Goal: Task Accomplishment & Management: Manage account settings

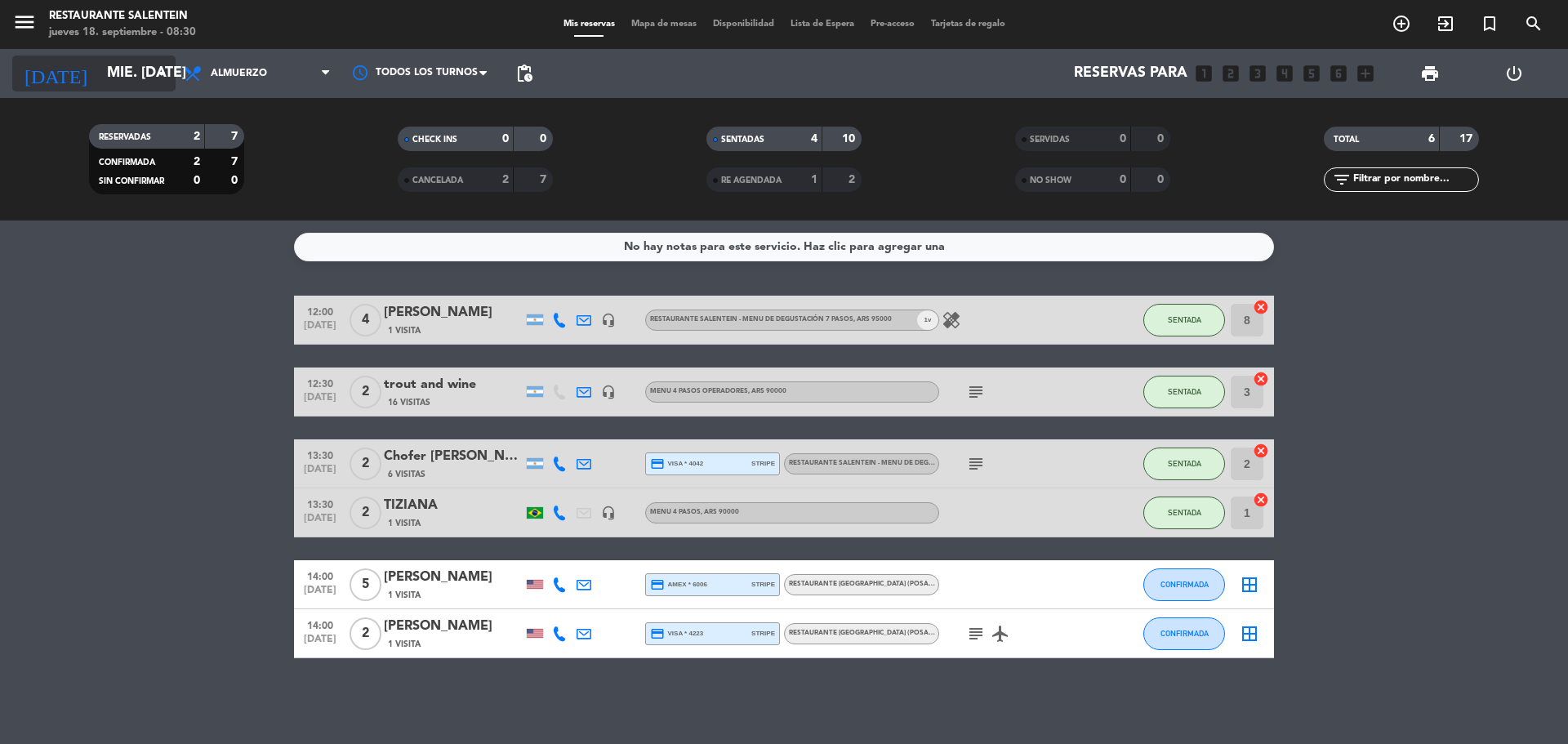
click at [139, 72] on input "mié. [DATE]" at bounding box center [194, 73] width 190 height 32
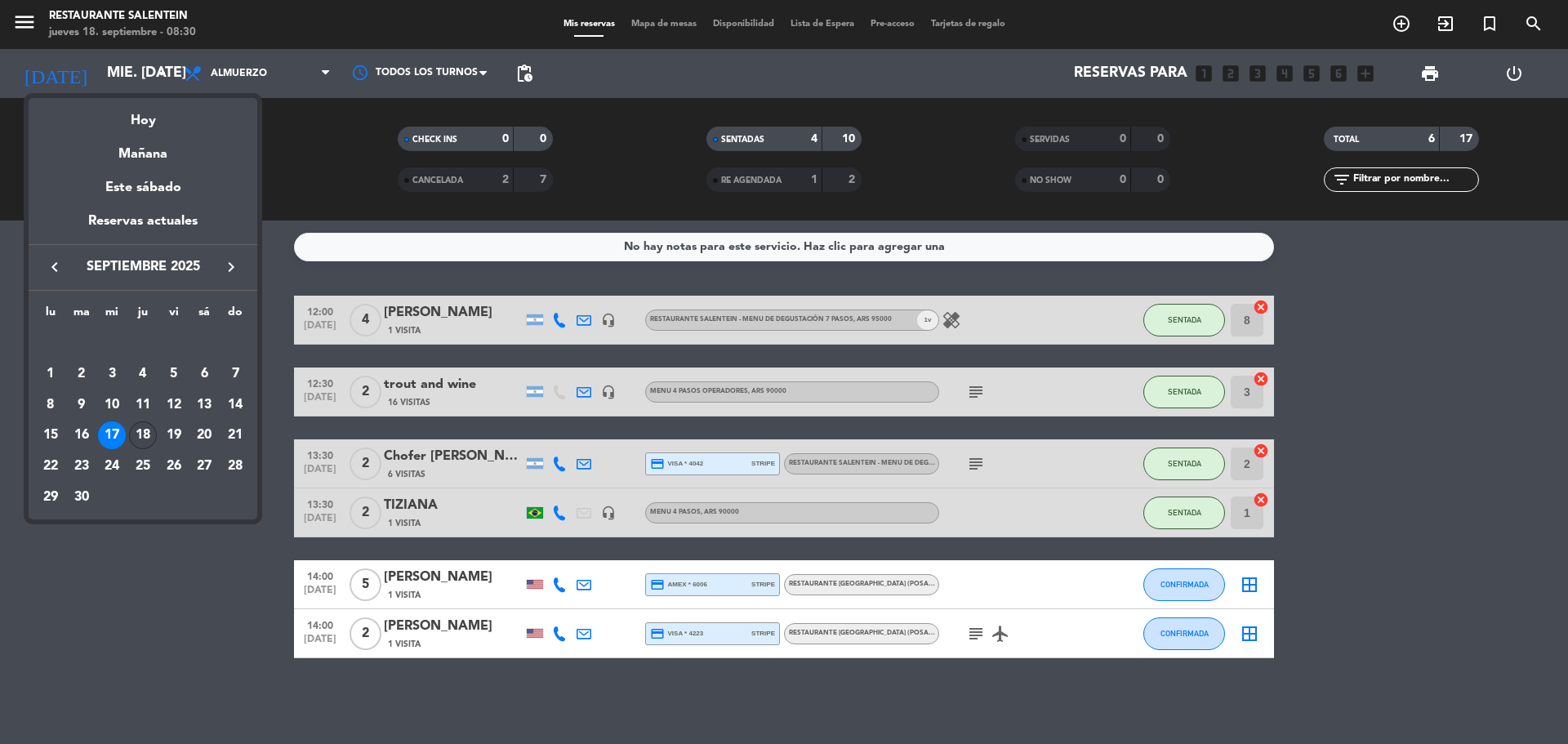
click at [137, 432] on div "18" at bounding box center [142, 435] width 28 height 28
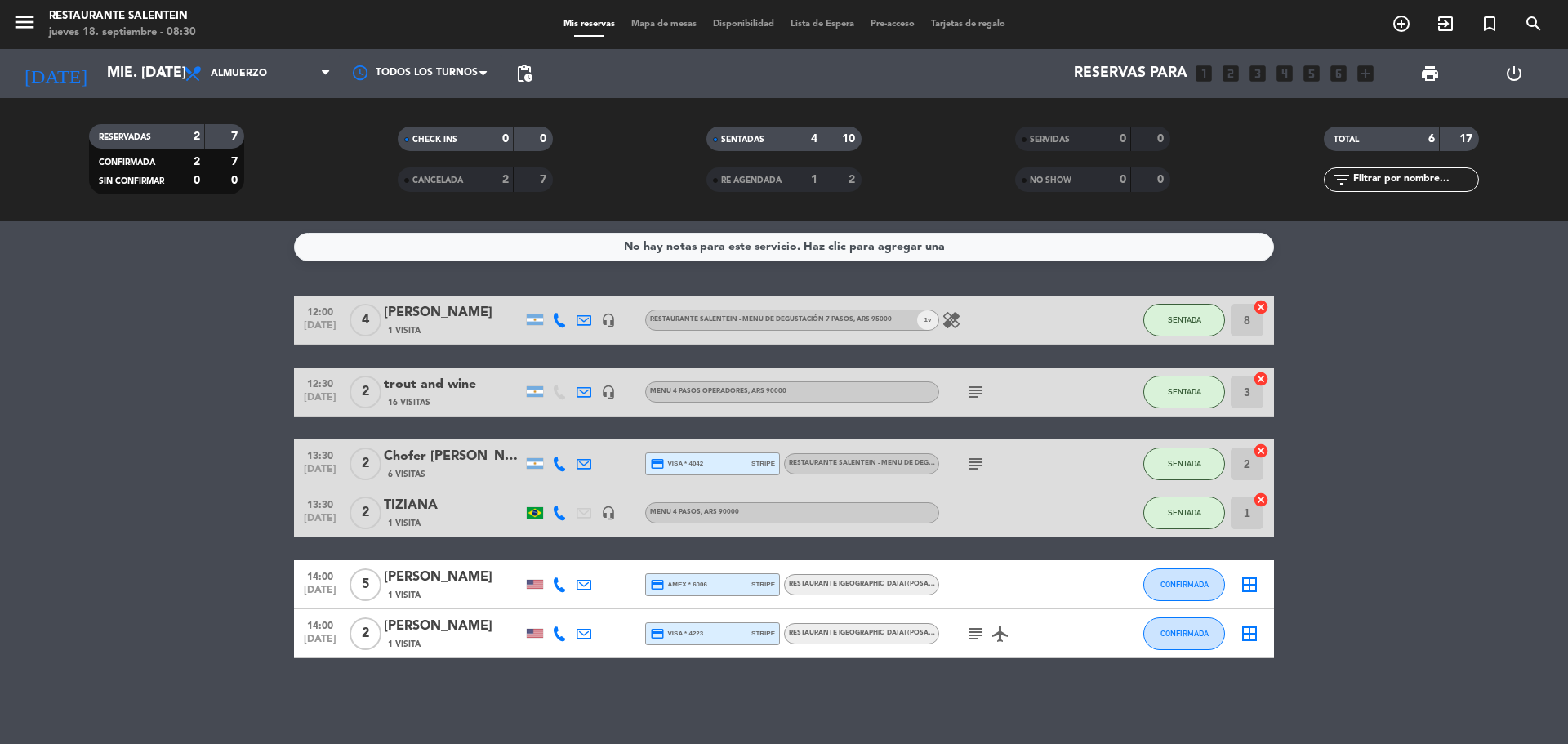
type input "[DEMOGRAPHIC_DATA] [DATE]"
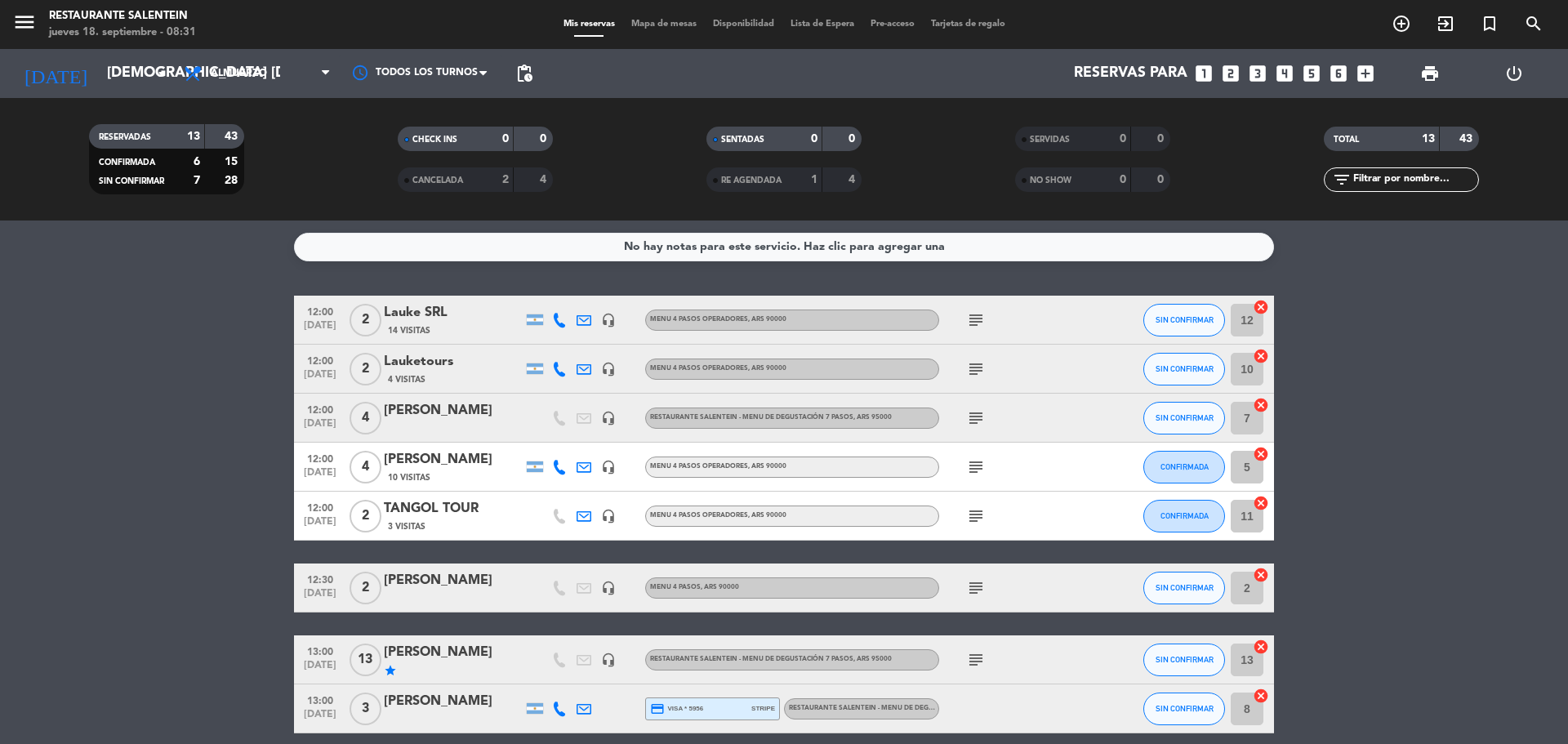
click at [966, 314] on span "subject" at bounding box center [976, 320] width 25 height 20
click at [972, 315] on icon "subject" at bounding box center [976, 320] width 20 height 20
drag, startPoint x: 1069, startPoint y: 384, endPoint x: 1039, endPoint y: 385, distance: 30.0
click at [1065, 385] on div "subject" at bounding box center [1013, 368] width 147 height 48
click at [964, 373] on span "subject" at bounding box center [976, 369] width 25 height 20
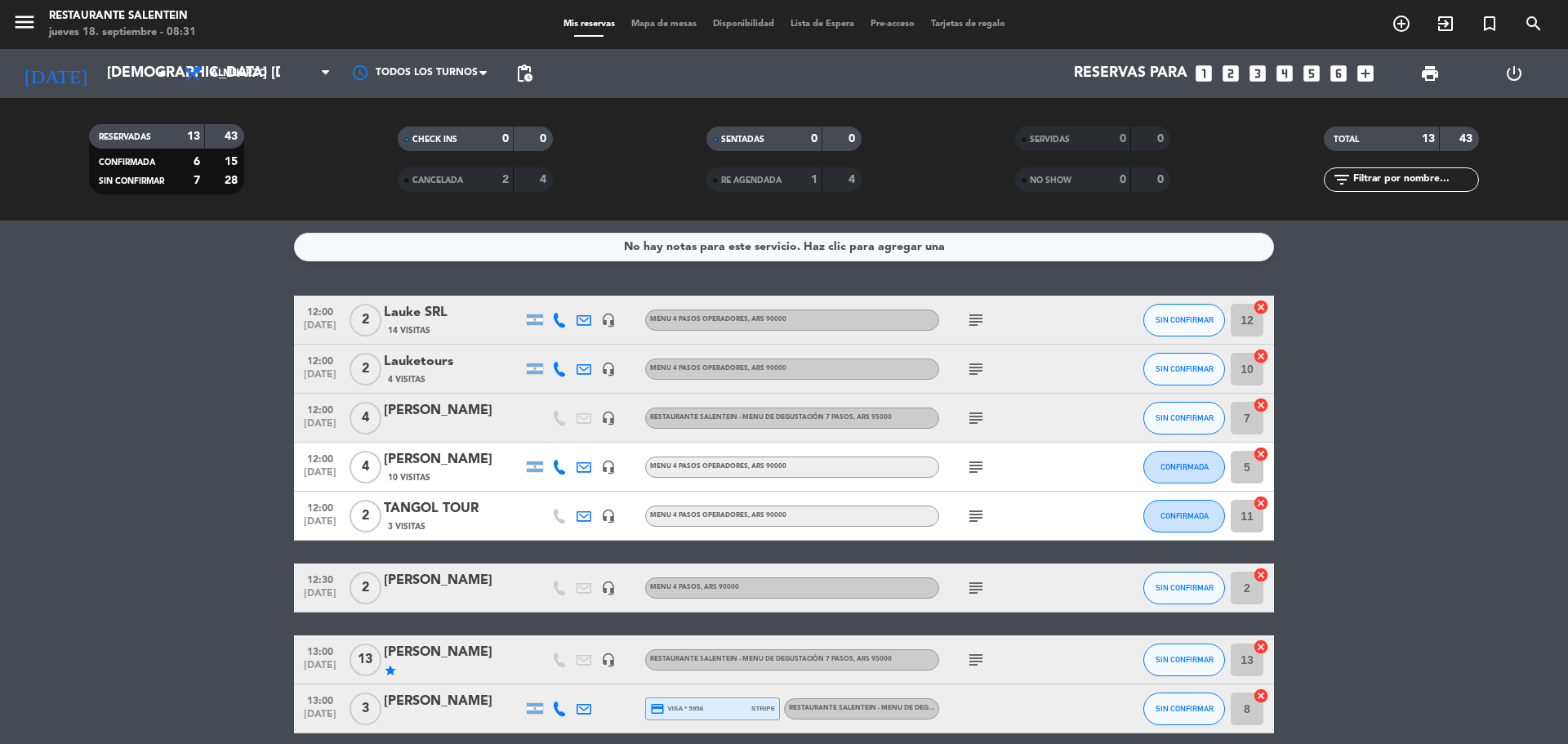
click at [972, 374] on icon "subject" at bounding box center [976, 369] width 20 height 20
click at [1052, 442] on div "12:00 [DATE] 4 [PERSON_NAME] headset_mic RESTAURANTE SALENTEIN - Menu de Degust…" at bounding box center [784, 418] width 980 height 49
click at [957, 422] on div "subject" at bounding box center [1013, 418] width 147 height 48
click at [967, 422] on icon "subject" at bounding box center [976, 418] width 20 height 20
click at [968, 479] on div "subject" at bounding box center [1013, 466] width 147 height 48
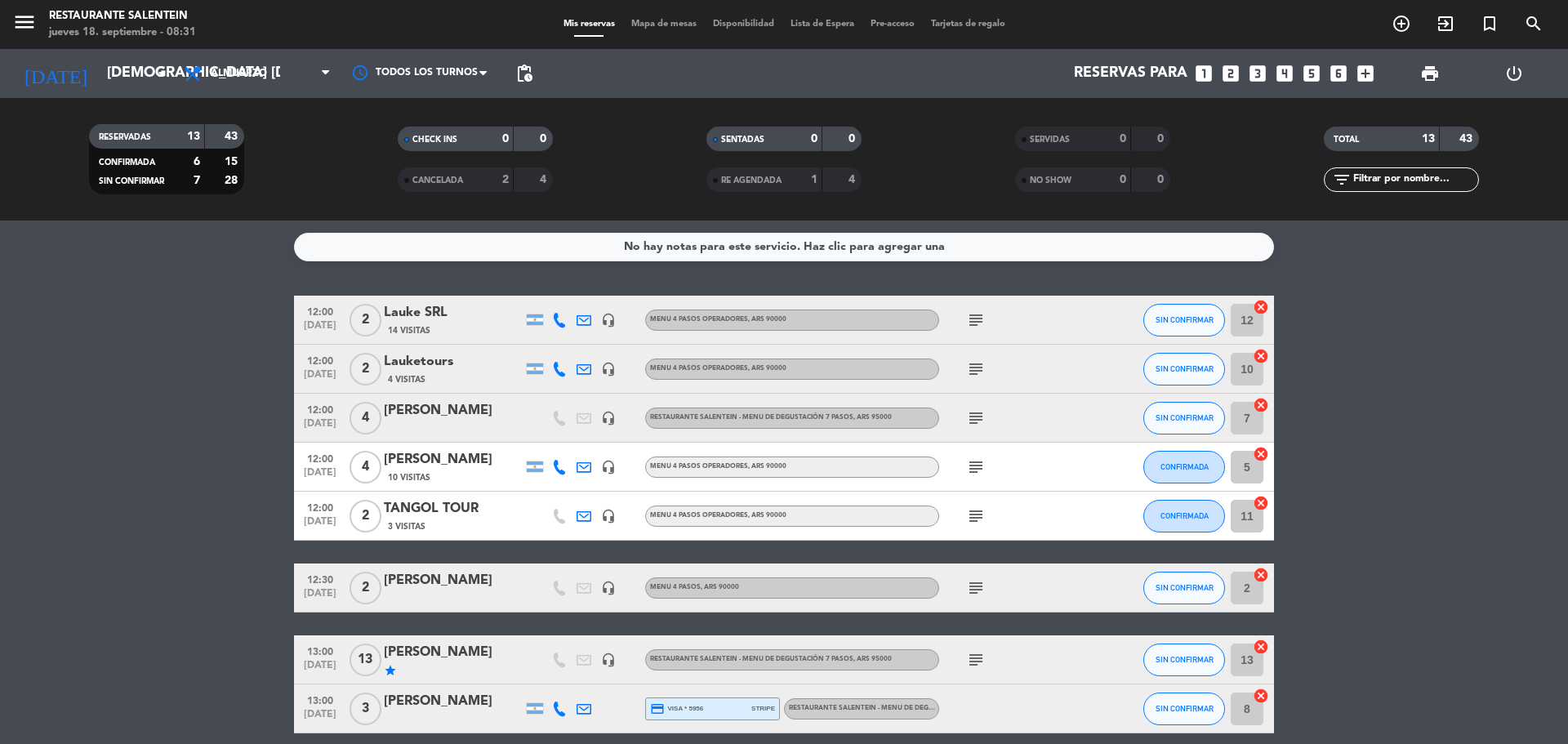
click at [972, 471] on icon "subject" at bounding box center [976, 466] width 20 height 20
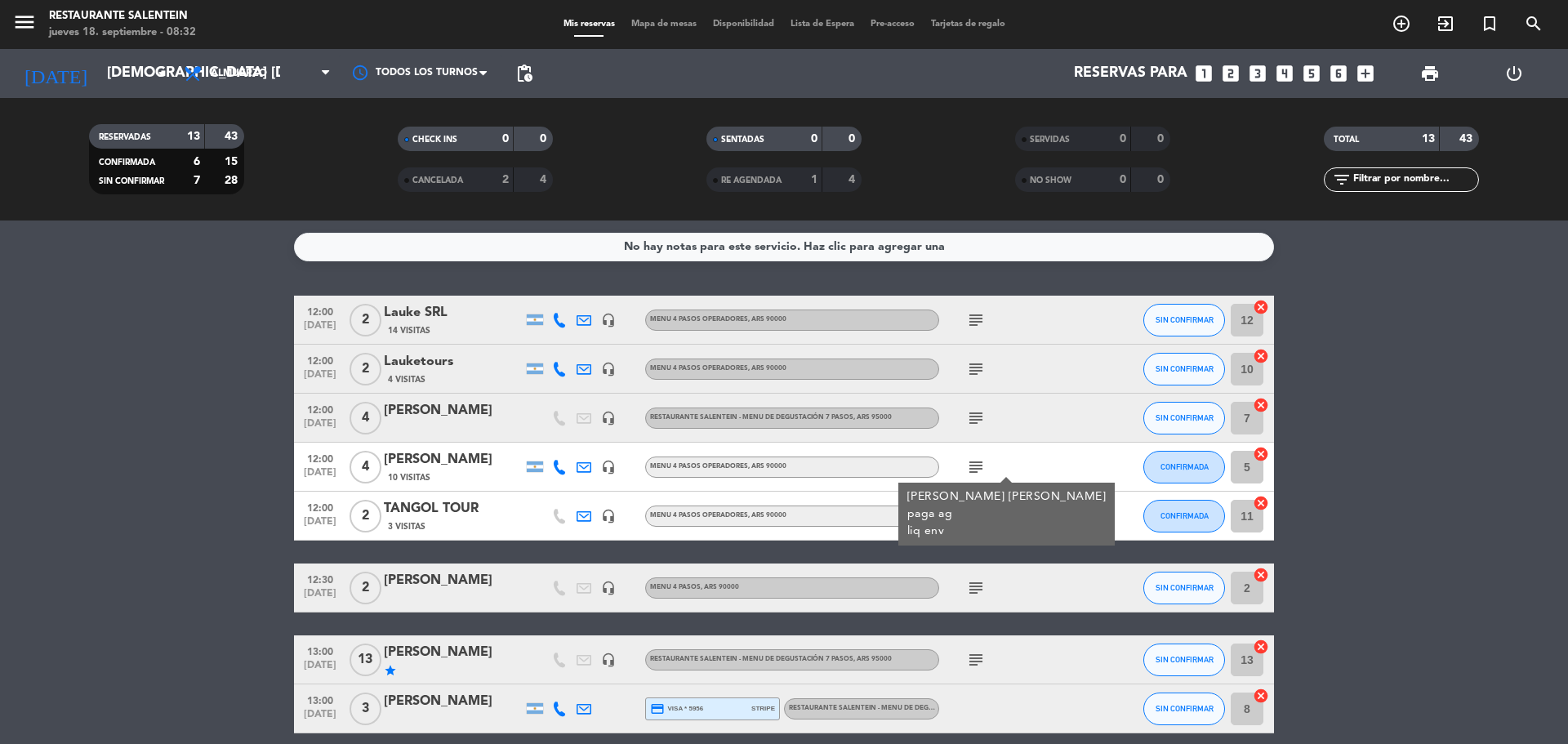
click at [1052, 501] on div "[PERSON_NAME] [PERSON_NAME] paga ag liq env" at bounding box center [1007, 514] width 217 height 63
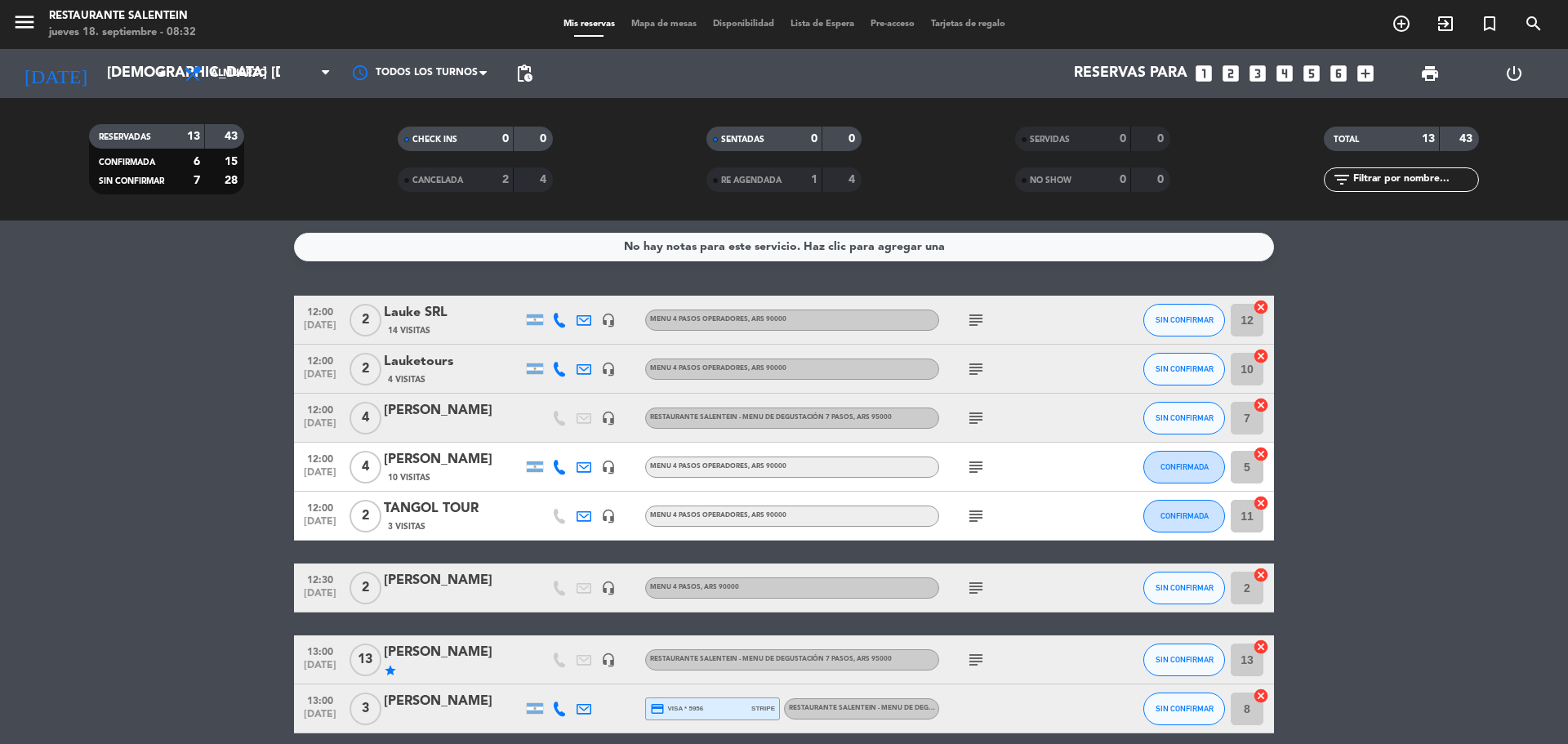
click at [972, 516] on icon "subject" at bounding box center [976, 516] width 20 height 20
click at [972, 591] on icon "subject" at bounding box center [976, 588] width 20 height 20
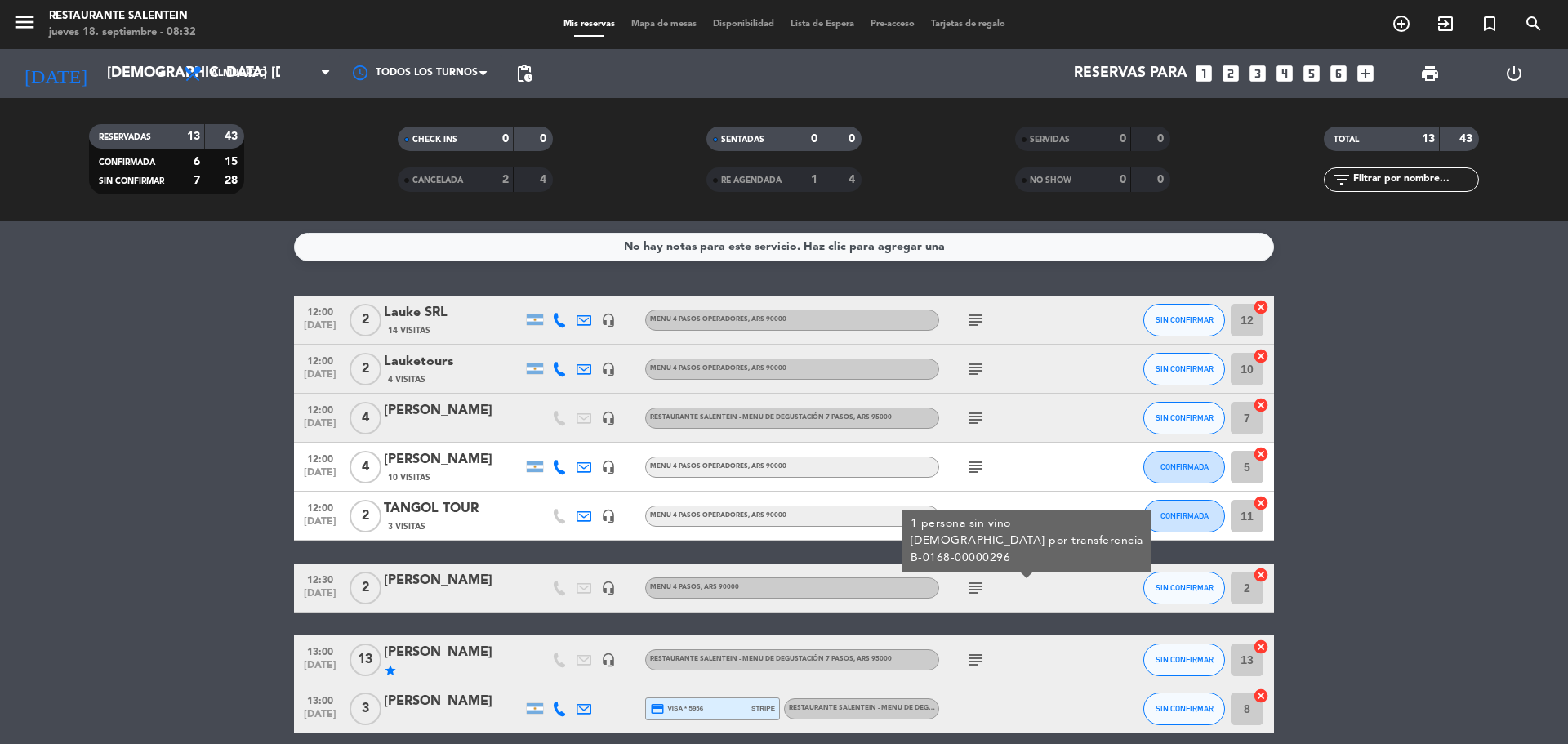
drag, startPoint x: 1009, startPoint y: 563, endPoint x: 909, endPoint y: 564, distance: 100.0
click at [909, 564] on div "1 persona sin vino [DEMOGRAPHIC_DATA] por transferencia B-0168-00000296" at bounding box center [1027, 541] width 250 height 63
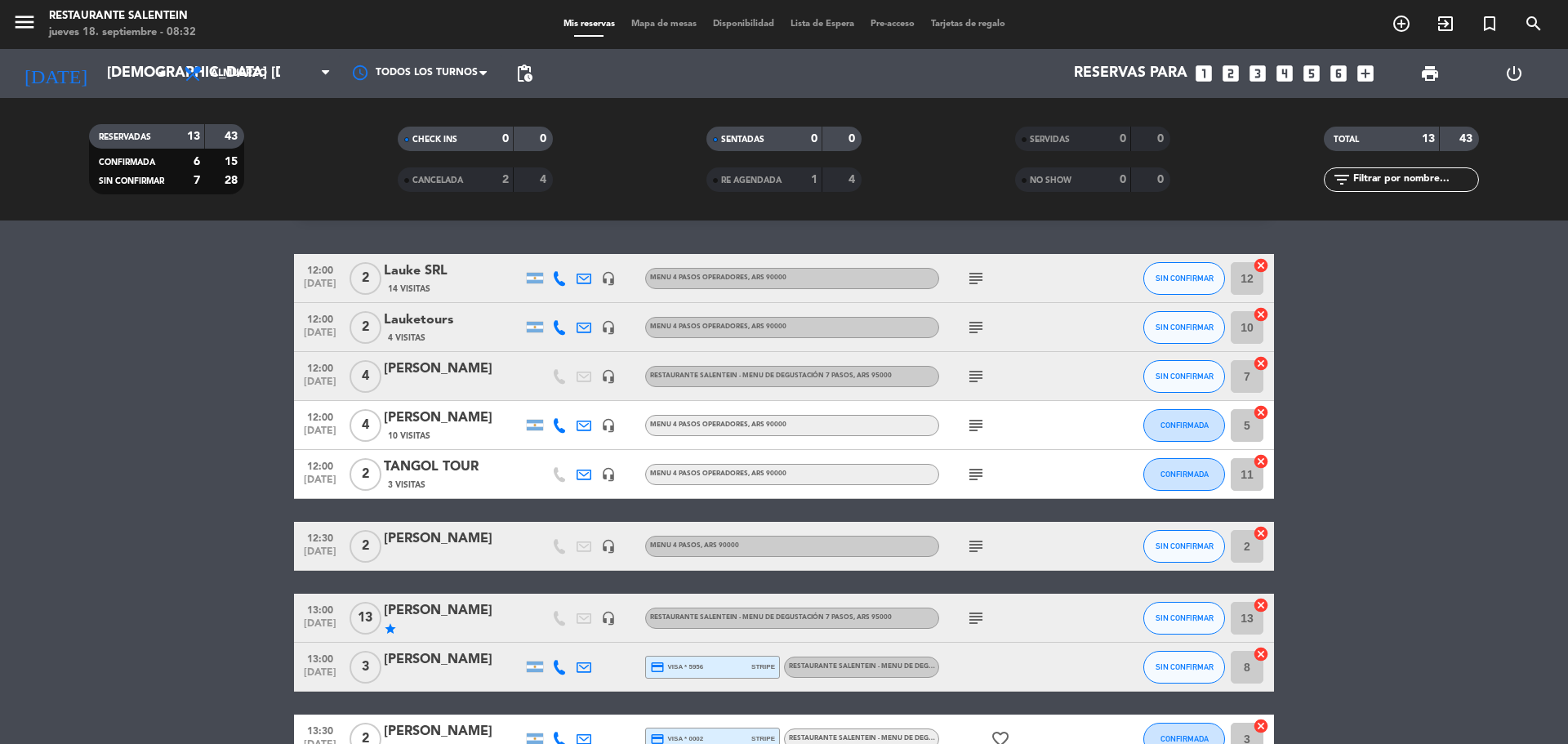
scroll to position [82, 0]
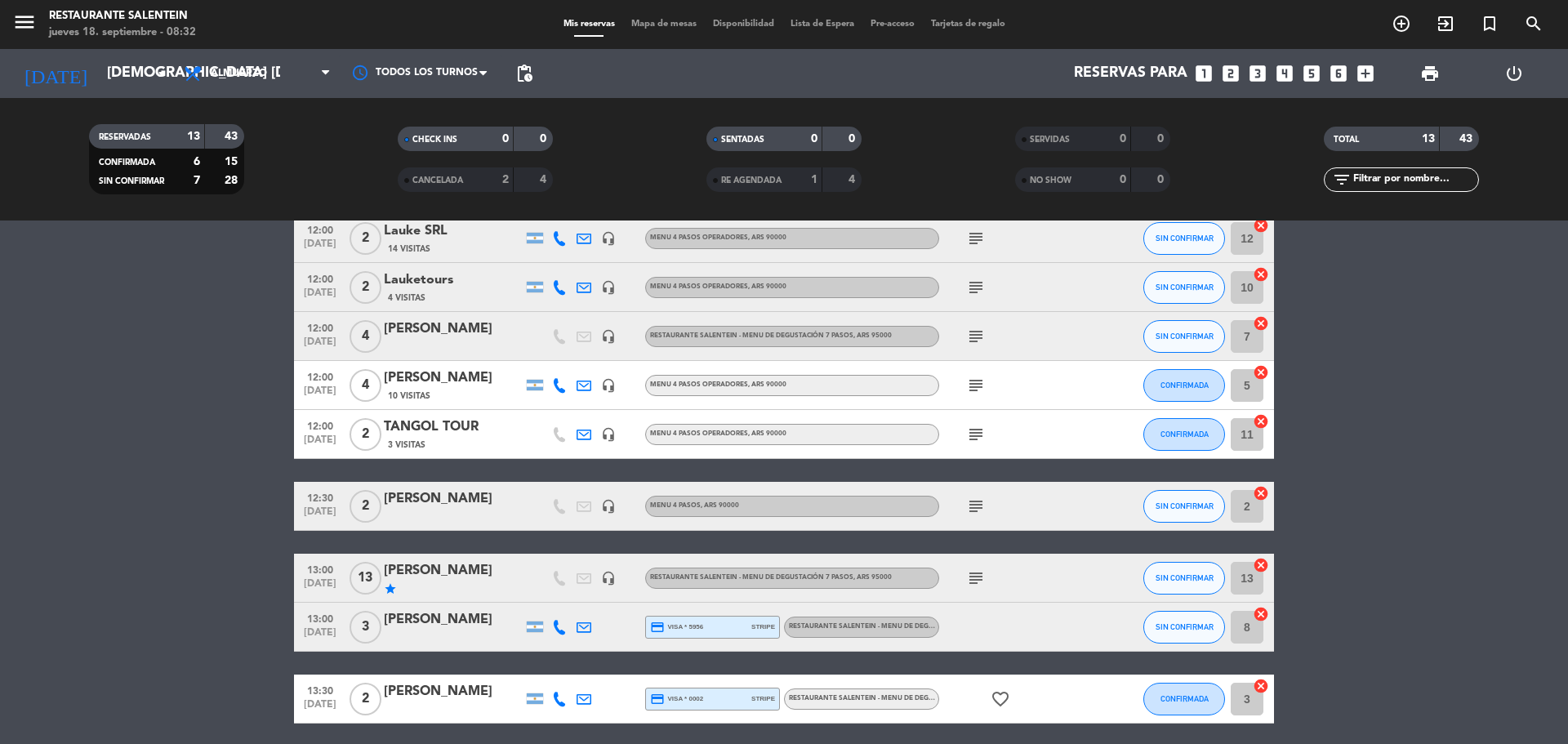
click at [979, 568] on icon "subject" at bounding box center [976, 578] width 20 height 20
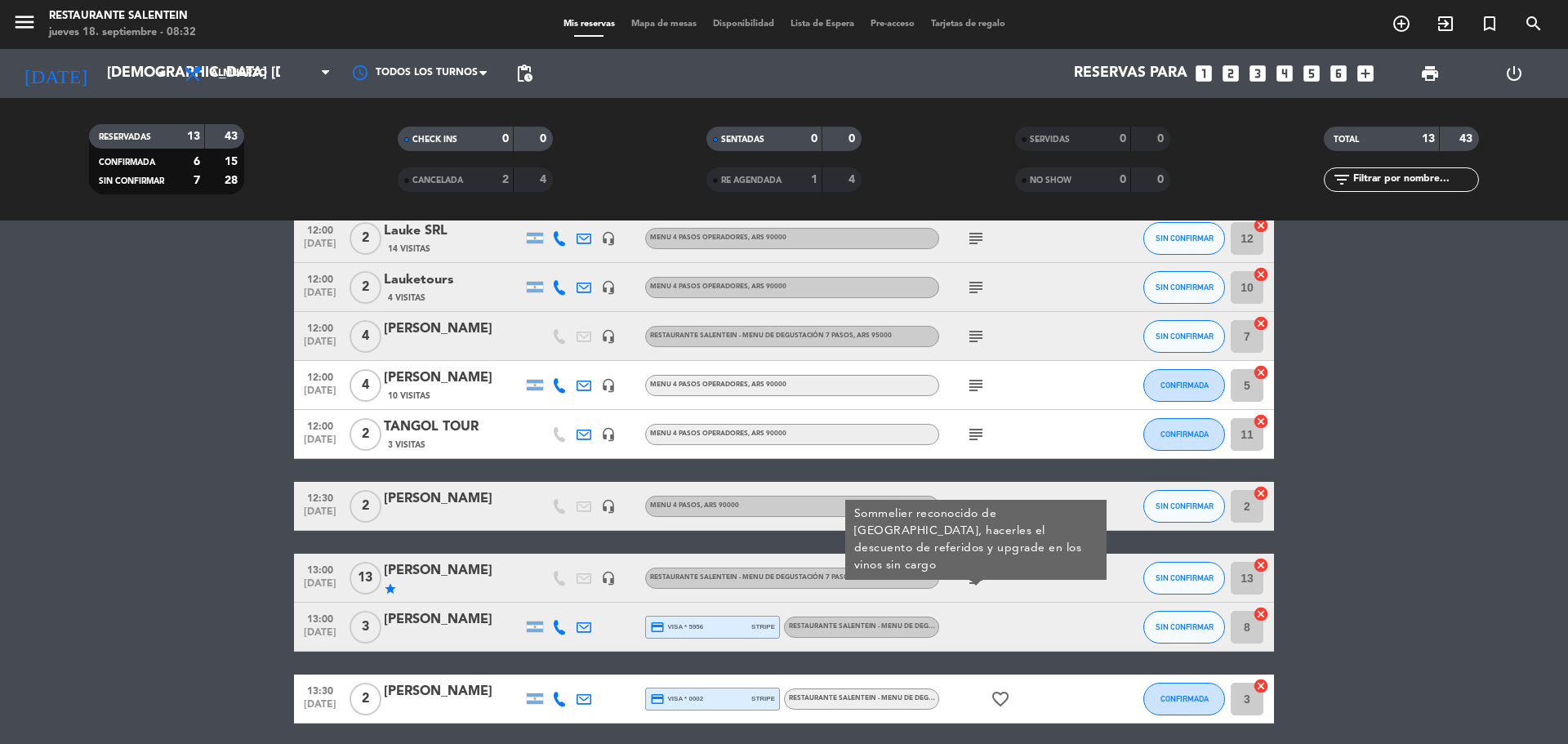
click at [995, 641] on div at bounding box center [1013, 627] width 147 height 48
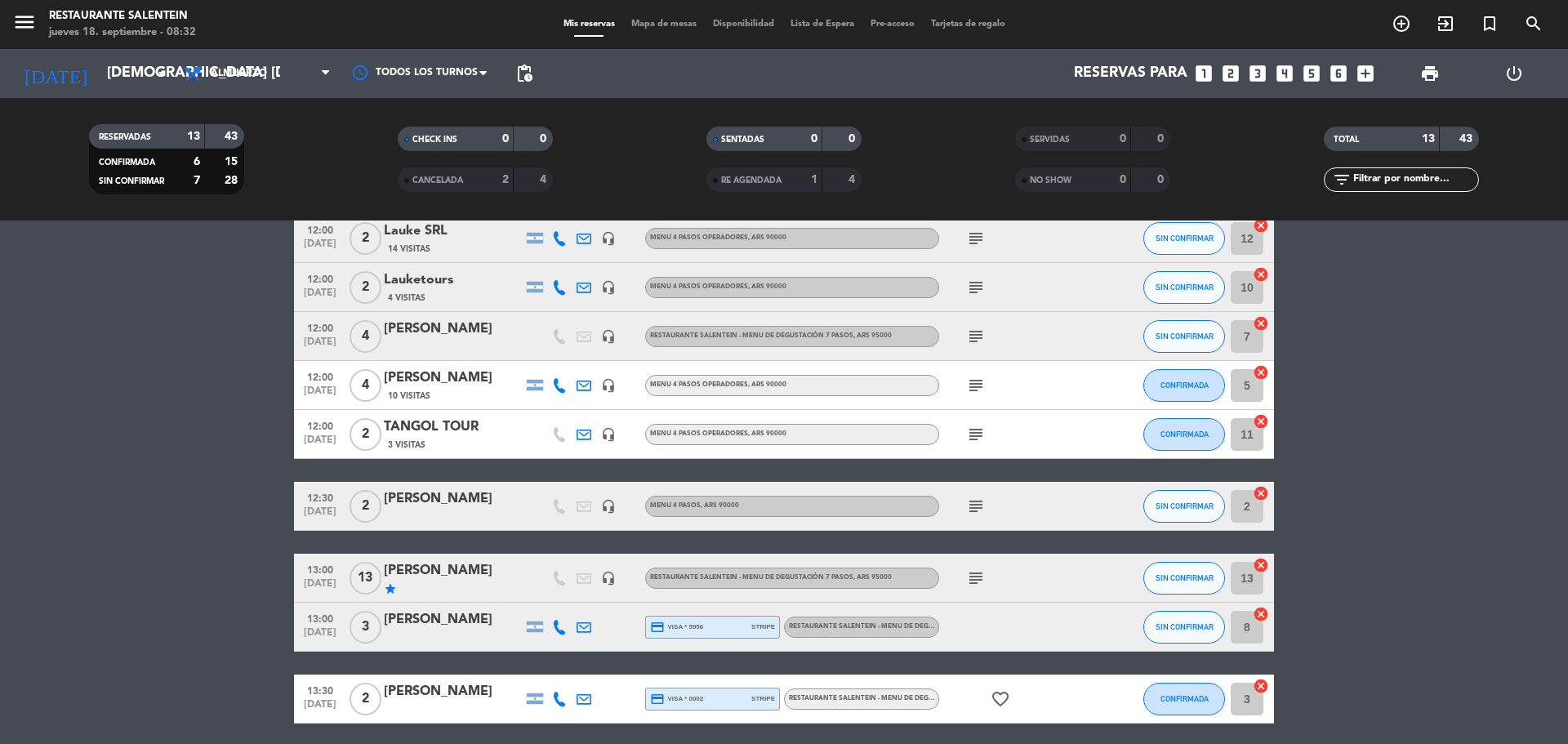
click at [867, 630] on div "RESTAURANTE SALENTEIN - Menu de Degustación 7 pasos" at bounding box center [864, 626] width 150 height 10
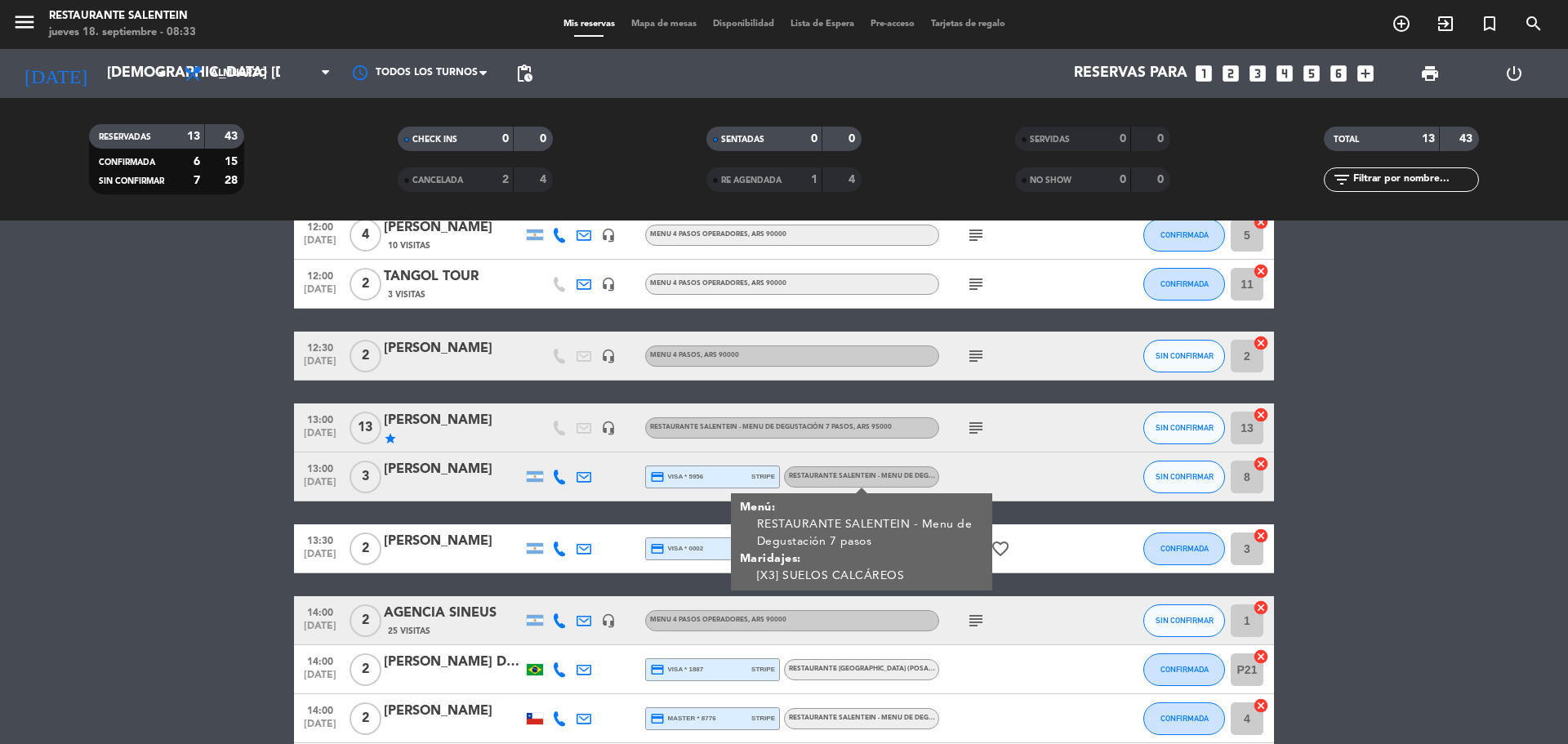
scroll to position [326, 0]
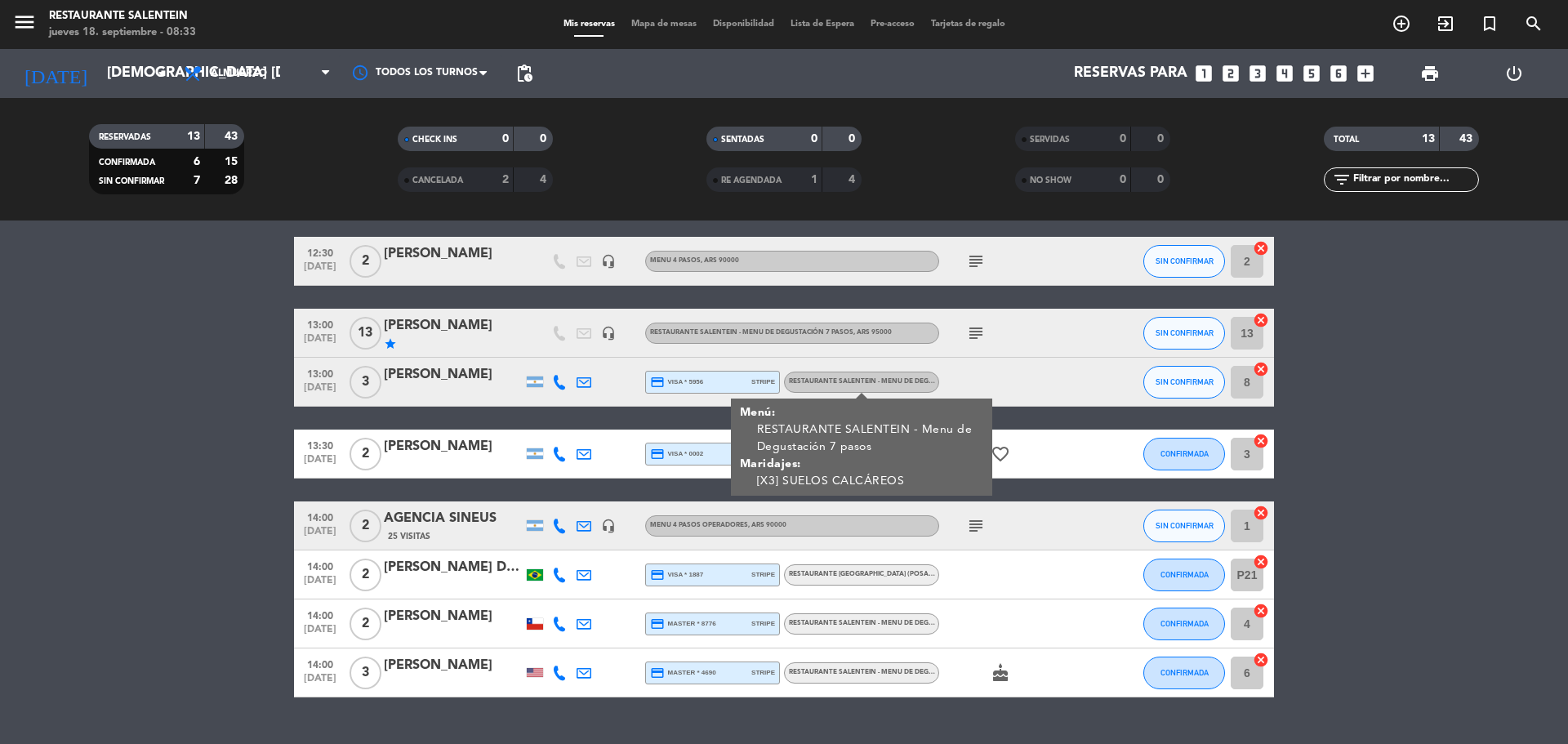
click at [1048, 467] on div "favorite_border" at bounding box center [1013, 453] width 147 height 48
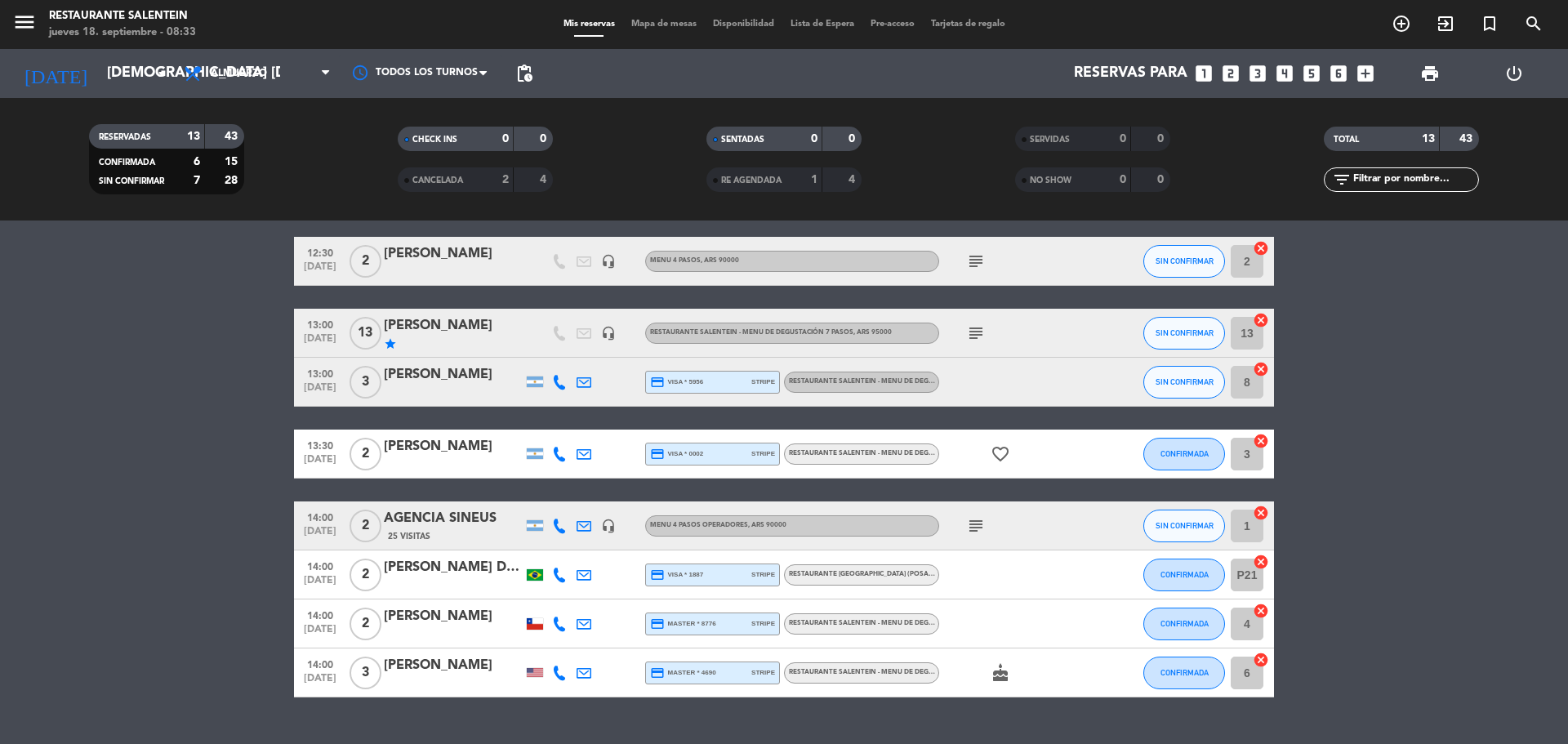
click at [1034, 448] on div "favorite_border" at bounding box center [1013, 453] width 147 height 48
click at [873, 462] on div "RESTAURANTE SALENTEIN - Menu de Degustación 7 pasos" at bounding box center [862, 454] width 156 height 21
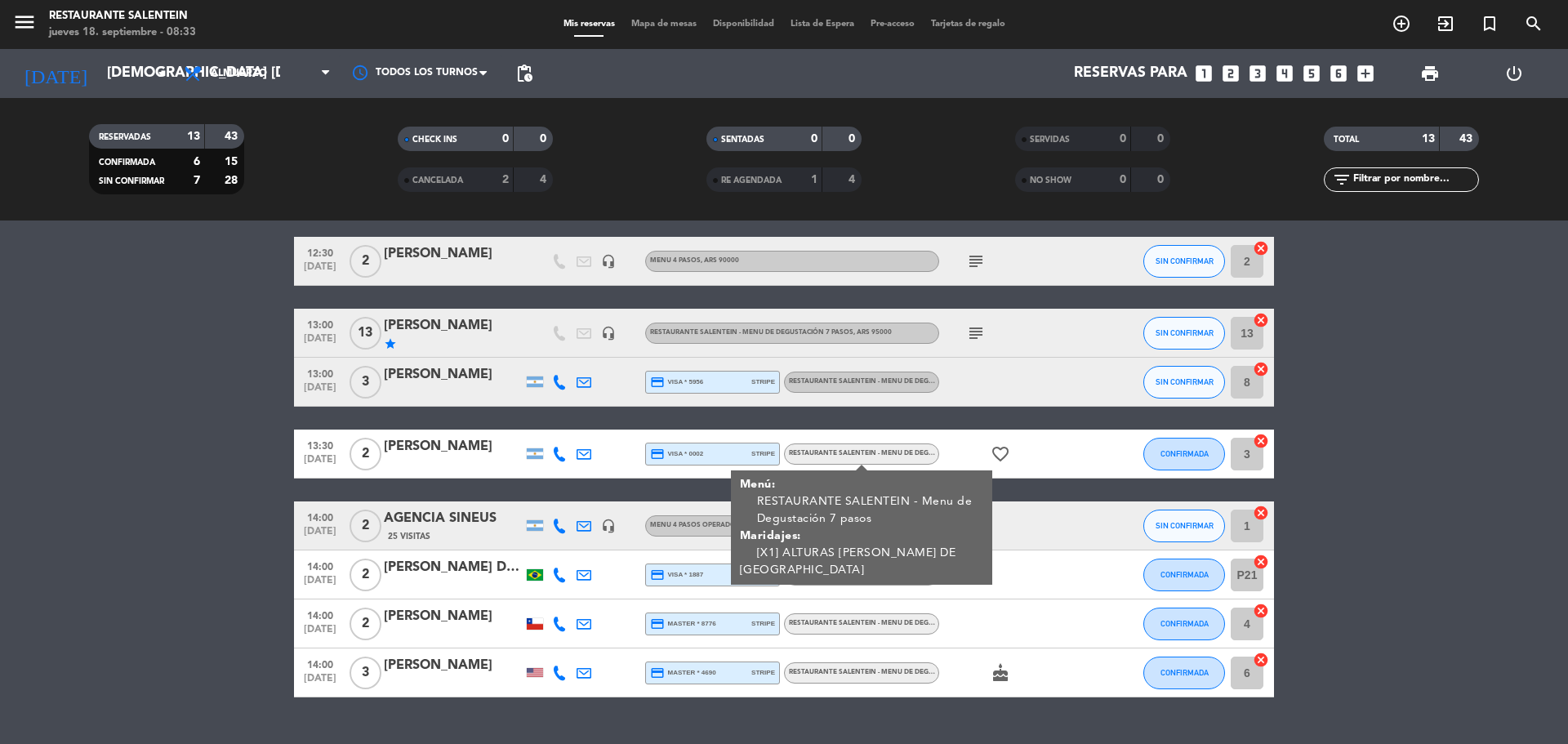
click at [497, 461] on div at bounding box center [453, 465] width 139 height 13
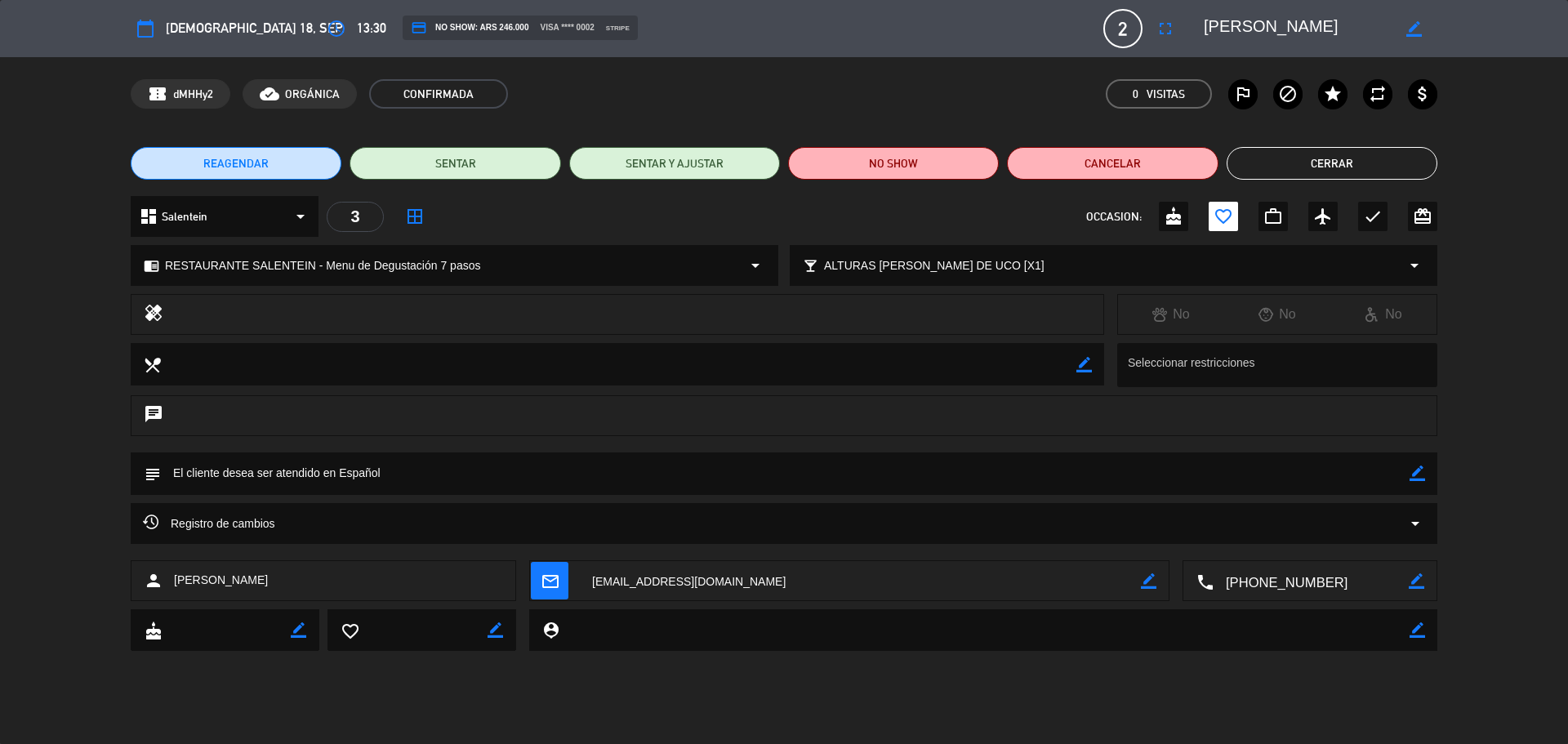
click at [1254, 150] on button "Cerrar" at bounding box center [1332, 163] width 211 height 32
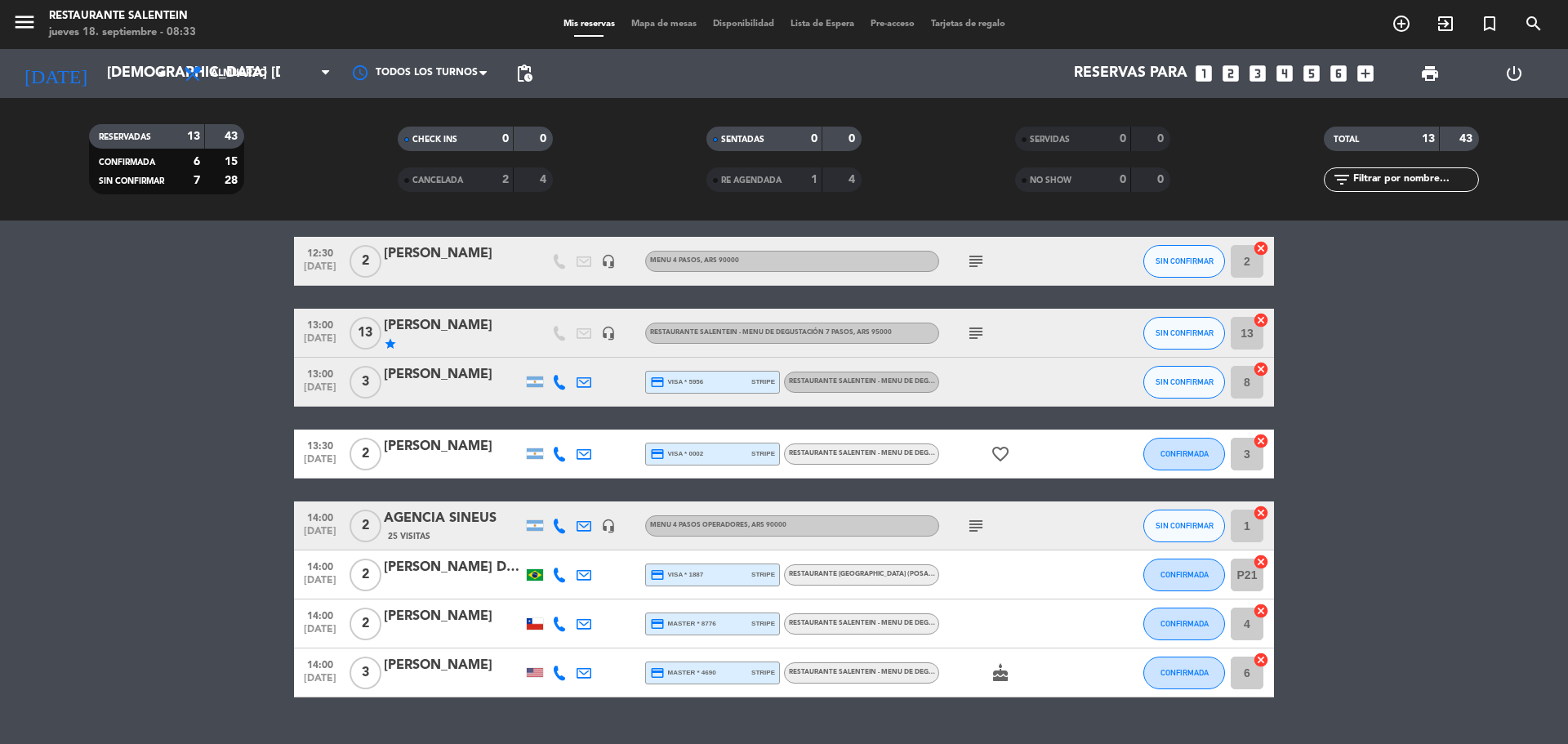
click at [980, 522] on icon "subject" at bounding box center [976, 526] width 20 height 20
click at [450, 519] on div "AGENCIA SINEUS" at bounding box center [453, 518] width 139 height 21
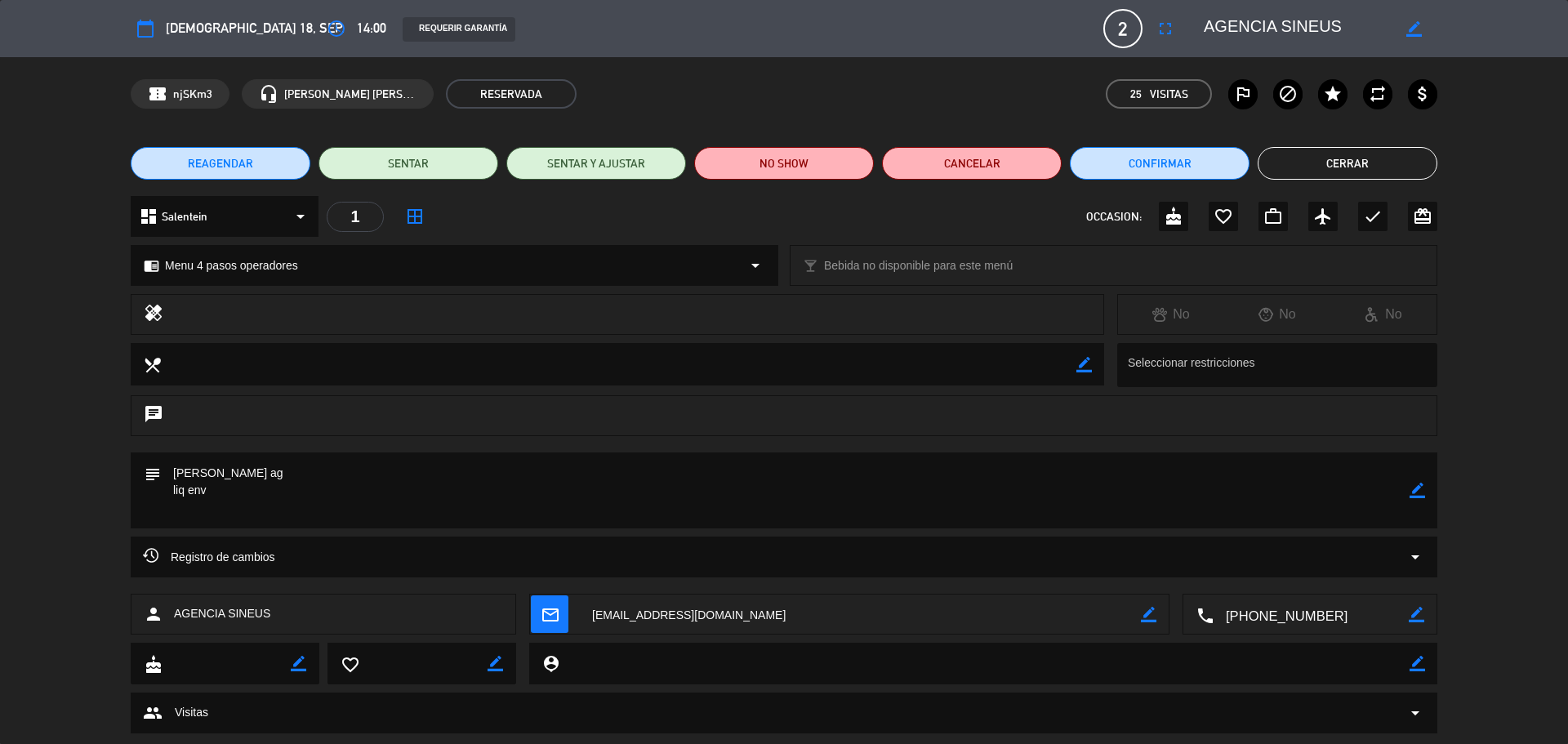
click at [1321, 173] on button "Cerrar" at bounding box center [1348, 163] width 179 height 32
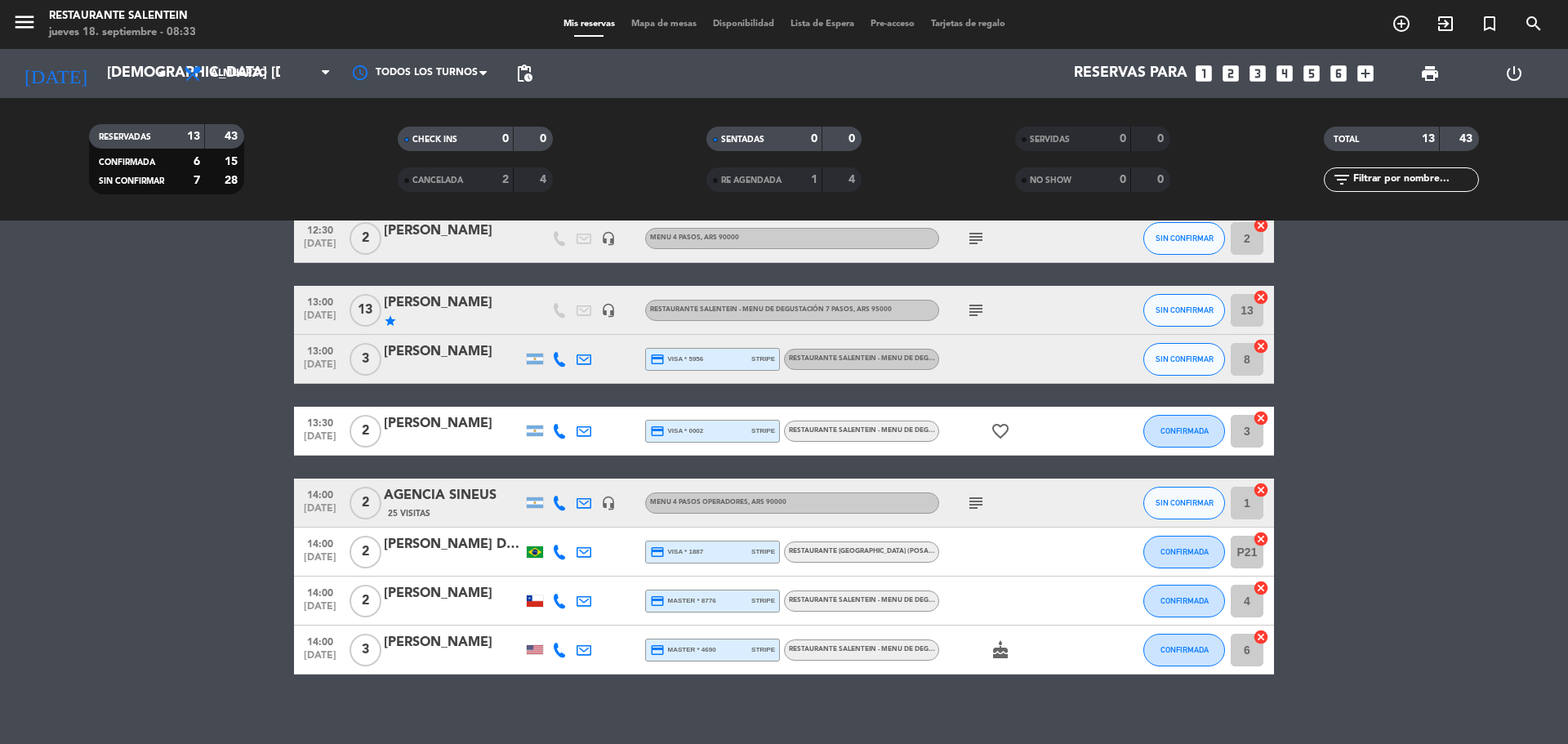
scroll to position [362, 0]
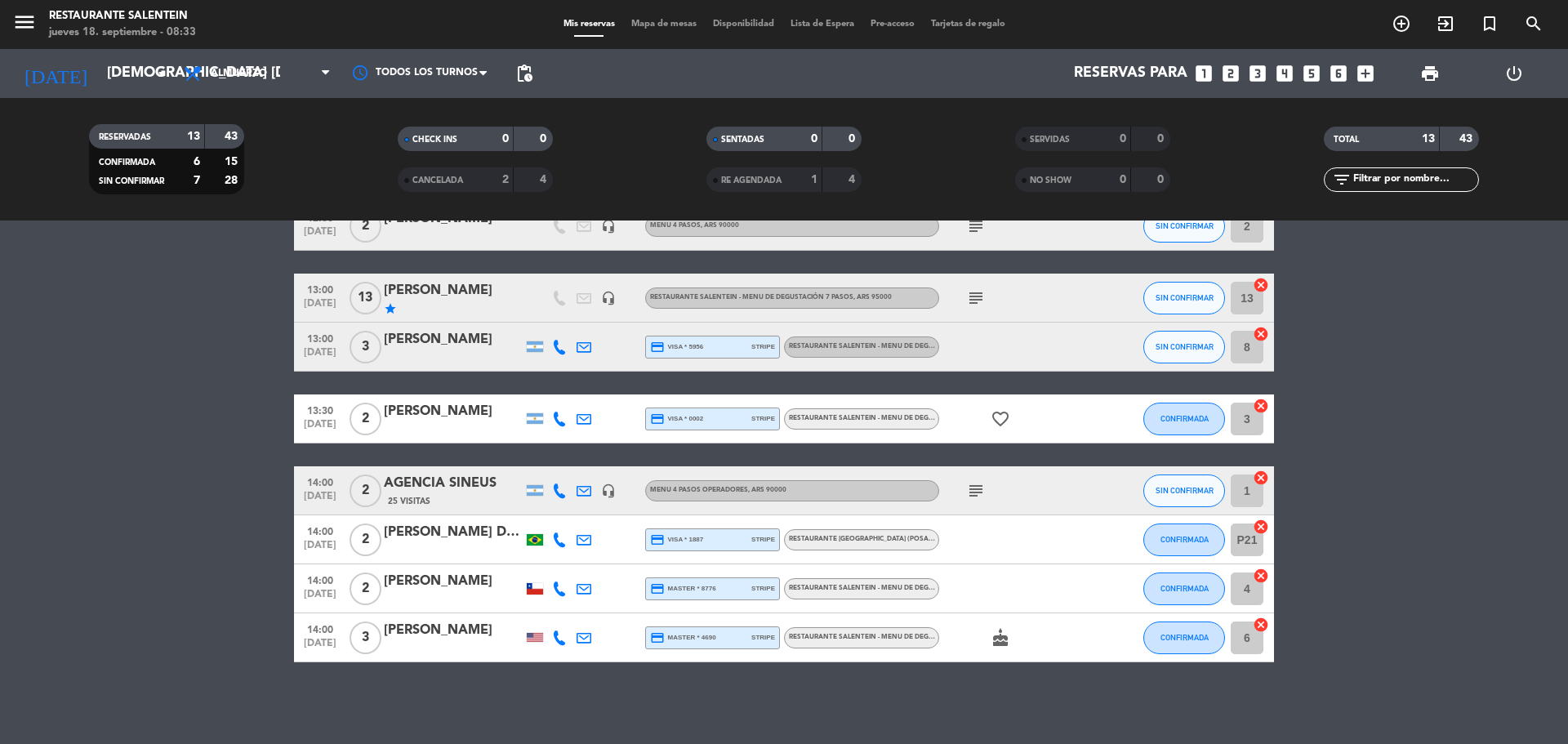
click at [428, 590] on div "[PERSON_NAME]" at bounding box center [453, 581] width 139 height 21
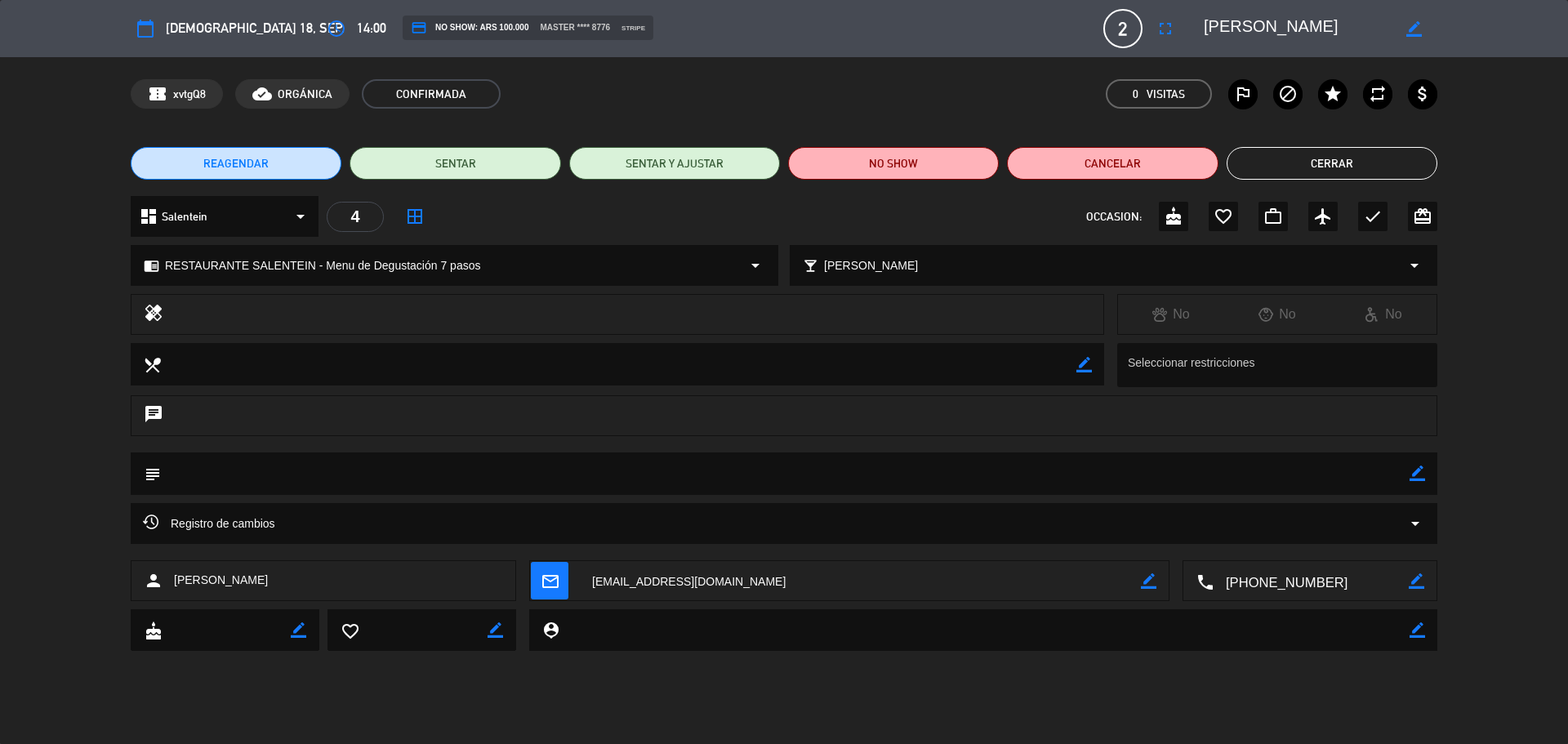
click at [1385, 152] on button "Cerrar" at bounding box center [1332, 163] width 211 height 32
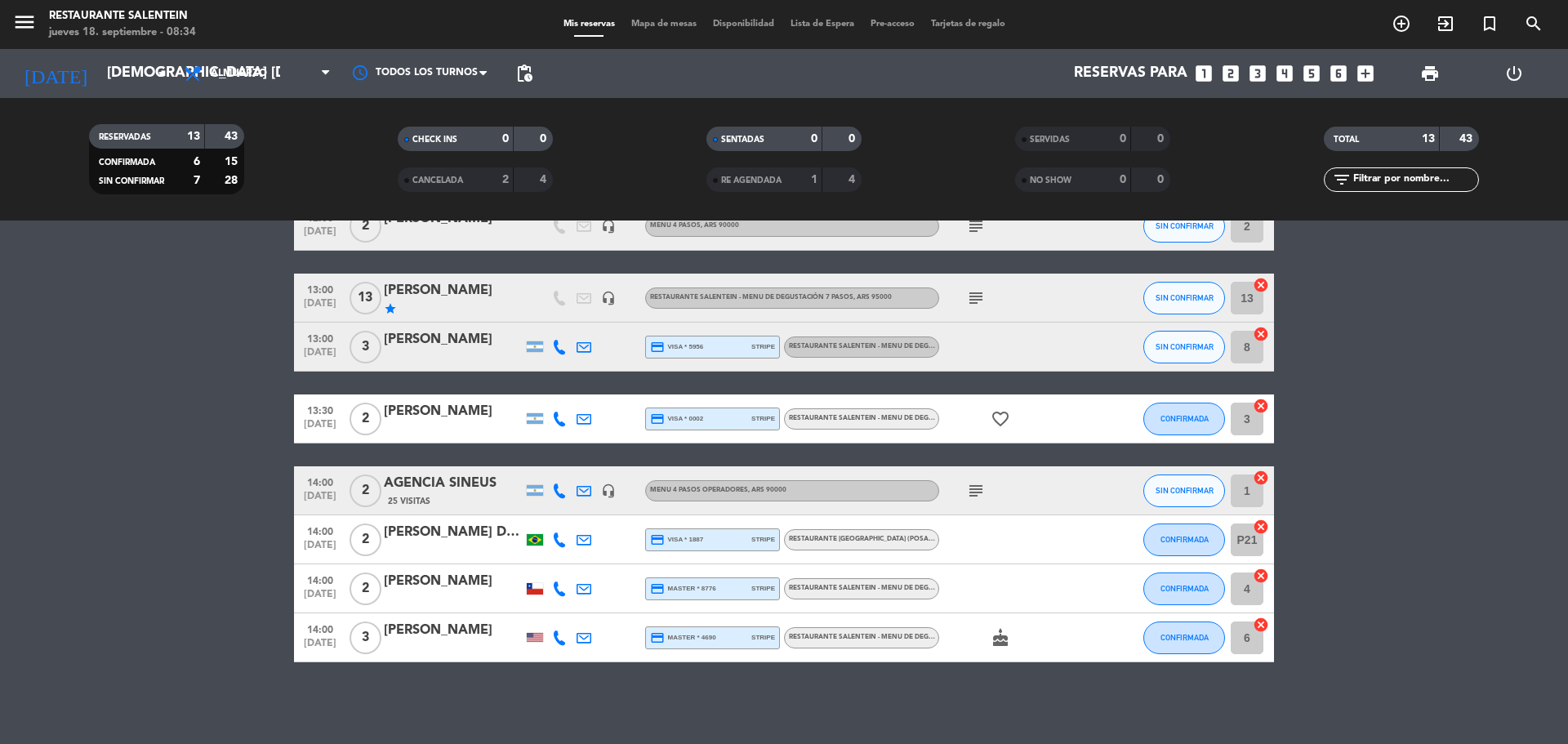
click at [424, 639] on div "[PERSON_NAME]" at bounding box center [453, 630] width 139 height 21
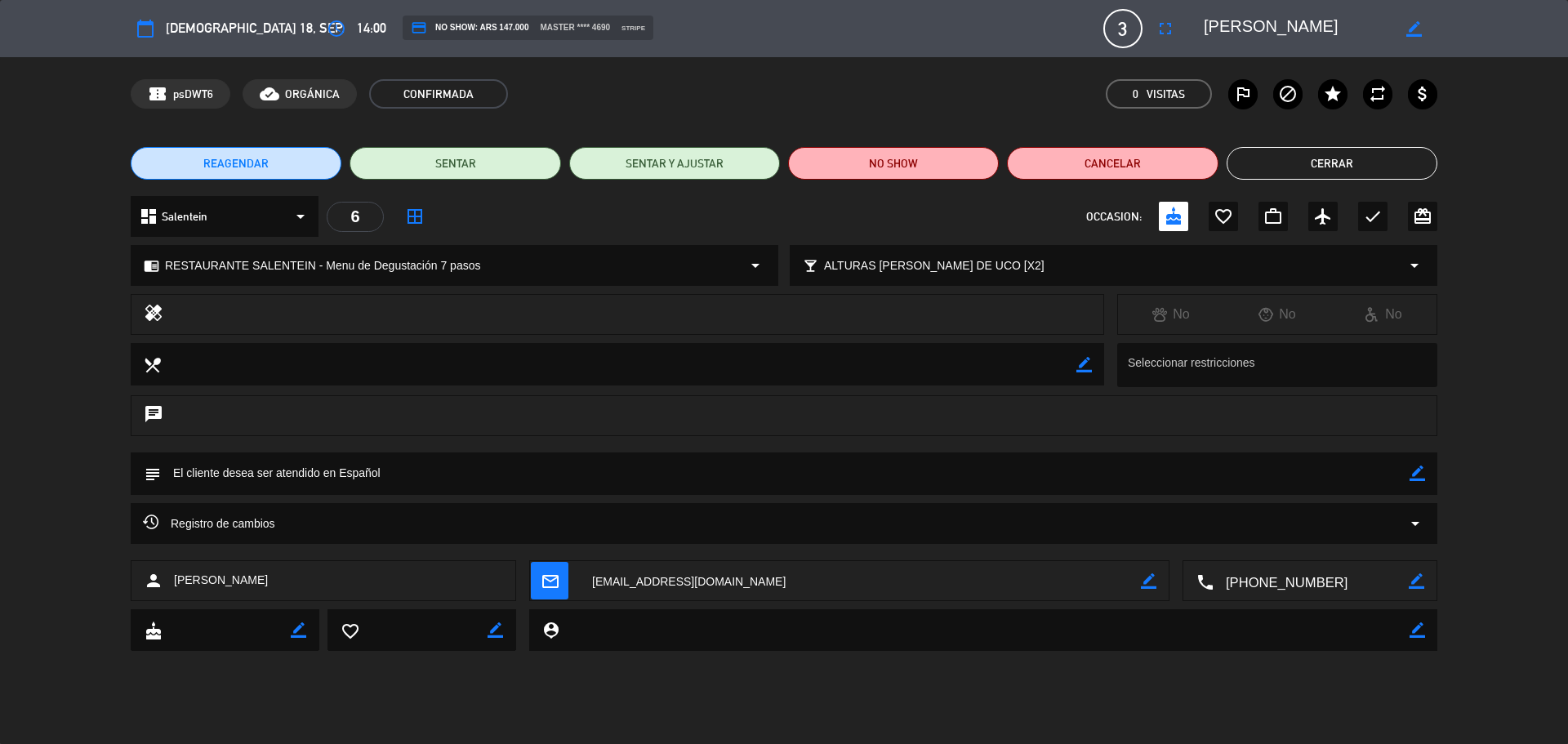
click at [1244, 146] on div "REAGENDAR SENTAR SENTAR Y AJUSTAR NO SHOW Cancelar Cerrar" at bounding box center [784, 163] width 1568 height 65
click at [1262, 167] on button "Cerrar" at bounding box center [1332, 163] width 211 height 32
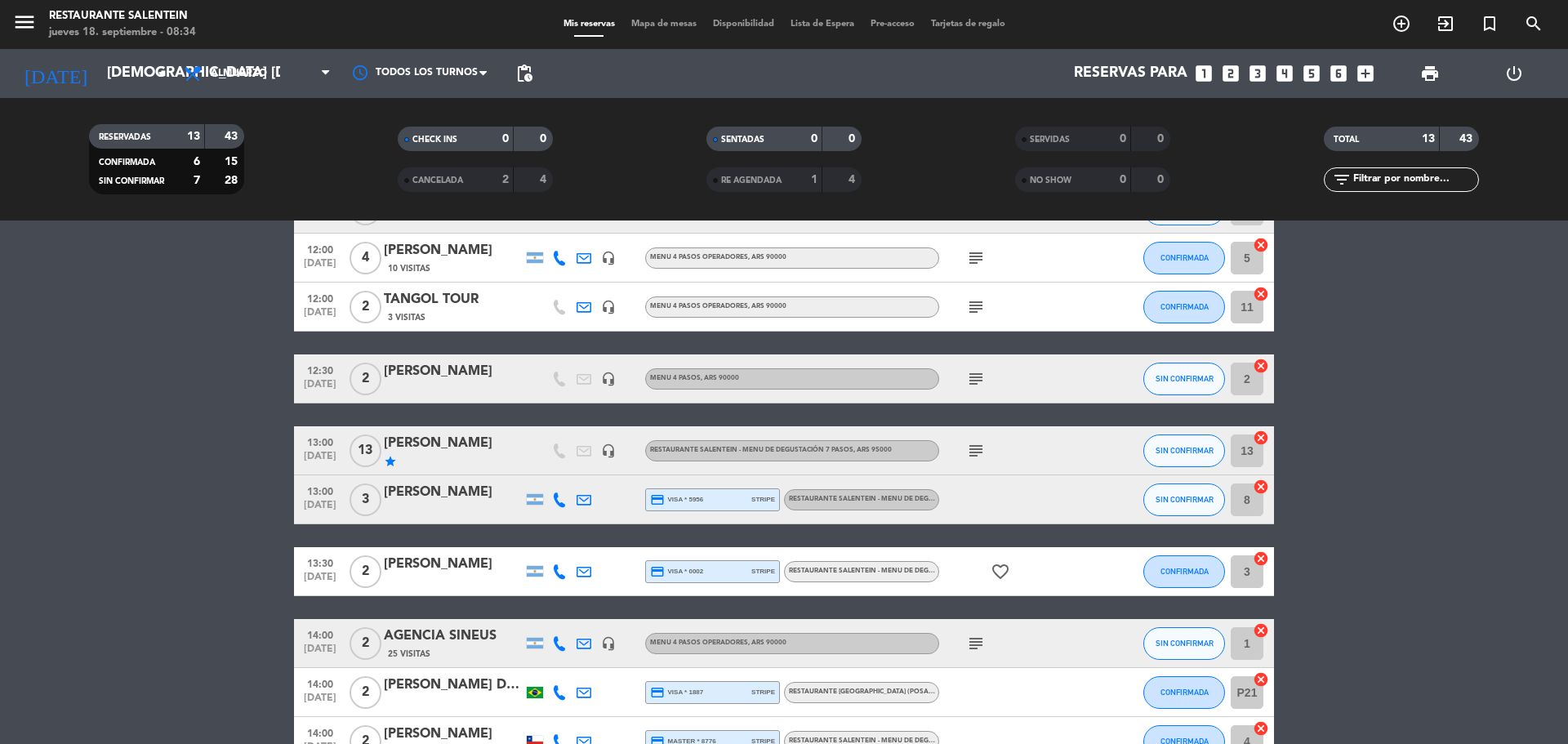
scroll to position [116, 0]
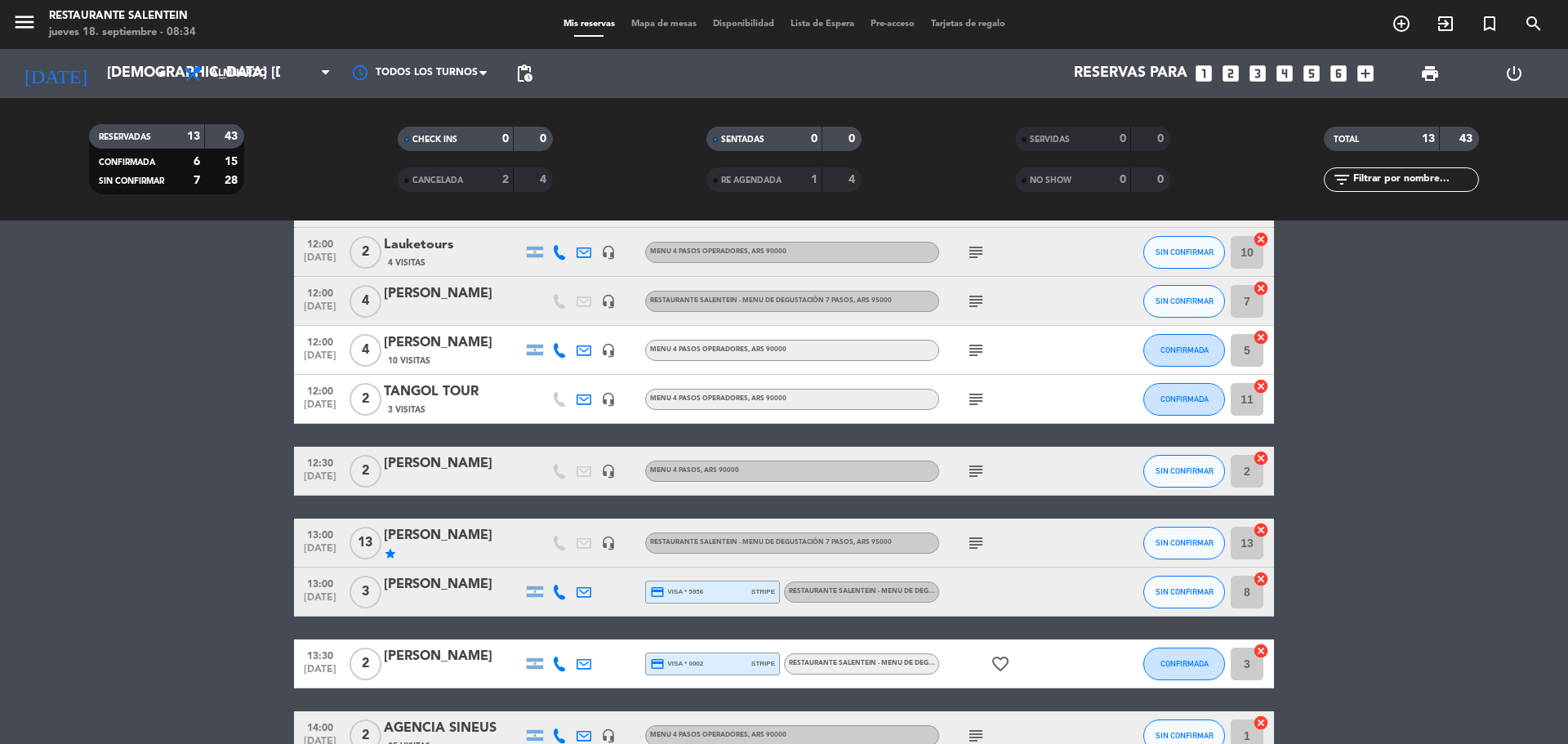
click at [970, 474] on icon "subject" at bounding box center [976, 471] width 20 height 20
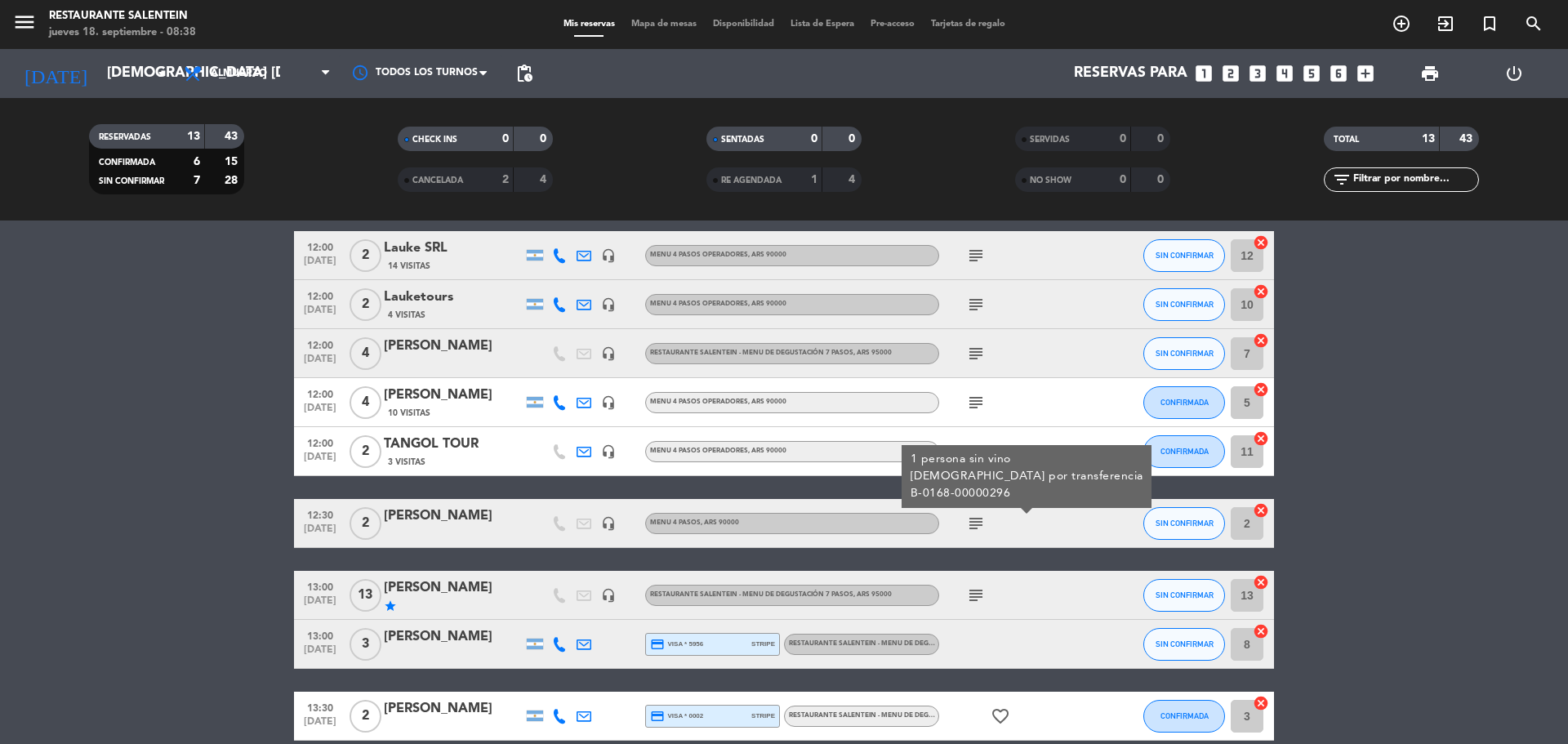
scroll to position [35, 0]
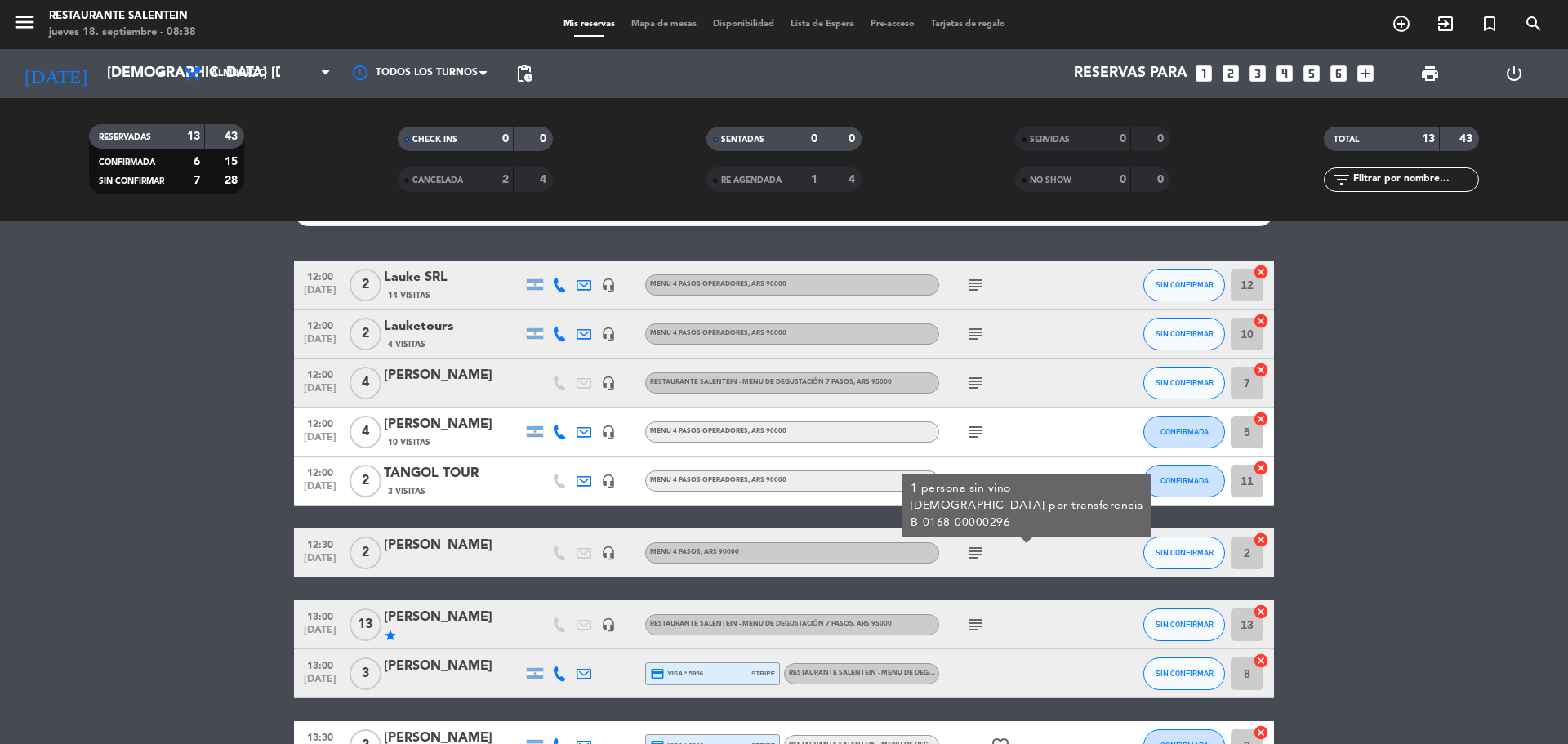
click at [976, 427] on icon "subject" at bounding box center [976, 432] width 20 height 20
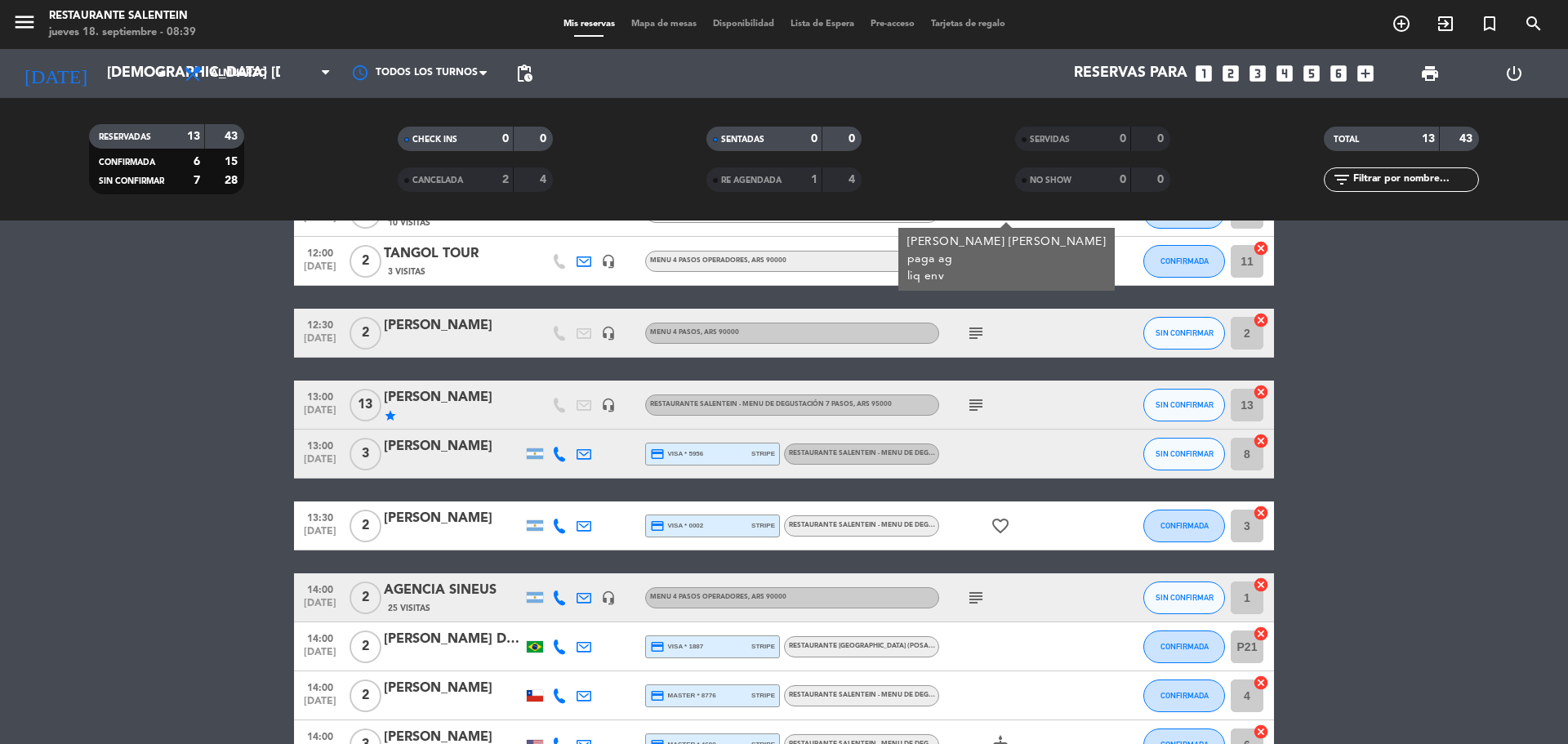
scroll to position [280, 0]
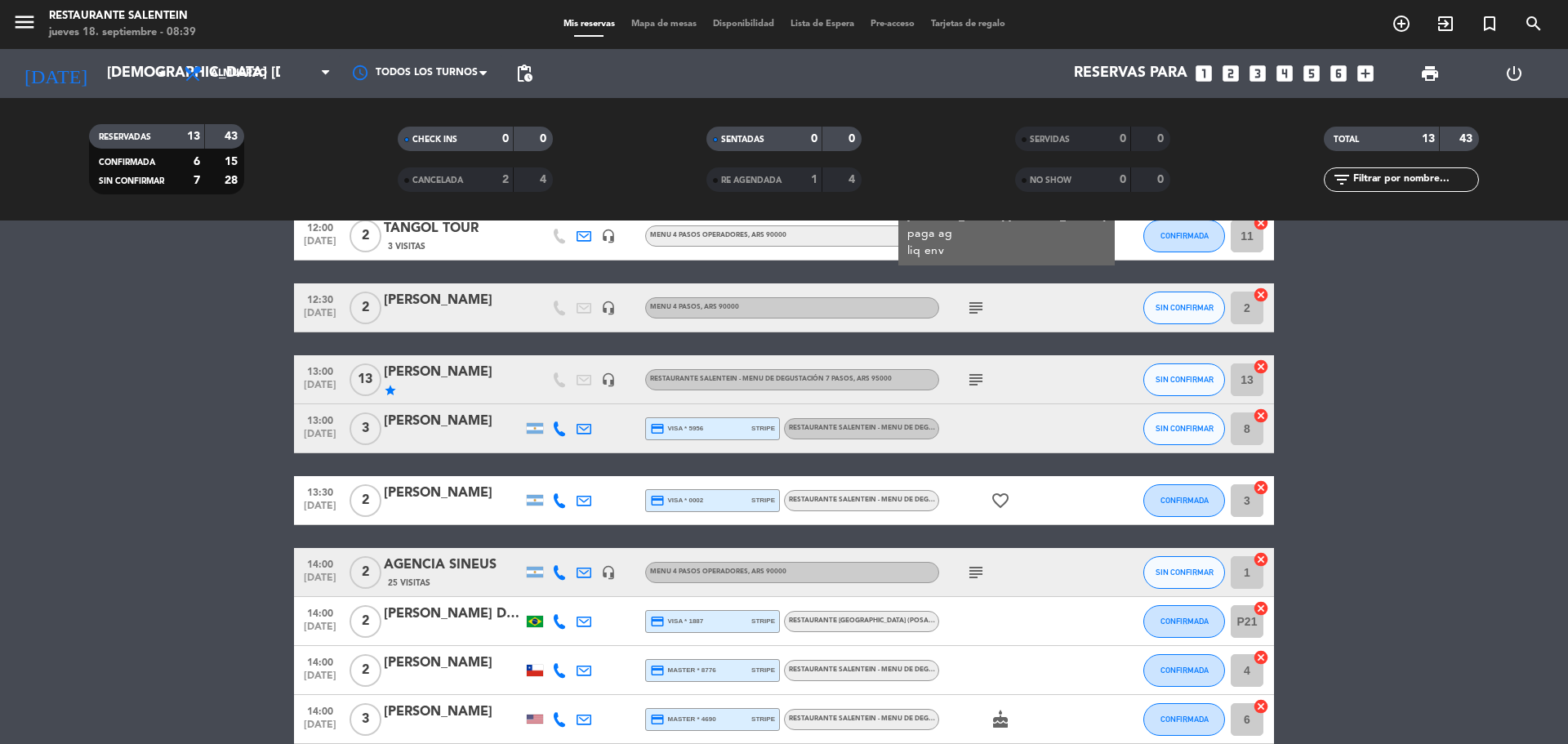
click at [888, 430] on span "RESTAURANTE SALENTEIN - Menu de Degustación 7 pasos" at bounding box center [890, 427] width 203 height 7
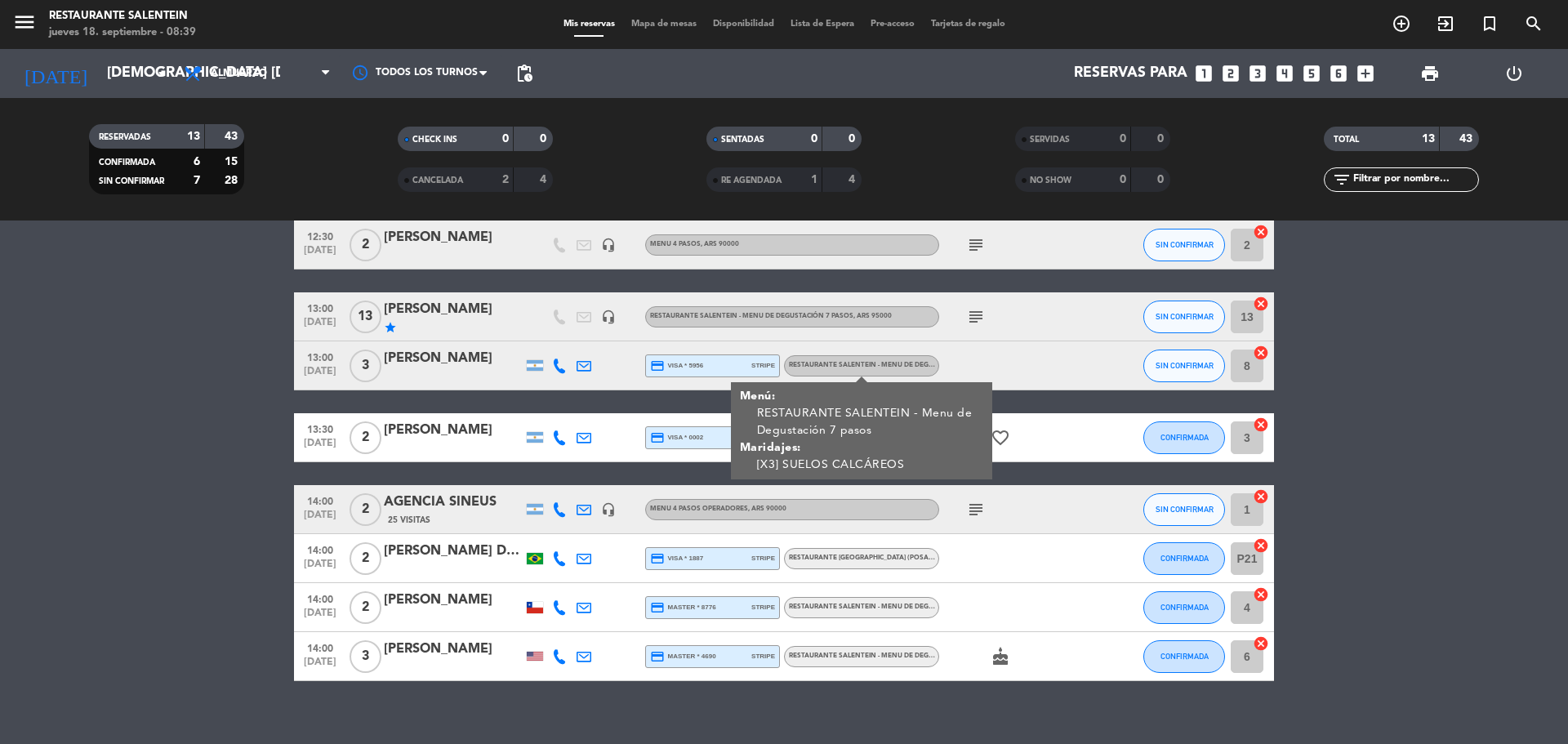
scroll to position [362, 0]
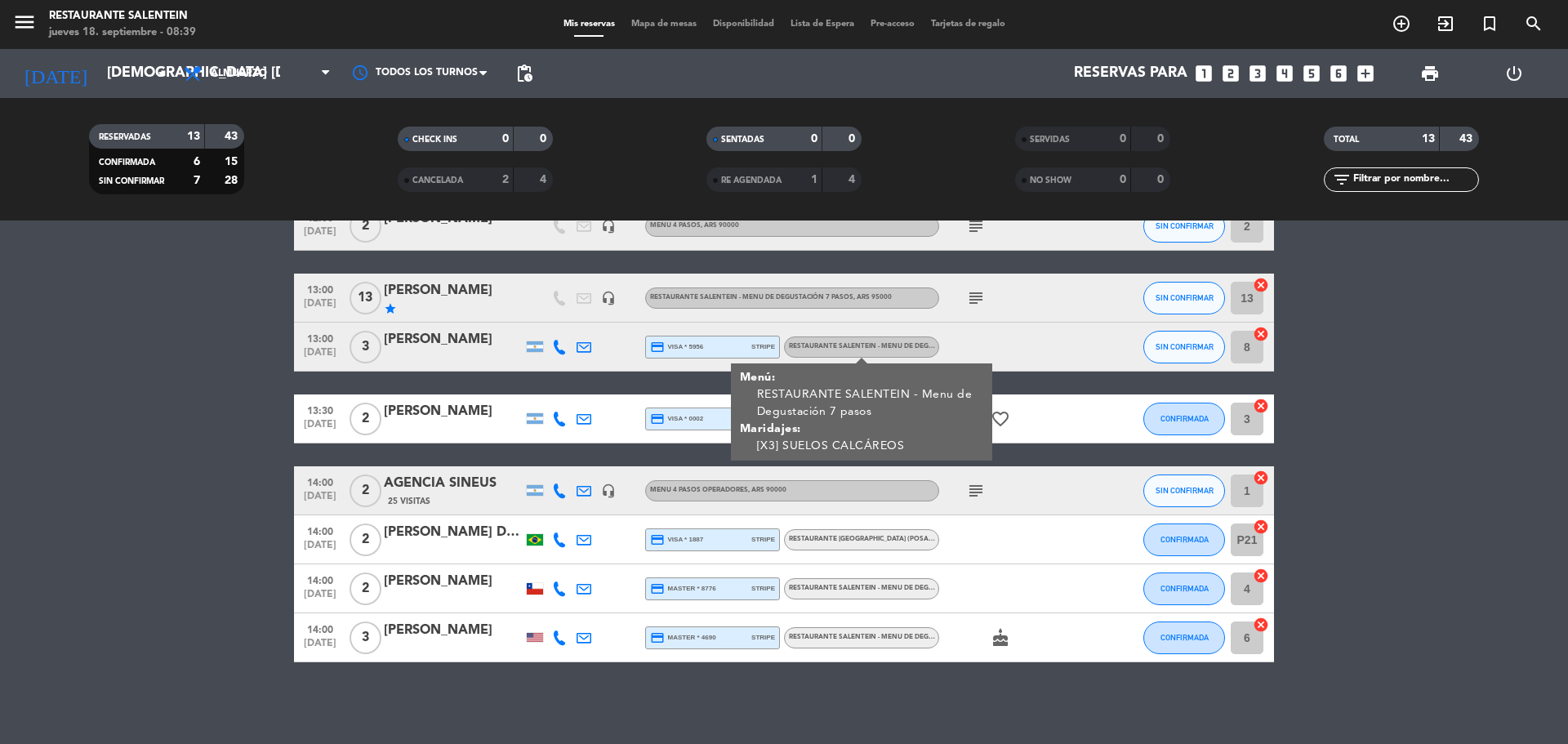
click at [243, 424] on bookings-row "12:00 [DATE] 2 Lauke SRL 14 Visitas headset_mic Menu 4 pasos operadores , ARS 9…" at bounding box center [784, 298] width 1568 height 728
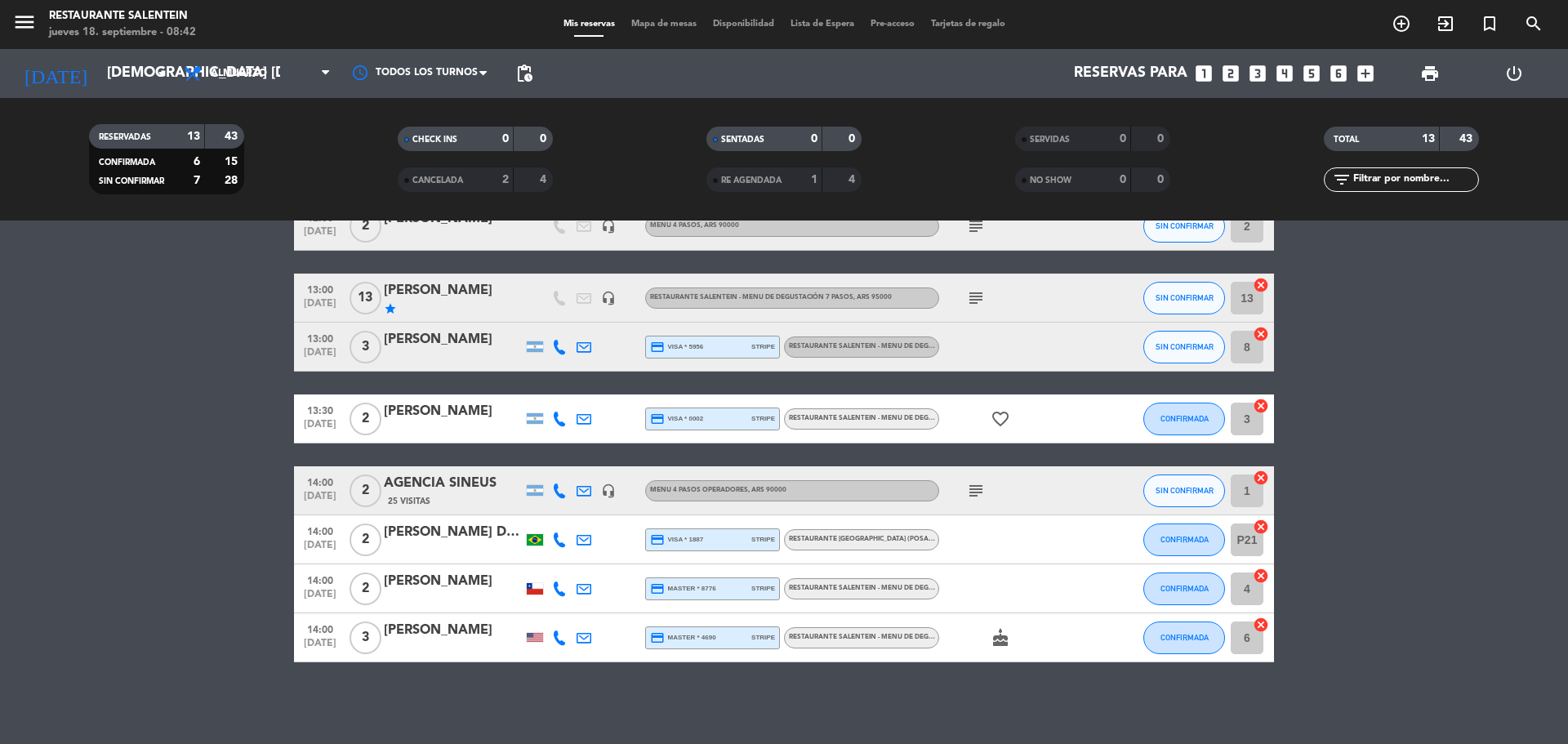
click at [960, 494] on div "subject" at bounding box center [1013, 490] width 147 height 48
click at [966, 491] on span "subject" at bounding box center [976, 490] width 25 height 20
click at [972, 491] on icon "subject" at bounding box center [976, 490] width 20 height 20
click at [1035, 382] on div "12:00 [DATE] 2 Lauke SRL 14 Visitas headset_mic Menu 4 pasos operadores , ARS 9…" at bounding box center [784, 298] width 980 height 728
click at [856, 410] on div "RESTAURANTE SALENTEIN - Menu de Degustación 7 pasos" at bounding box center [862, 419] width 156 height 21
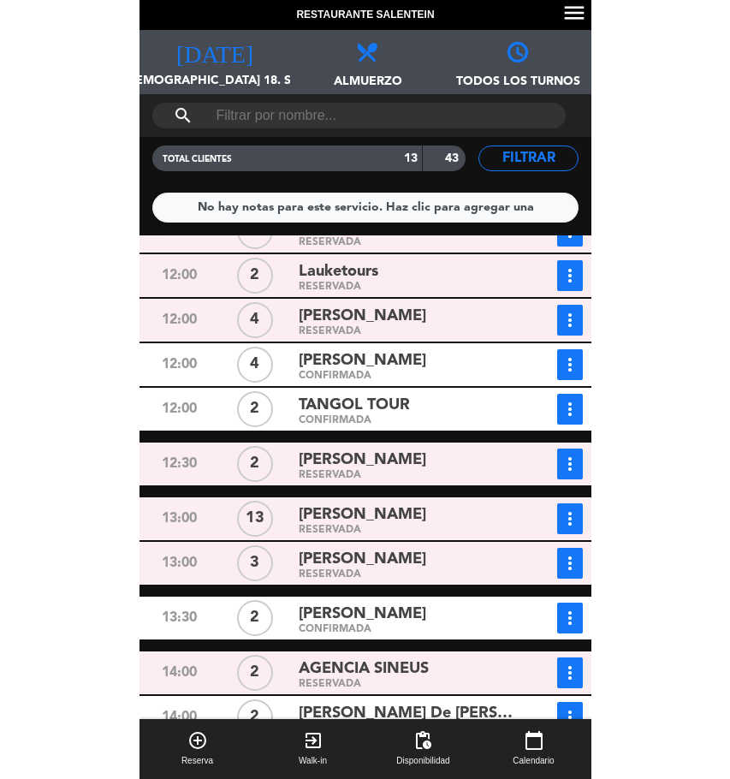
scroll to position [0, 0]
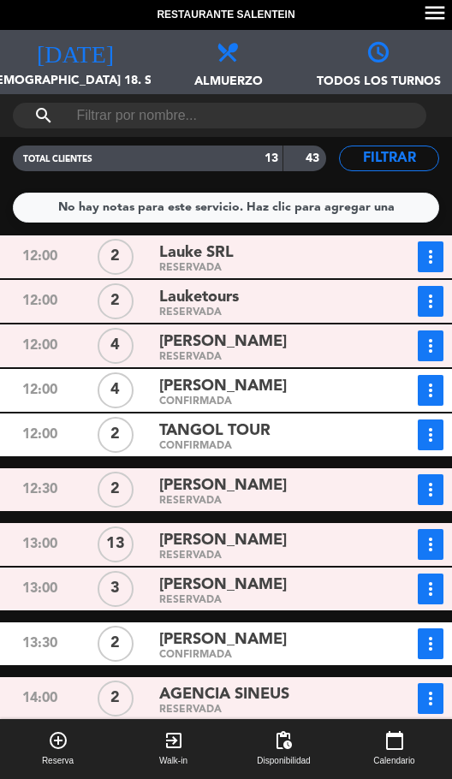
click at [433, 252] on icon "more_vert" at bounding box center [430, 257] width 21 height 21
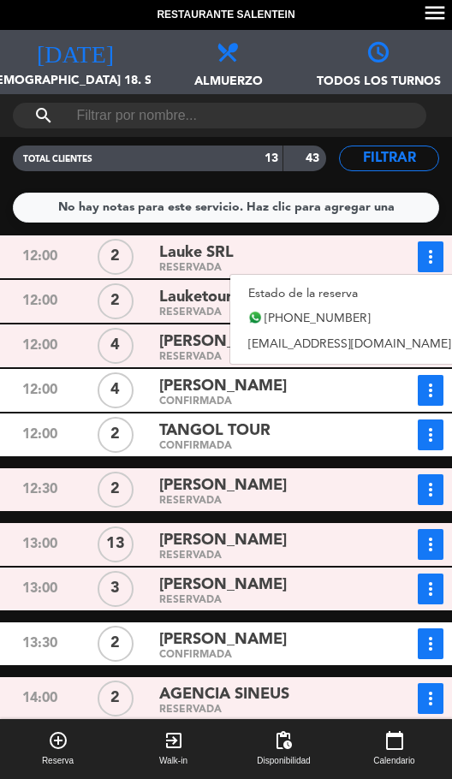
click at [193, 271] on div "RESERVADA" at bounding box center [267, 268] width 216 height 8
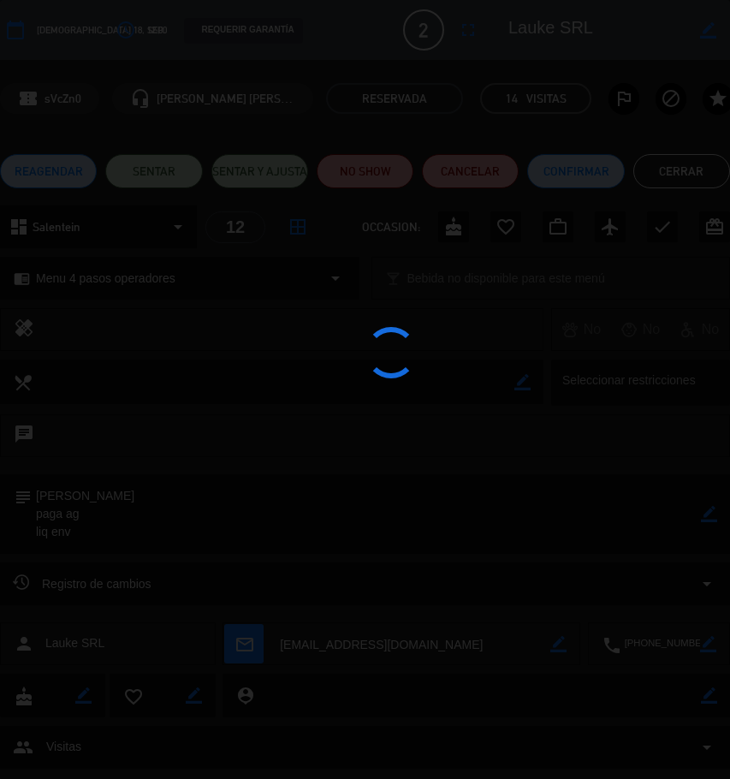
click at [672, 177] on div at bounding box center [365, 389] width 730 height 779
click at [672, 172] on div at bounding box center [365, 389] width 730 height 779
click at [678, 171] on div at bounding box center [365, 389] width 730 height 779
click at [666, 166] on div at bounding box center [365, 389] width 730 height 779
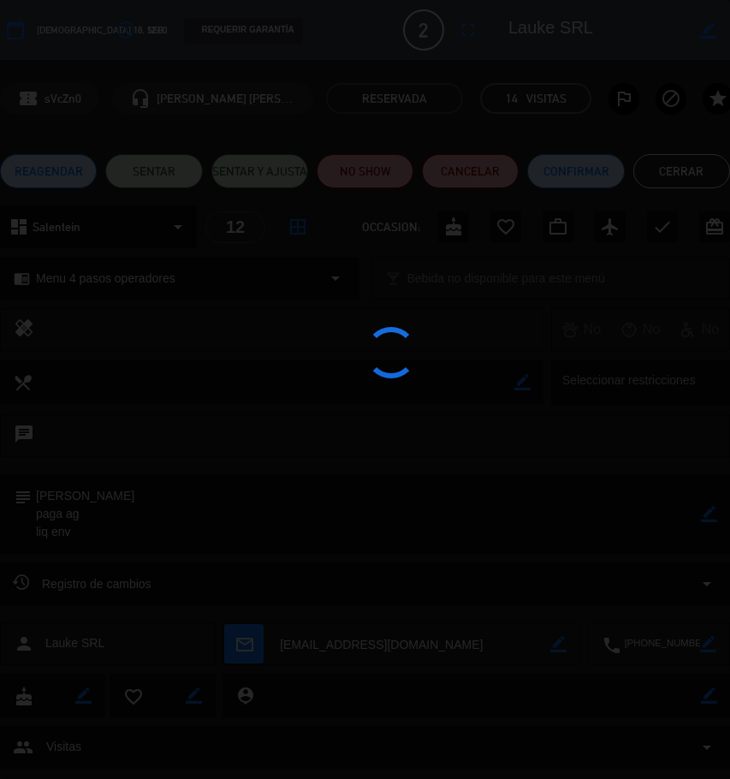
click at [666, 166] on div at bounding box center [365, 389] width 730 height 779
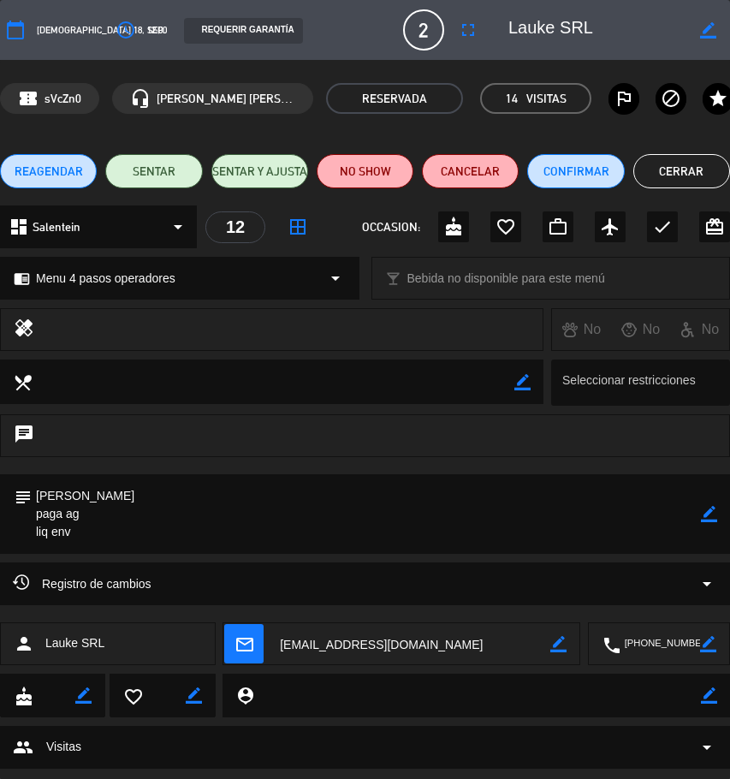
click at [662, 170] on button "Cerrar" at bounding box center [681, 171] width 97 height 34
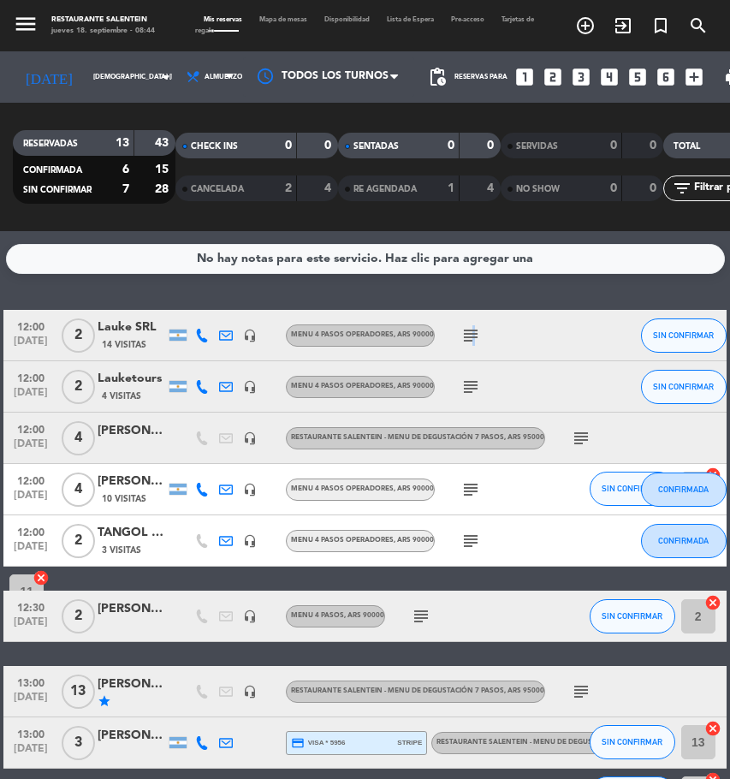
click at [473, 337] on icon "subject" at bounding box center [470, 335] width 21 height 21
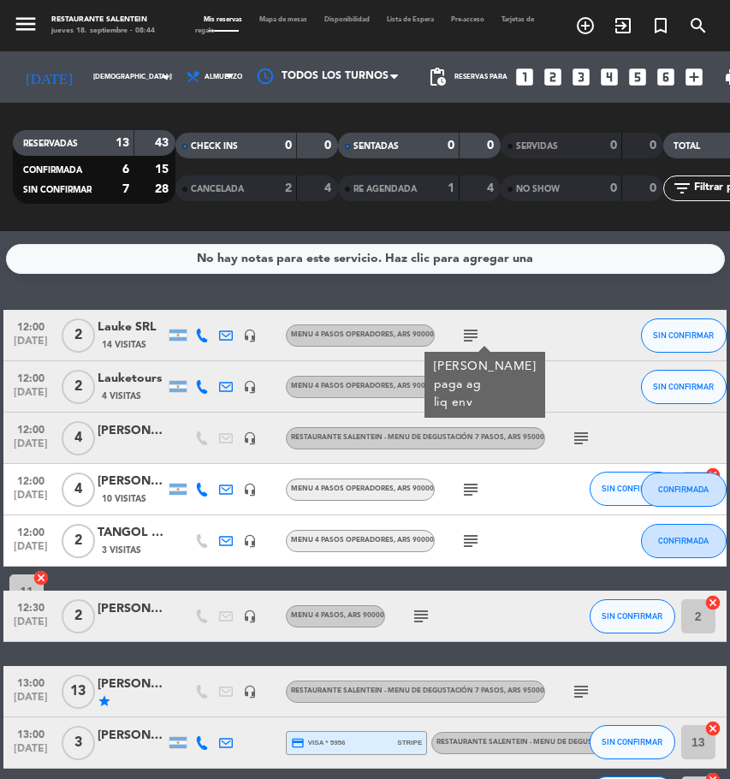
click at [609, 393] on div at bounding box center [602, 386] width 46 height 50
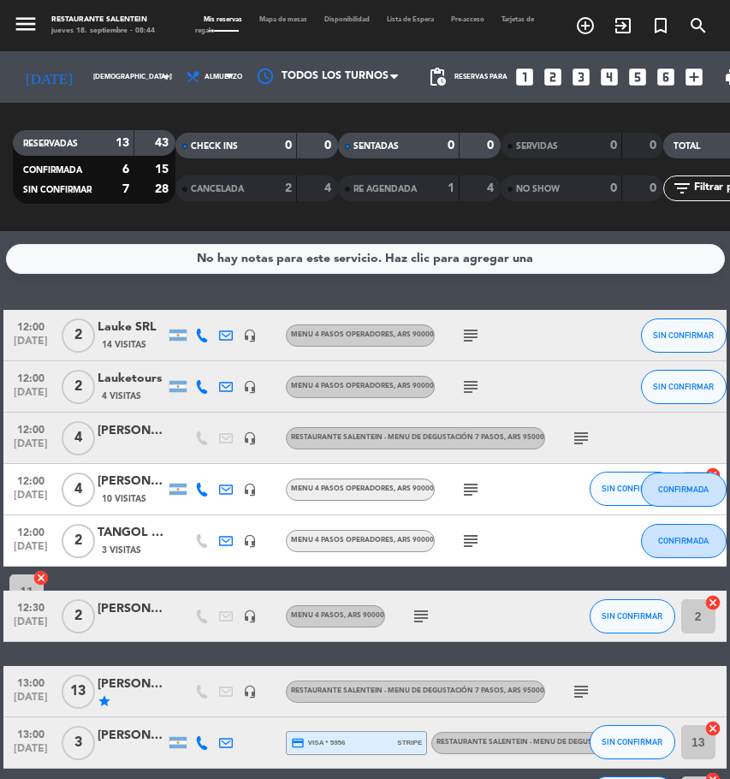
click at [473, 382] on icon "subject" at bounding box center [470, 387] width 21 height 21
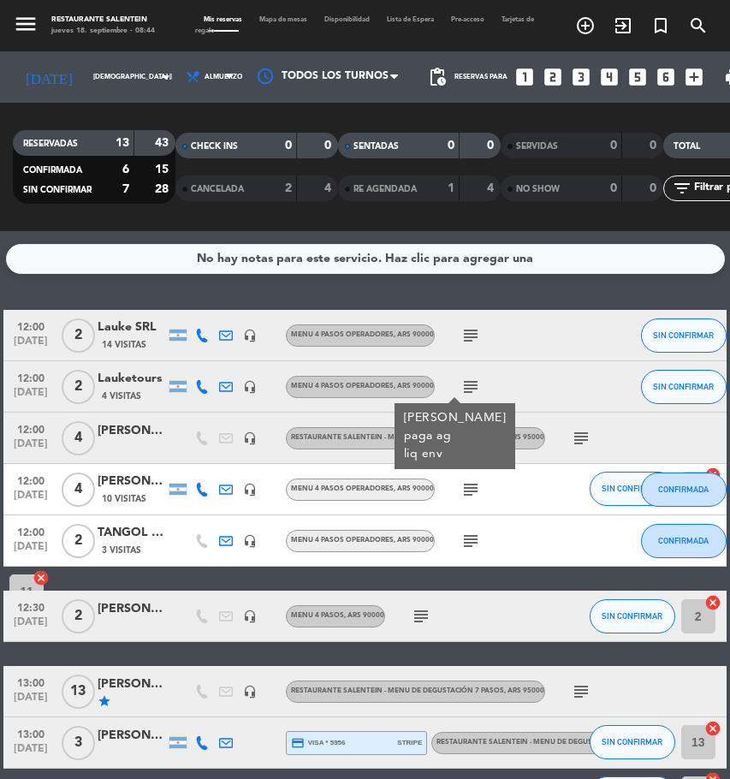
click at [596, 377] on div at bounding box center [602, 386] width 46 height 50
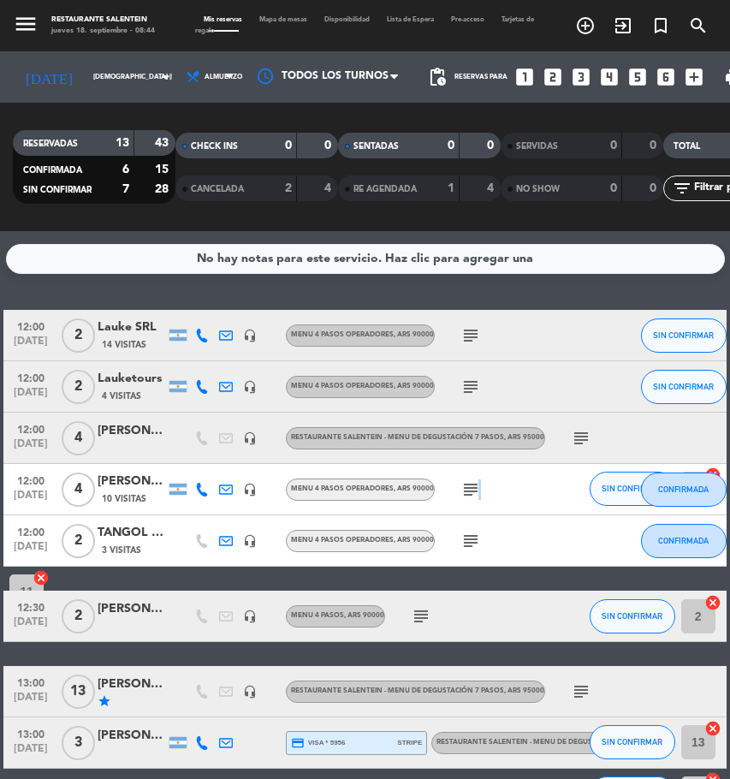
click at [478, 501] on div "subject" at bounding box center [507, 489] width 144 height 50
click at [467, 495] on icon "subject" at bounding box center [470, 489] width 21 height 21
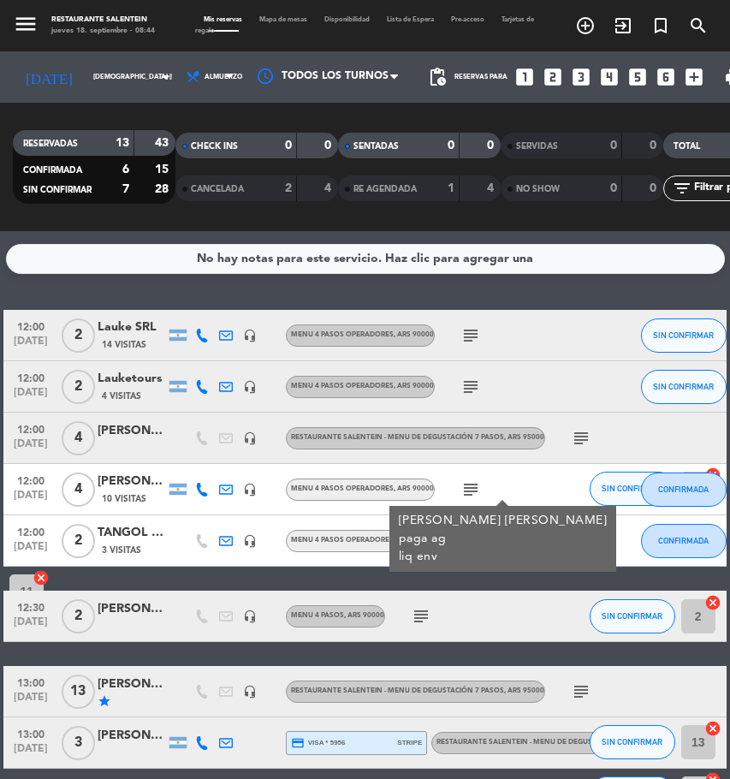
click at [560, 552] on div "subject" at bounding box center [507, 540] width 144 height 50
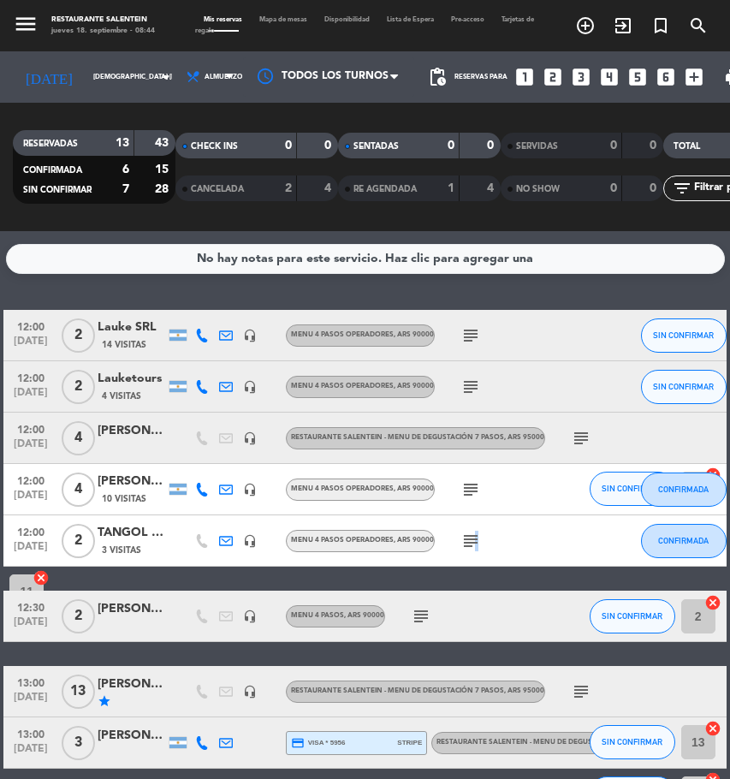
click at [474, 538] on icon "subject" at bounding box center [470, 541] width 21 height 21
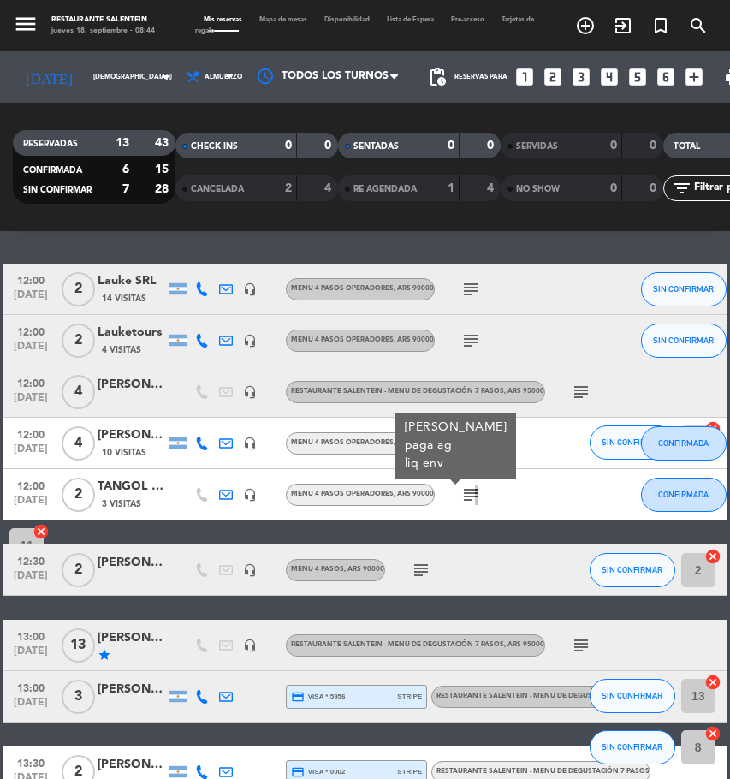
scroll to position [86, 0]
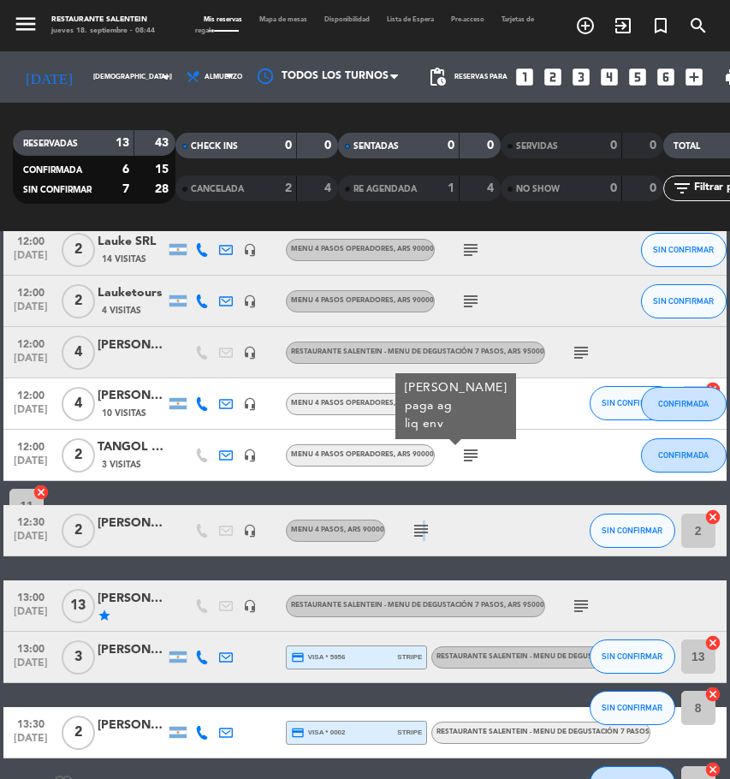
click at [421, 531] on icon "subject" at bounding box center [421, 530] width 21 height 21
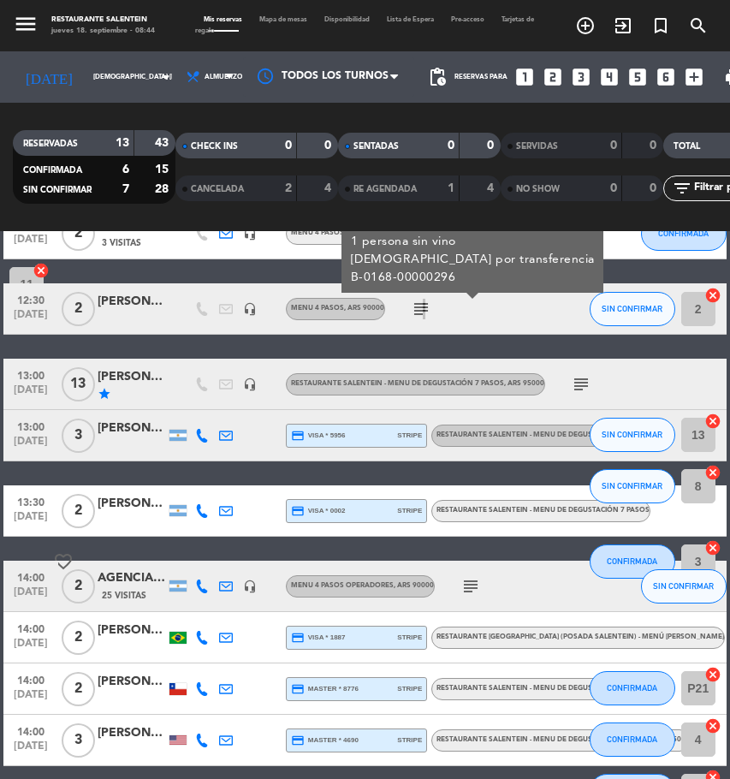
scroll to position [380, 0]
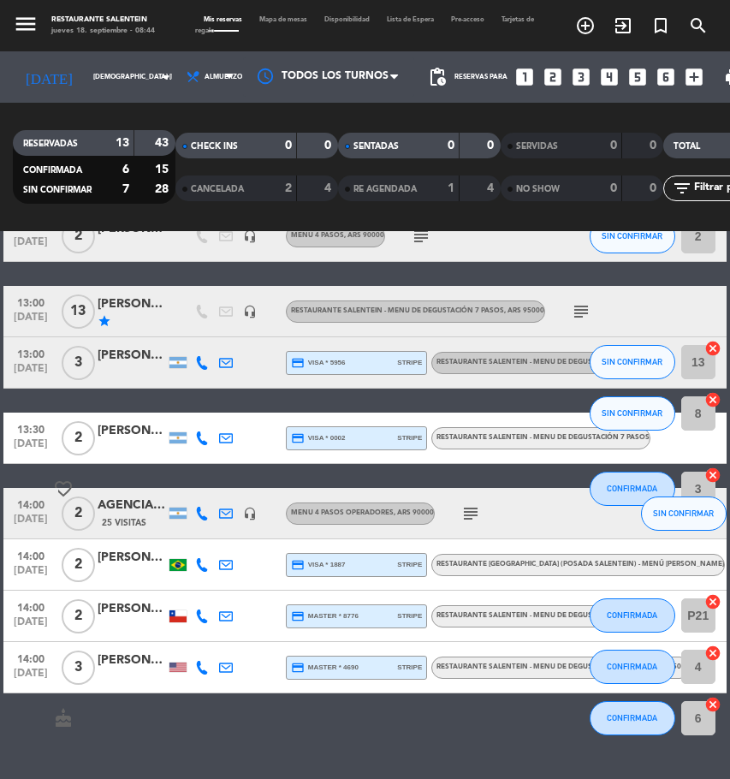
click at [473, 514] on icon "subject" at bounding box center [470, 513] width 21 height 21
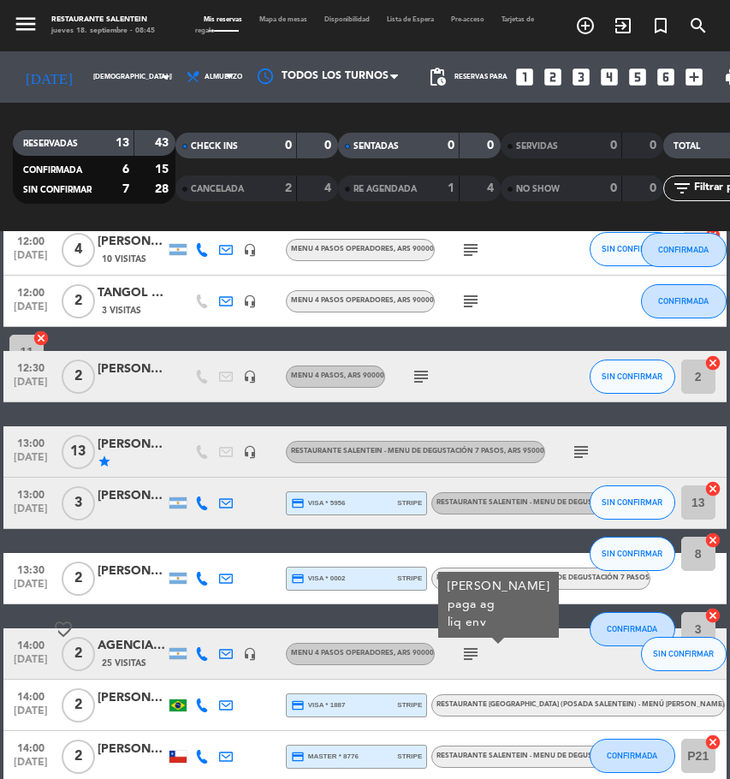
scroll to position [209, 0]
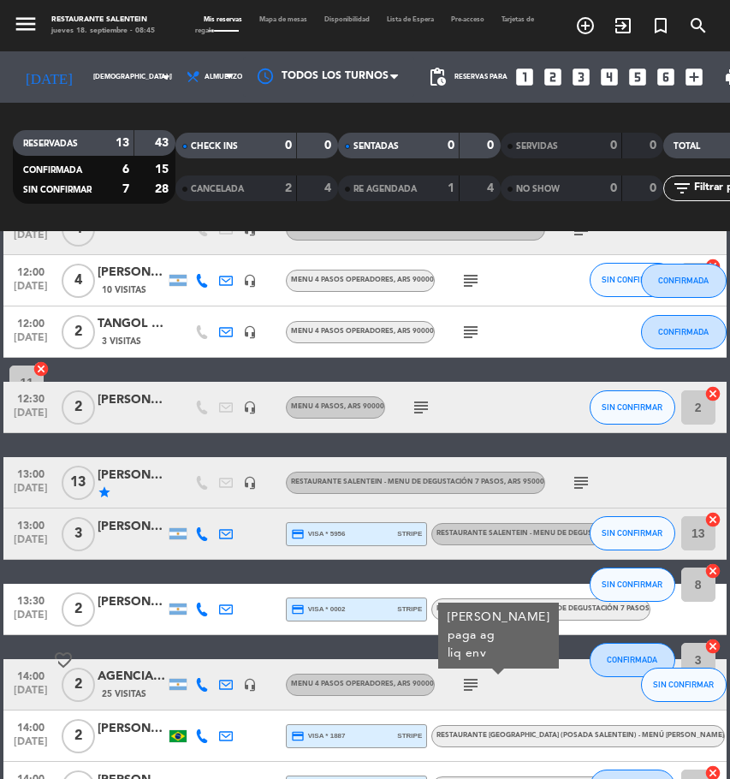
click at [472, 284] on icon "subject" at bounding box center [470, 280] width 21 height 21
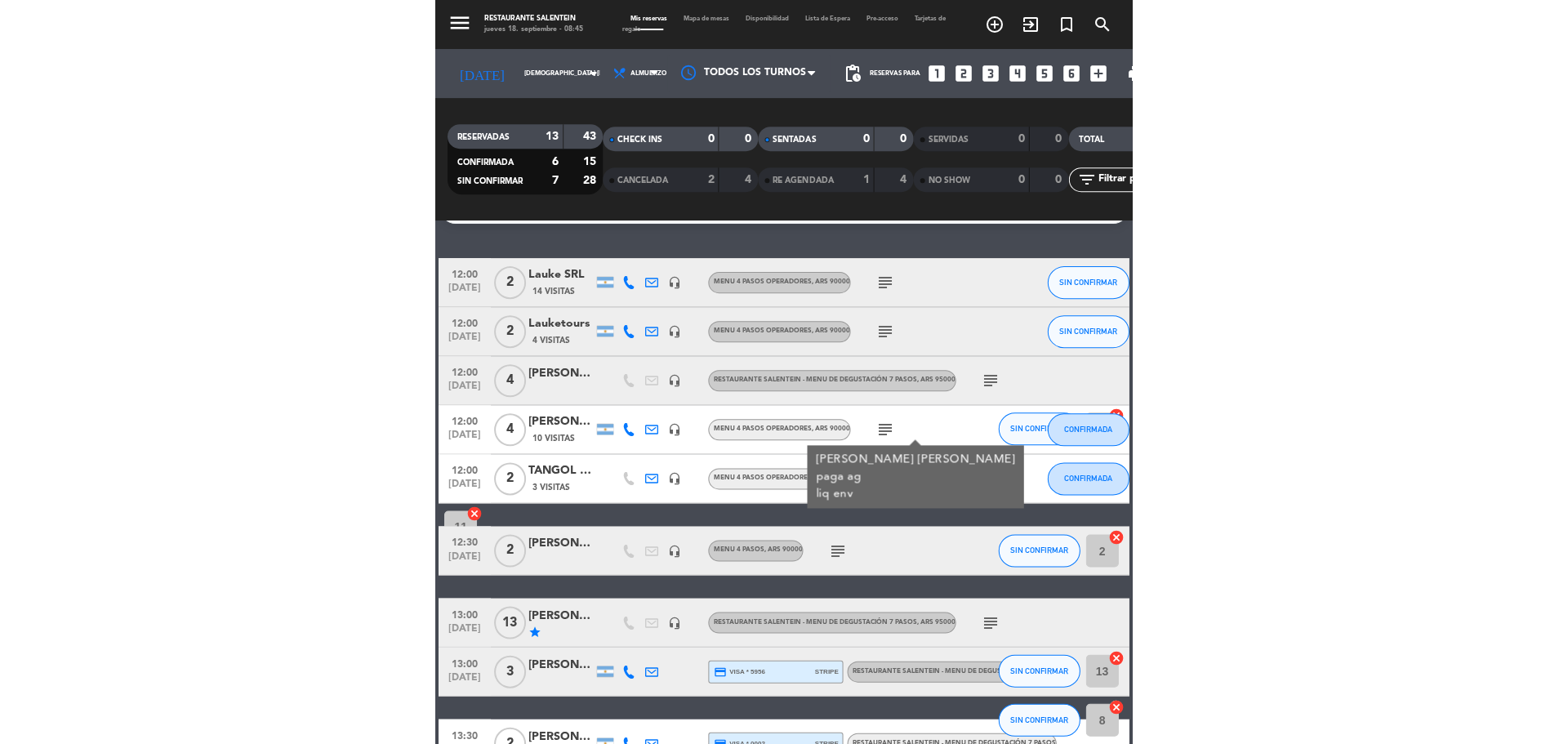
scroll to position [36, 0]
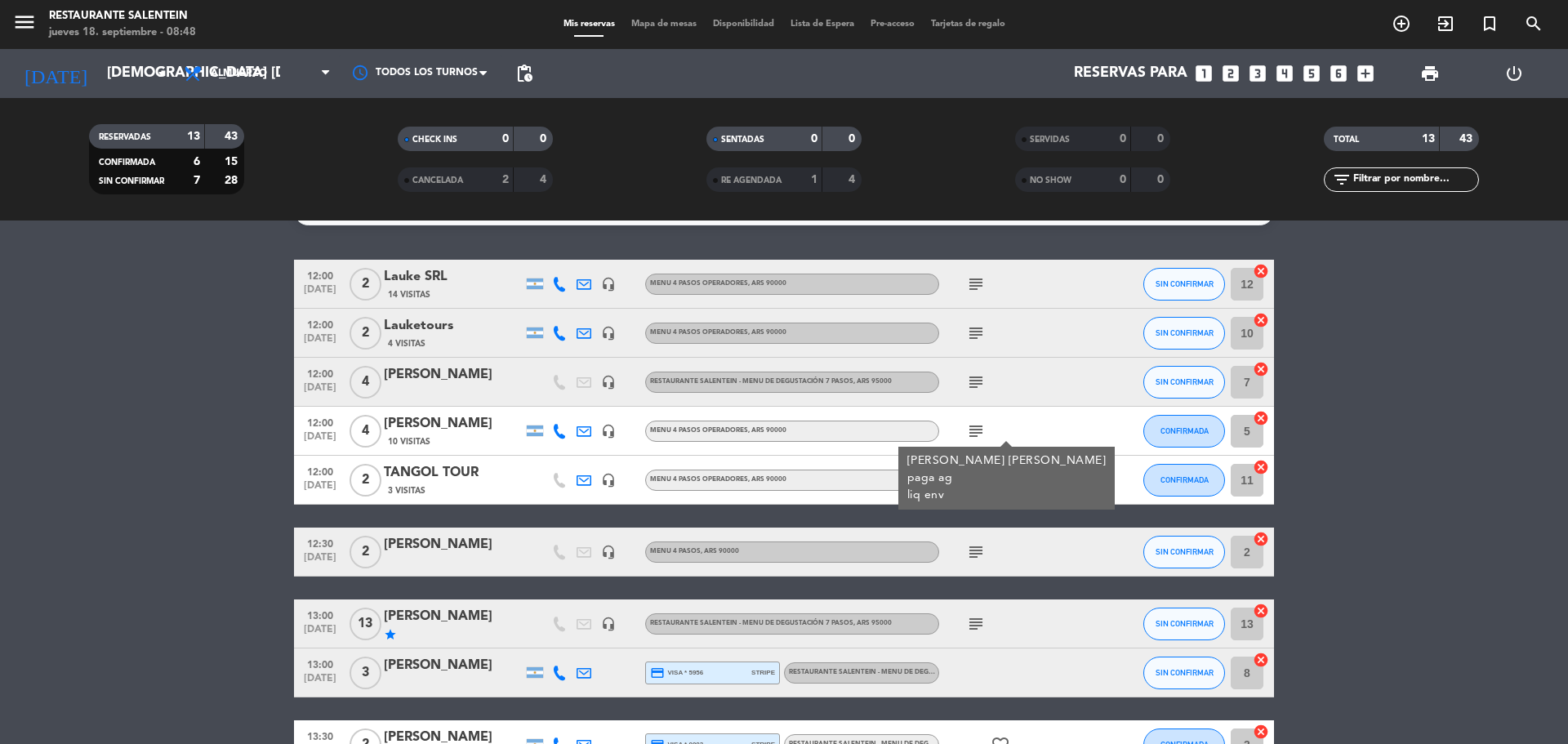
click at [1262, 274] on icon "cancel" at bounding box center [1261, 271] width 16 height 16
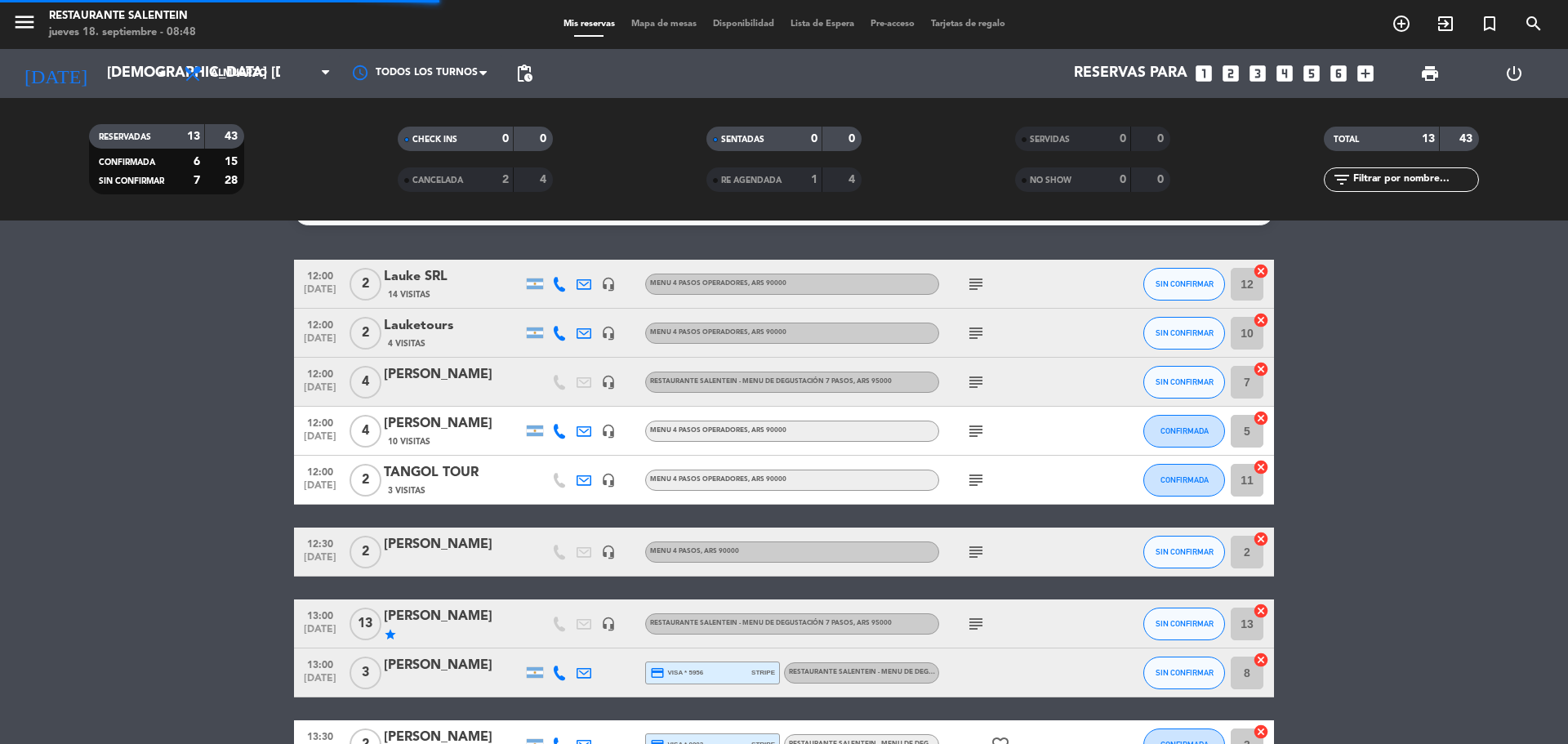
click at [1259, 315] on icon "cancel" at bounding box center [1261, 320] width 16 height 16
click at [1263, 370] on icon "cancel" at bounding box center [1261, 368] width 16 height 16
click at [1262, 413] on icon "cancel" at bounding box center [1261, 418] width 16 height 16
click at [1265, 462] on icon "cancel" at bounding box center [1261, 466] width 16 height 16
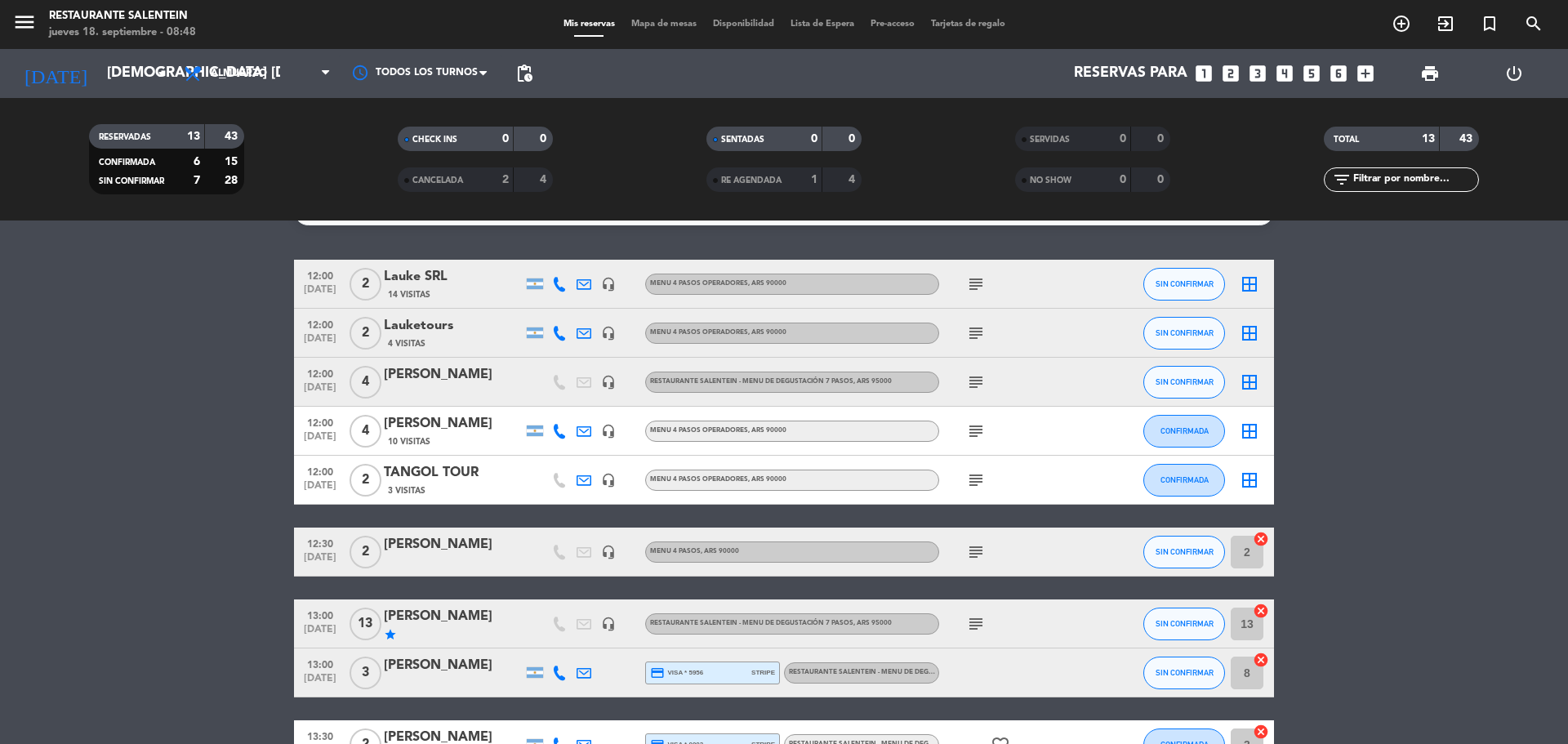
click at [1262, 531] on icon "cancel" at bounding box center [1261, 538] width 16 height 16
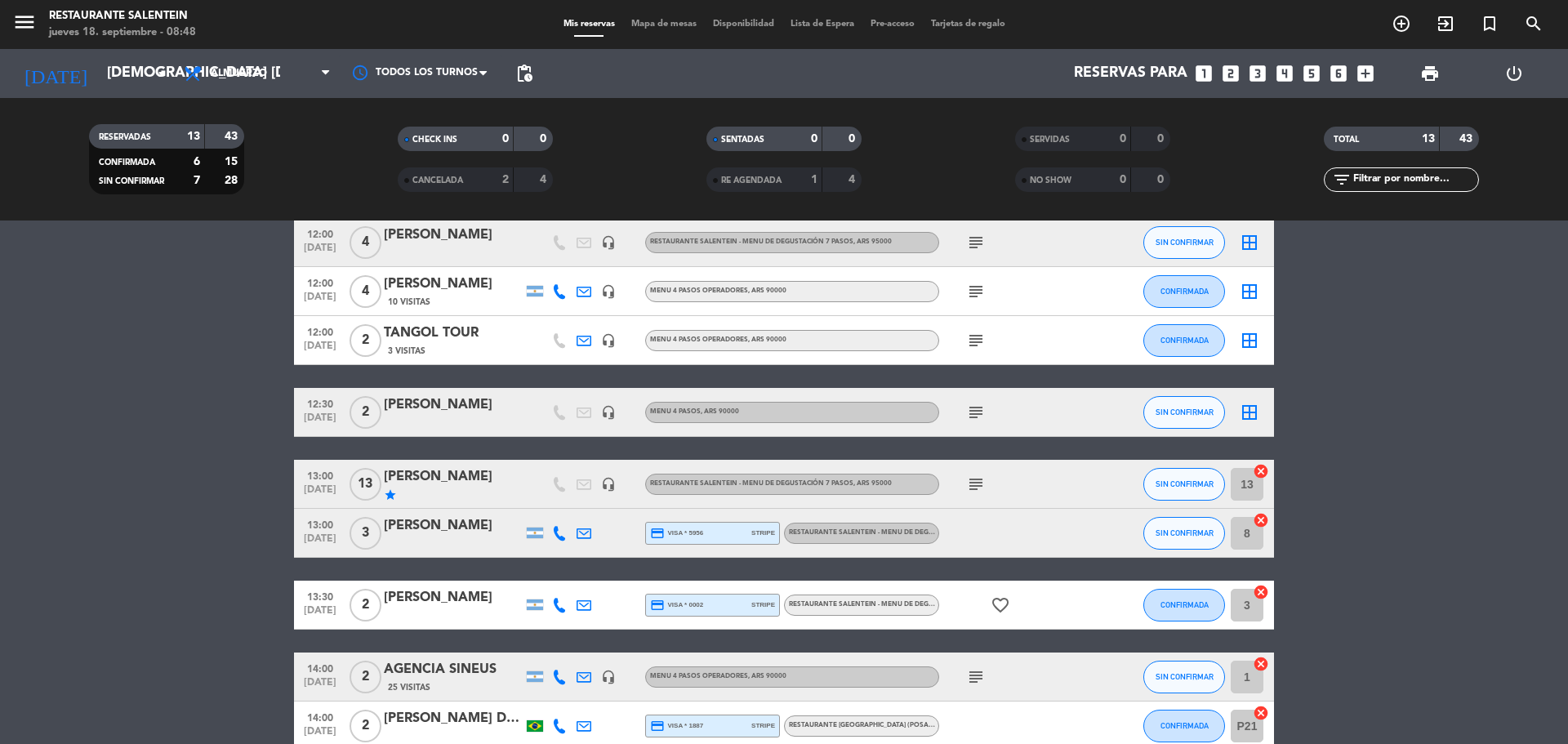
scroll to position [199, 0]
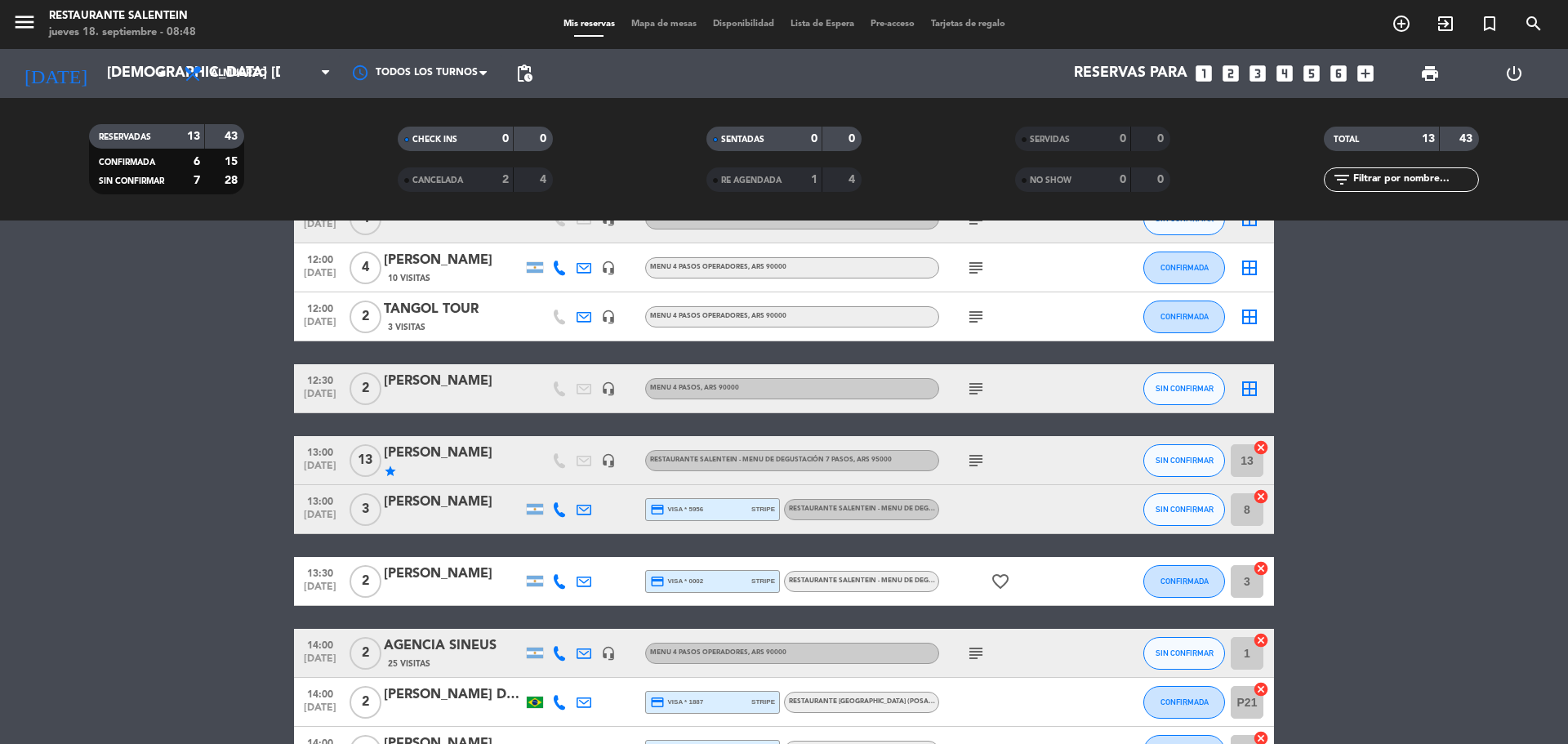
click at [1258, 495] on icon "cancel" at bounding box center [1261, 496] width 16 height 16
click at [1262, 567] on icon "cancel" at bounding box center [1261, 568] width 16 height 16
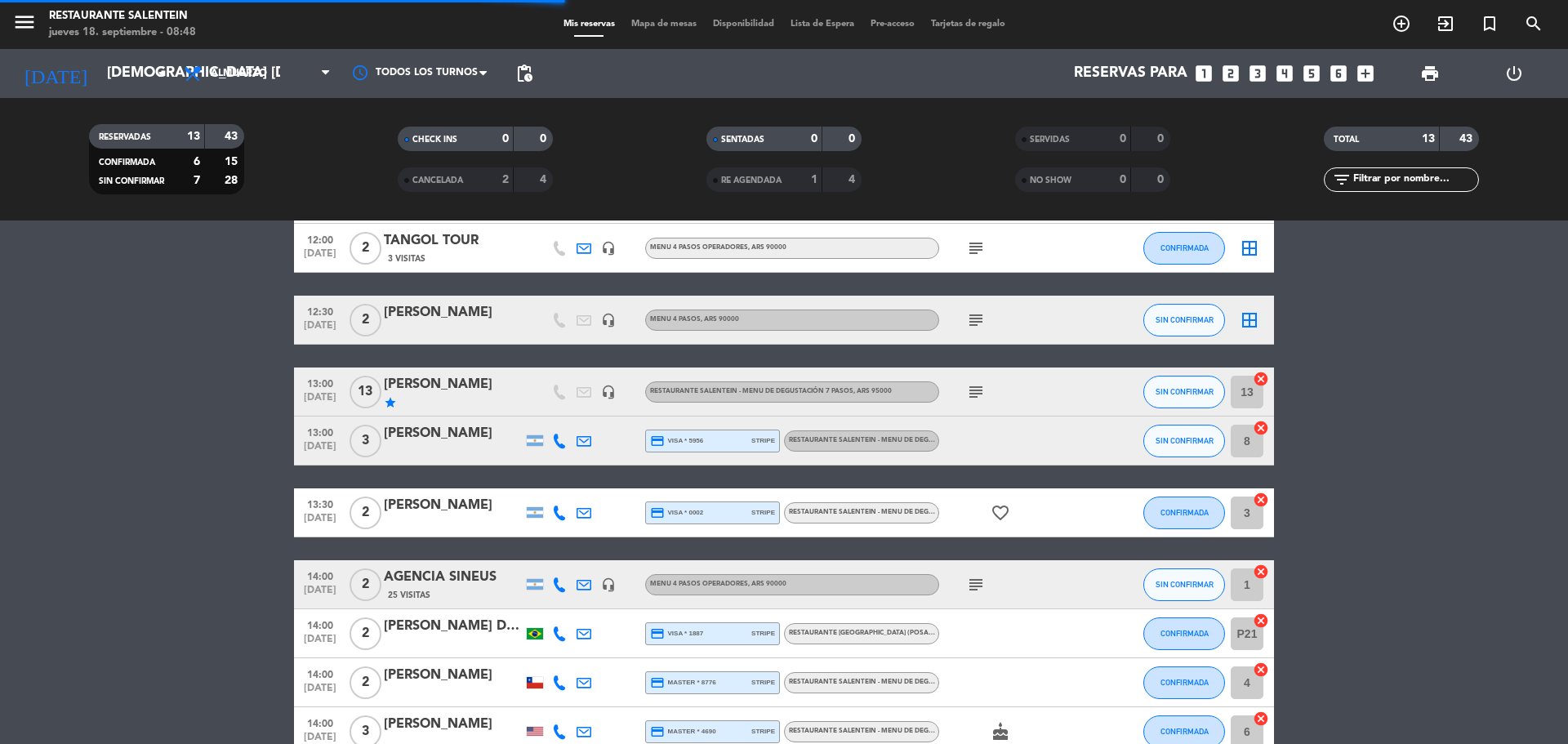
scroll to position [362, 0]
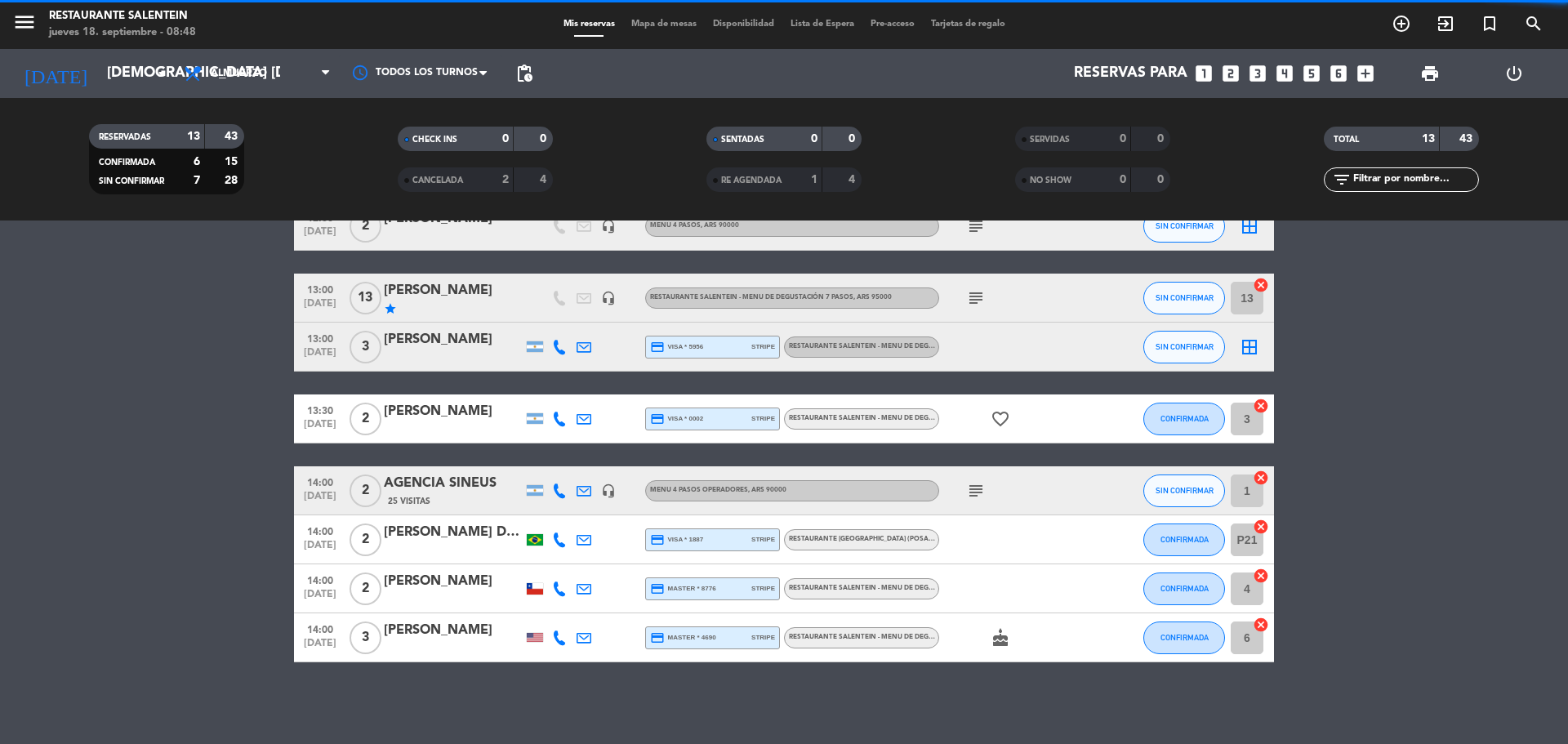
click at [1258, 486] on input "1" at bounding box center [1247, 490] width 32 height 32
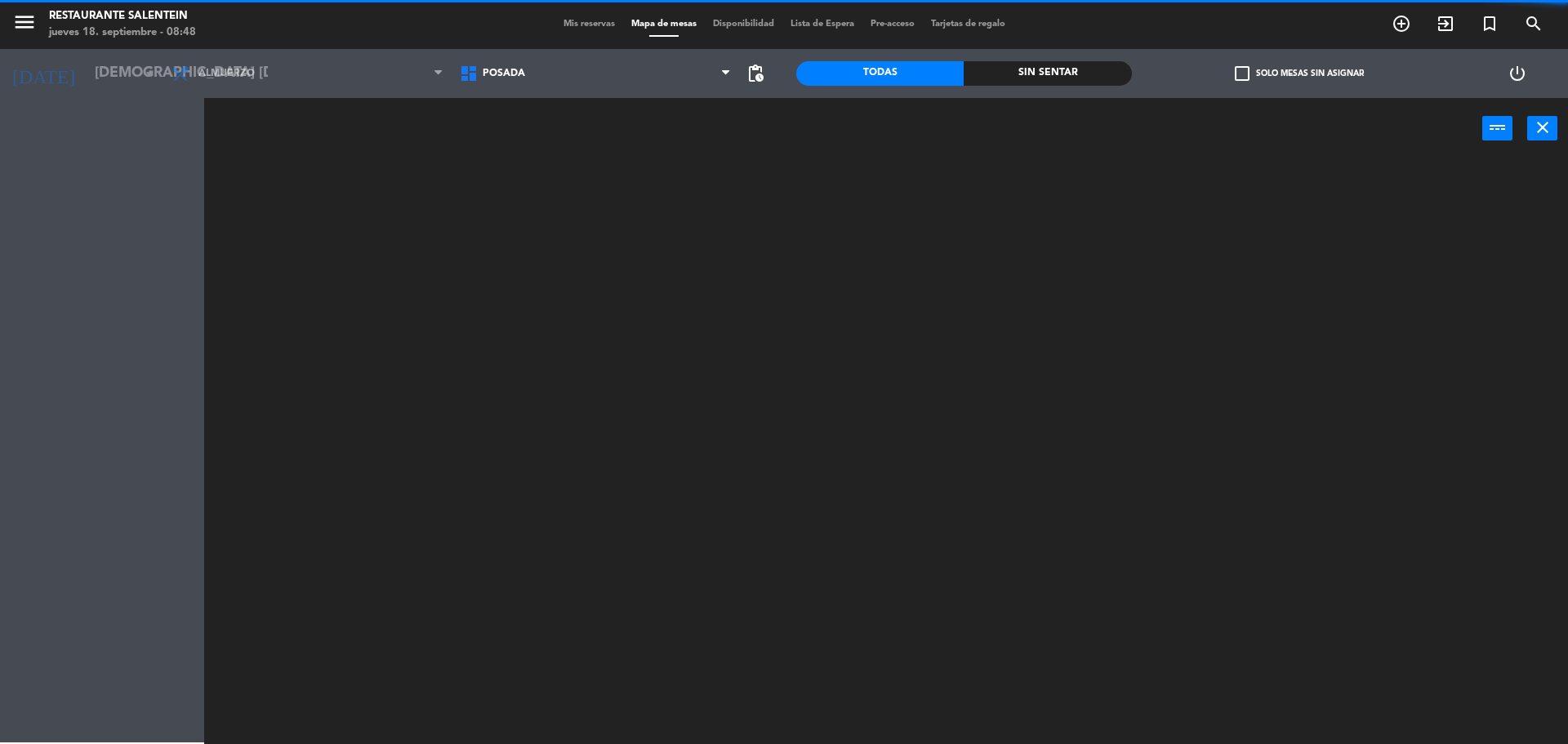
drag, startPoint x: 573, startPoint y: 30, endPoint x: 581, endPoint y: 18, distance: 14.4
click at [574, 30] on div "Mis reservas Mapa de mesas Disponibilidad Lista de Espera Pre-acceso Tarjetas d…" at bounding box center [784, 24] width 458 height 14
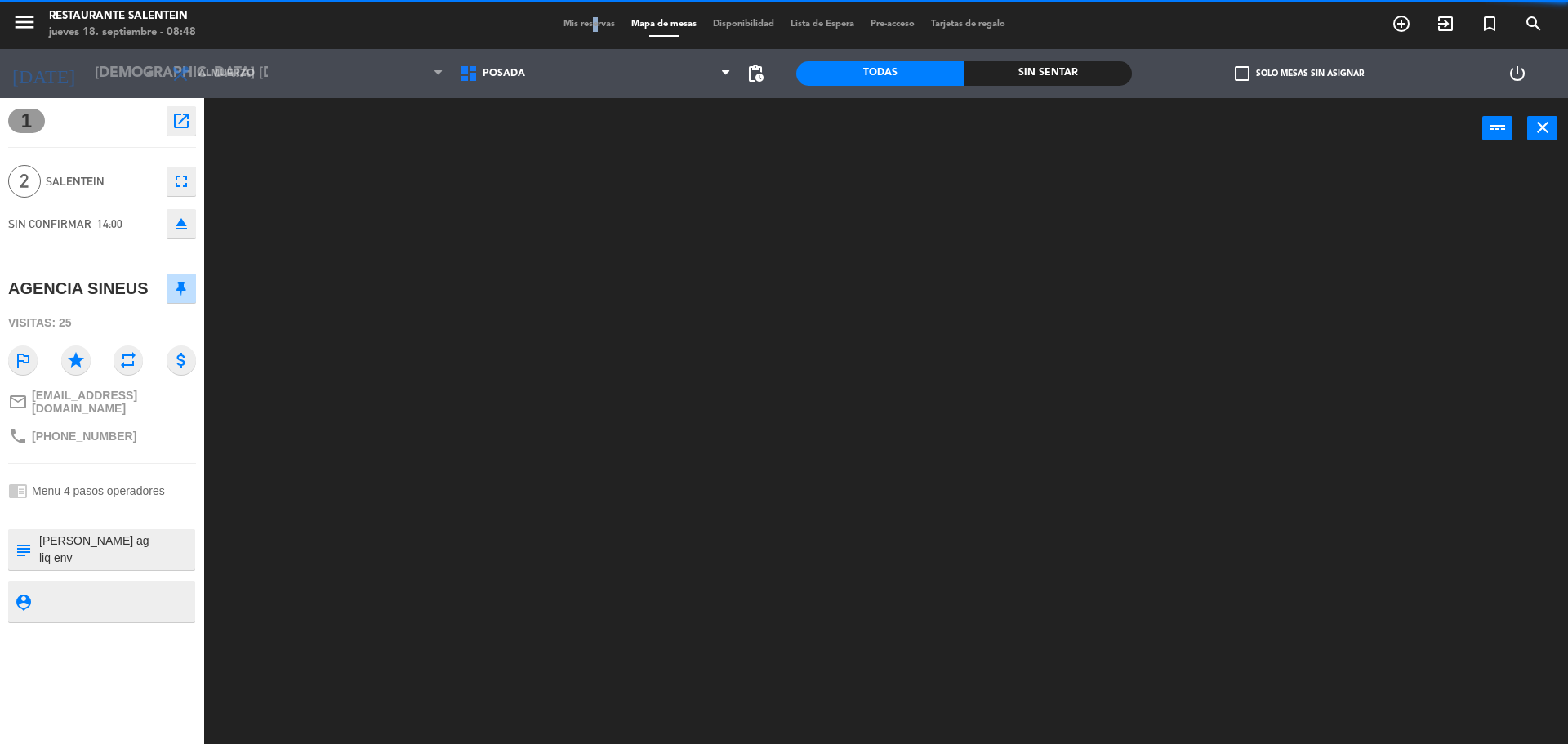
click at [582, 18] on div "Mis reservas Mapa de mesas Disponibilidad Lista de Espera Pre-acceso Tarjetas d…" at bounding box center [784, 24] width 458 height 14
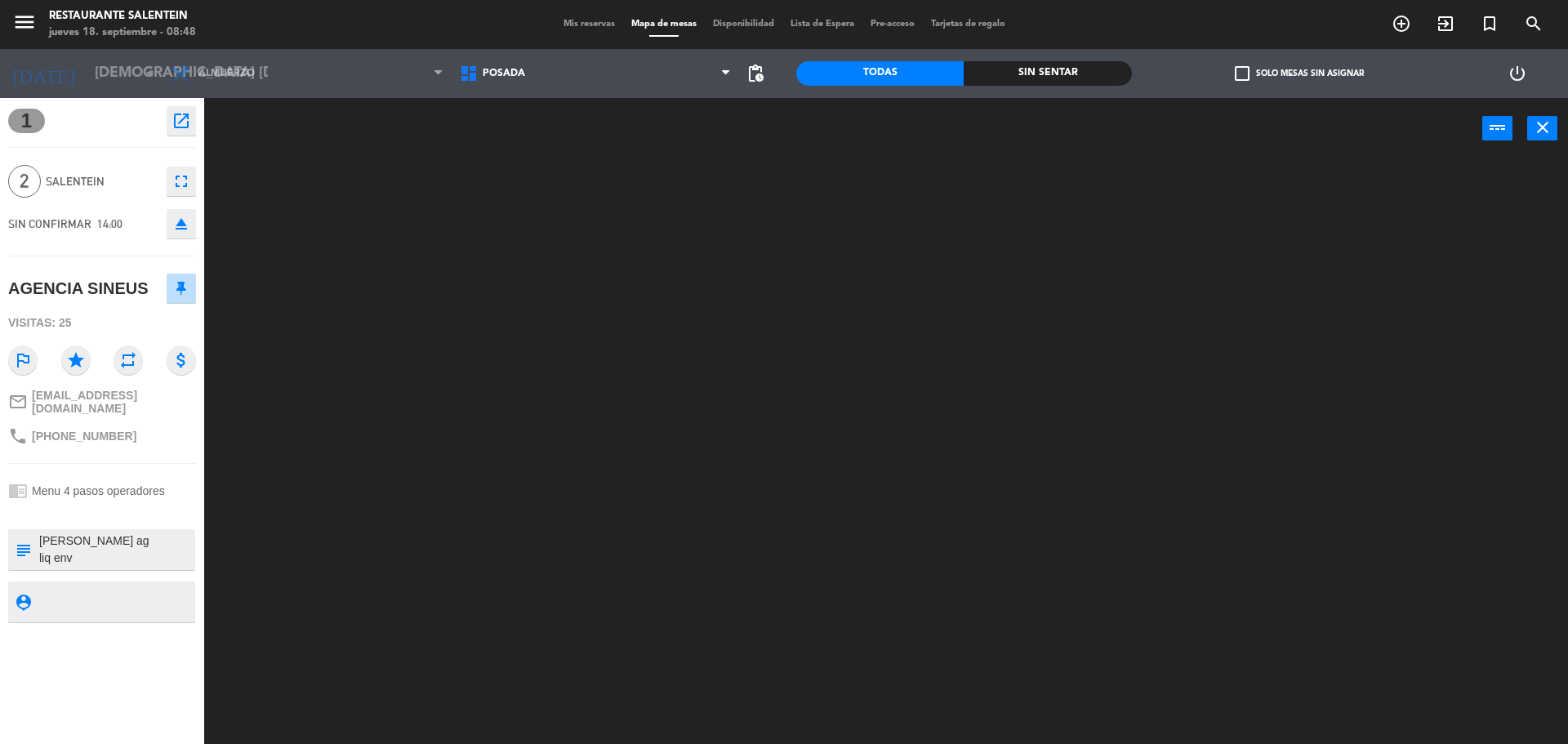
click at [589, 25] on span "Mis reservas" at bounding box center [589, 24] width 68 height 9
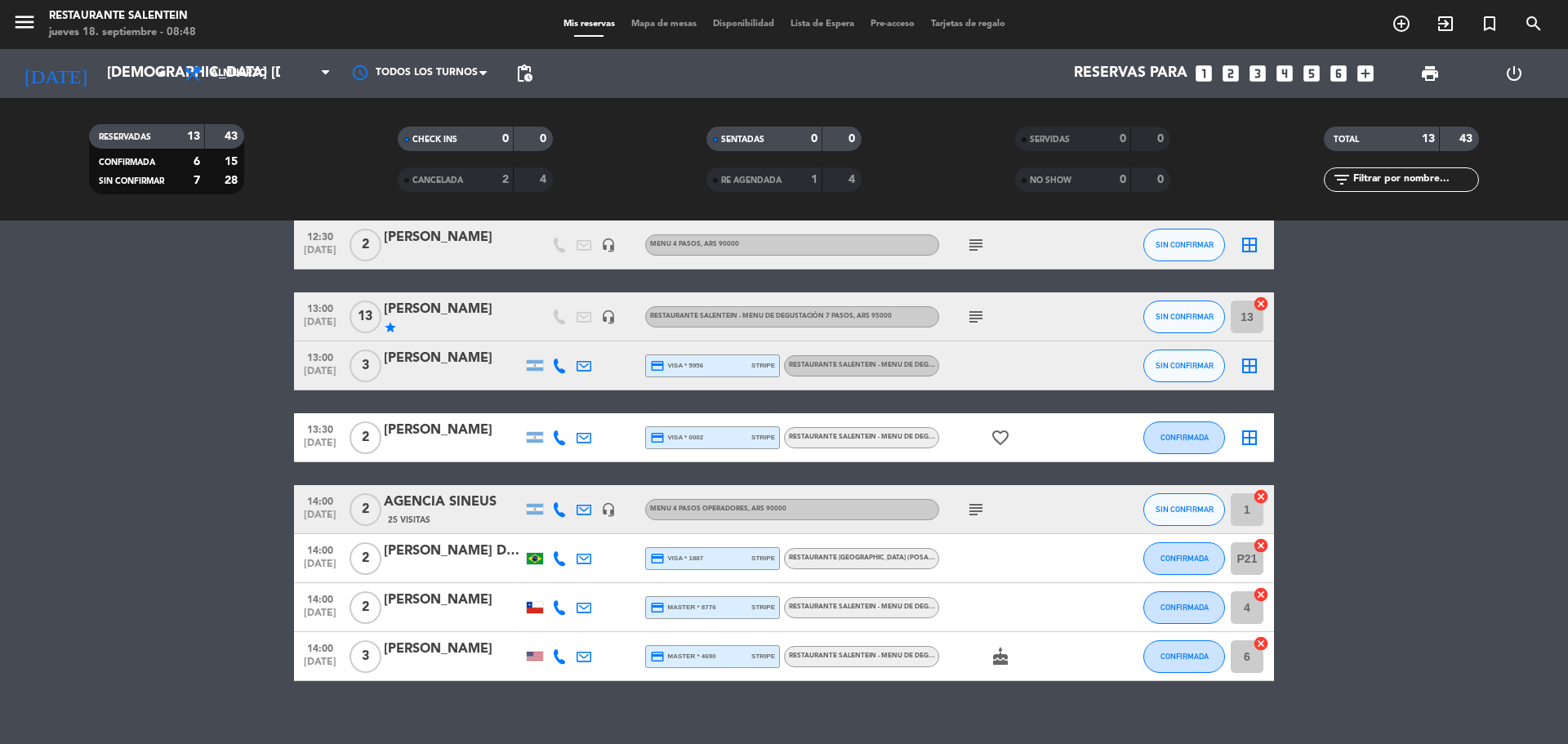
scroll to position [362, 0]
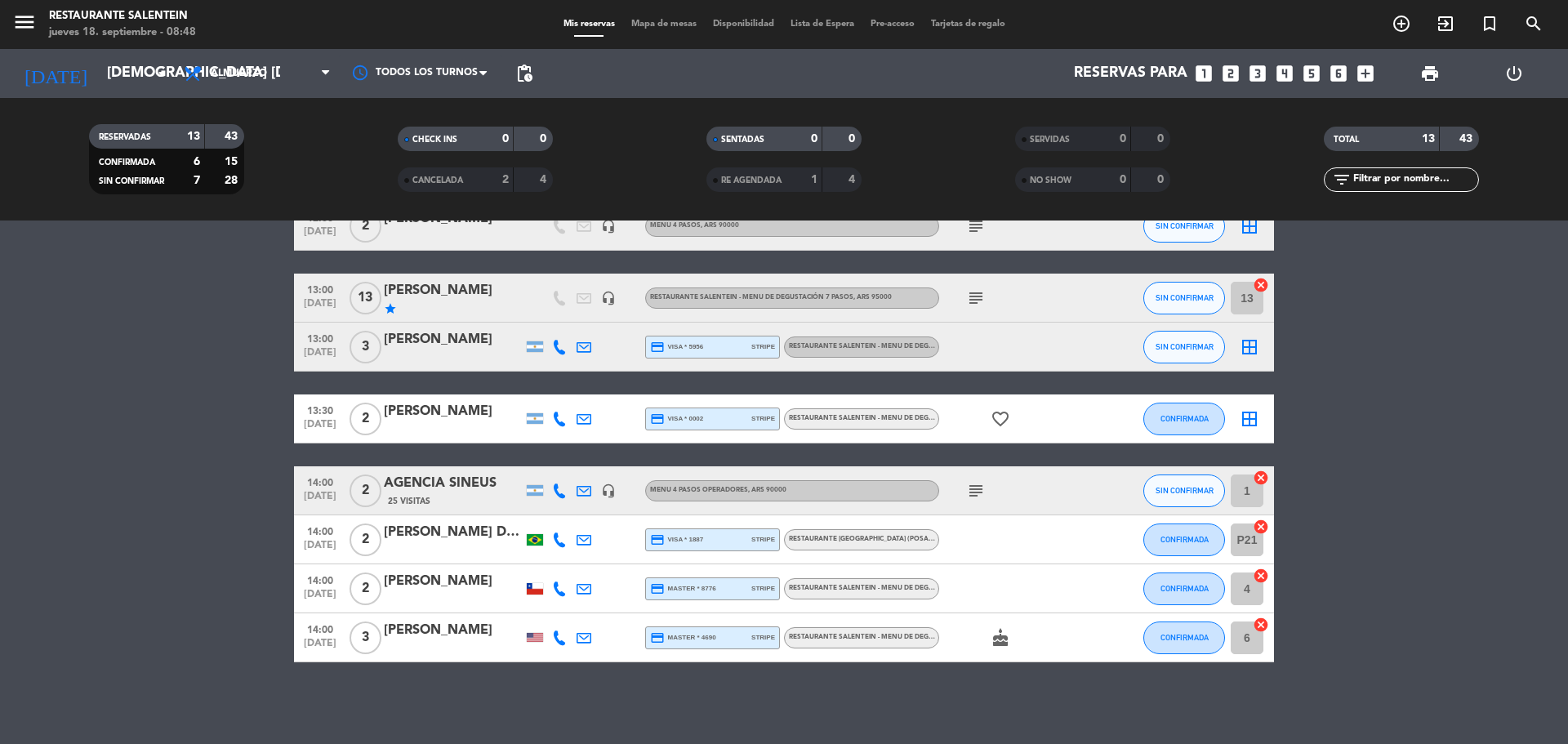
click at [1256, 476] on icon "cancel" at bounding box center [1261, 477] width 16 height 16
click at [1264, 618] on icon "cancel" at bounding box center [1261, 624] width 16 height 16
click at [1259, 578] on icon "cancel" at bounding box center [1261, 575] width 16 height 16
click at [1262, 574] on icon "cancel" at bounding box center [1261, 575] width 16 height 16
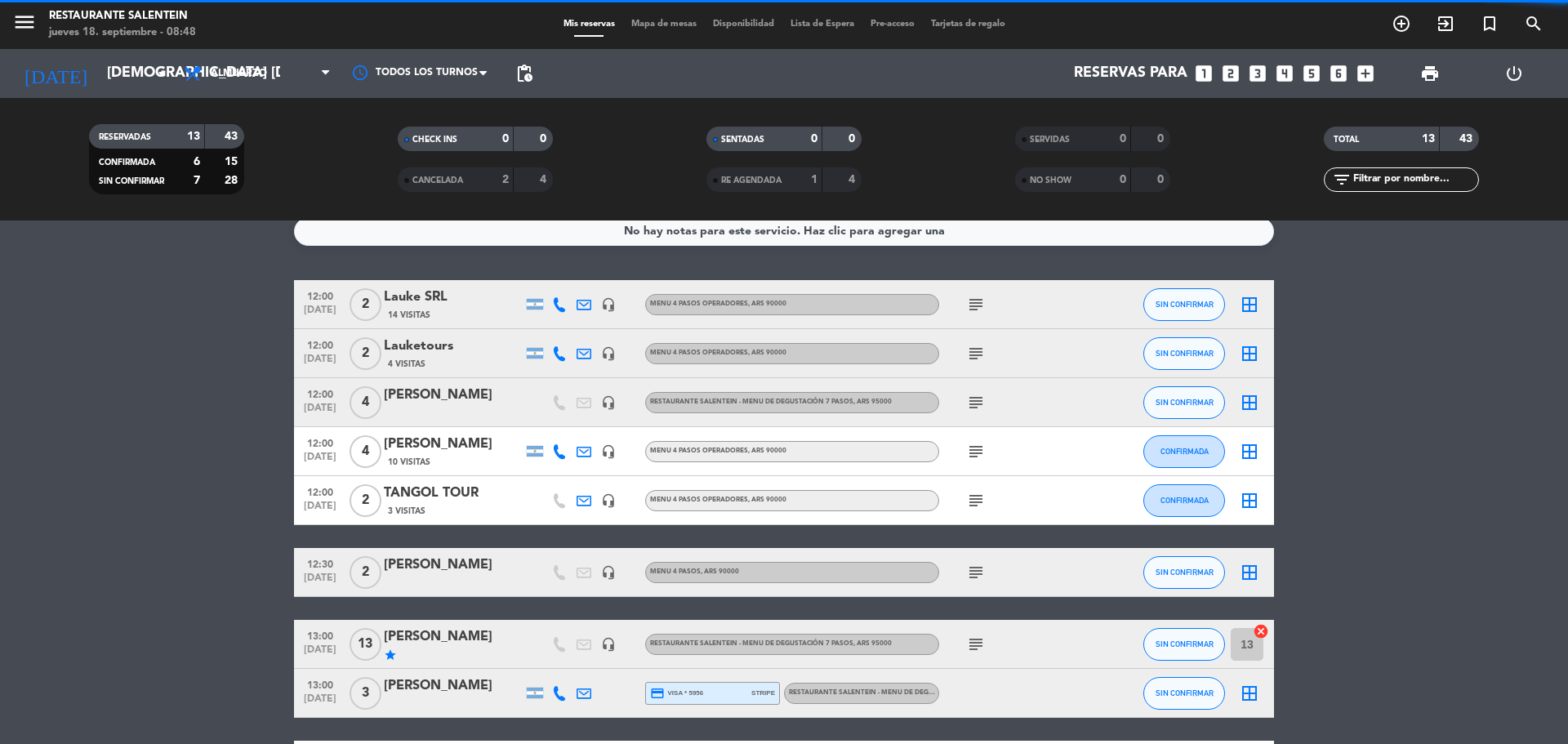
scroll to position [0, 0]
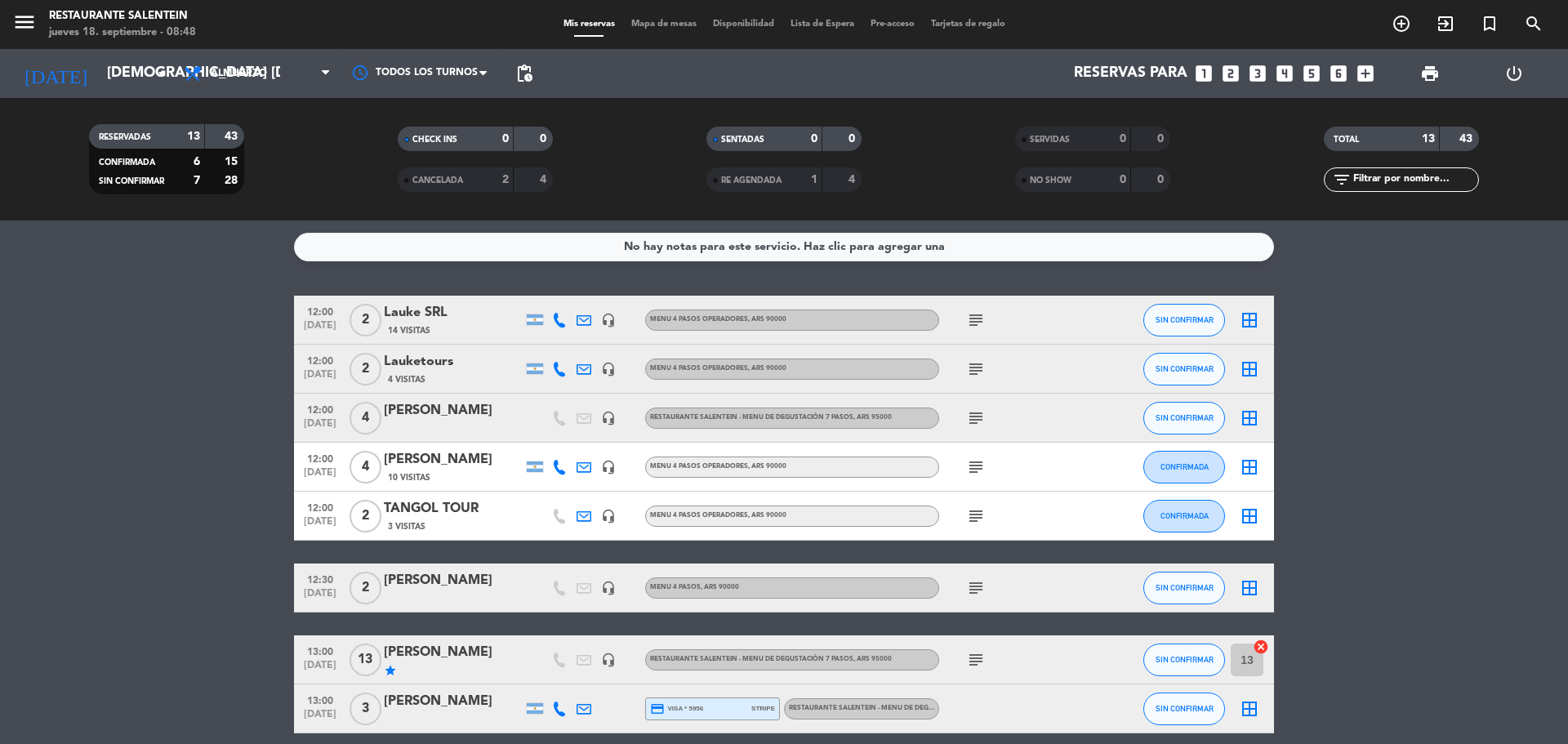
click at [1248, 329] on icon "border_all" at bounding box center [1249, 320] width 20 height 20
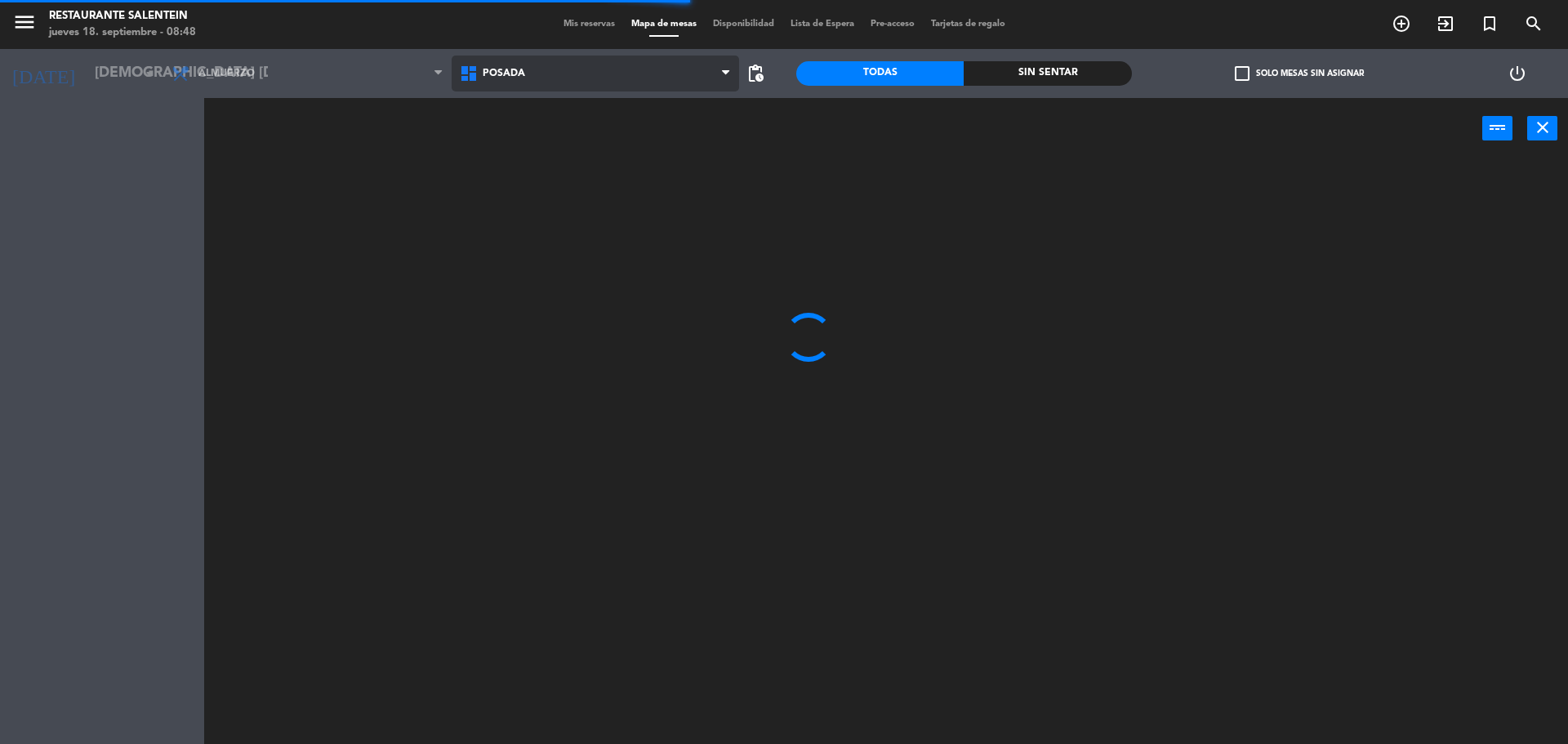
click at [502, 79] on span "Posada" at bounding box center [596, 73] width 288 height 36
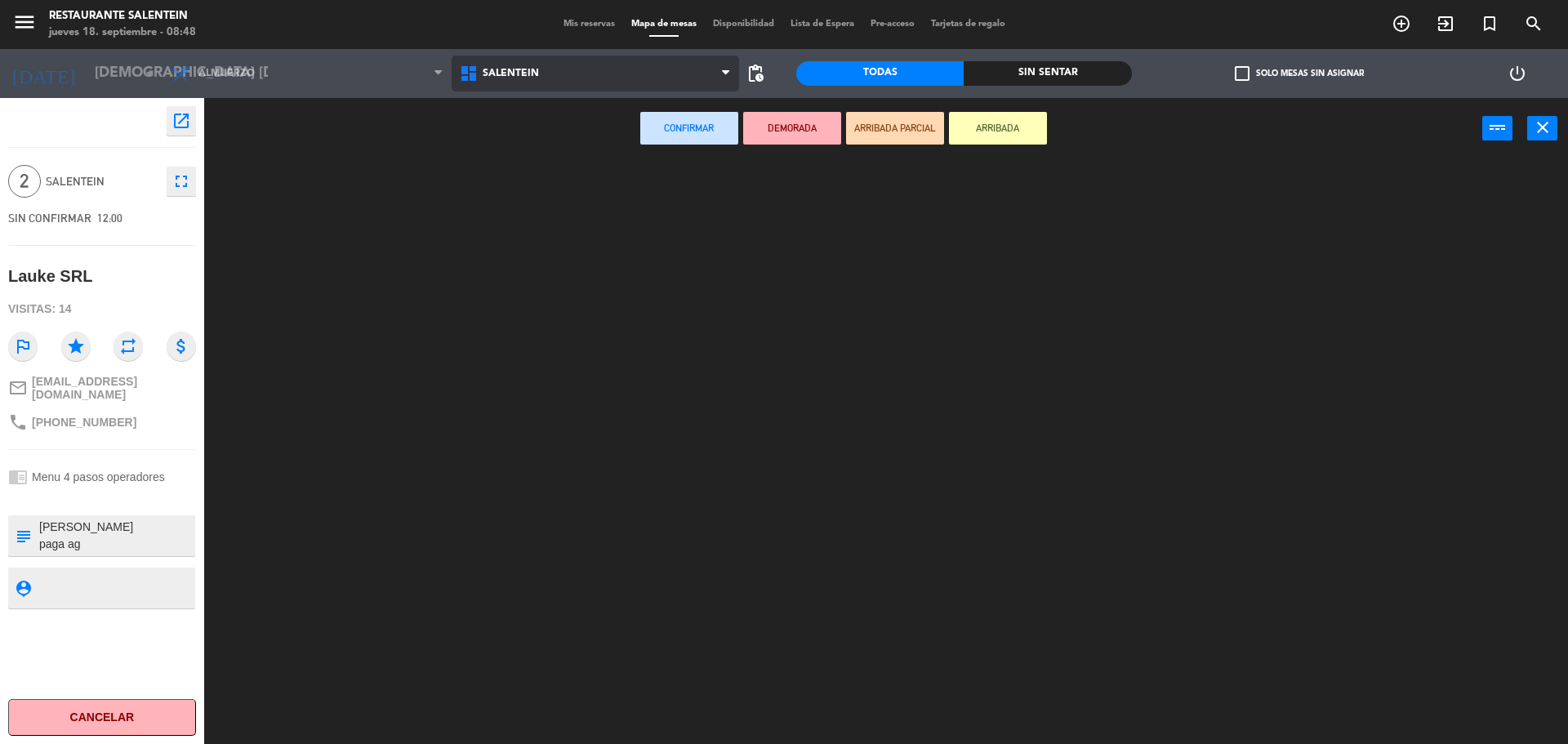
click at [509, 172] on ng-component "menu Restaurante Salentein jueves 18. septiembre - 08:48 Mis reservas Mapa de m…" at bounding box center [784, 374] width 1568 height 748
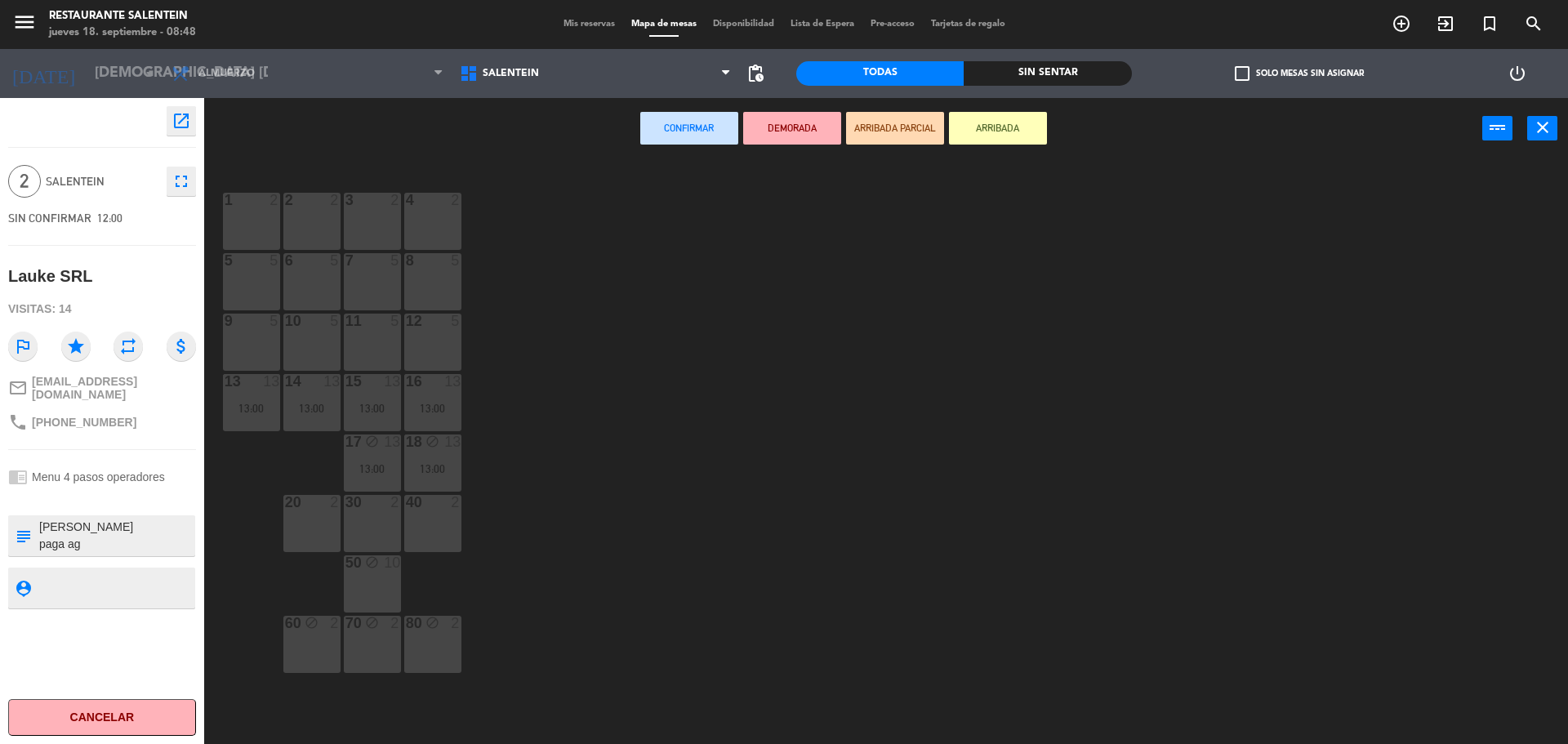
click at [263, 210] on div "1 2" at bounding box center [252, 221] width 57 height 57
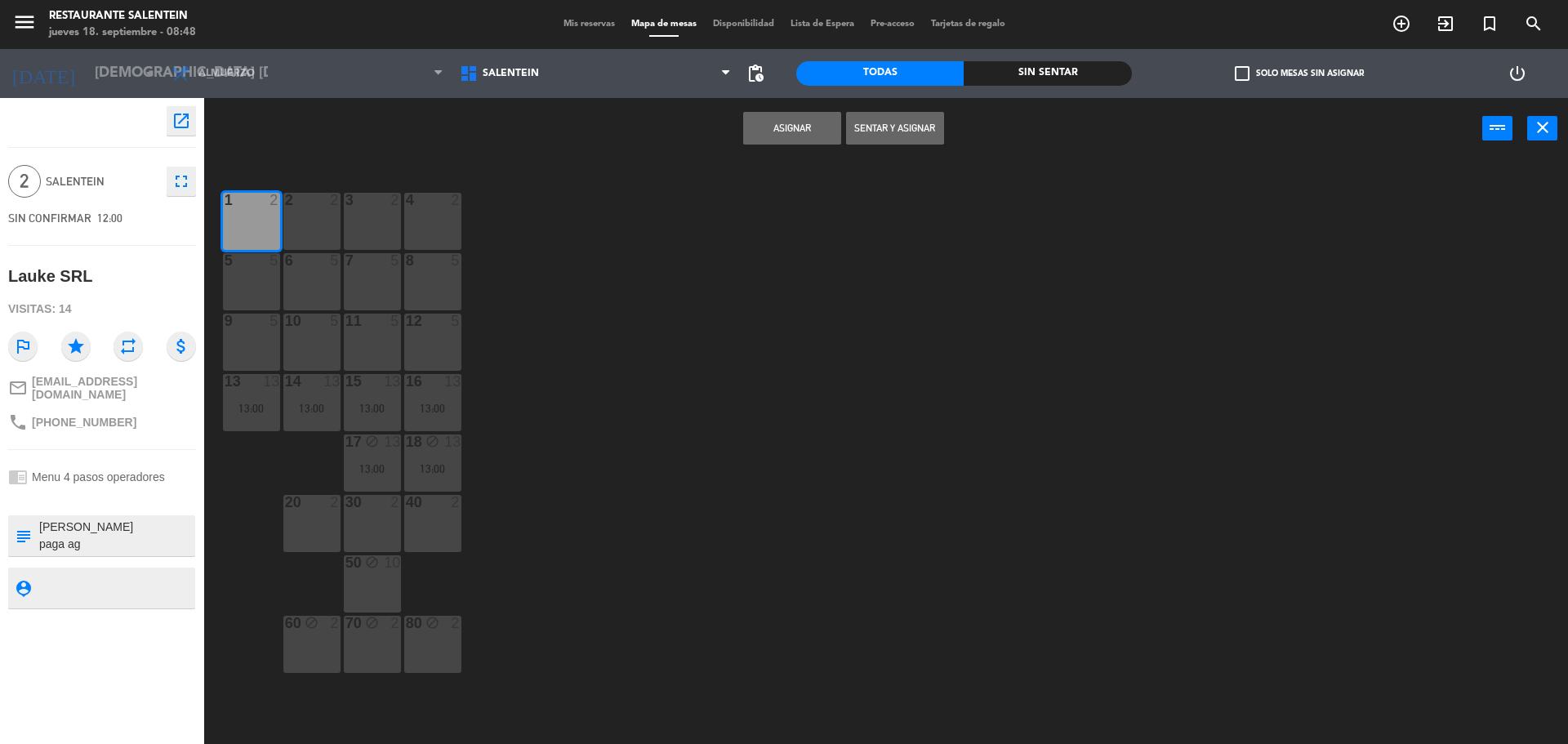
click at [792, 130] on button "Asignar" at bounding box center [792, 128] width 98 height 32
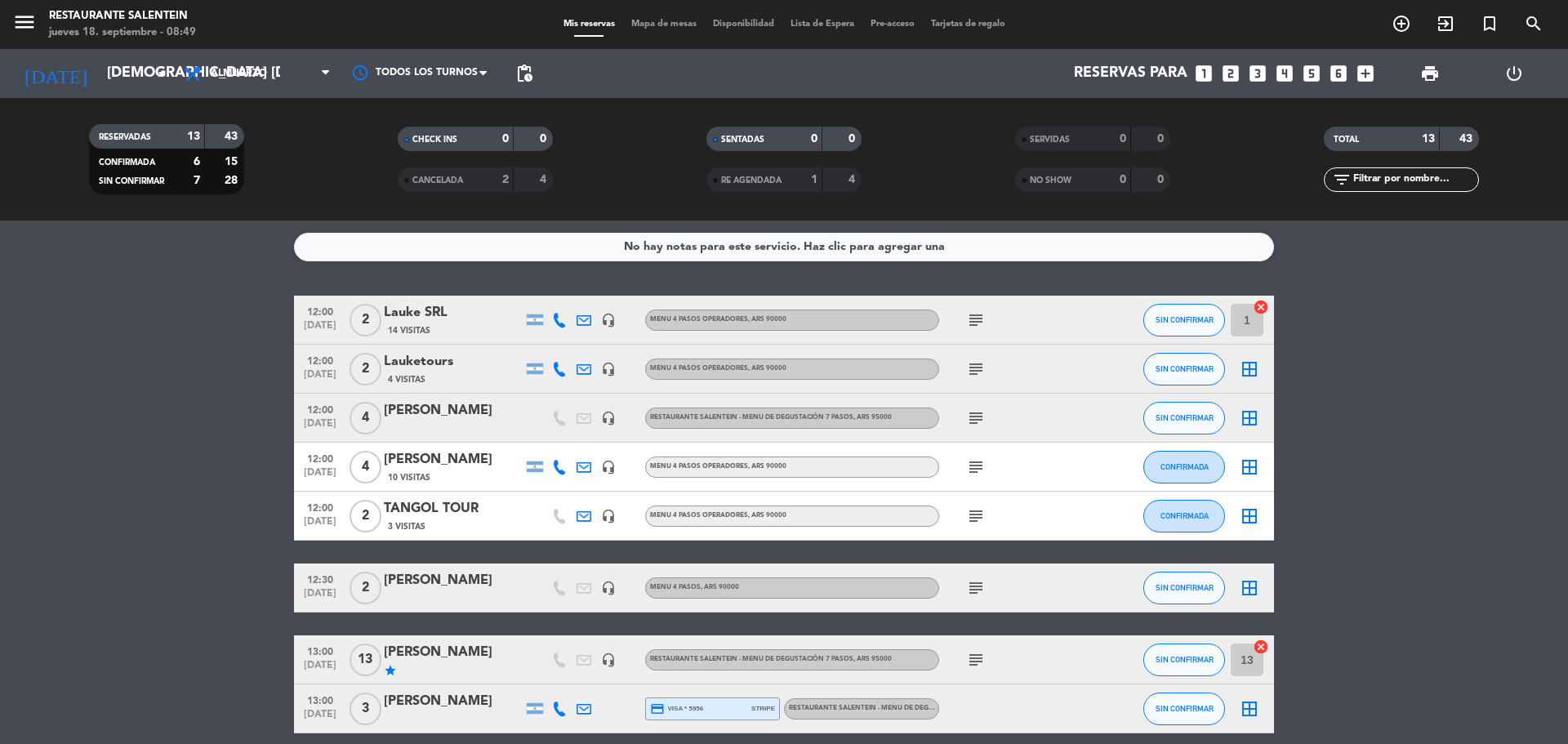
click at [1251, 366] on icon "border_all" at bounding box center [1249, 369] width 20 height 20
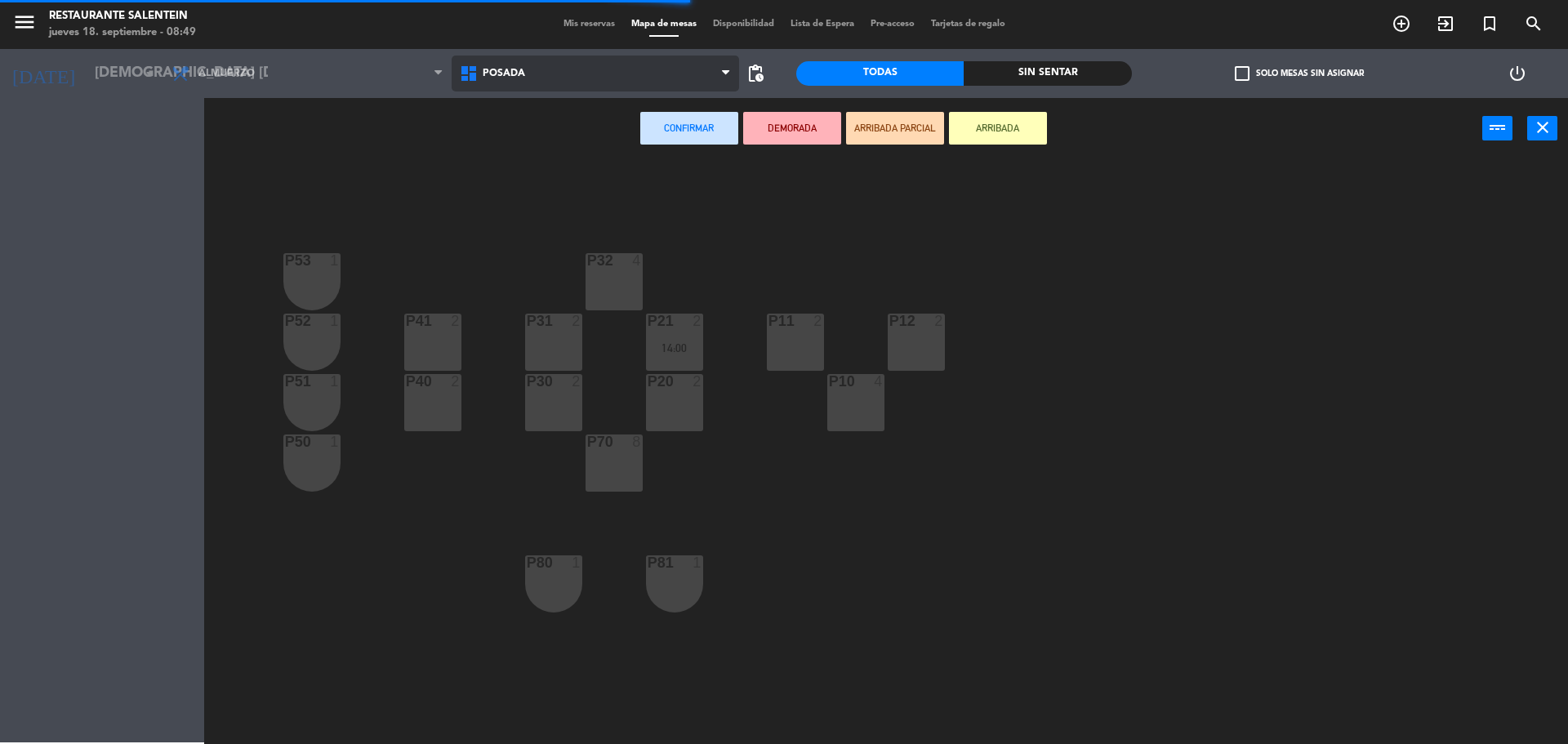
click at [510, 78] on span "Posada" at bounding box center [504, 73] width 43 height 11
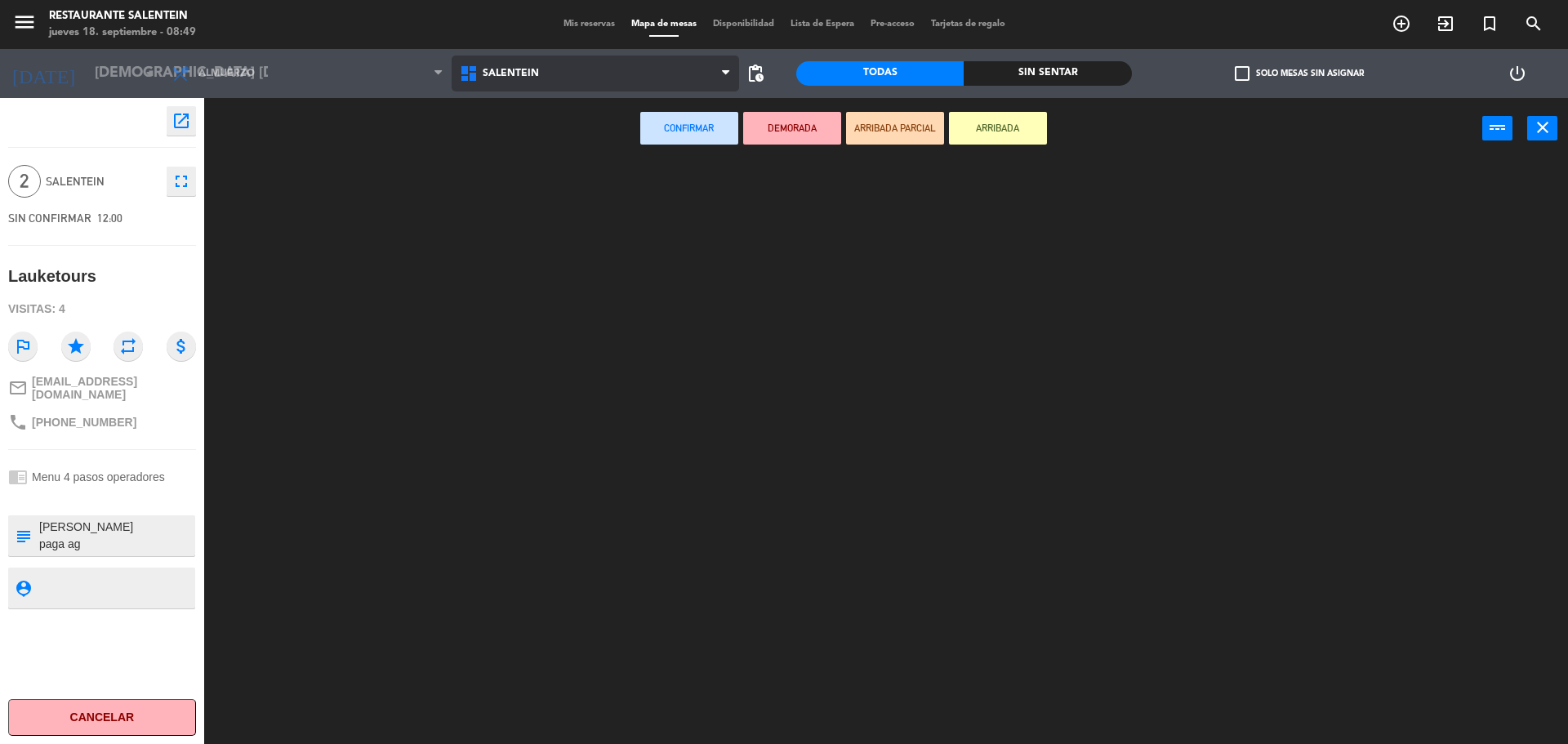
click at [503, 180] on ng-component "menu Restaurante Salentein jueves 18. septiembre - 08:49 Mis reservas Mapa de m…" at bounding box center [784, 374] width 1568 height 748
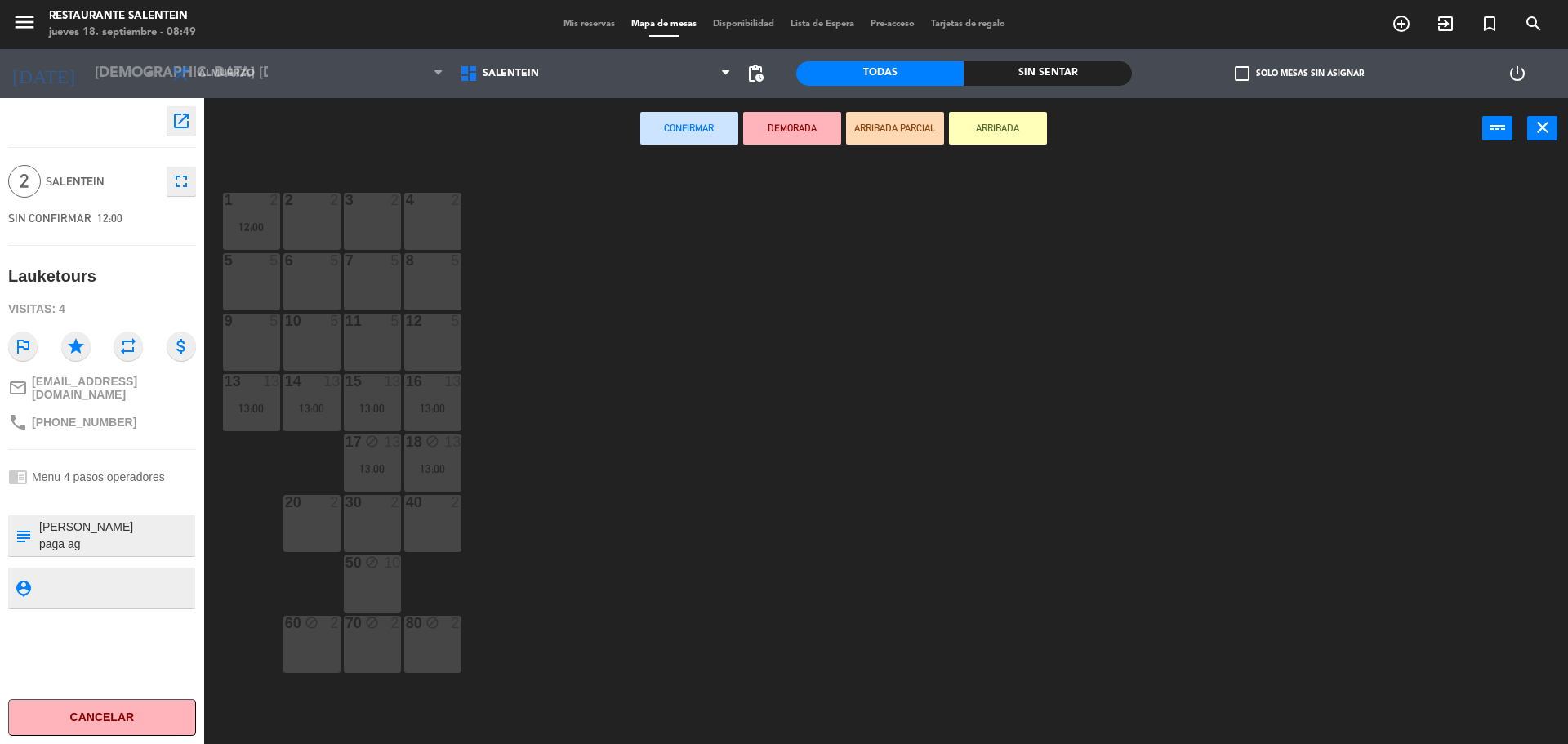
click at [313, 218] on div "2 2" at bounding box center [312, 221] width 57 height 57
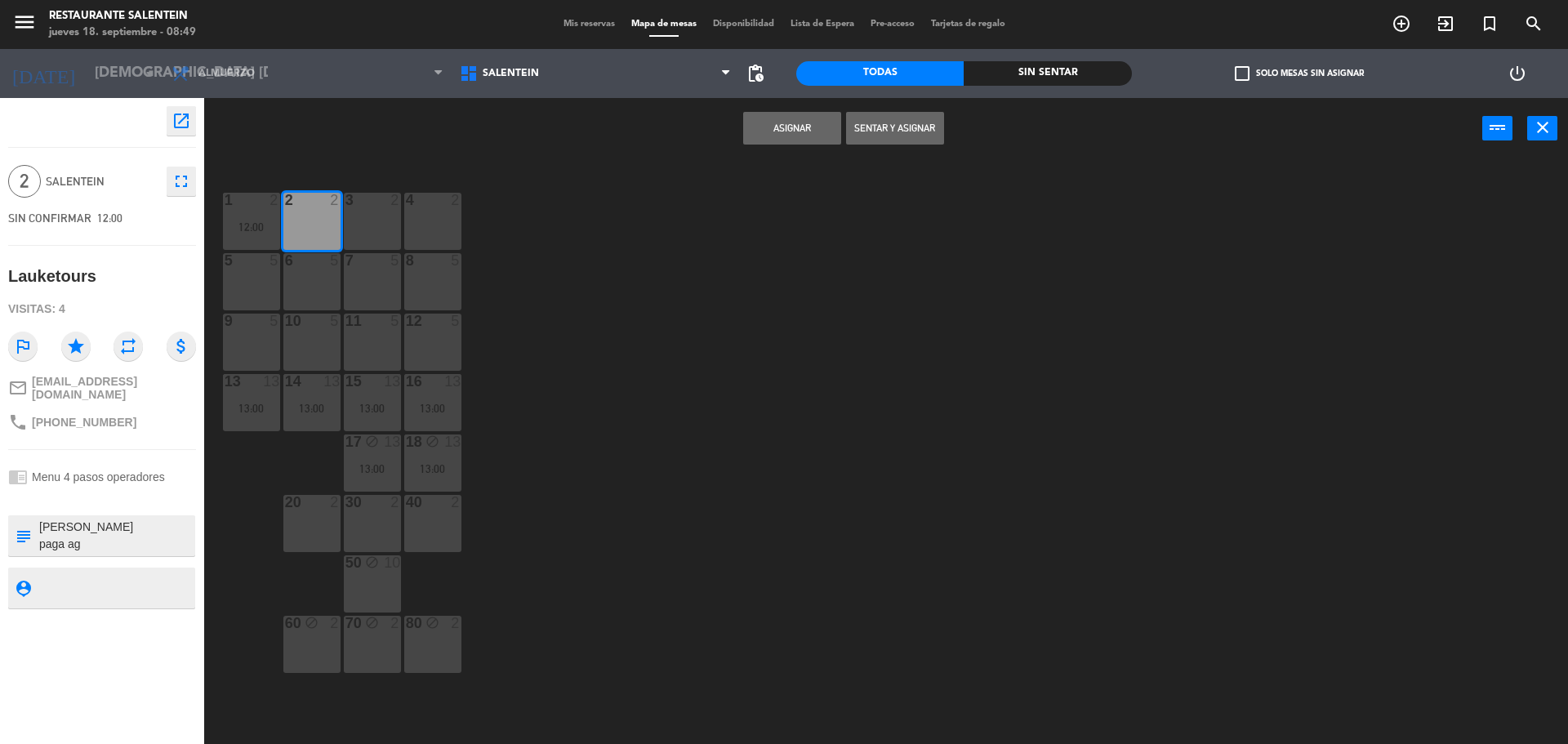
click at [777, 132] on button "Asignar" at bounding box center [792, 128] width 98 height 32
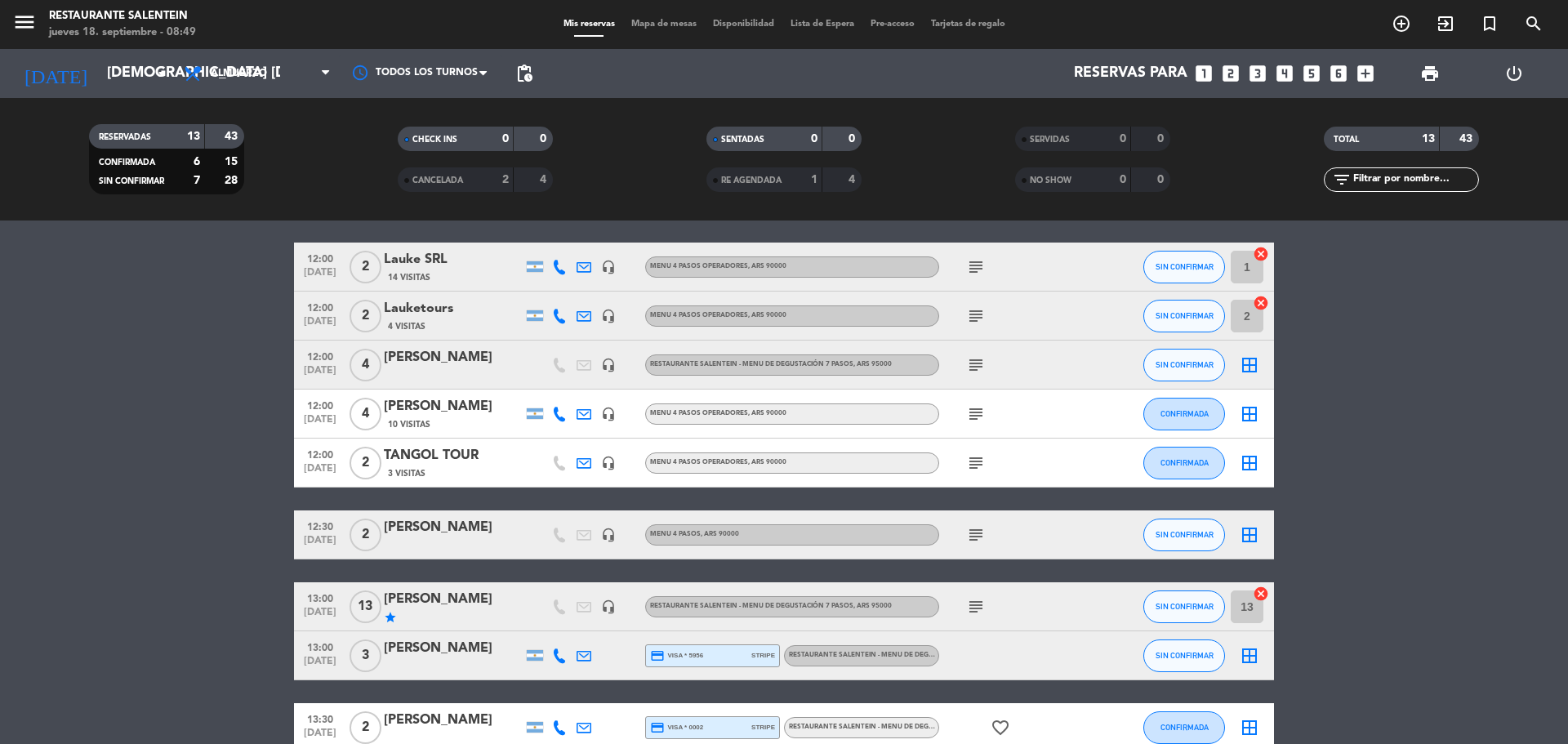
scroll to position [82, 0]
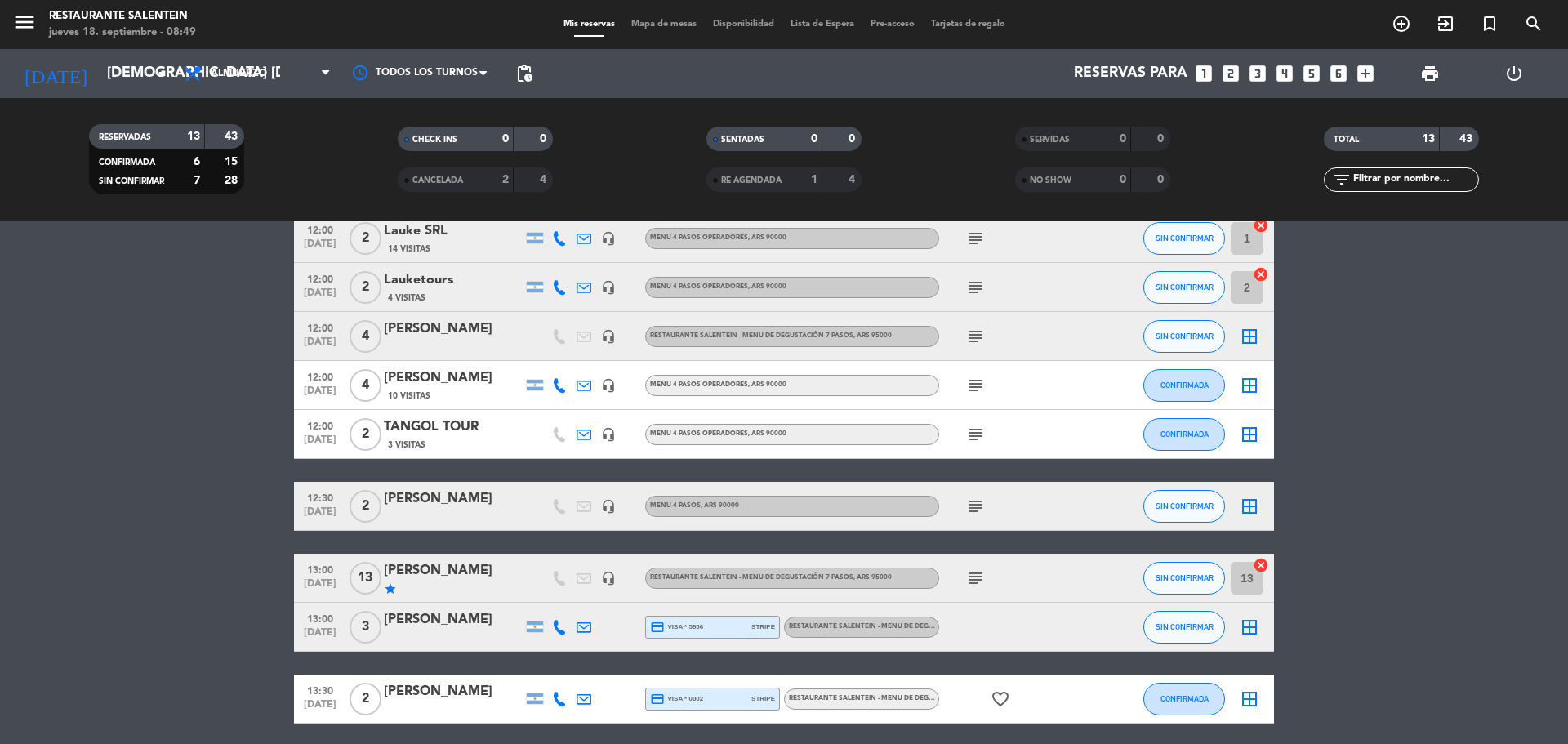
click at [1246, 345] on icon "border_all" at bounding box center [1249, 336] width 20 height 20
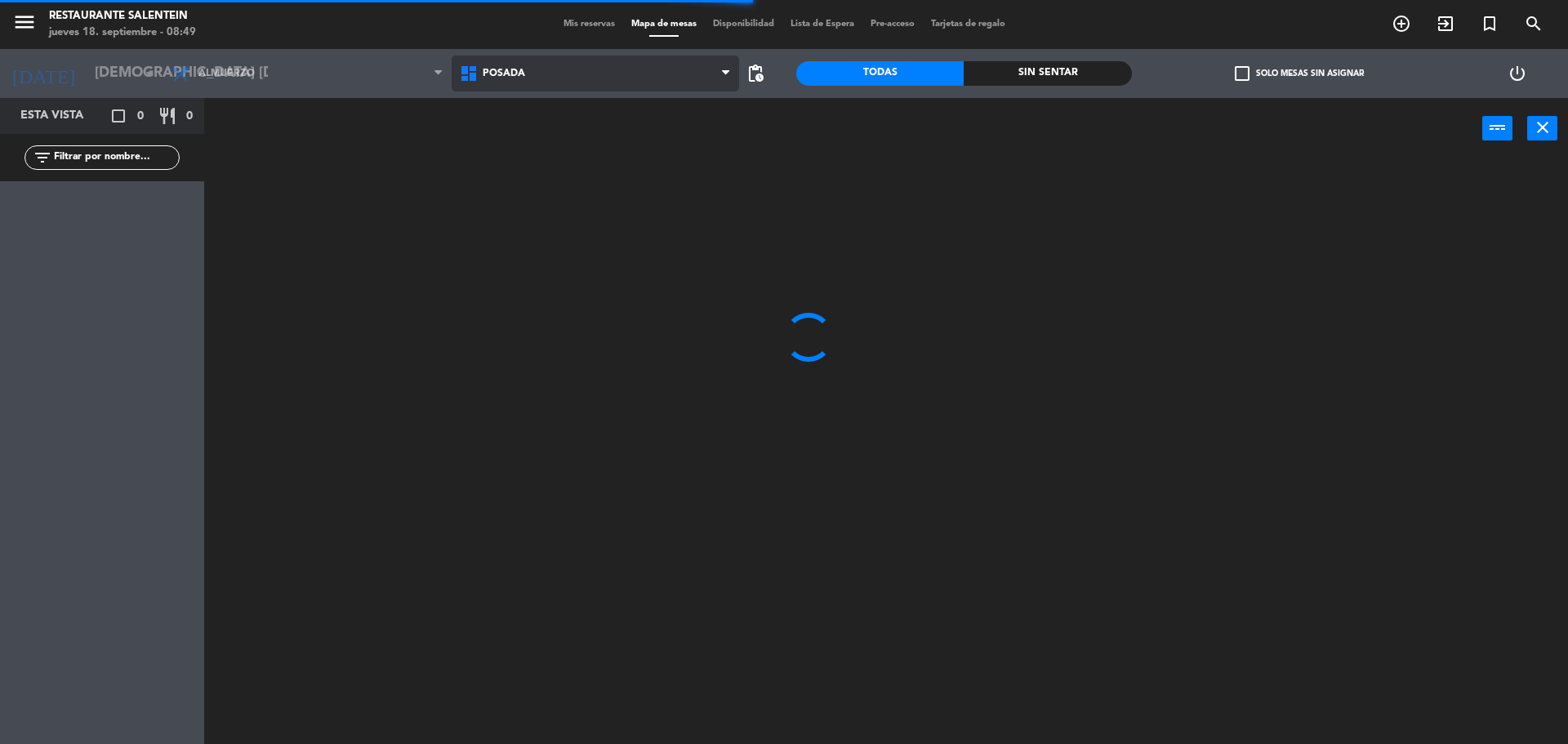
click at [513, 82] on span "Posada" at bounding box center [596, 73] width 288 height 36
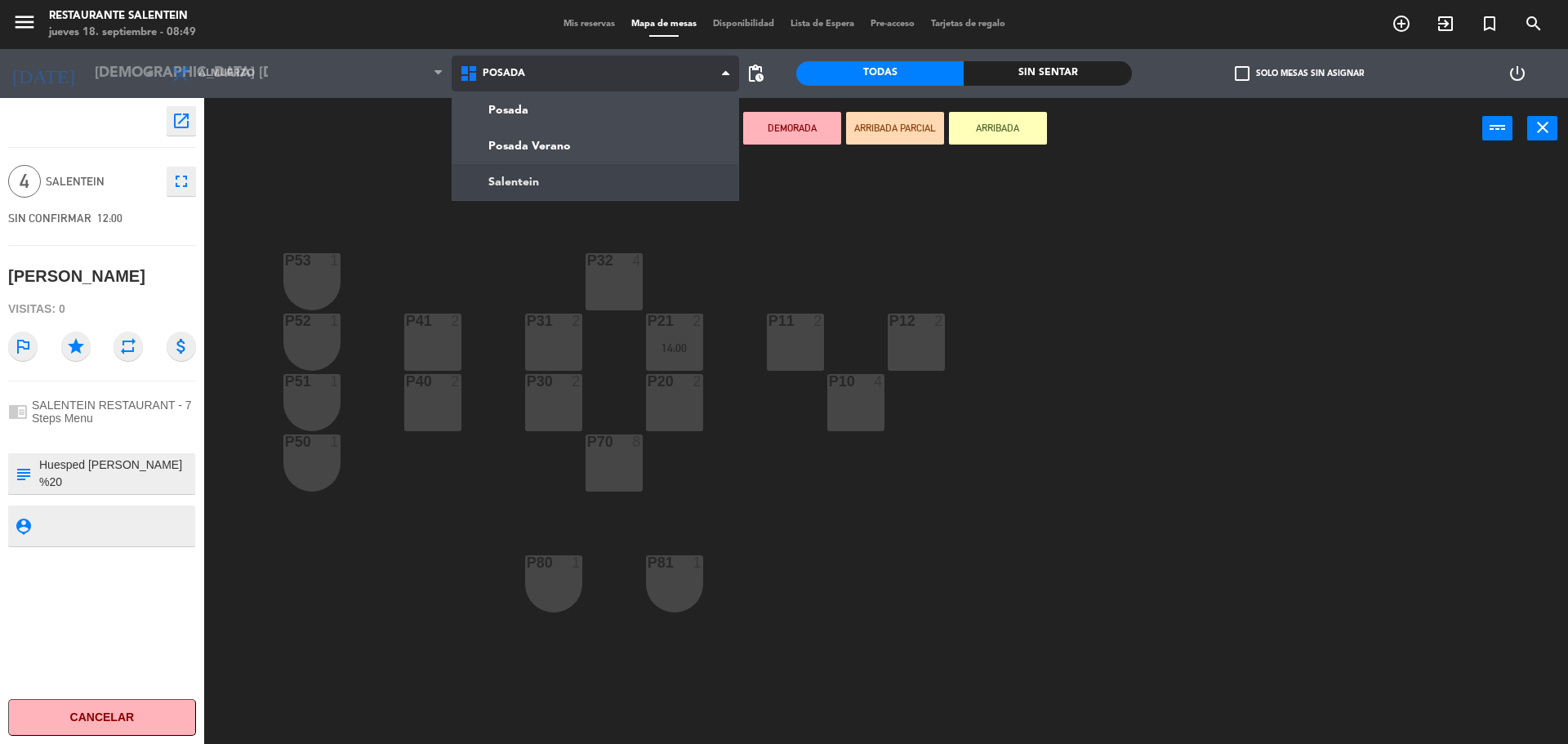
click at [542, 180] on ng-component "menu Restaurante Salentein jueves 18. septiembre - 08:49 Mis reservas Mapa de m…" at bounding box center [784, 374] width 1568 height 748
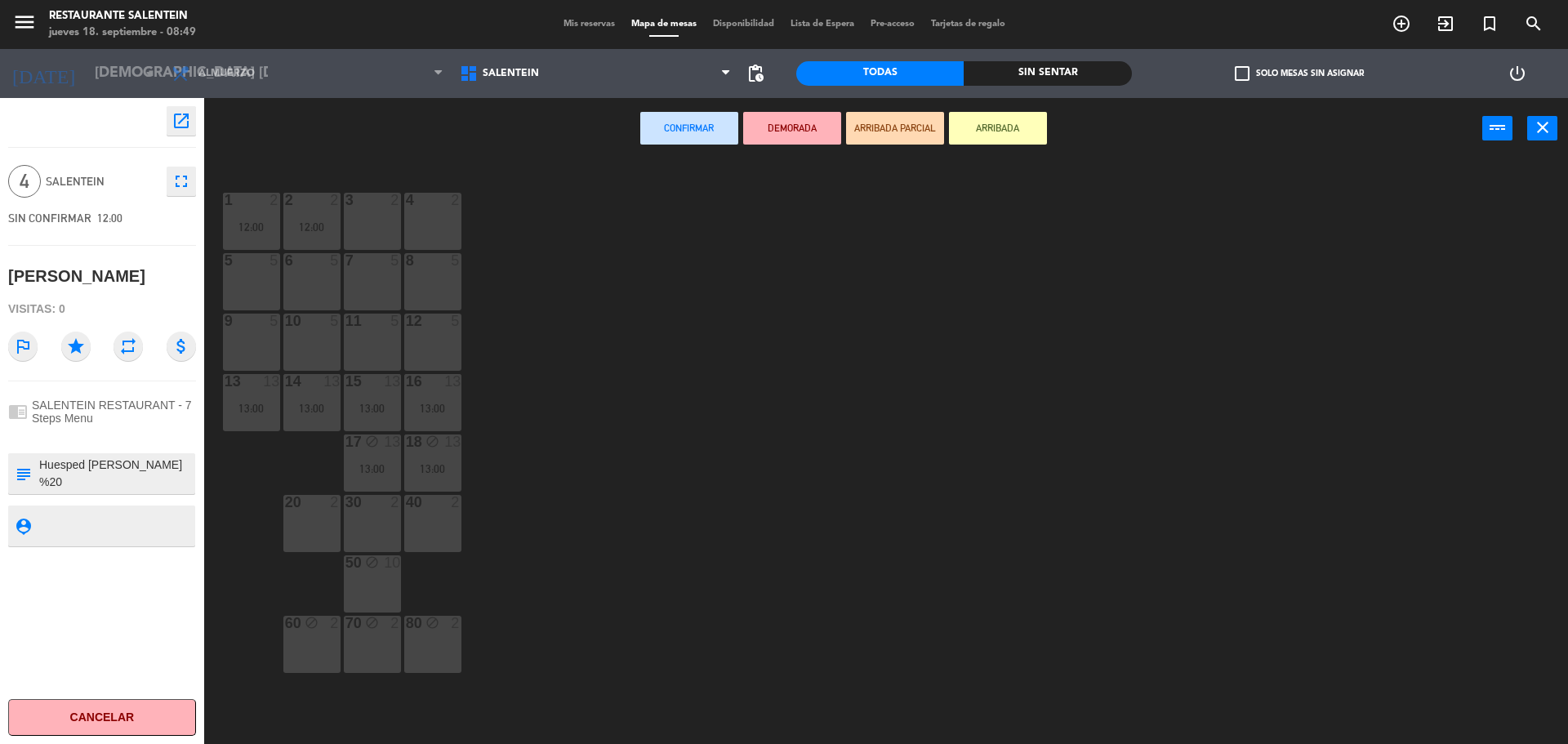
click at [463, 279] on div "1 2 12:00 2 2 12:00 3 2 4 2 5 5 6 5 7 5 8 5 12 5 11 5 9 5 10 5 16 13 13:00 13 1…" at bounding box center [893, 455] width 1348 height 585
click at [423, 270] on div "8 5" at bounding box center [433, 281] width 57 height 57
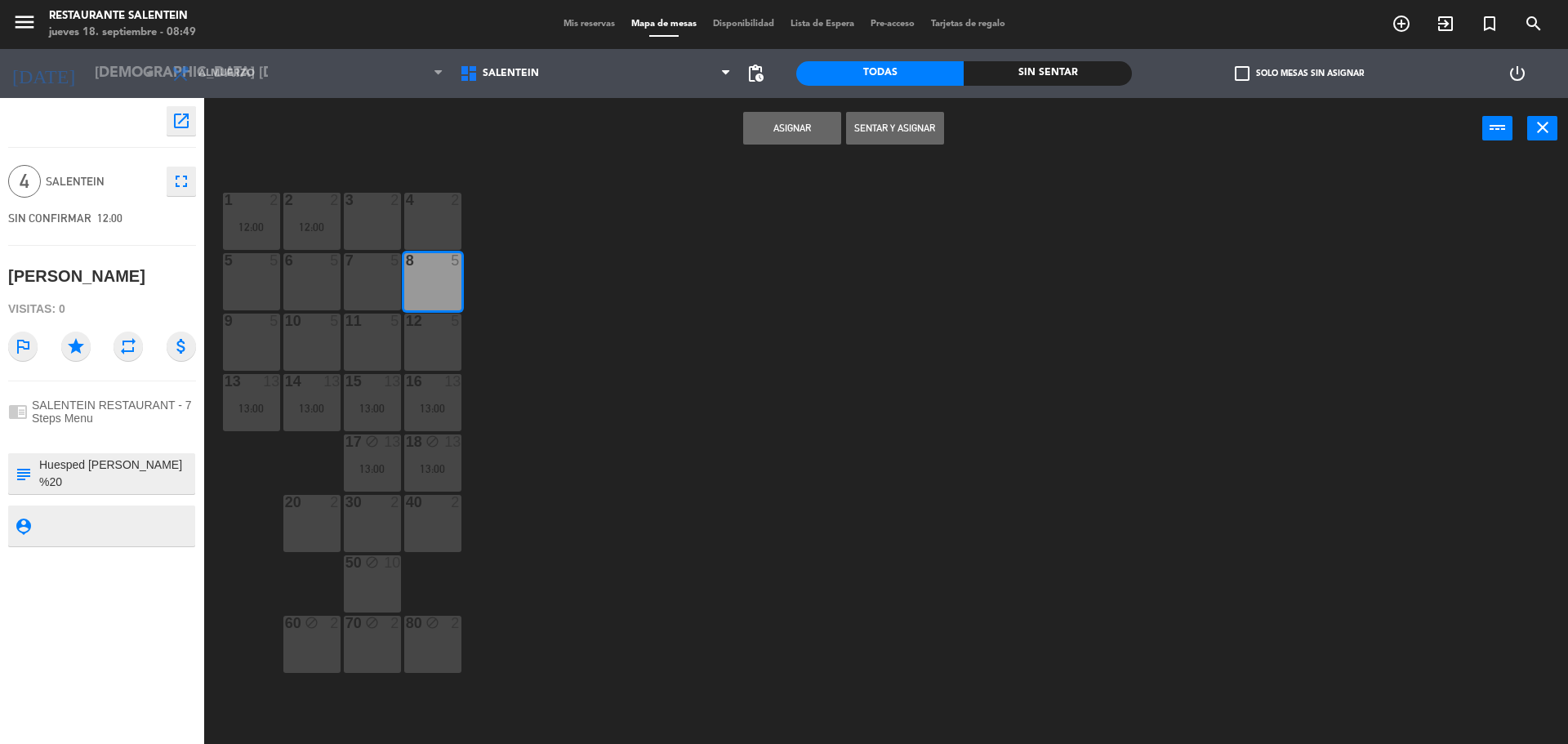
click at [780, 119] on button "Asignar" at bounding box center [792, 128] width 98 height 32
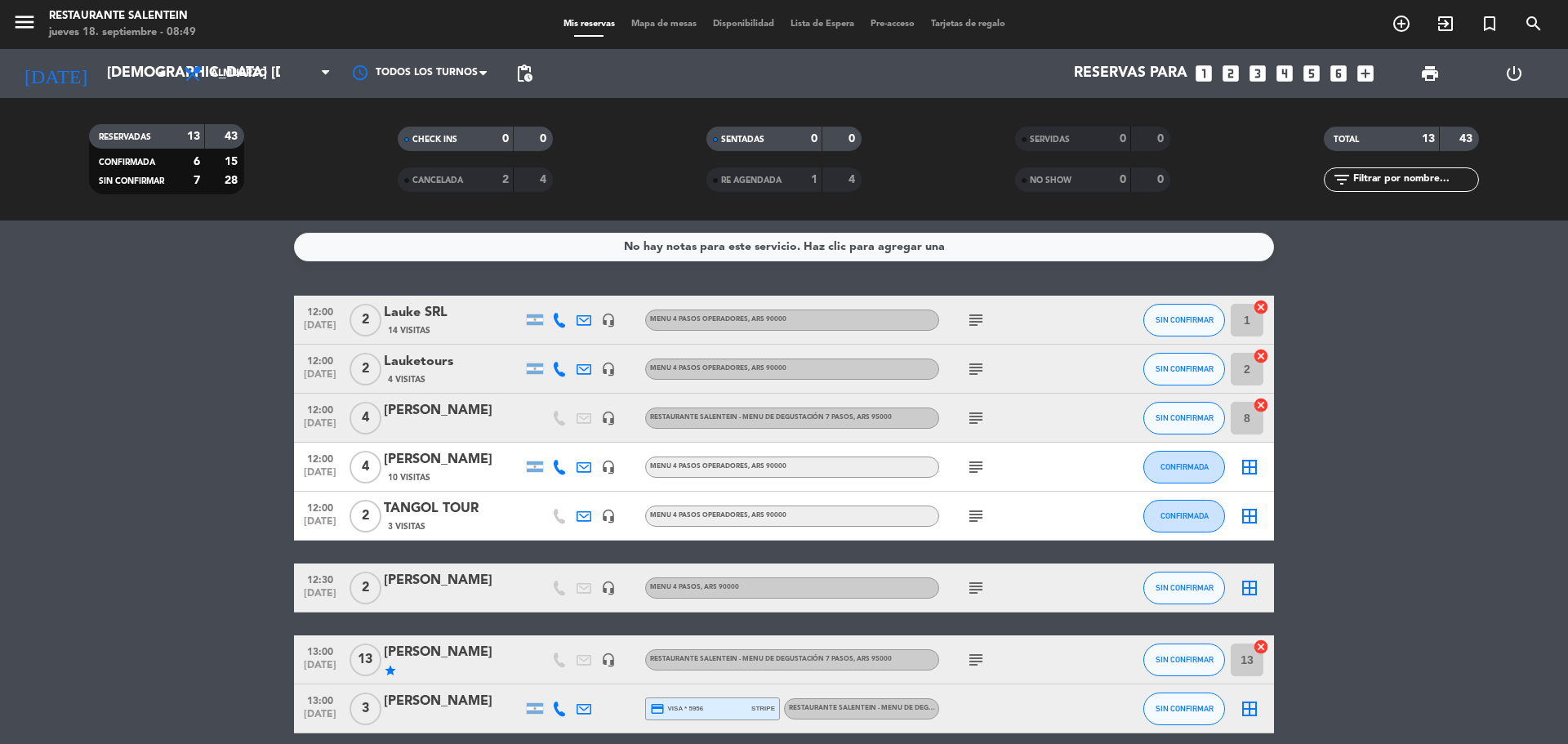
click at [1245, 467] on icon "border_all" at bounding box center [1249, 466] width 20 height 20
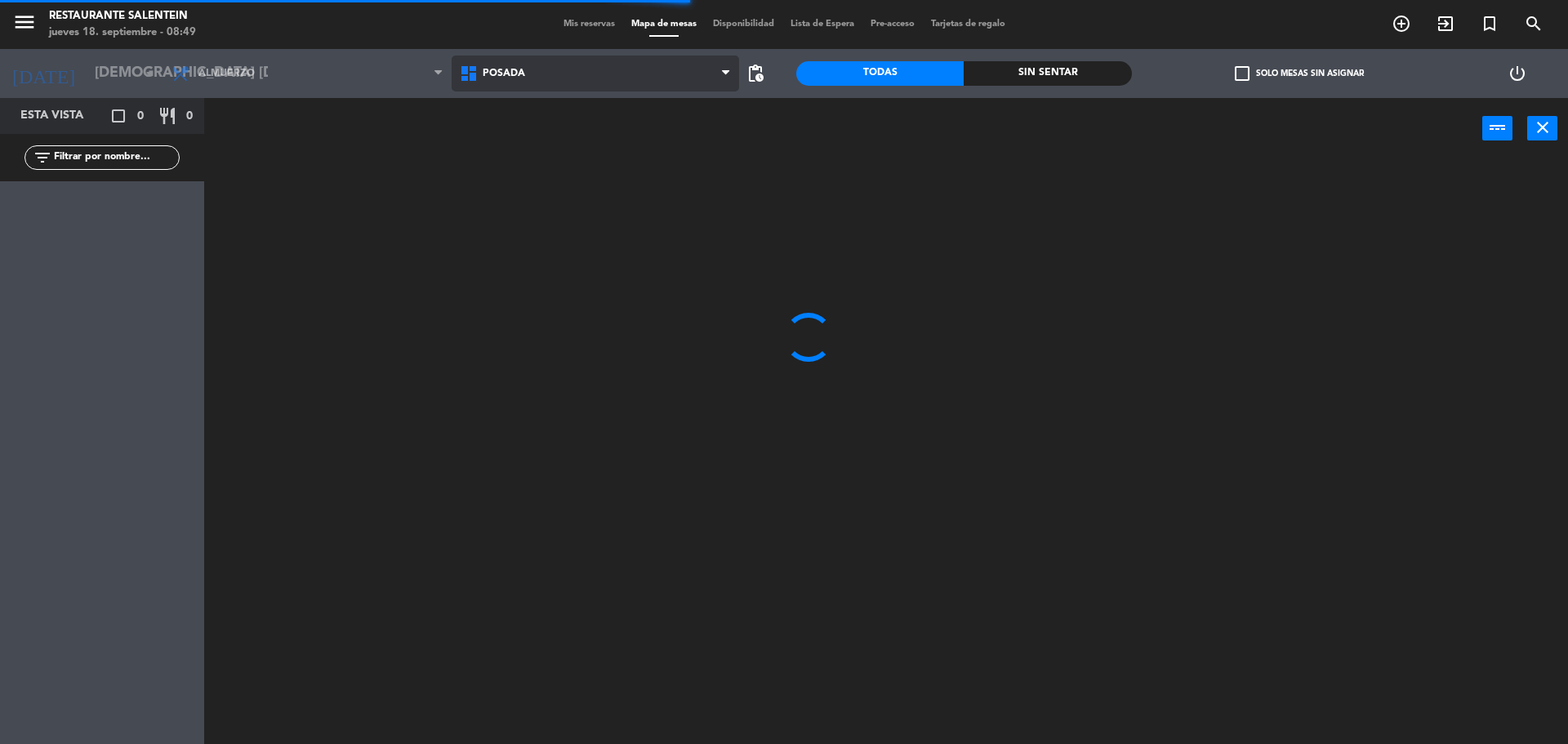
click at [528, 76] on span "Posada" at bounding box center [596, 73] width 288 height 36
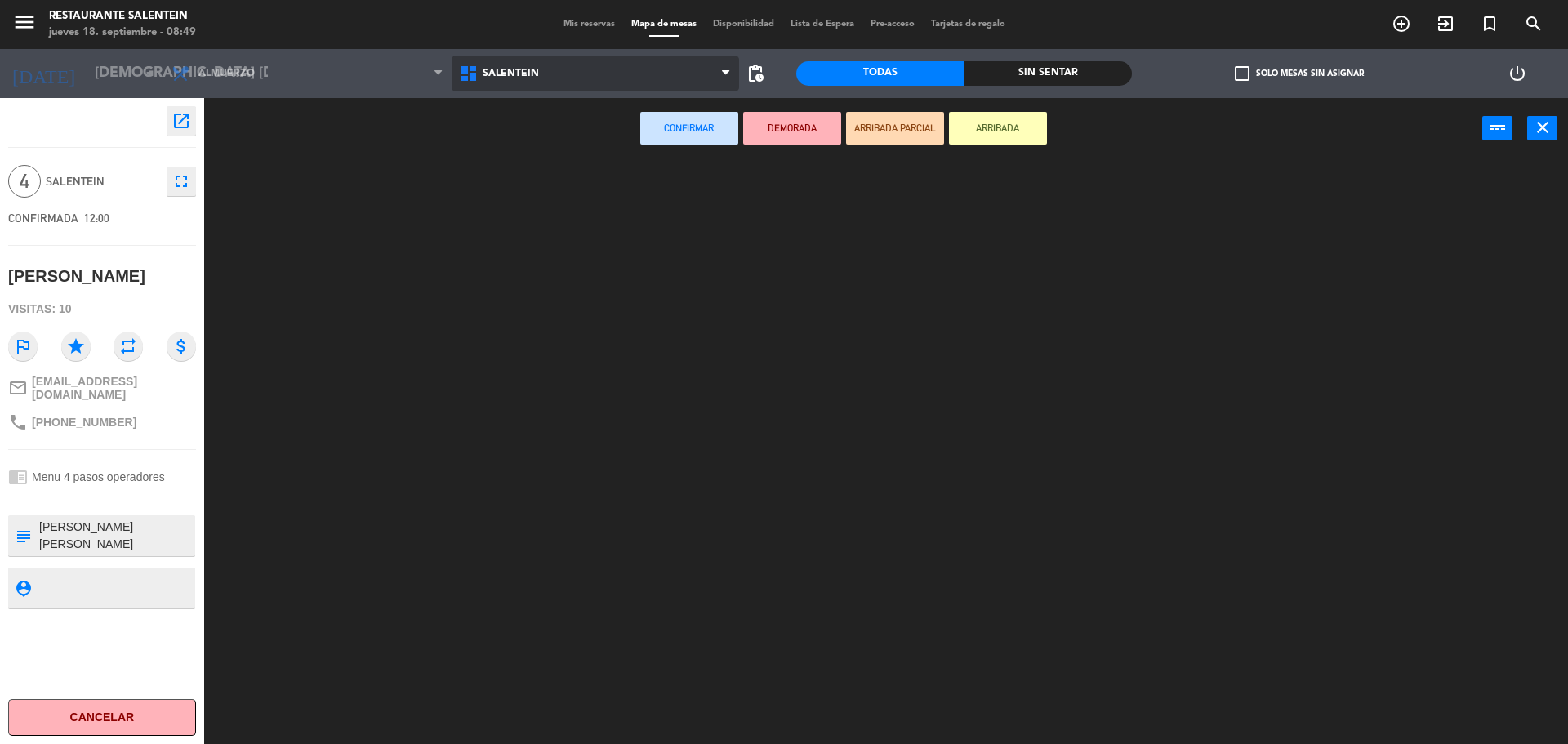
click at [536, 186] on ng-component "menu Restaurante Salentein jueves 18. septiembre - 08:49 Mis reservas Mapa de m…" at bounding box center [784, 374] width 1568 height 748
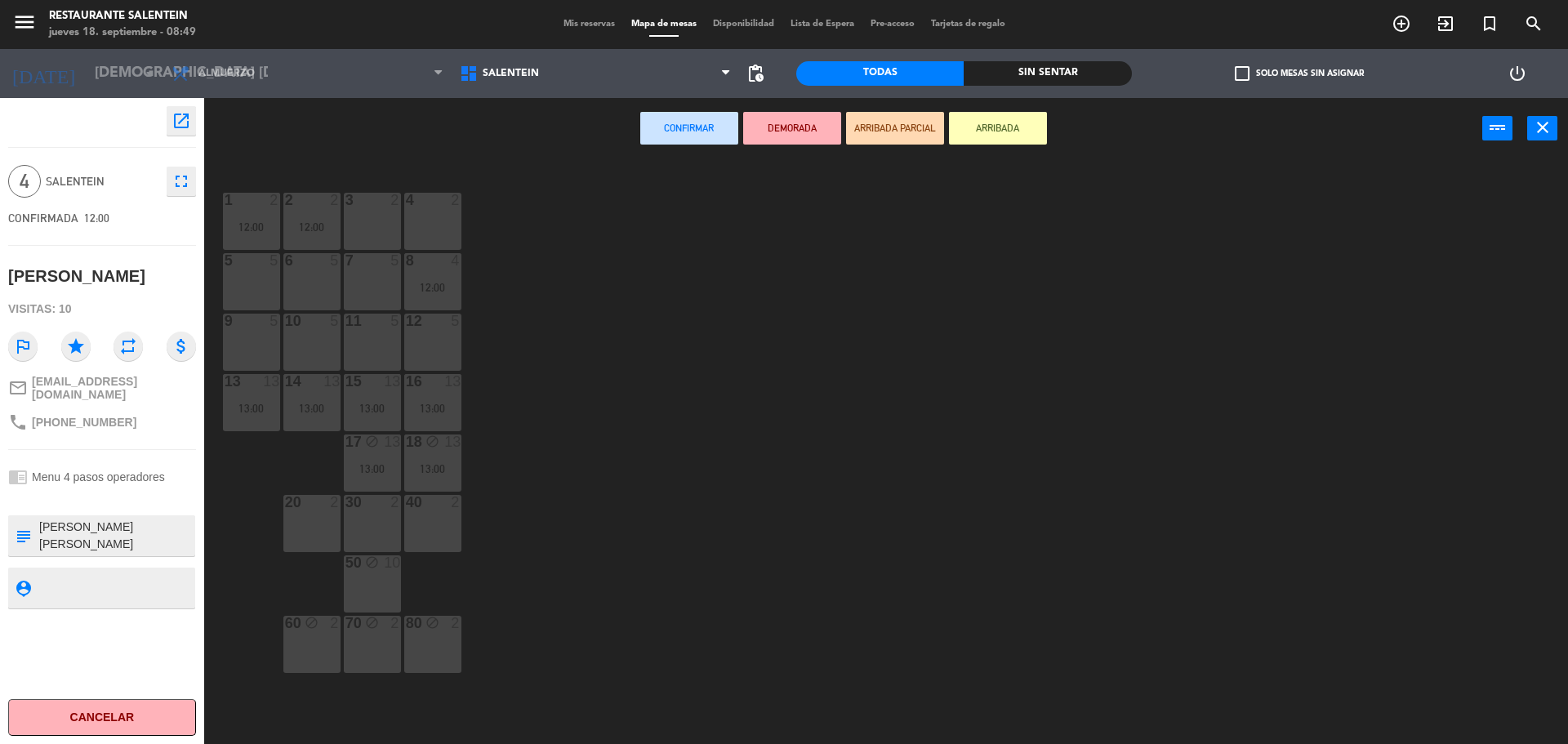
click at [370, 270] on div "7 5" at bounding box center [372, 281] width 57 height 57
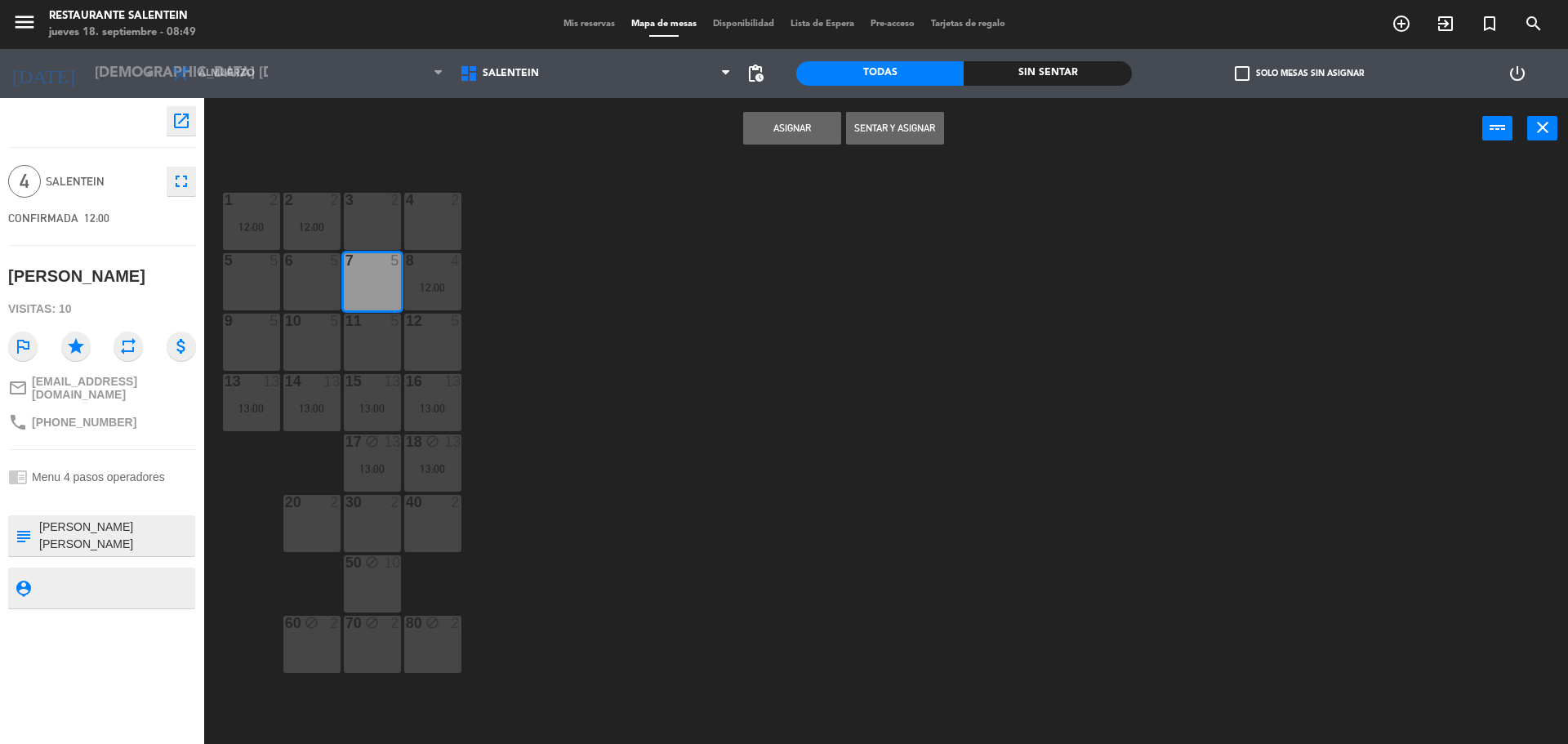
click at [796, 131] on button "Asignar" at bounding box center [792, 128] width 98 height 32
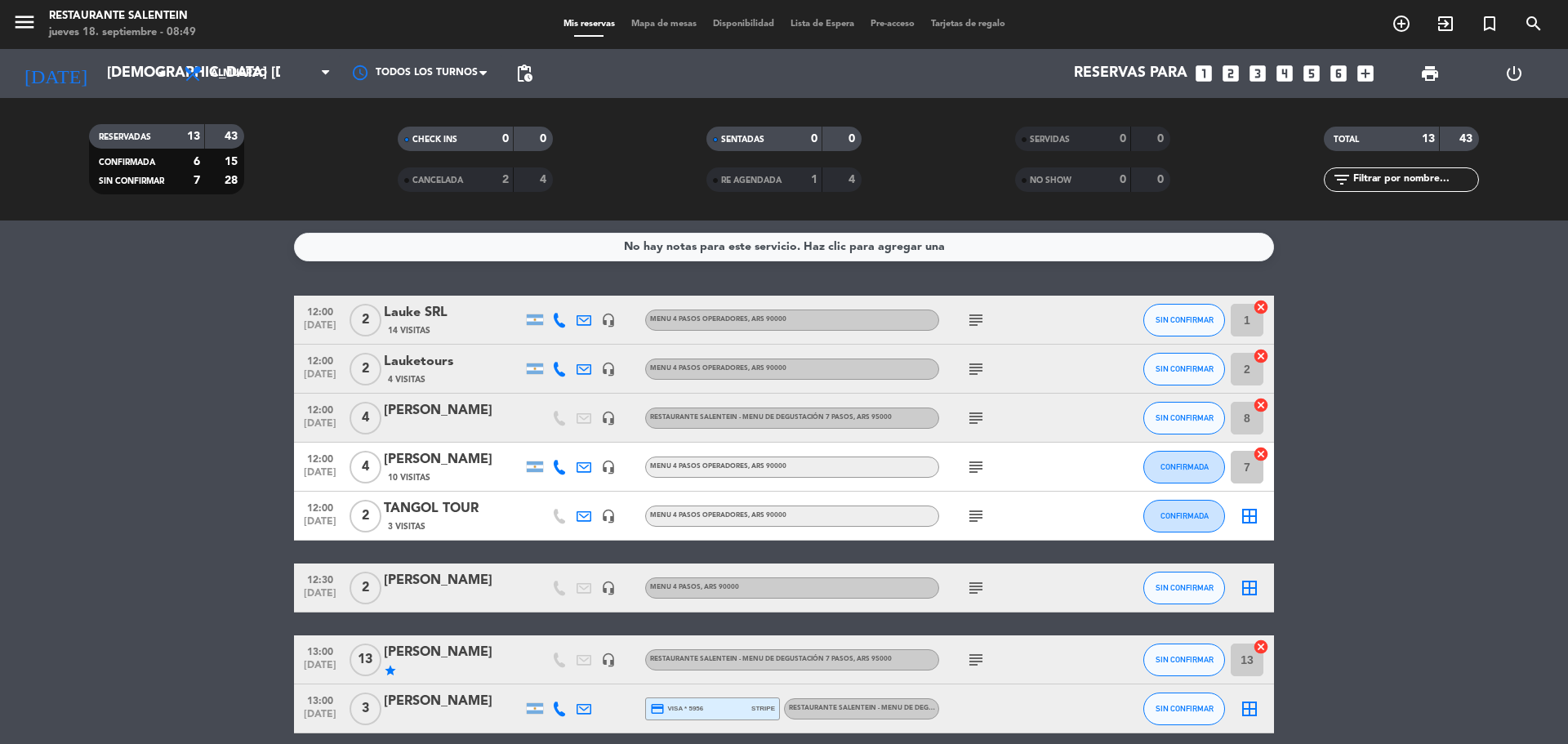
scroll to position [82, 0]
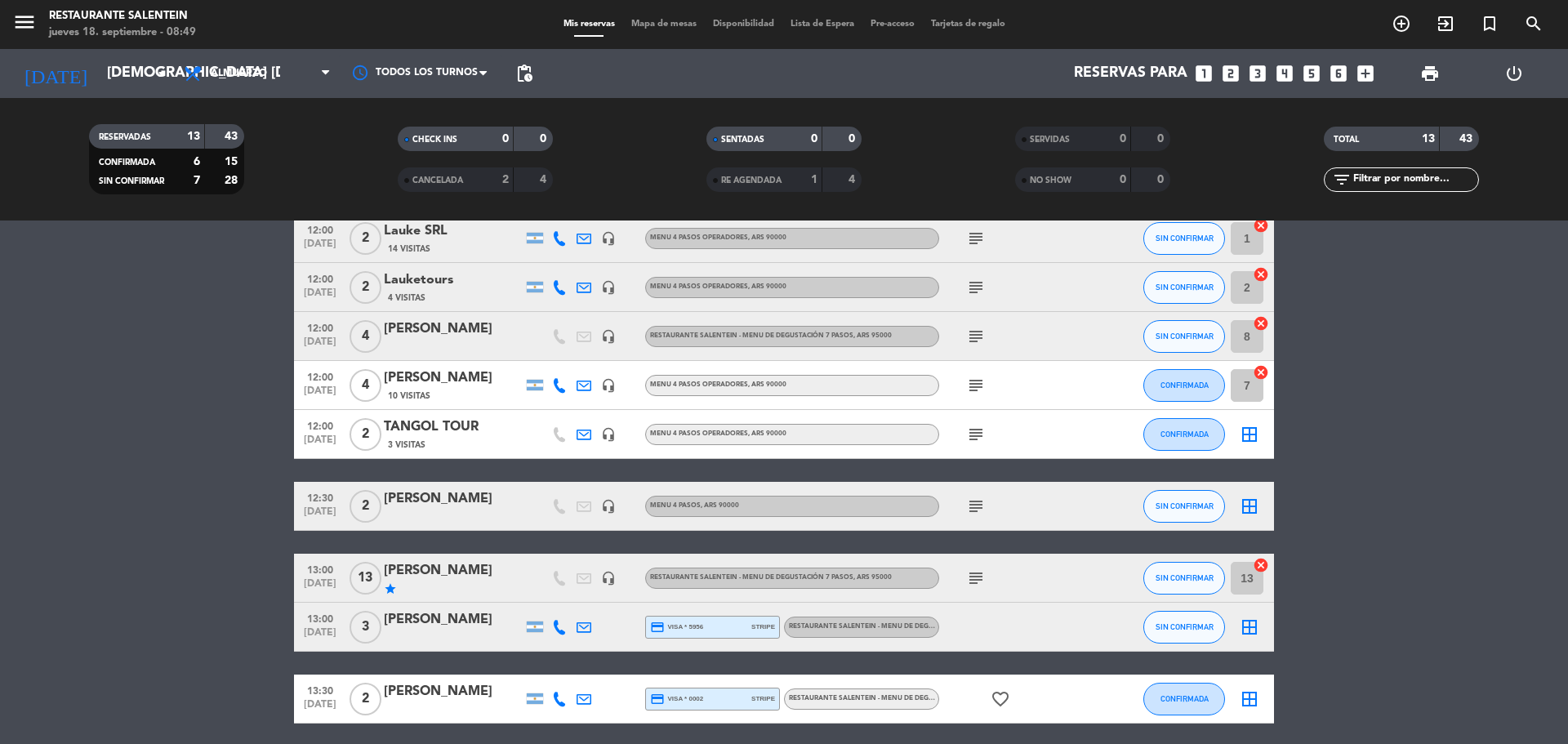
drag, startPoint x: 1229, startPoint y: 439, endPoint x: 1238, endPoint y: 438, distance: 9.1
click at [1232, 439] on div "border_all" at bounding box center [1249, 434] width 49 height 48
click at [1244, 435] on icon "border_all" at bounding box center [1249, 434] width 20 height 20
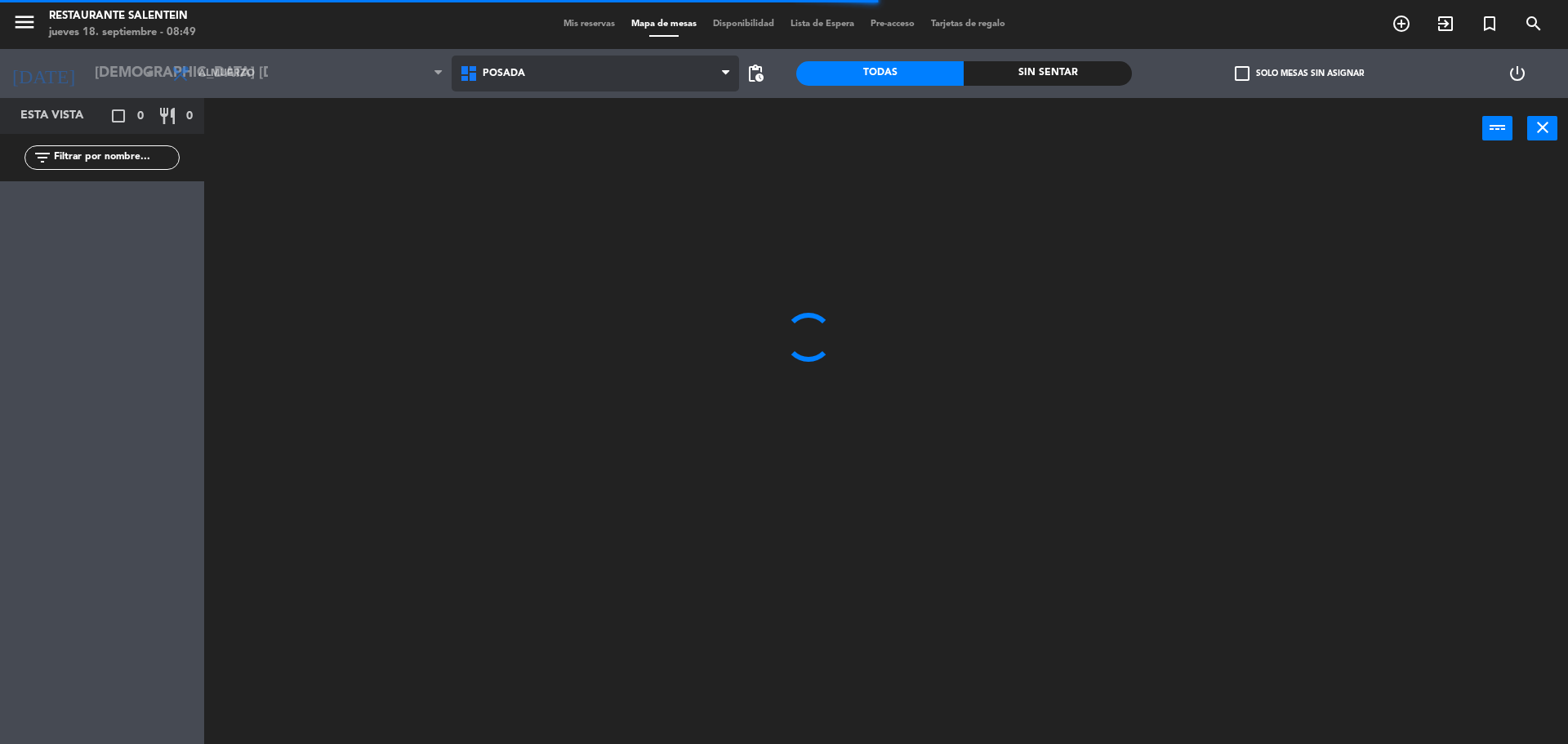
click at [538, 90] on span "Posada" at bounding box center [596, 73] width 288 height 36
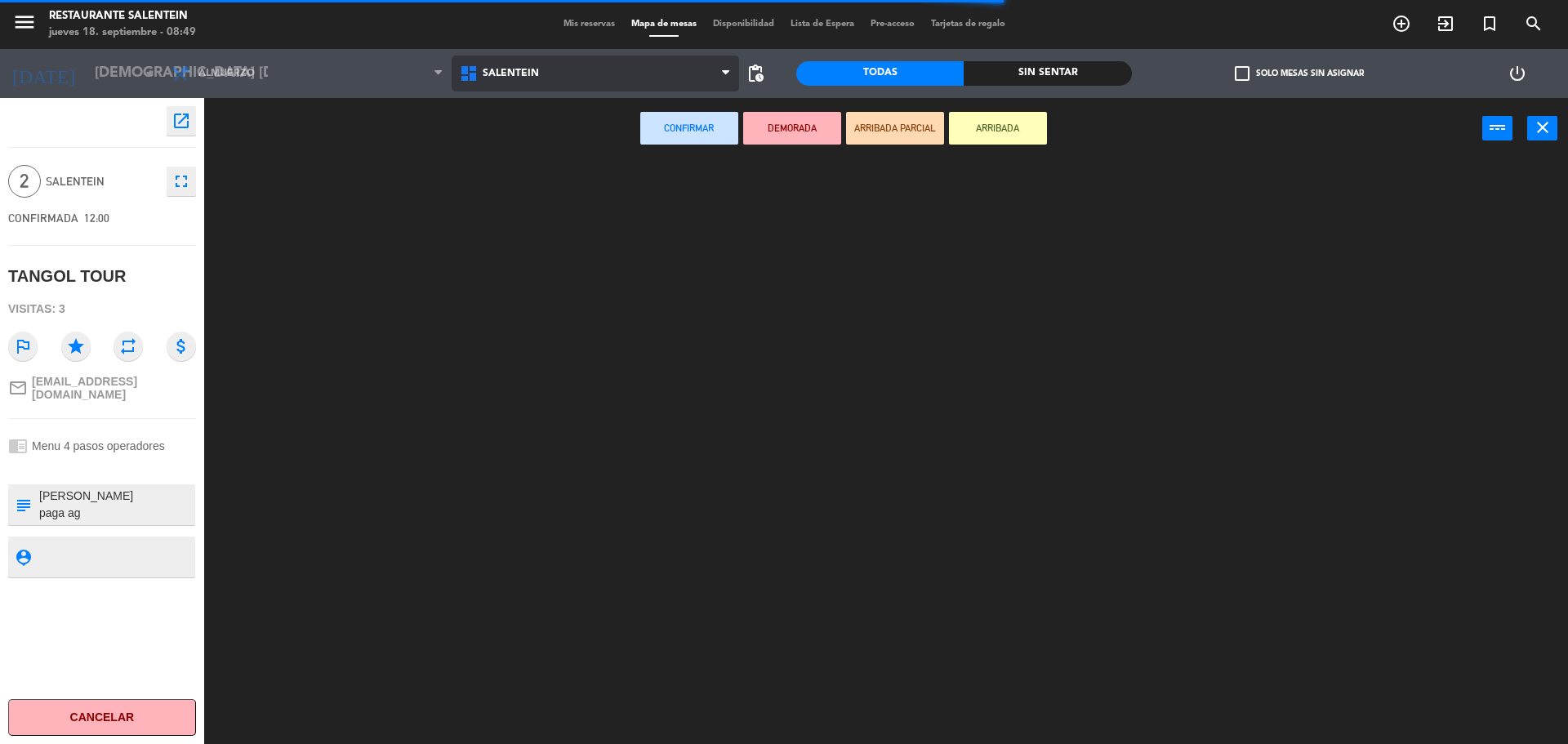
click at [535, 170] on ng-component "menu Restaurante Salentein jueves 18. septiembre - 08:49 Mis reservas Mapa de m…" at bounding box center [784, 374] width 1568 height 748
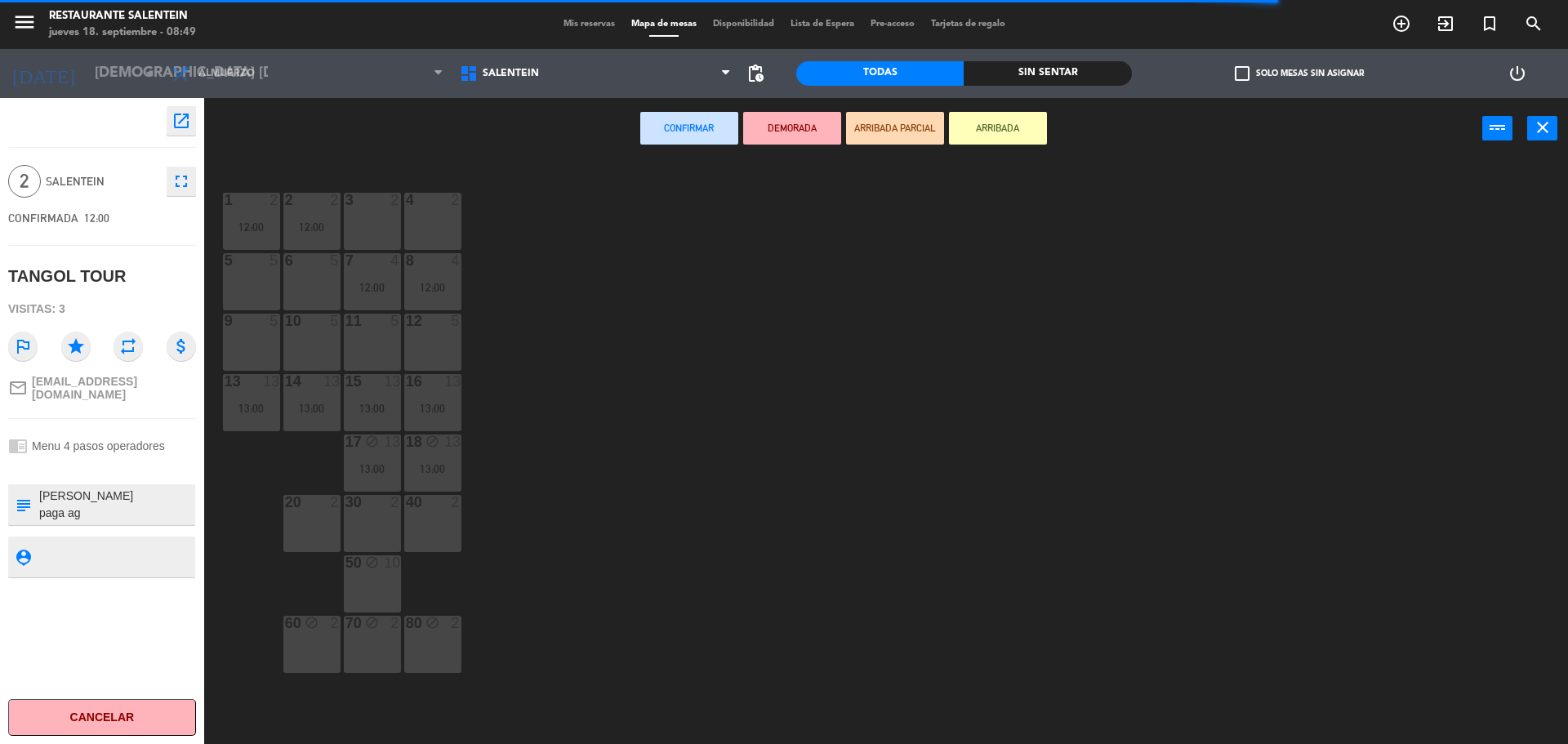
click at [377, 213] on div "3 2" at bounding box center [372, 221] width 57 height 57
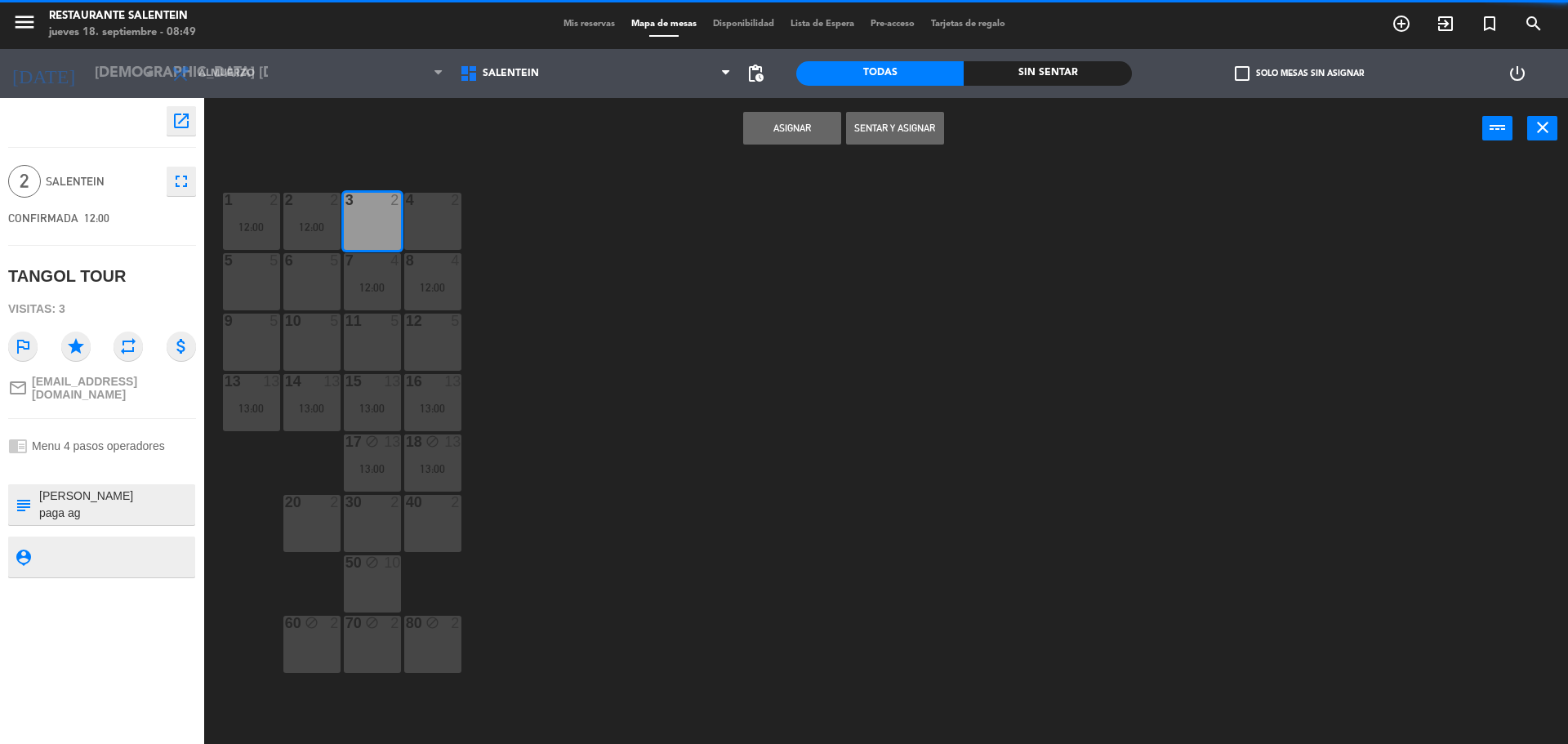
click at [805, 131] on button "Asignar" at bounding box center [792, 128] width 98 height 32
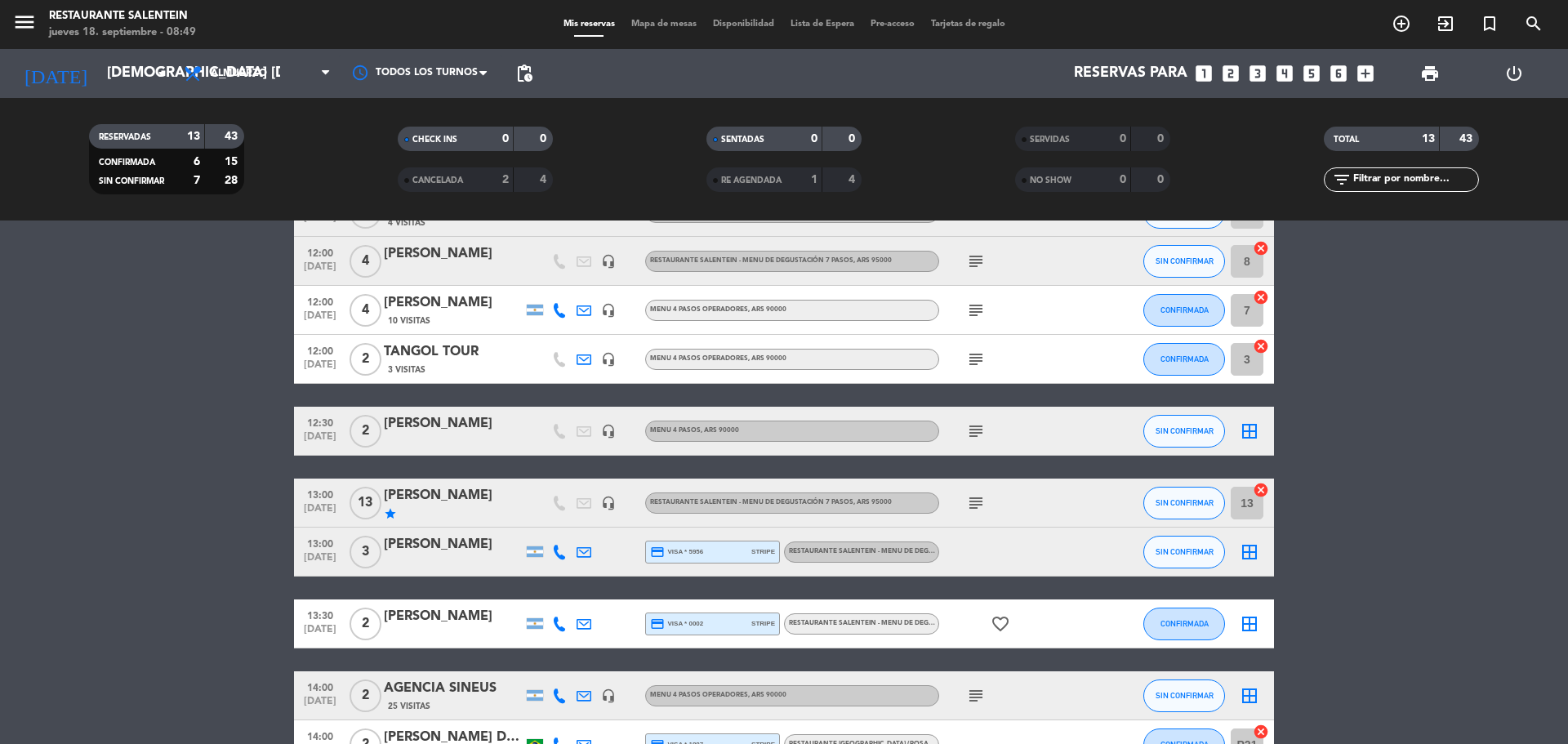
scroll to position [163, 0]
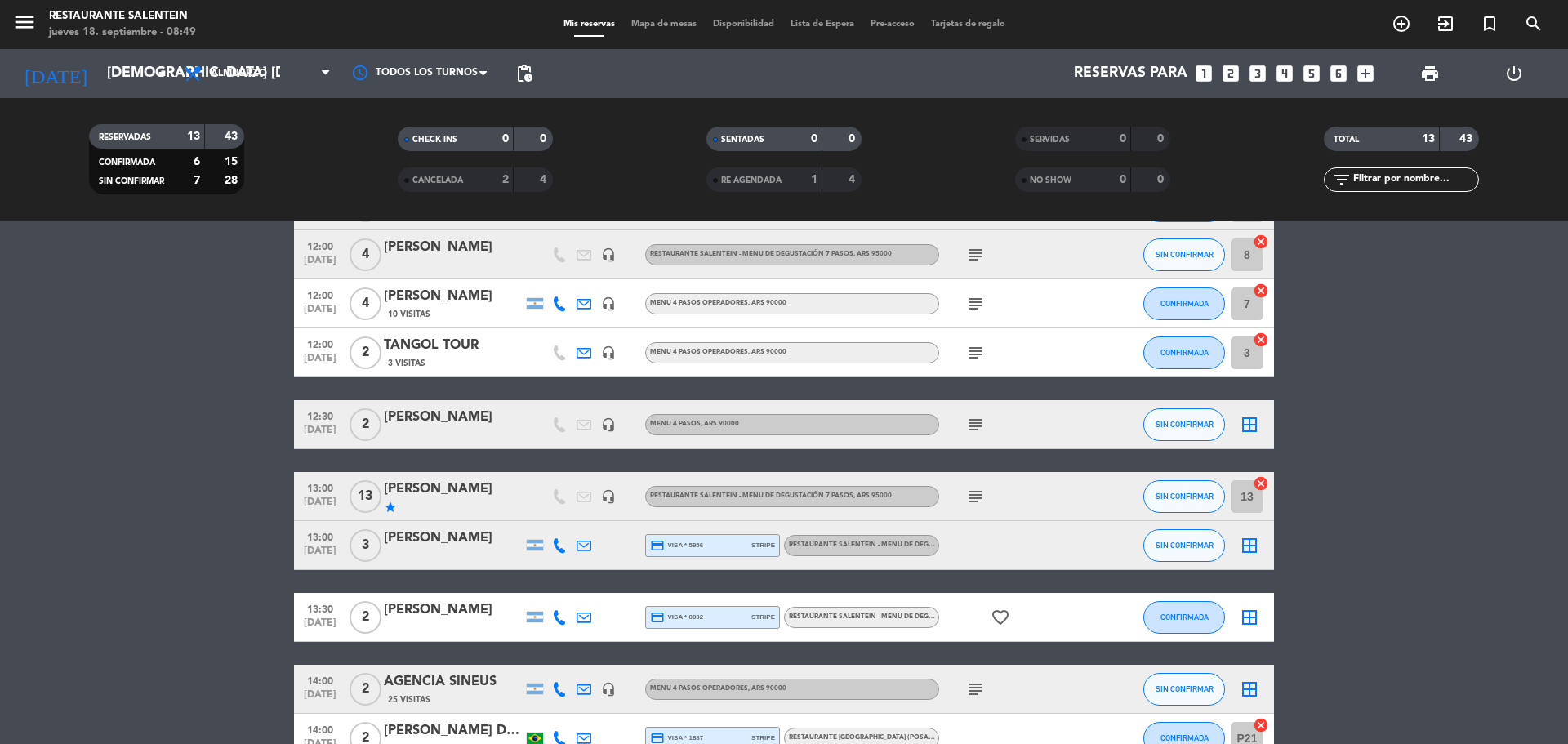
click at [1251, 420] on icon "border_all" at bounding box center [1249, 424] width 20 height 20
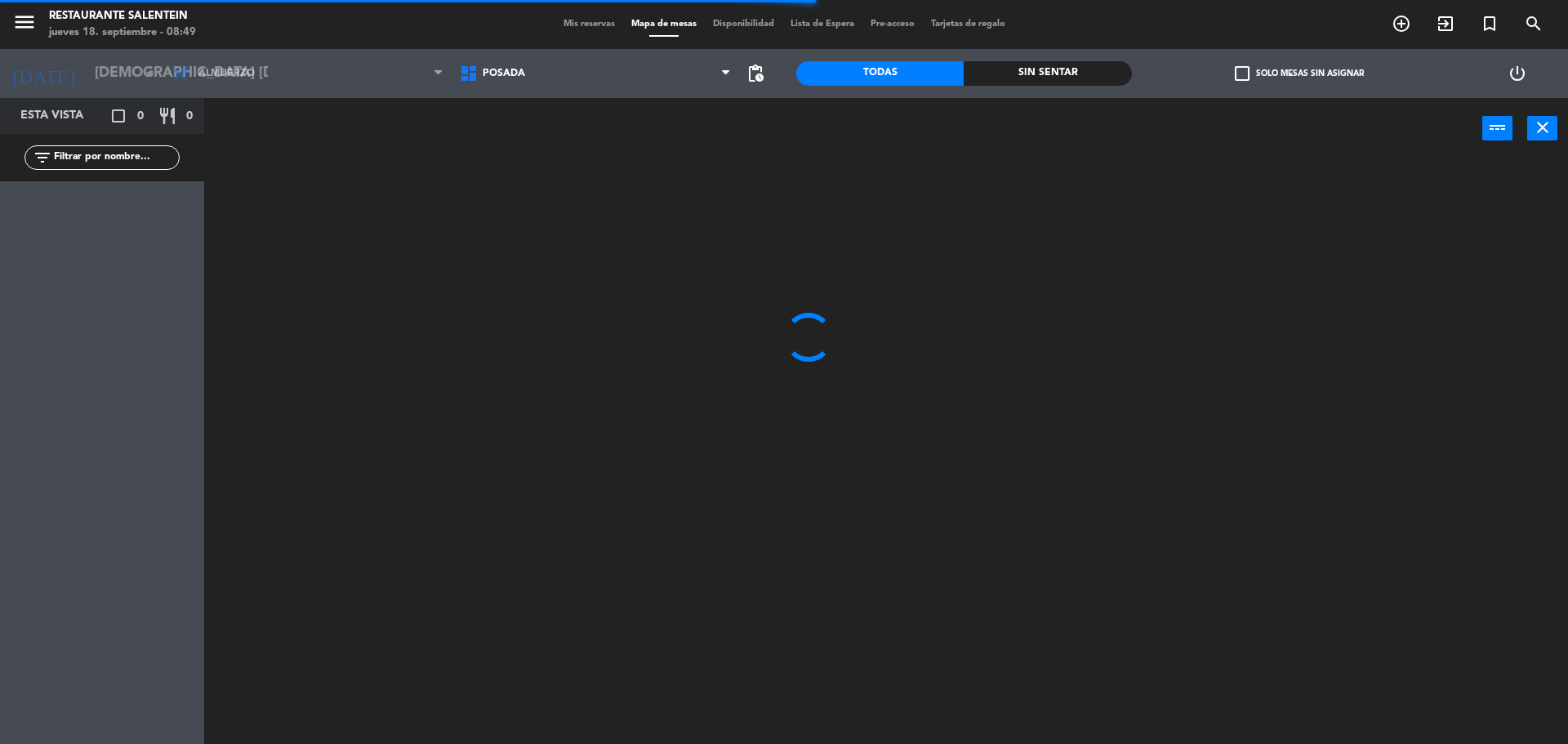
click at [545, 63] on span "Posada" at bounding box center [596, 73] width 288 height 36
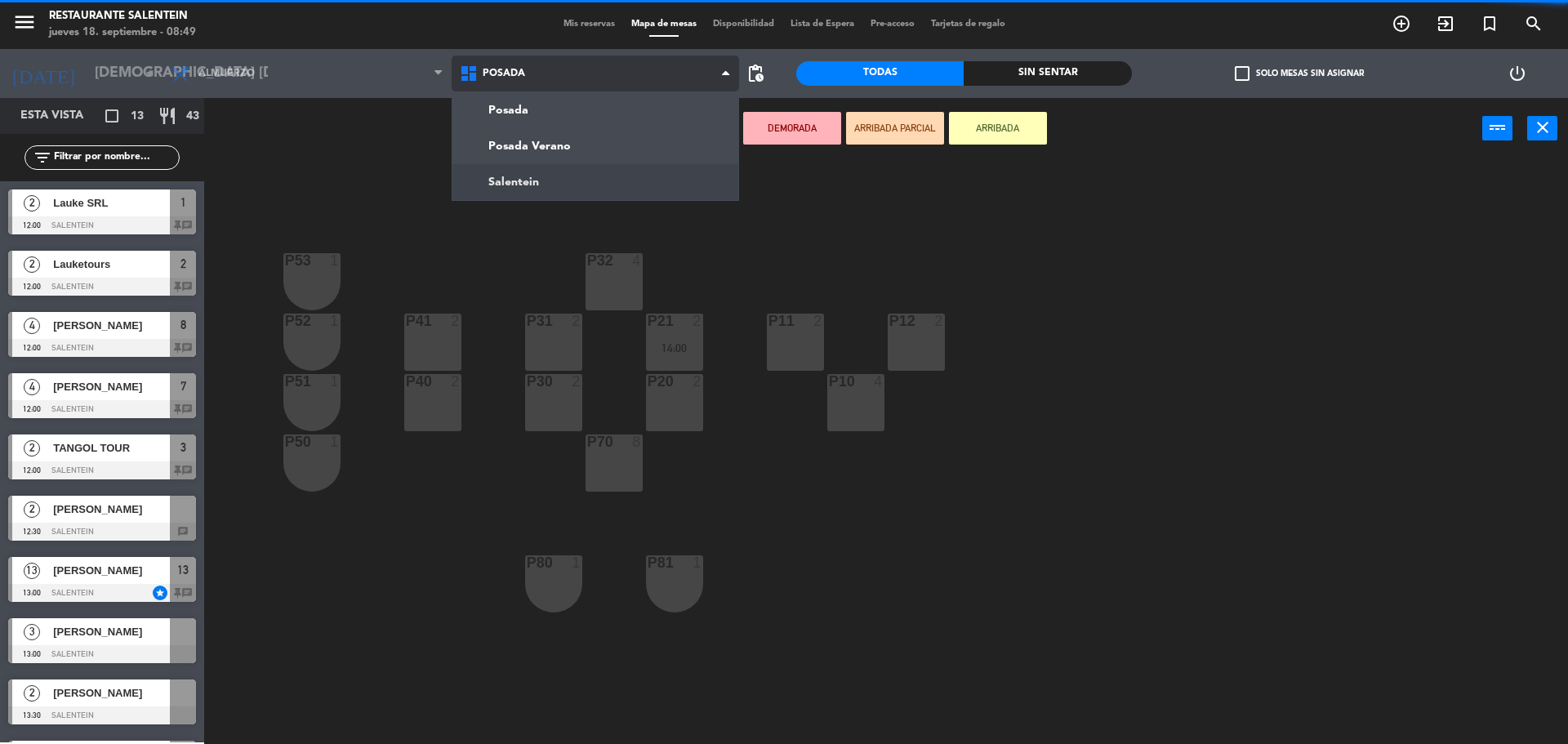
click at [575, 185] on ng-component "menu Restaurante Salentein jueves 18. septiembre - 08:49 Mis reservas Mapa de m…" at bounding box center [784, 374] width 1568 height 748
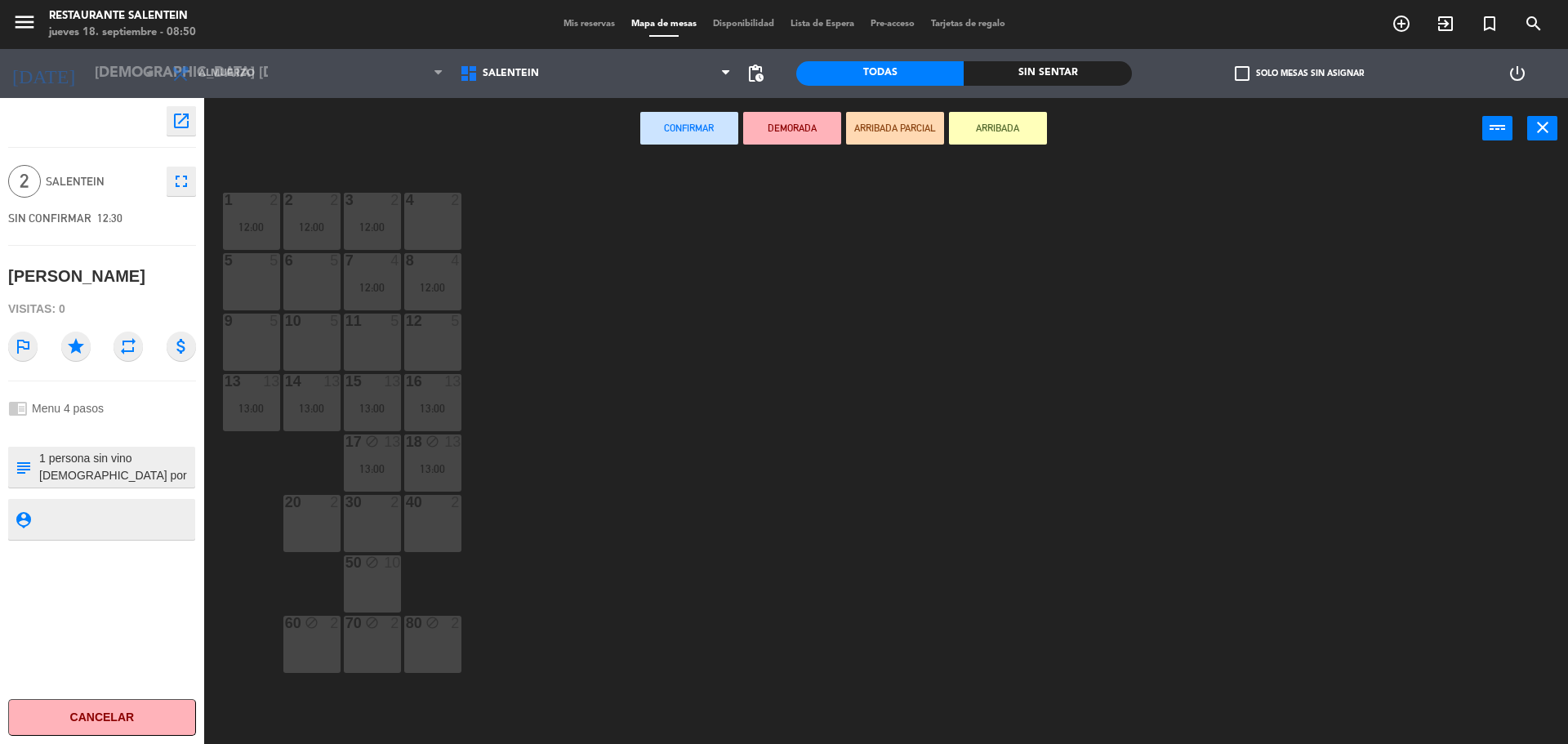
click at [468, 215] on div "1 2 12:00 2 2 12:00 3 2 12:00 4 2 5 5 6 5 7 4 12:00 8 4 12:00 12 5 11 5 9 5 10 …" at bounding box center [893, 455] width 1348 height 585
click at [441, 213] on div "4 2" at bounding box center [433, 221] width 57 height 57
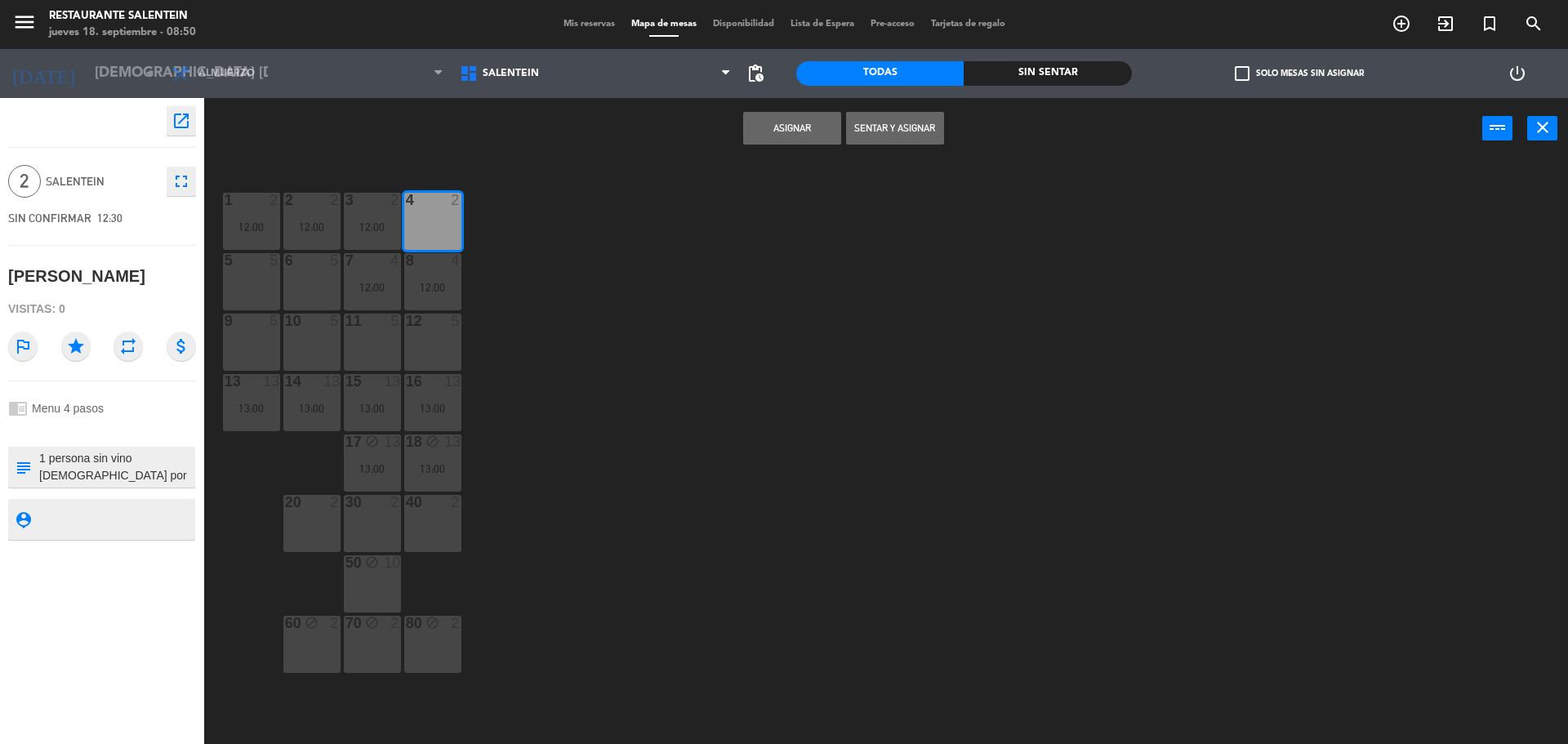
click at [785, 123] on button "Asignar" at bounding box center [792, 128] width 98 height 32
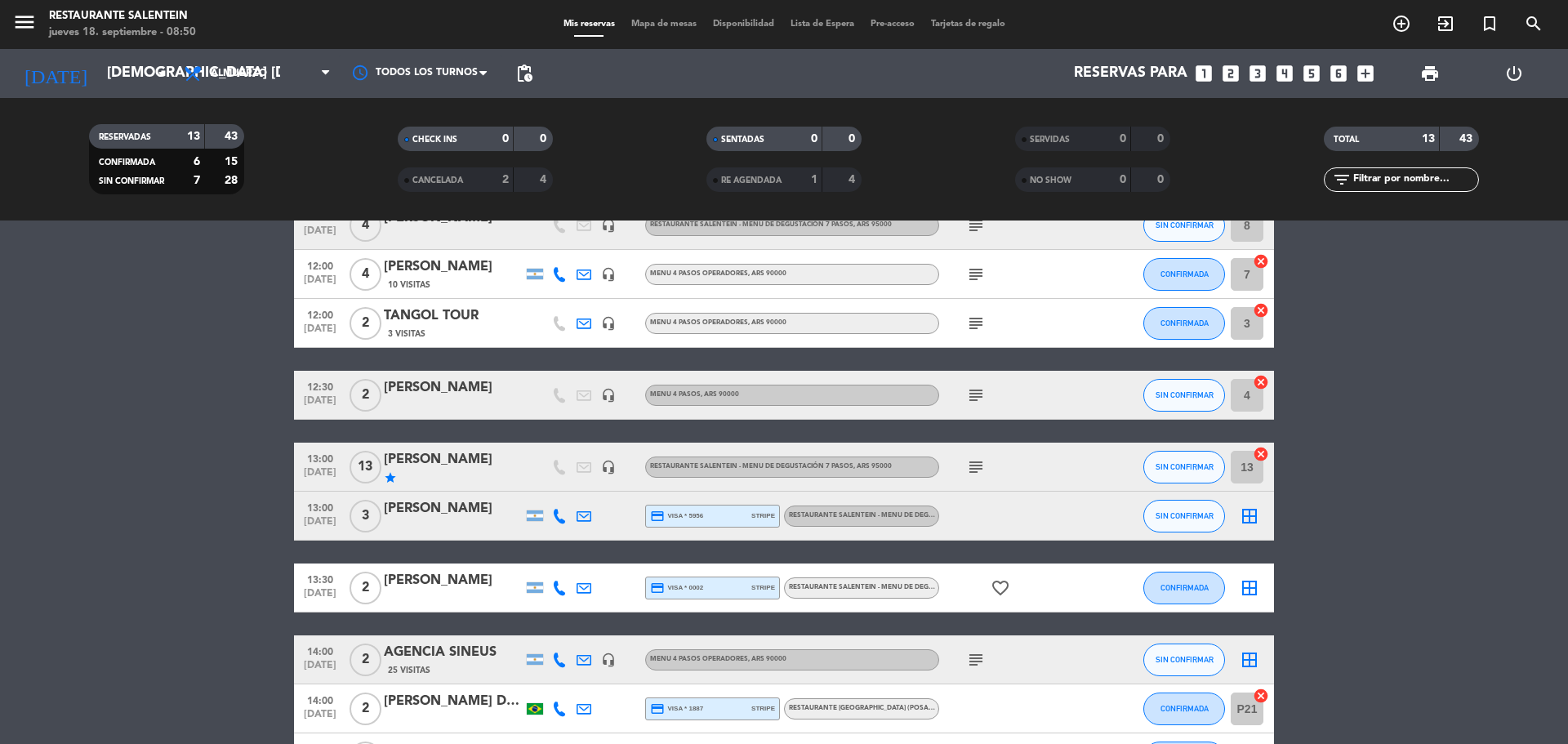
scroll to position [245, 0]
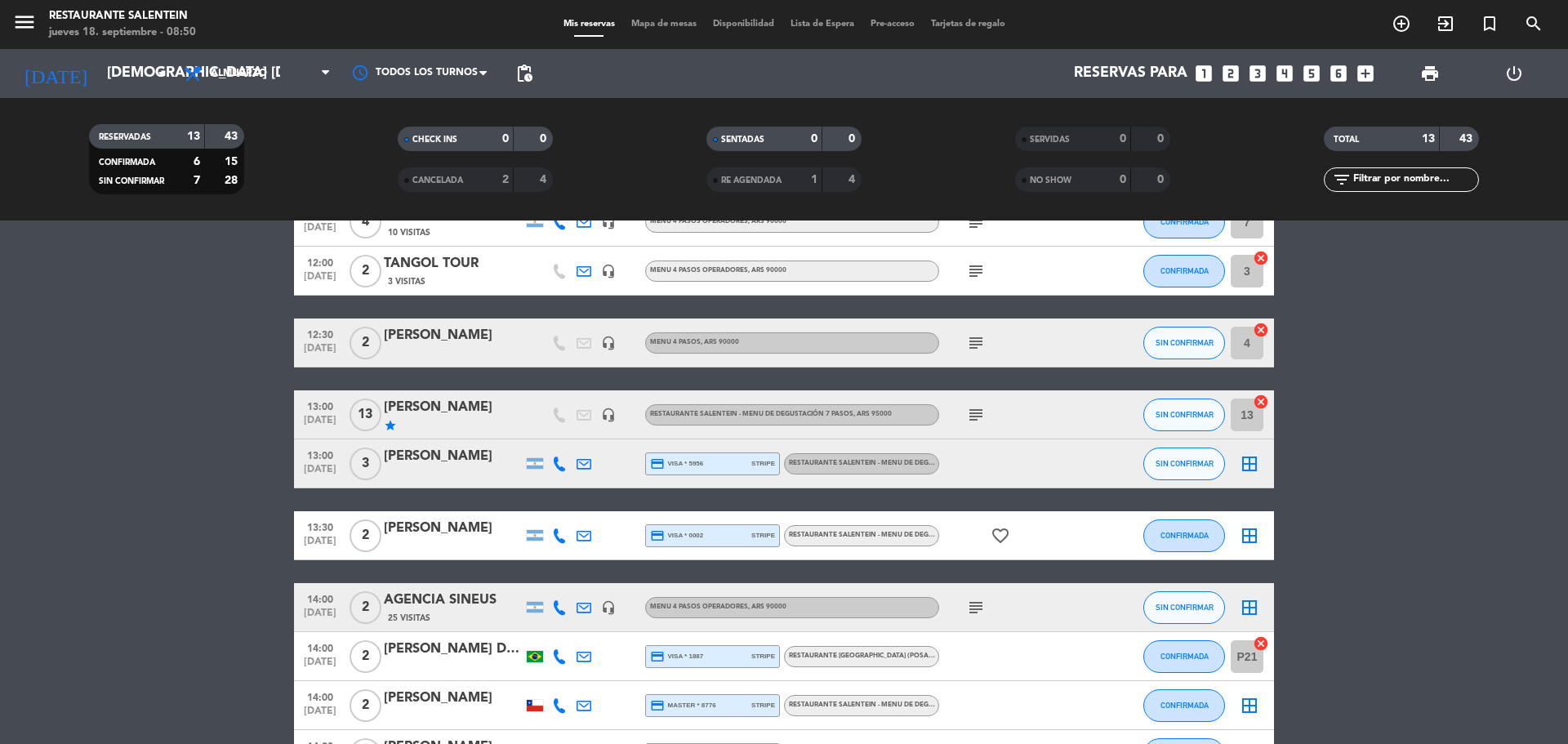
click at [1237, 461] on div "border_all" at bounding box center [1249, 463] width 49 height 48
click at [1256, 464] on icon "border_all" at bounding box center [1249, 464] width 20 height 20
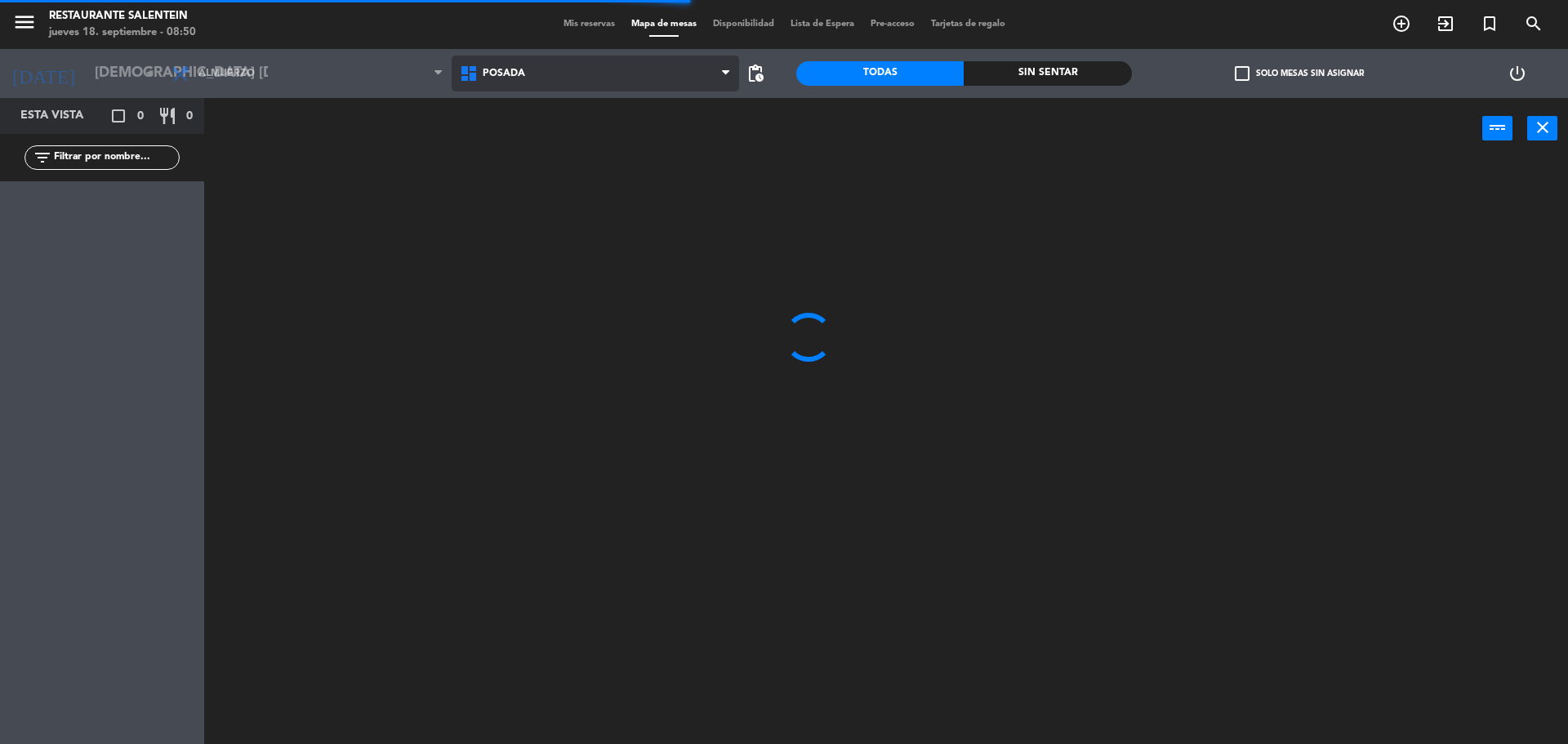
click at [485, 69] on span "Posada" at bounding box center [504, 73] width 43 height 11
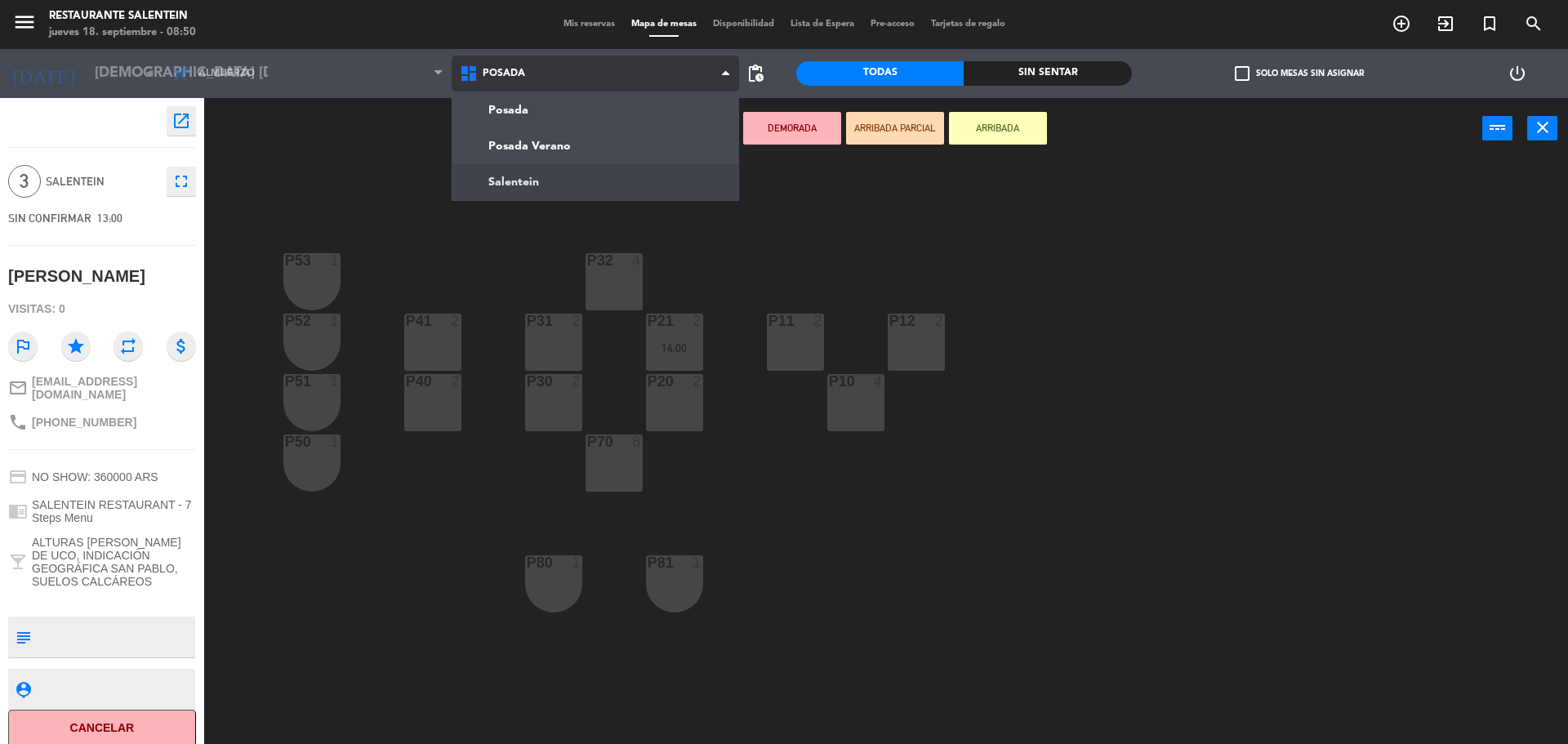
click at [512, 183] on ng-component "menu Restaurante Salentein jueves 18. septiembre - 08:50 Mis reservas Mapa de m…" at bounding box center [784, 374] width 1568 height 748
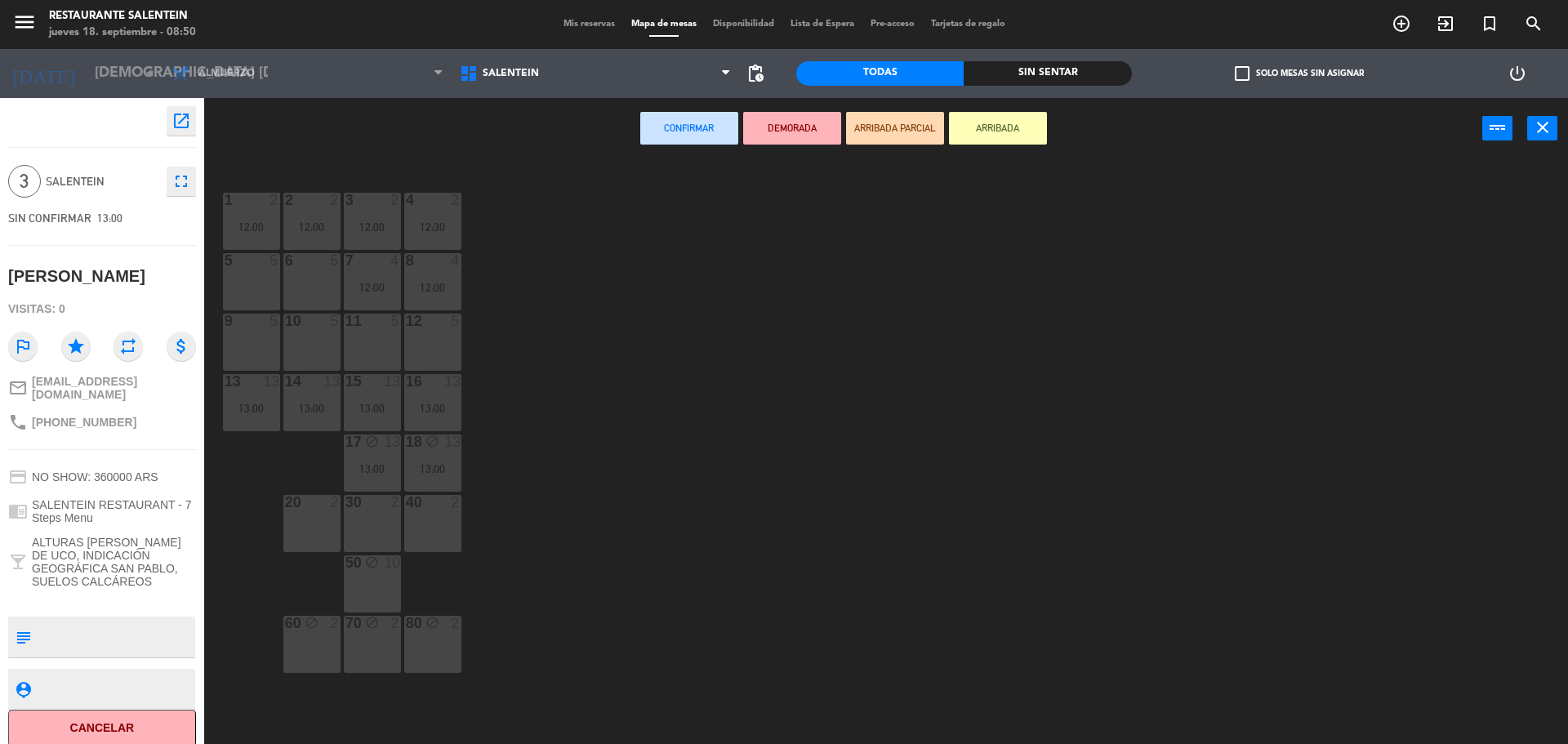
click at [324, 278] on div "6 5" at bounding box center [312, 281] width 57 height 57
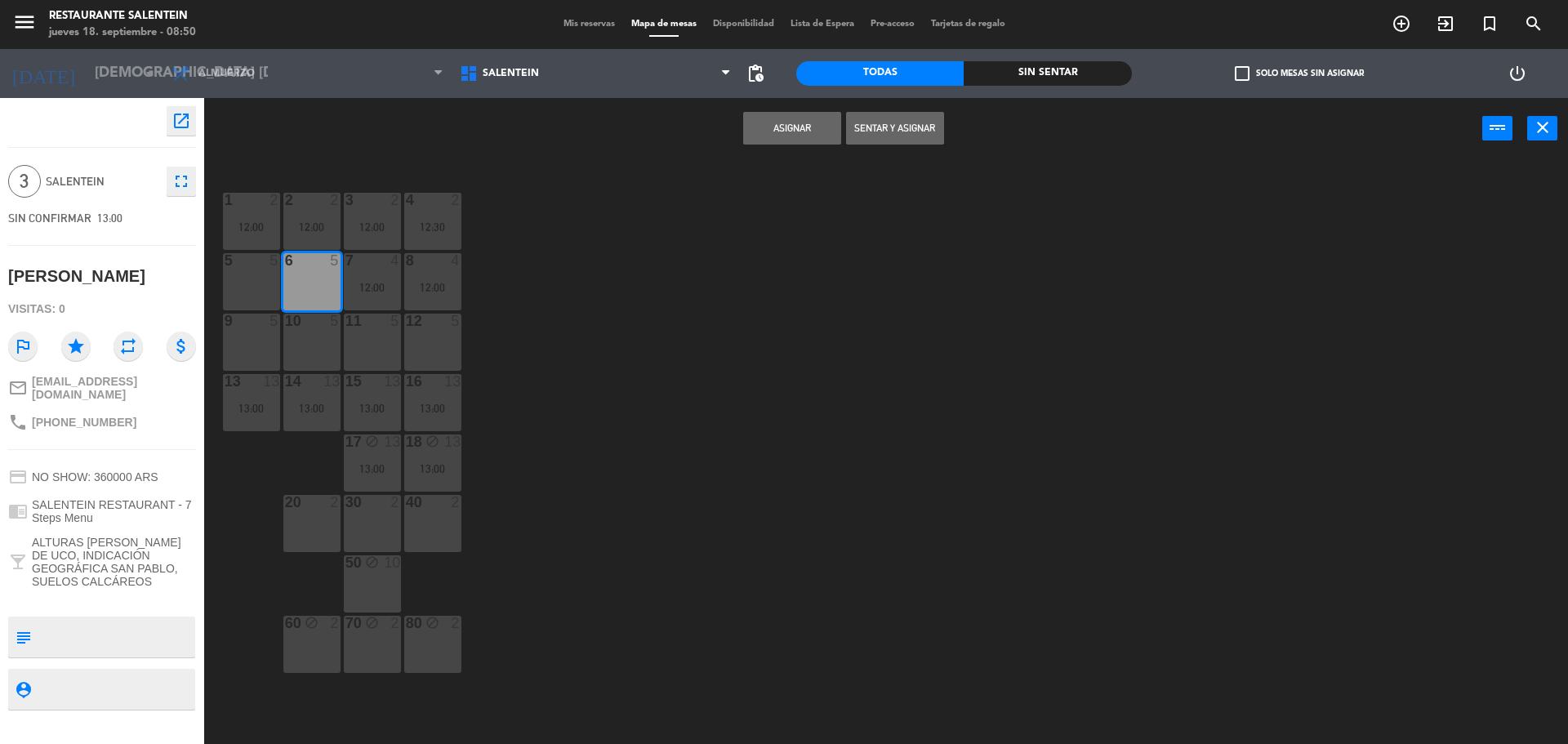
click at [803, 128] on button "Asignar" at bounding box center [792, 128] width 98 height 32
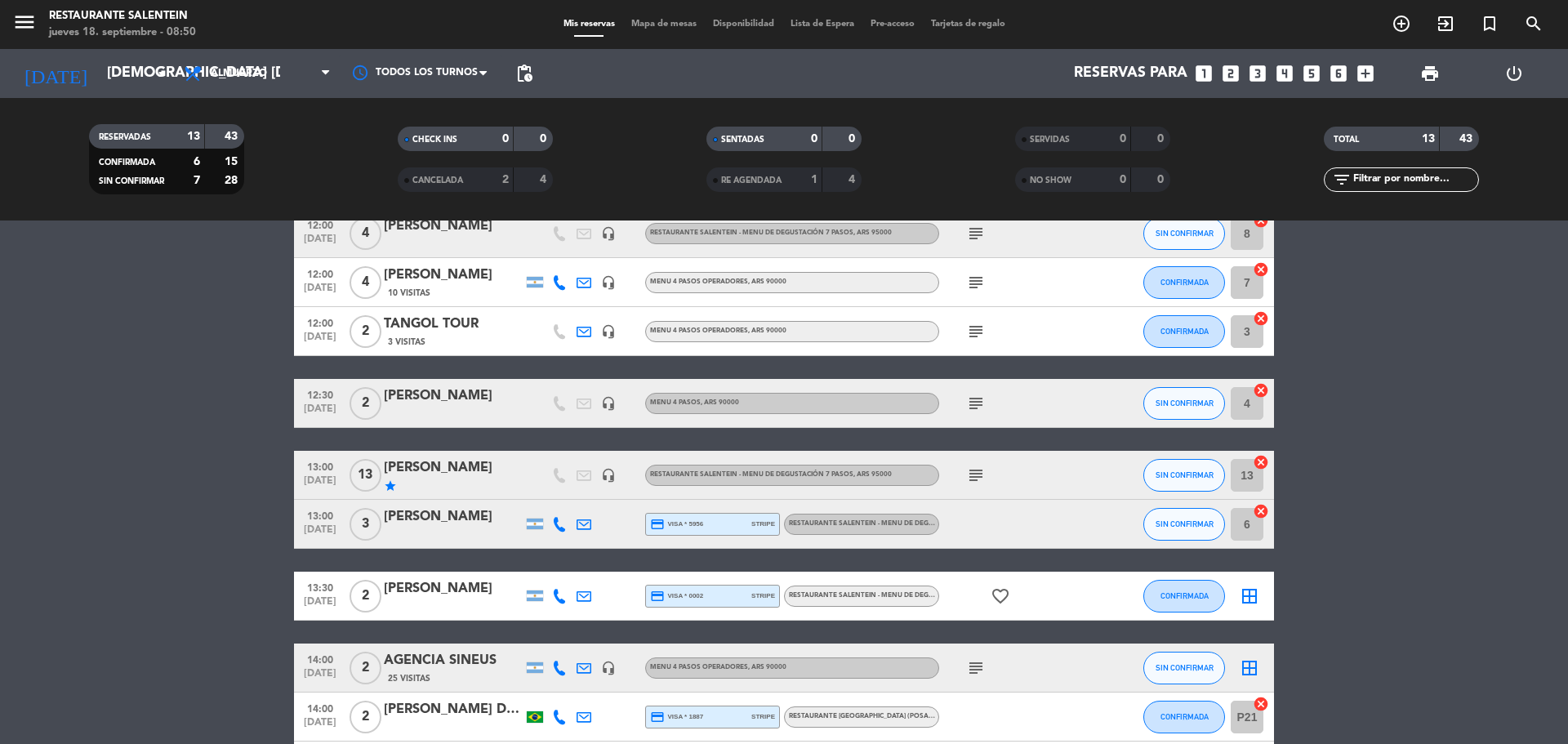
scroll to position [245, 0]
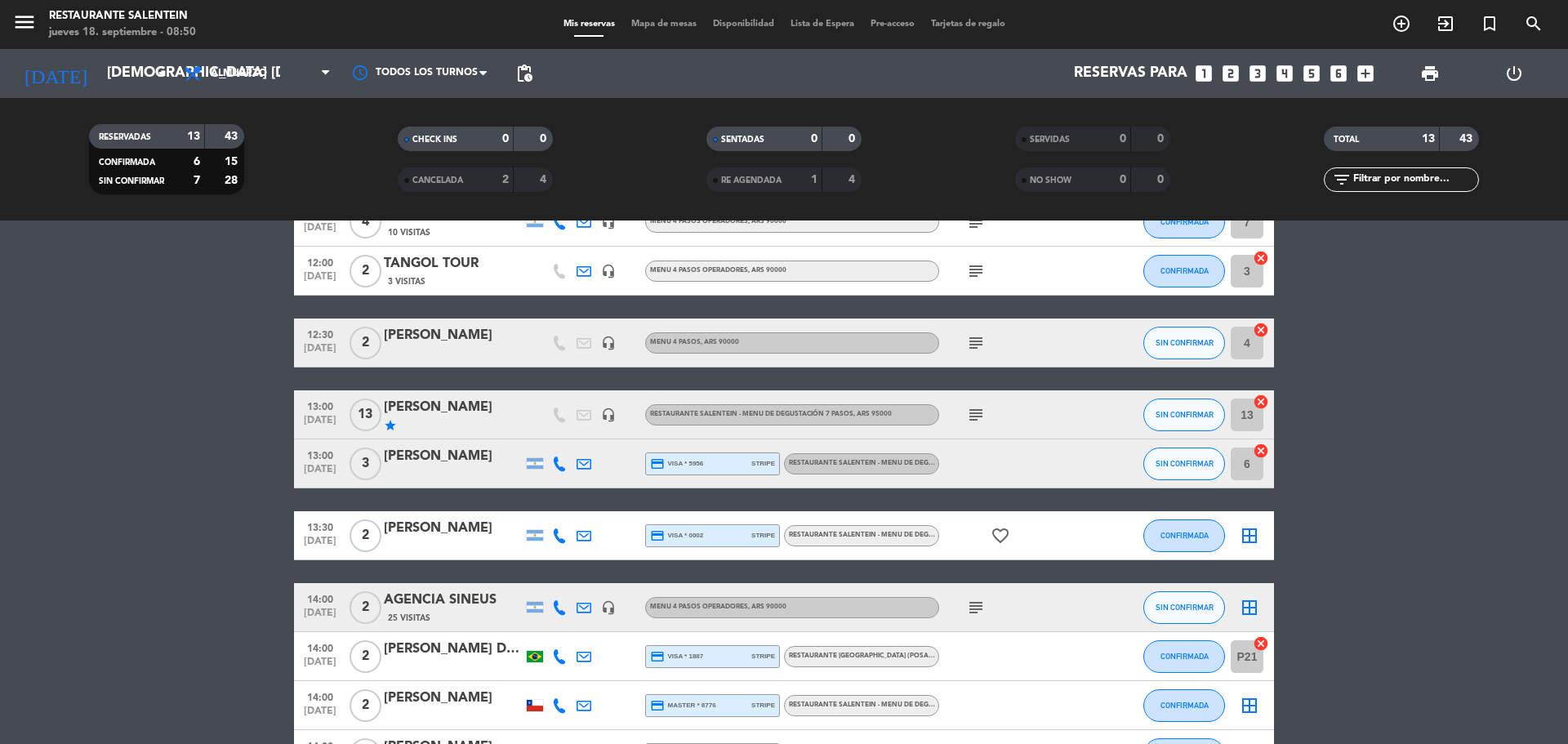
click at [418, 470] on div at bounding box center [453, 474] width 139 height 13
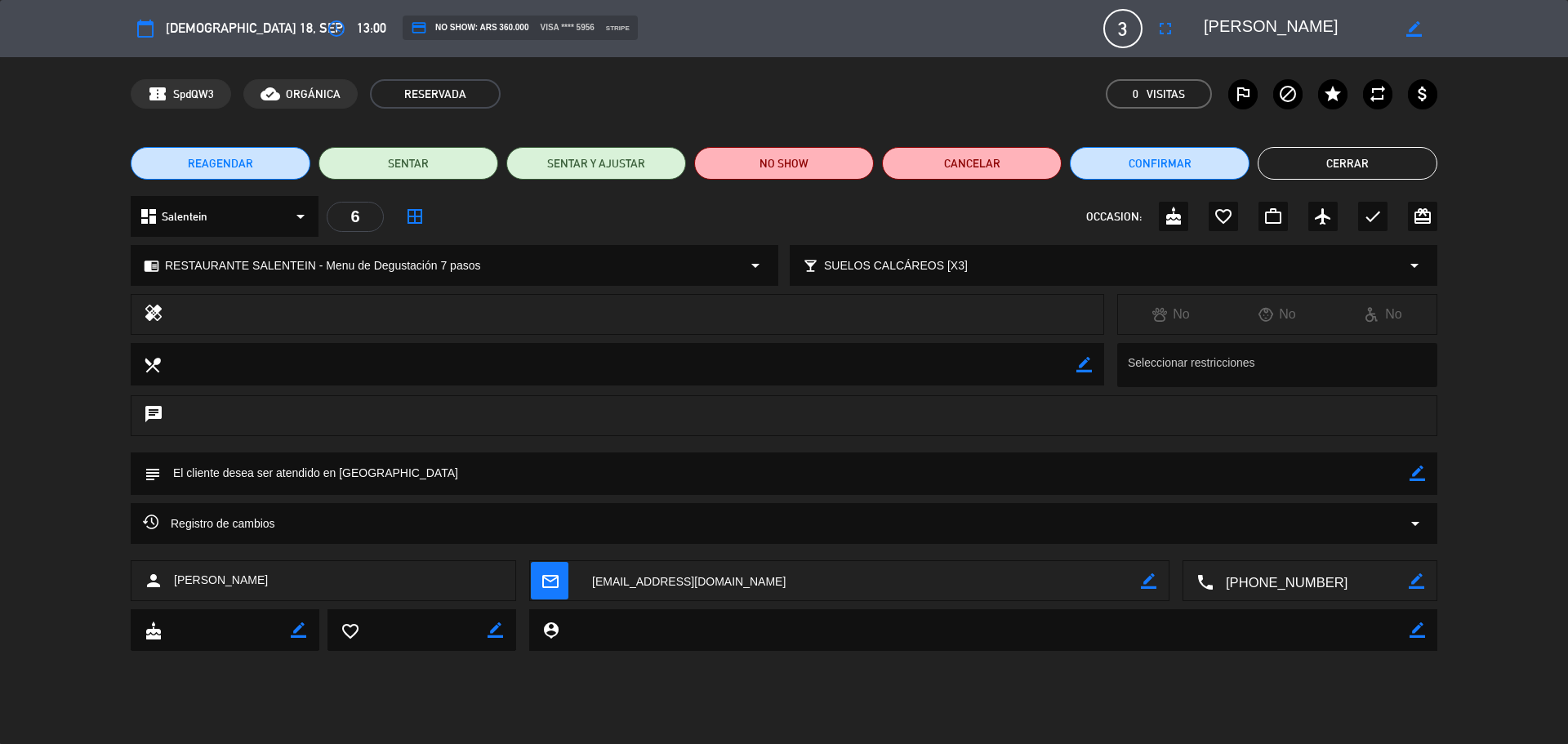
click at [1289, 178] on button "Cerrar" at bounding box center [1348, 163] width 179 height 32
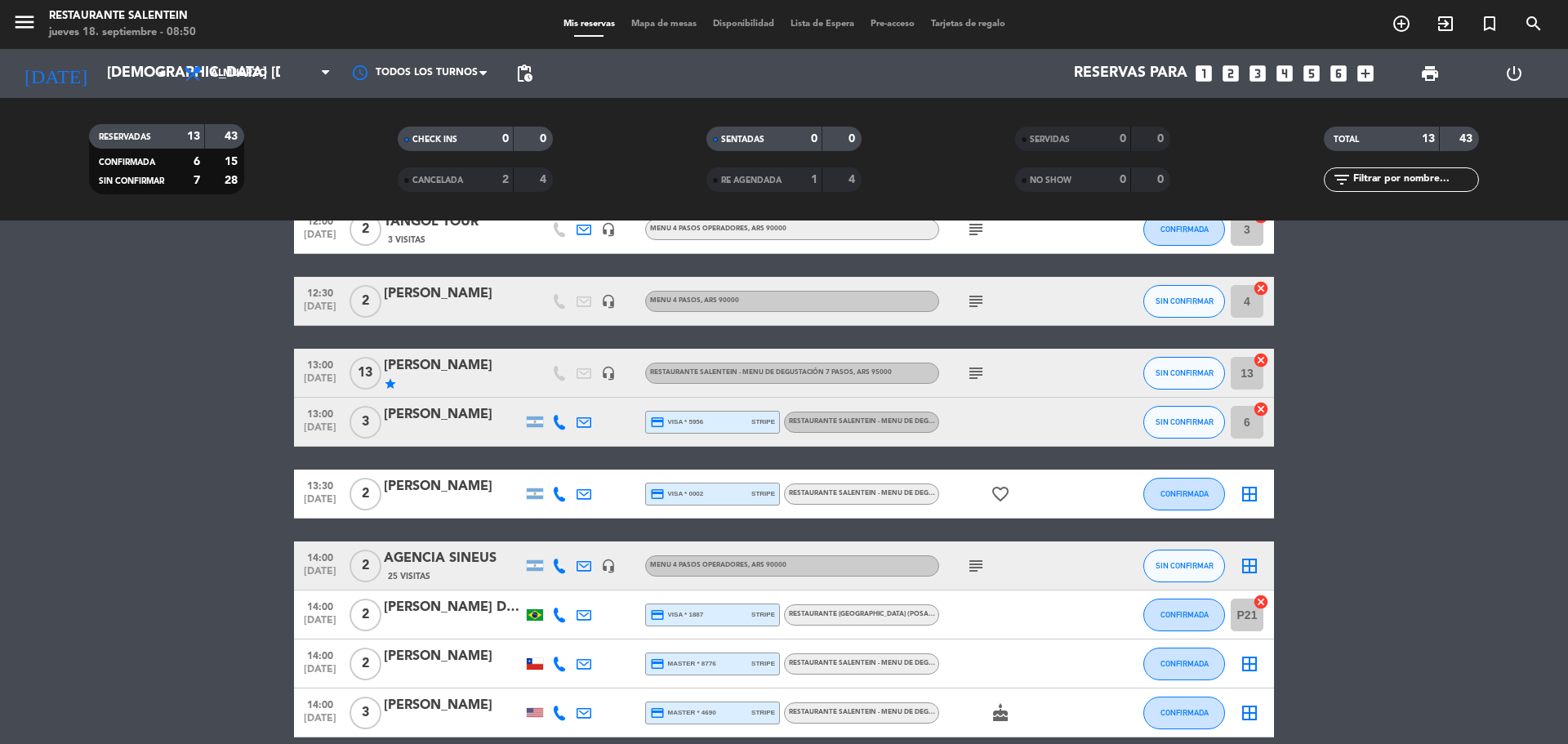
scroll to position [326, 0]
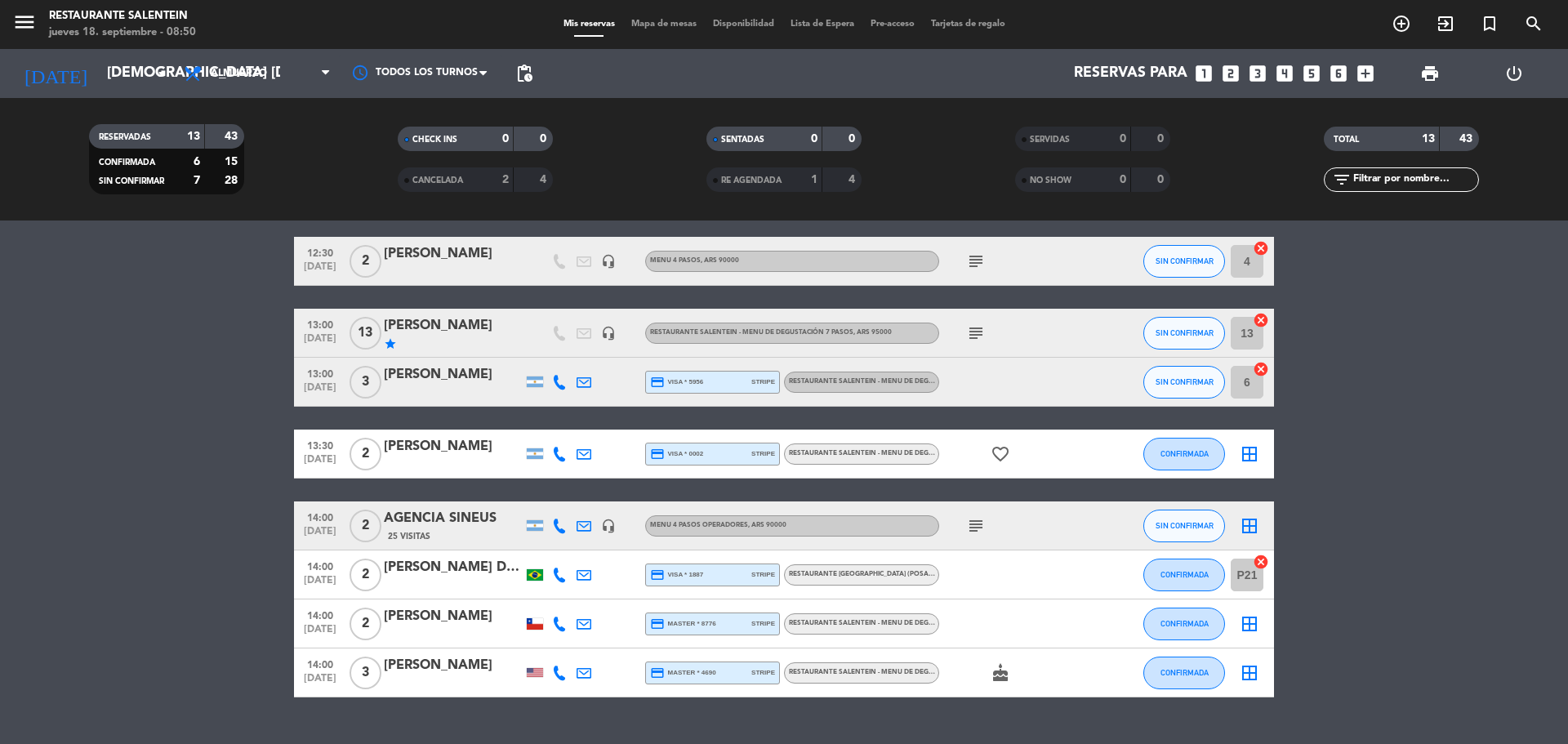
click at [1244, 447] on icon "border_all" at bounding box center [1249, 454] width 20 height 20
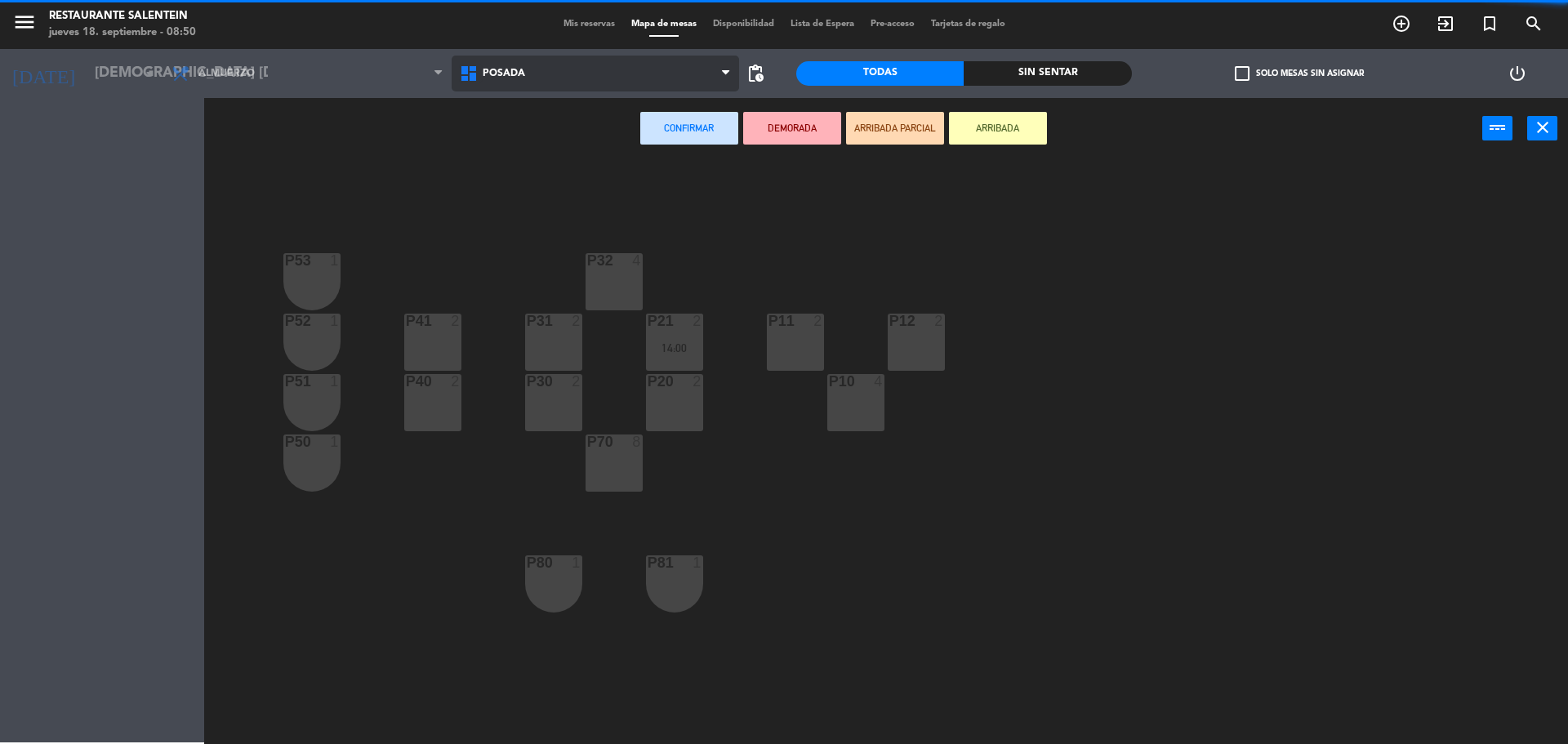
click at [481, 72] on icon at bounding box center [470, 73] width 24 height 20
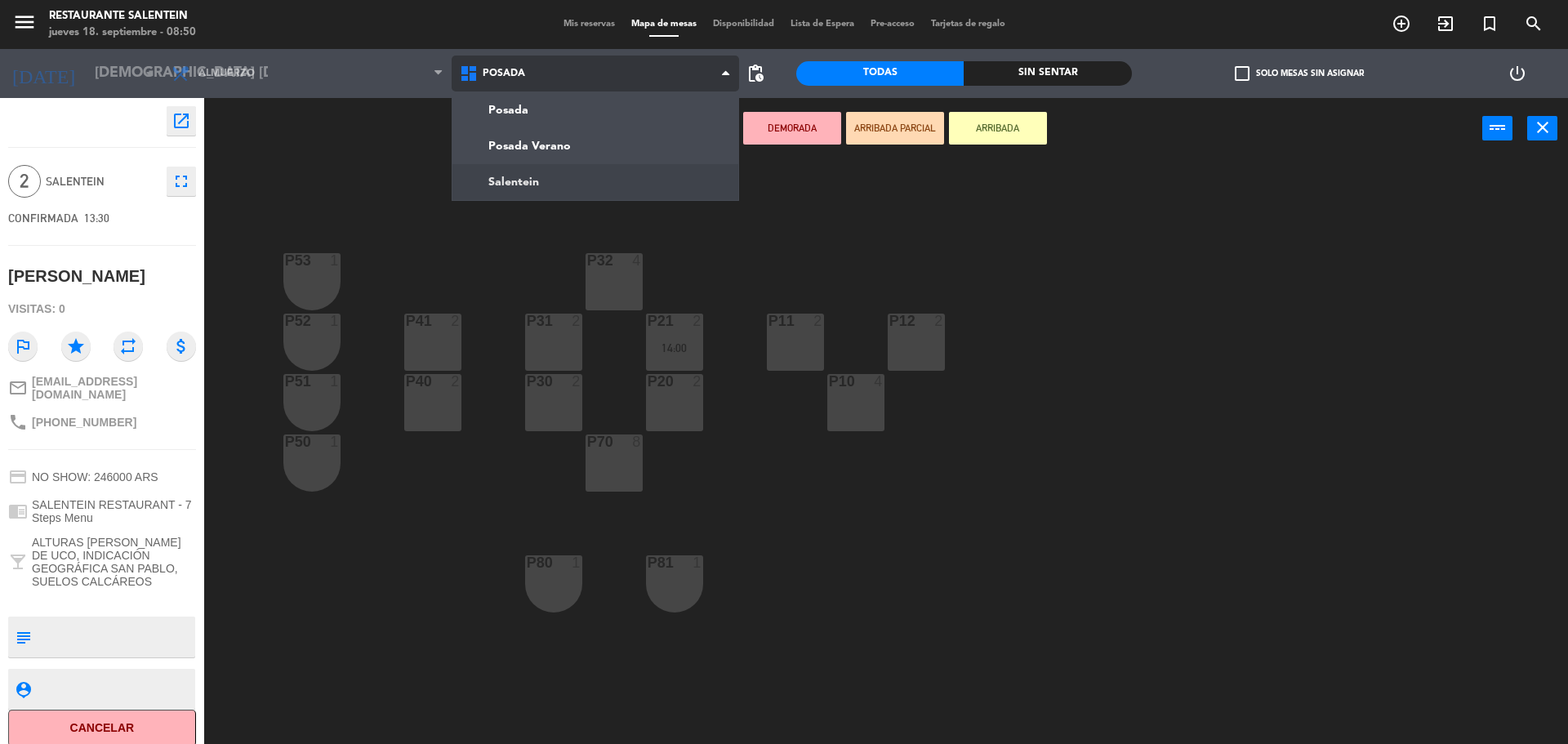
click at [512, 178] on ng-component "menu Restaurante Salentein jueves 18. septiembre - 08:50 Mis reservas Mapa de m…" at bounding box center [784, 374] width 1568 height 748
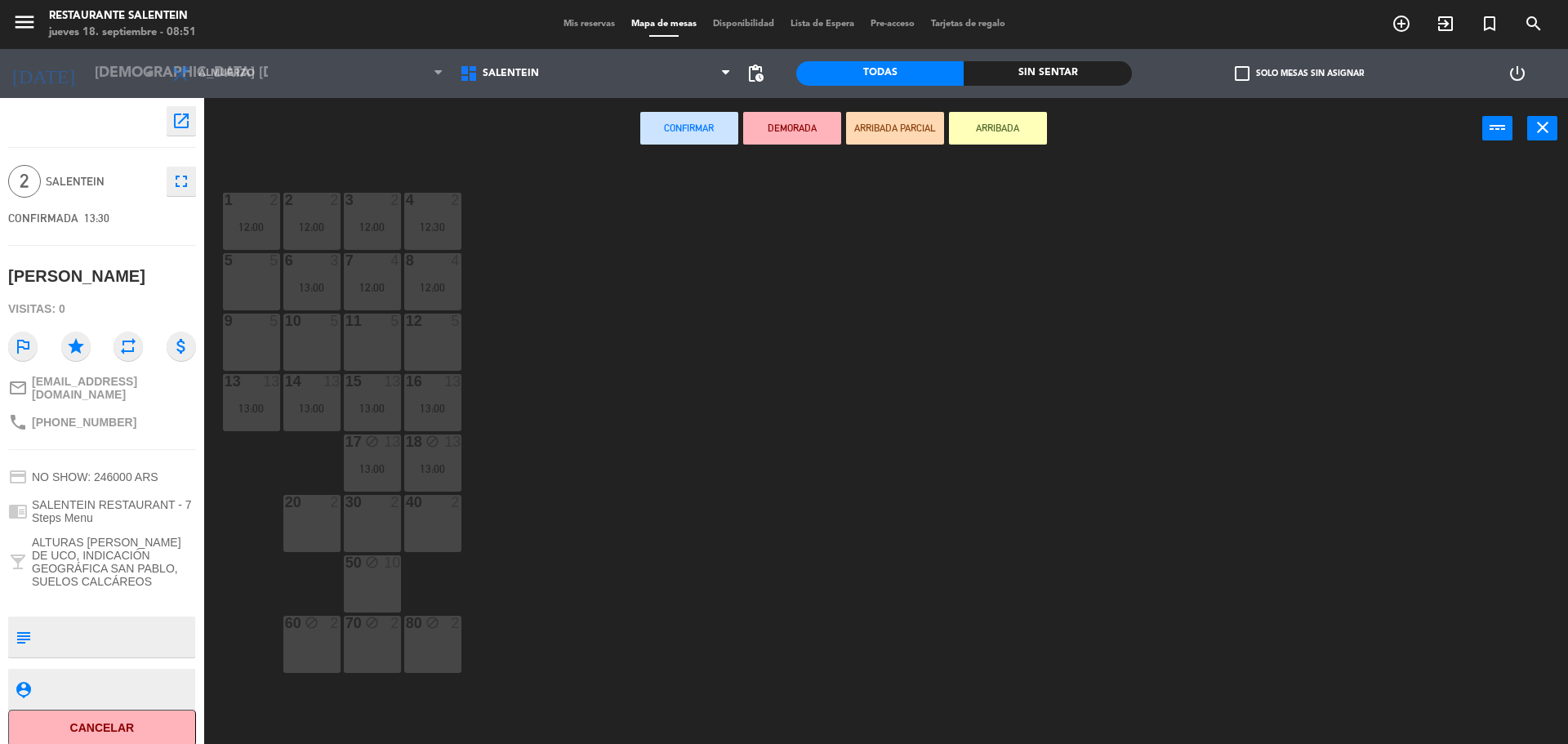
click at [245, 271] on div "5 5" at bounding box center [252, 281] width 57 height 57
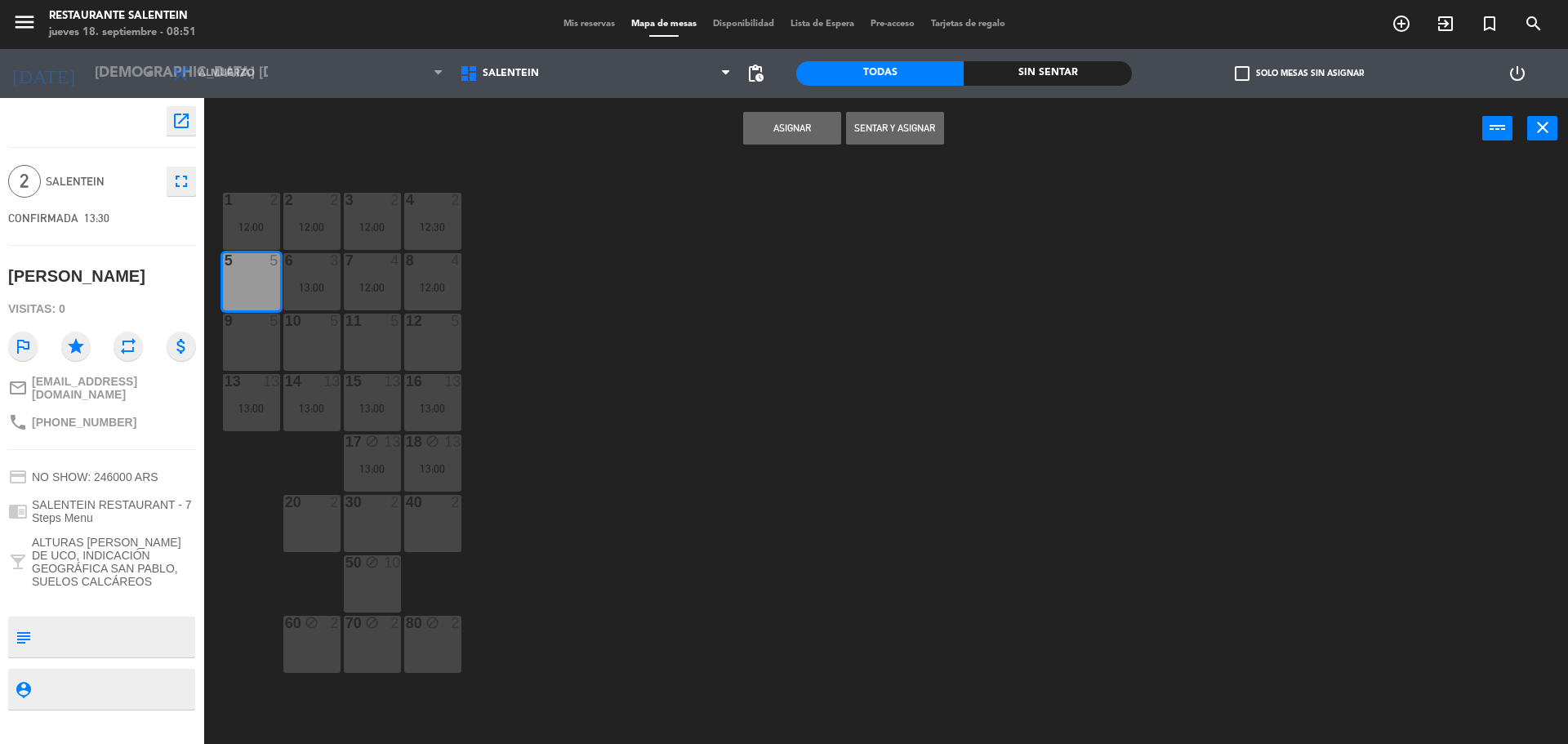
click at [805, 136] on button "Asignar" at bounding box center [792, 128] width 98 height 32
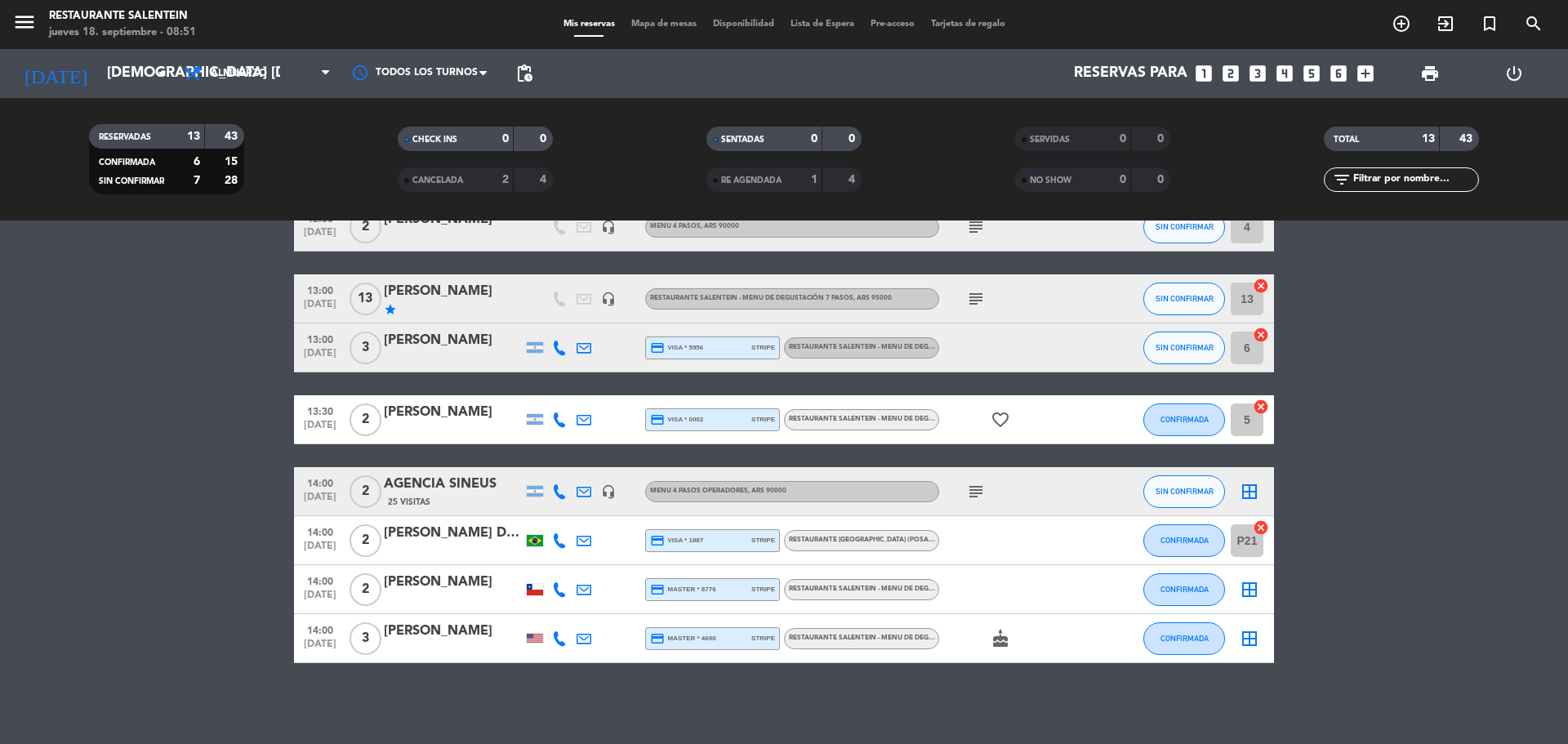
scroll to position [362, 0]
click at [944, 501] on div "subject" at bounding box center [1013, 490] width 147 height 48
click at [962, 490] on div "subject" at bounding box center [1013, 490] width 147 height 48
click at [972, 488] on icon "subject" at bounding box center [976, 490] width 20 height 20
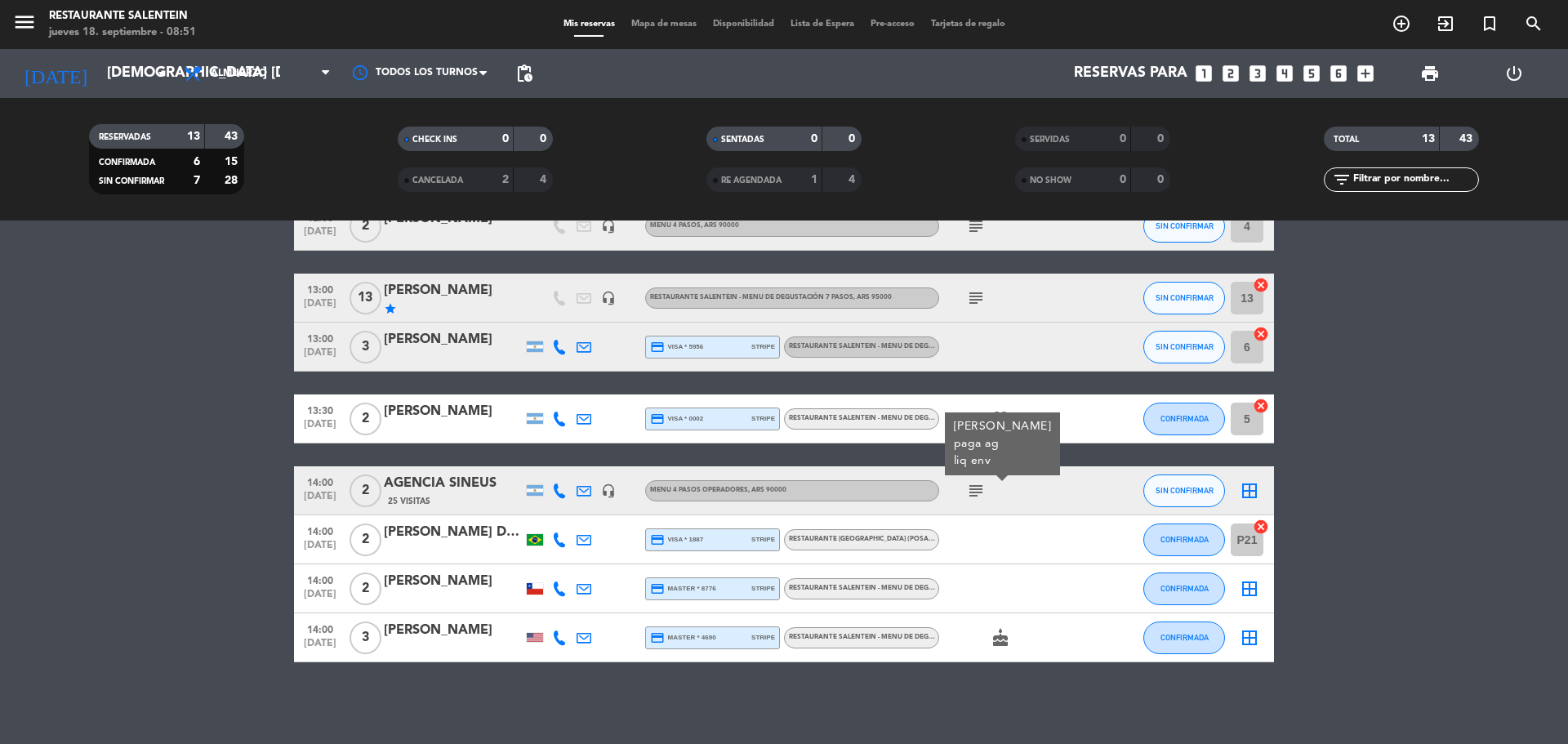
click at [1251, 486] on icon "border_all" at bounding box center [1249, 490] width 20 height 20
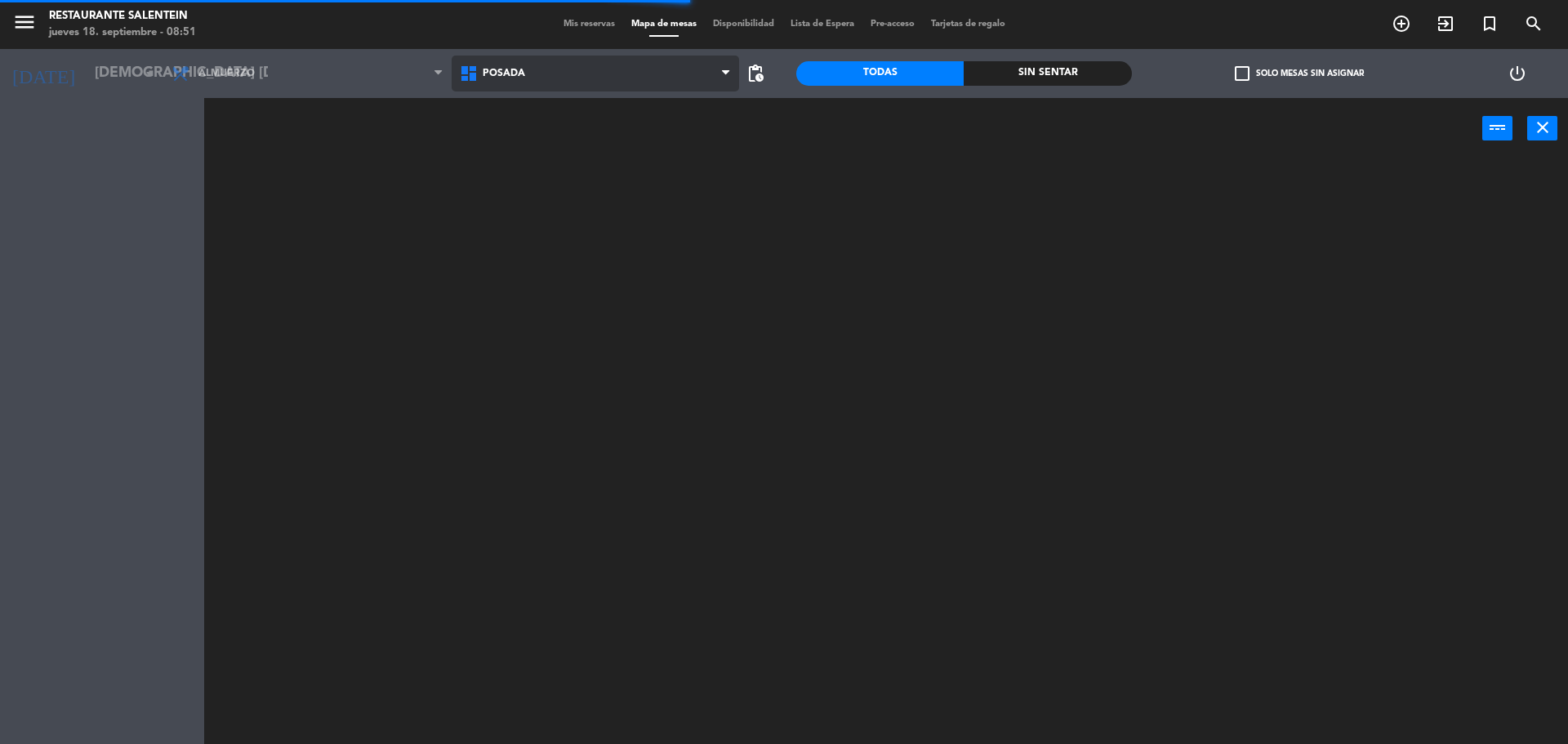
click at [492, 84] on span "Posada" at bounding box center [596, 73] width 288 height 36
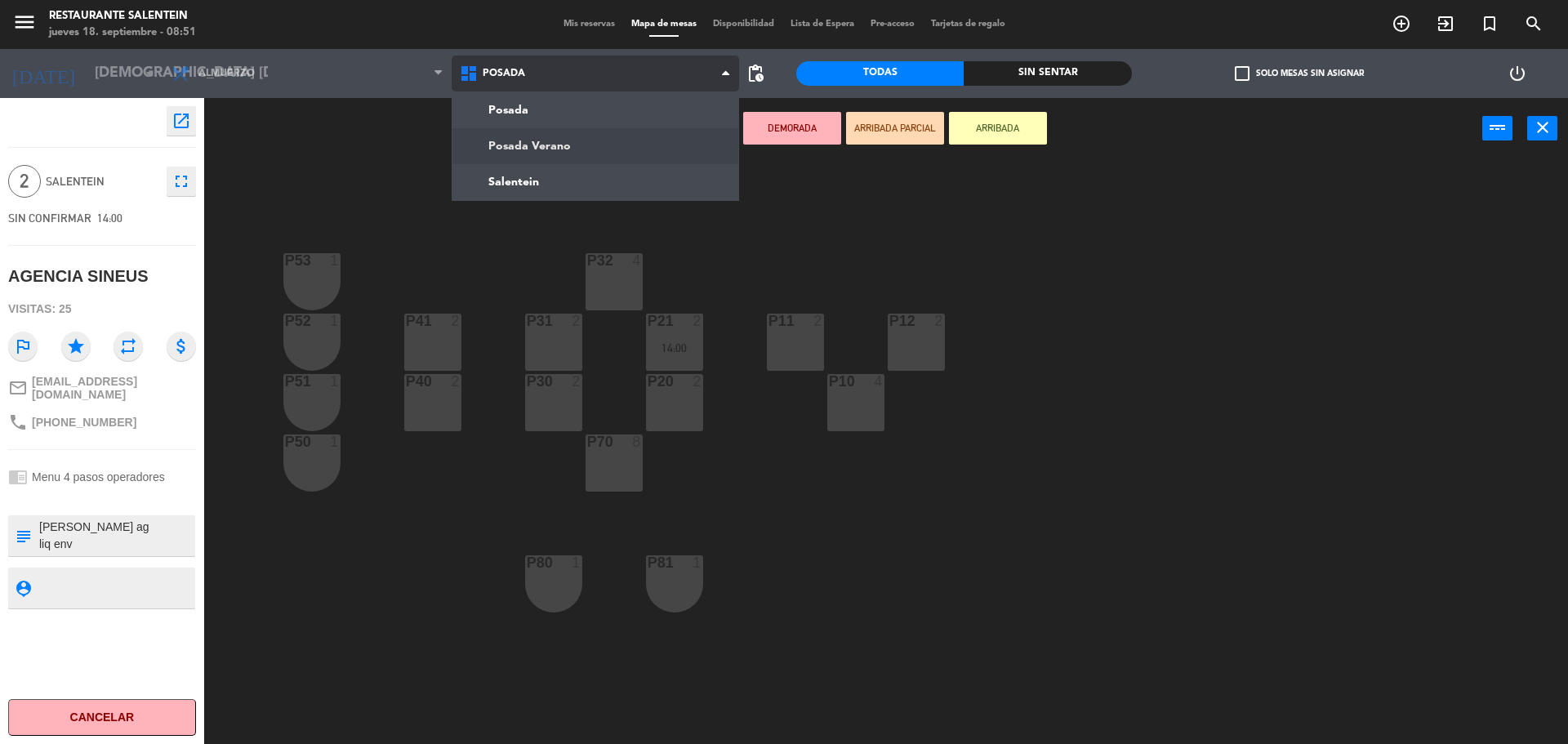
click at [507, 172] on ng-component "menu Restaurante Salentein jueves 18. septiembre - 08:51 Mis reservas Mapa de m…" at bounding box center [784, 374] width 1568 height 748
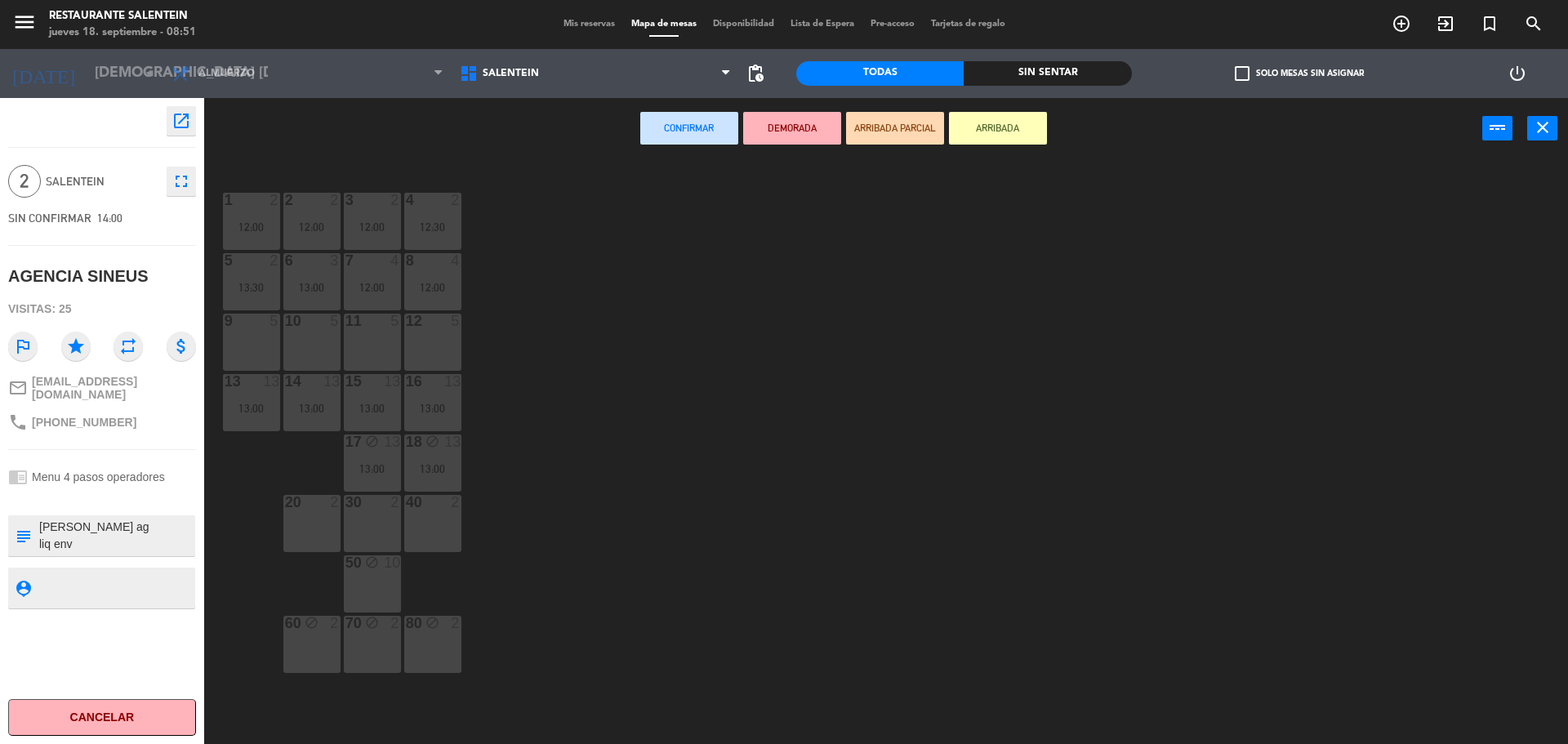
click at [428, 339] on div "12 5" at bounding box center [433, 342] width 57 height 57
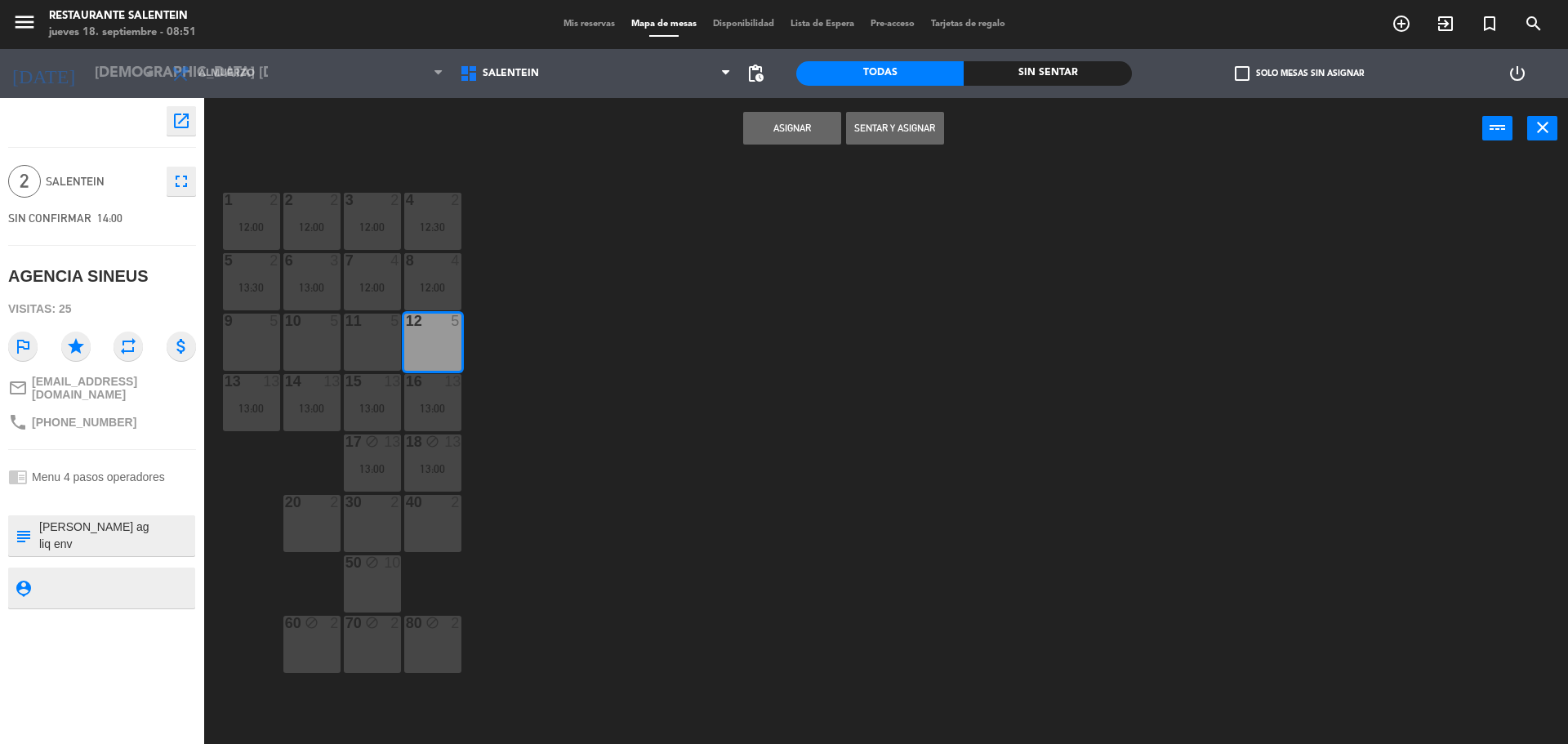
click at [773, 130] on button "Asignar" at bounding box center [792, 128] width 98 height 32
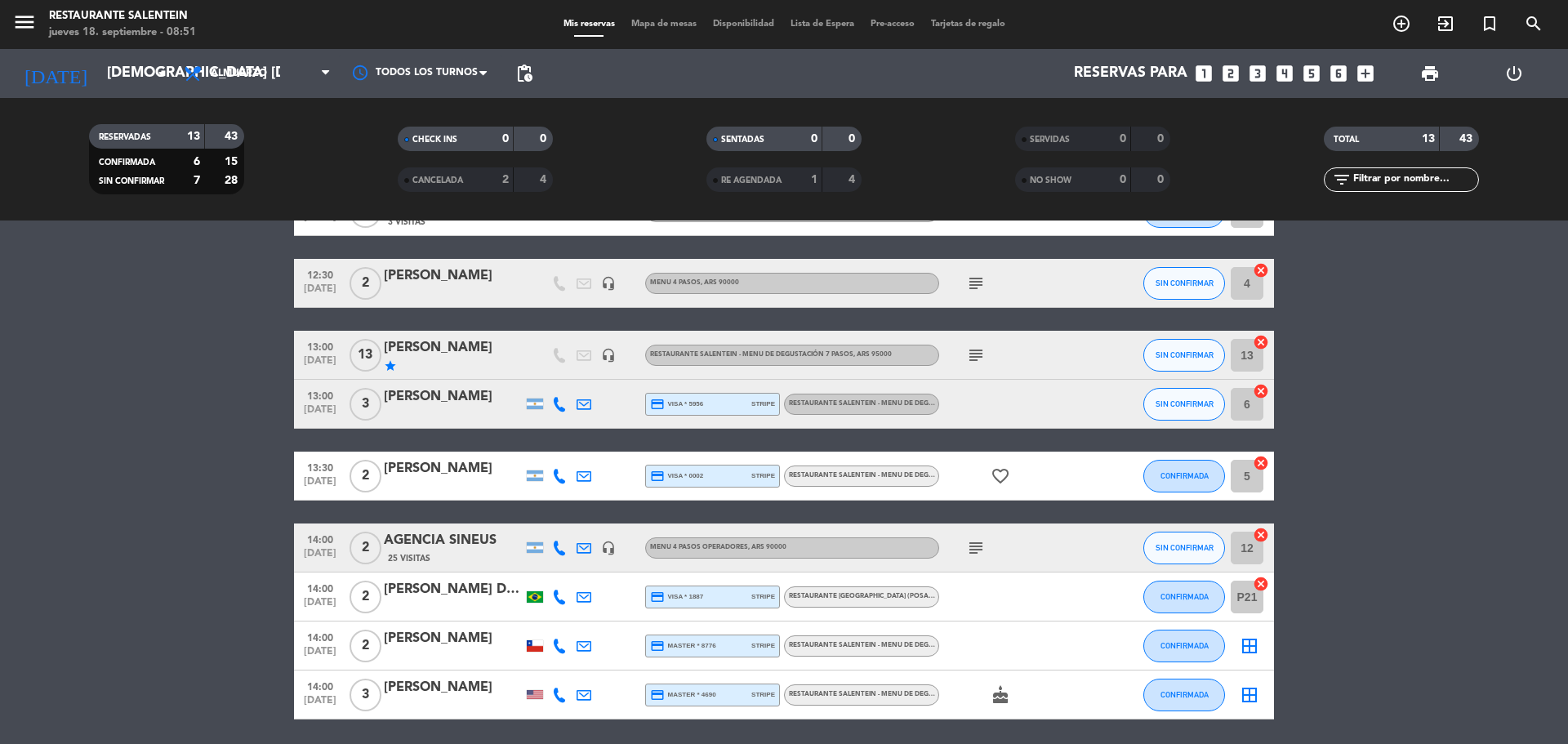
scroll to position [362, 0]
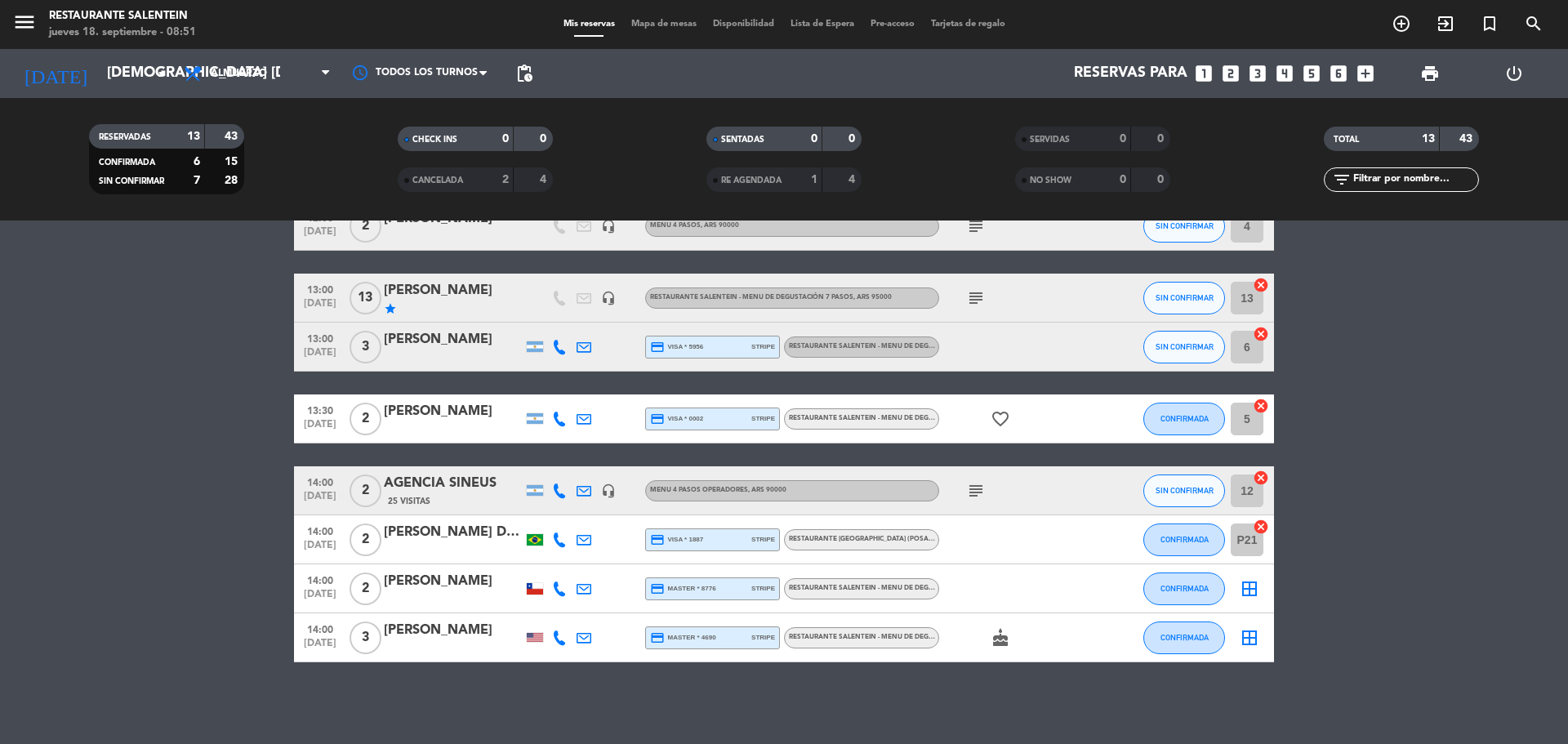
click at [1247, 589] on icon "border_all" at bounding box center [1249, 589] width 20 height 20
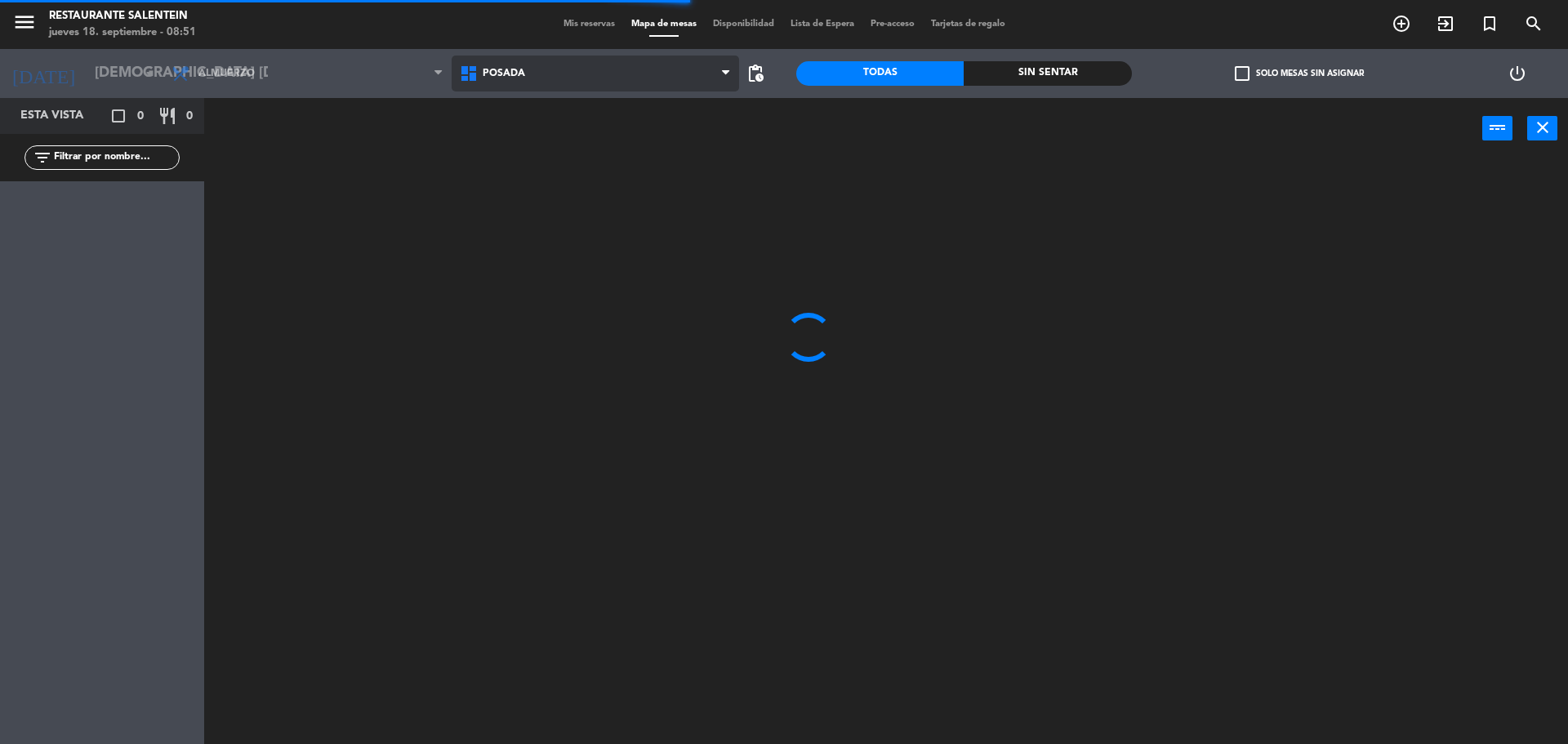
click at [490, 76] on span "Posada" at bounding box center [504, 73] width 43 height 11
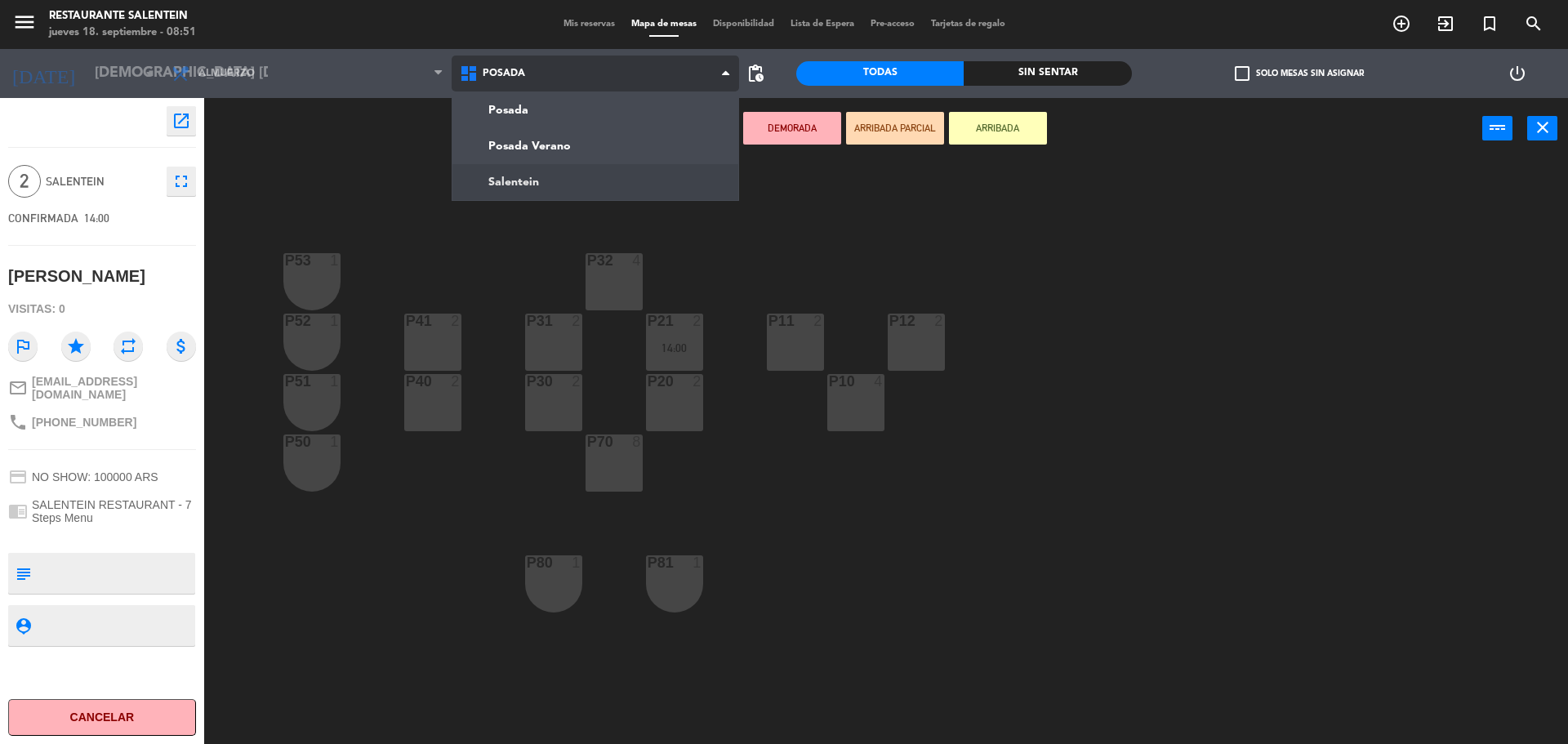
click at [513, 176] on ng-component "menu Restaurante Salentein jueves 18. septiembre - 08:51 Mis reservas Mapa de m…" at bounding box center [784, 374] width 1568 height 748
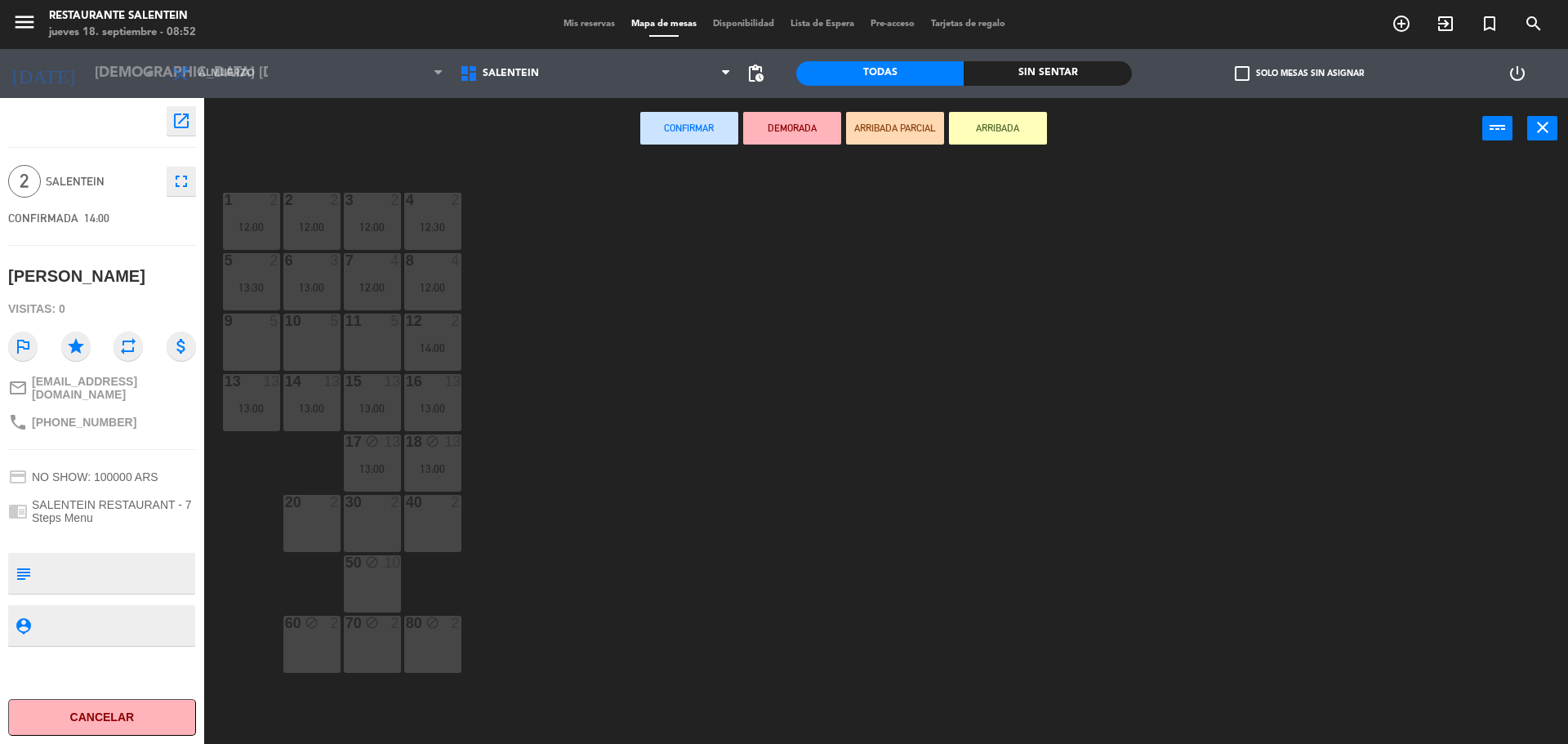
click at [262, 349] on div "9 5" at bounding box center [252, 342] width 57 height 57
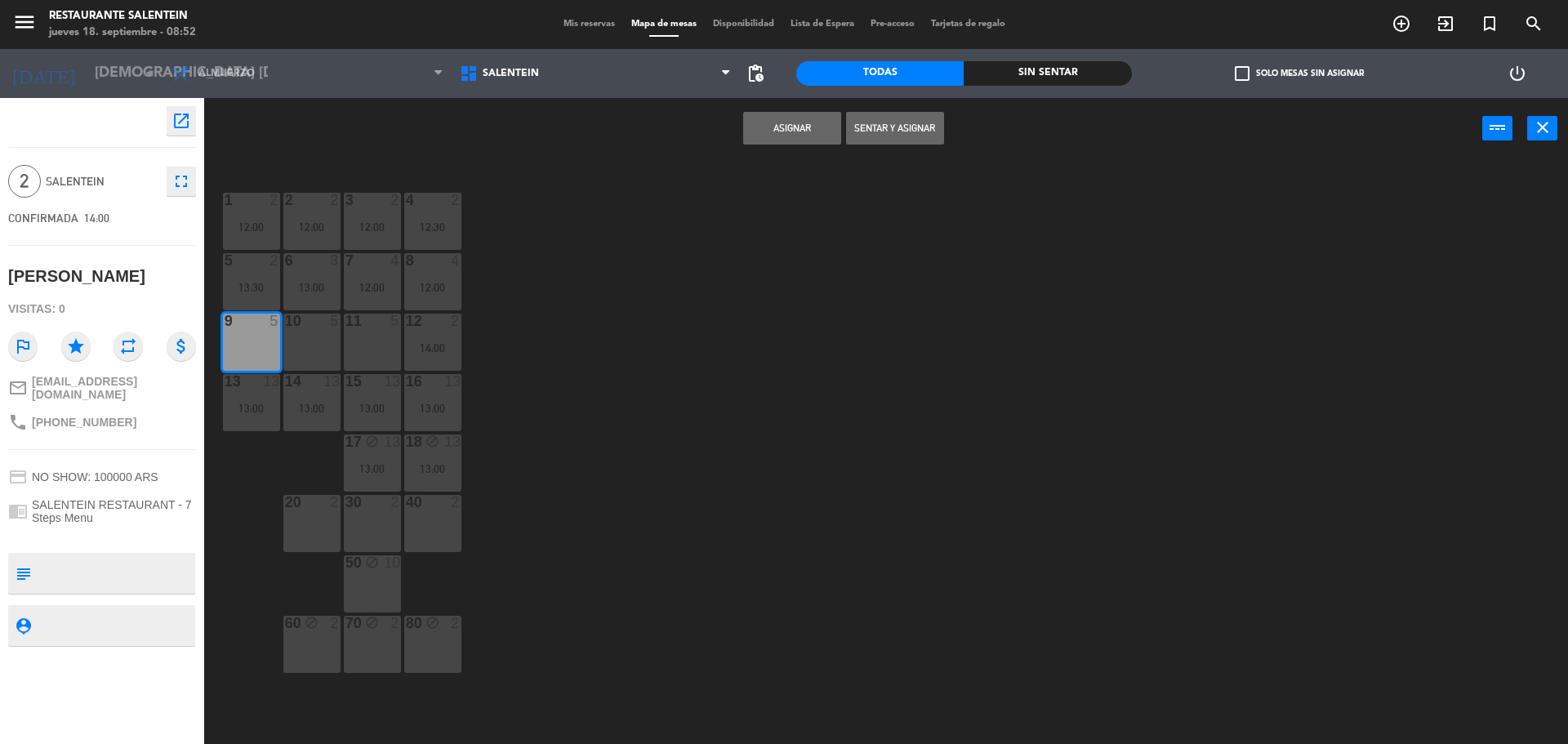
click at [778, 130] on button "Asignar" at bounding box center [792, 128] width 98 height 32
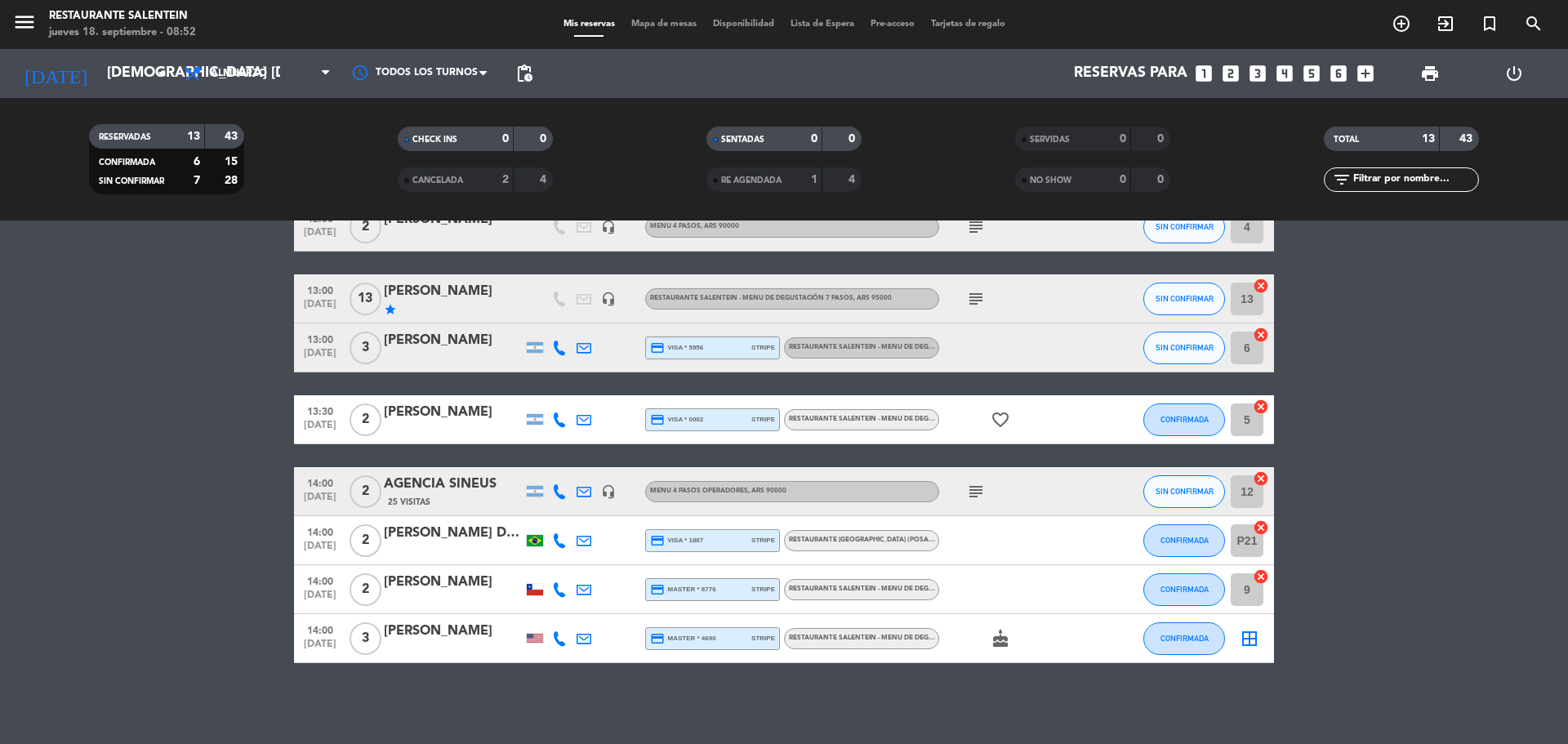
scroll to position [362, 0]
click at [1246, 636] on icon "border_all" at bounding box center [1249, 637] width 20 height 20
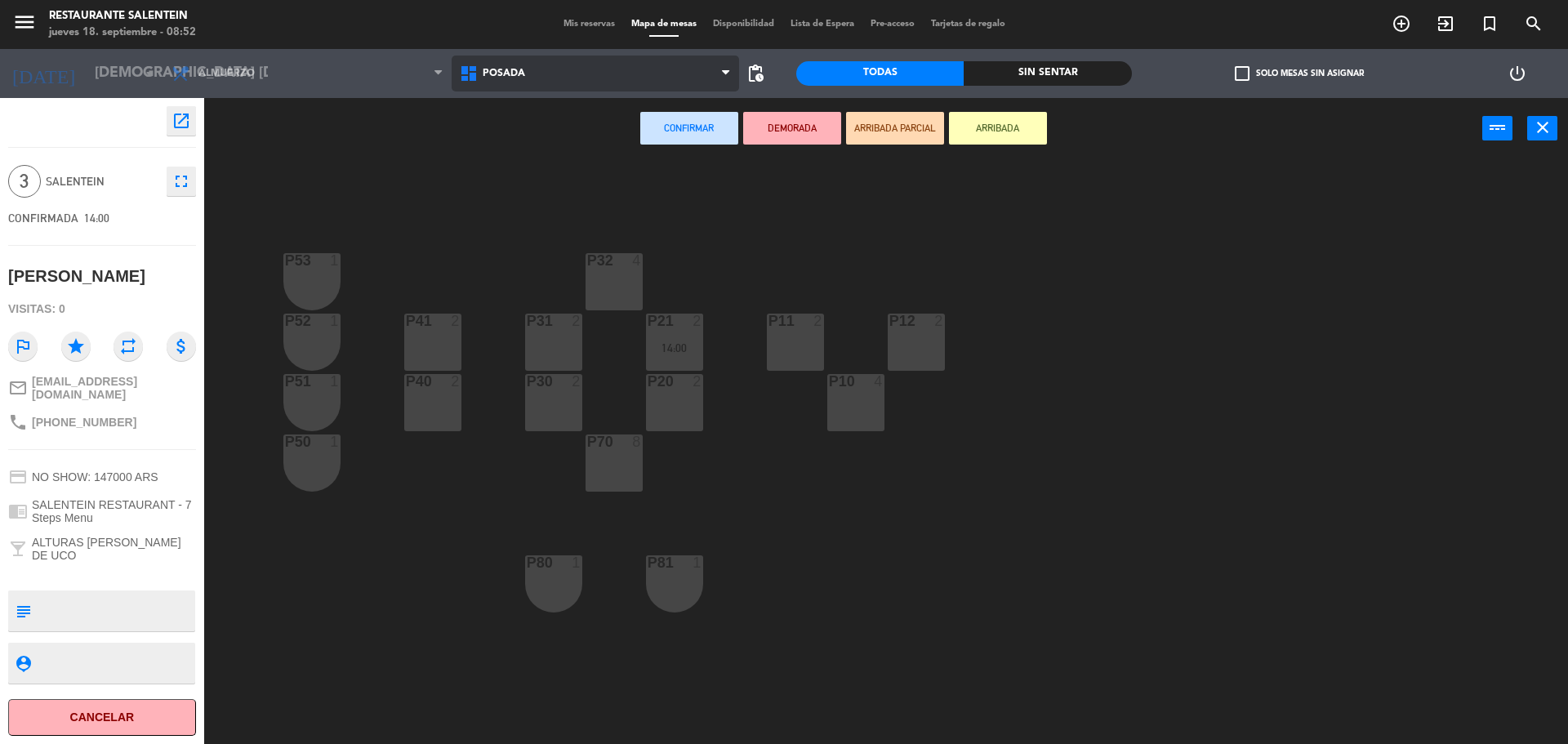
click at [531, 81] on span "Posada" at bounding box center [596, 73] width 288 height 36
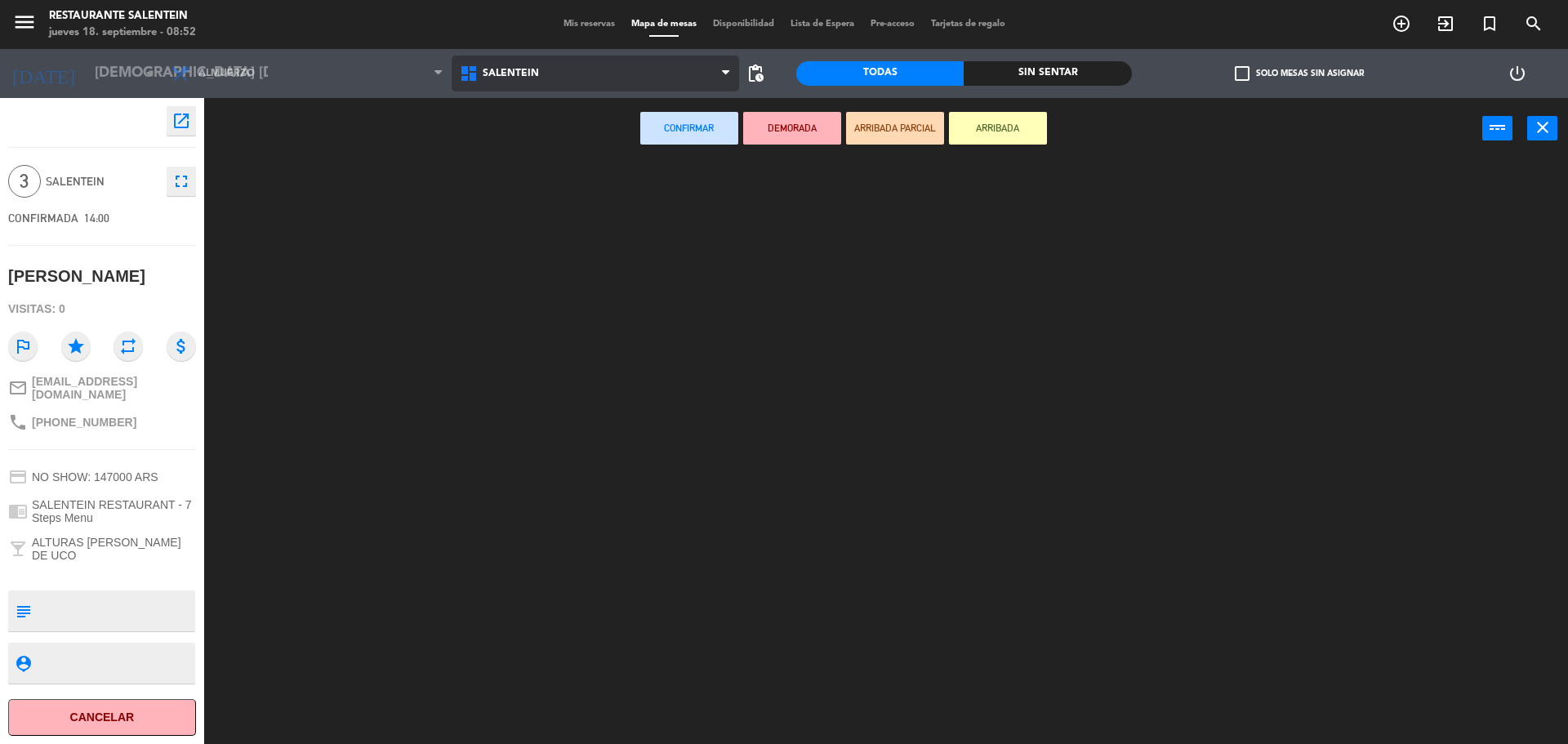
click at [511, 178] on ng-component "menu Restaurante Salentein jueves 18. septiembre - 08:52 Mis reservas Mapa de m…" at bounding box center [784, 374] width 1568 height 748
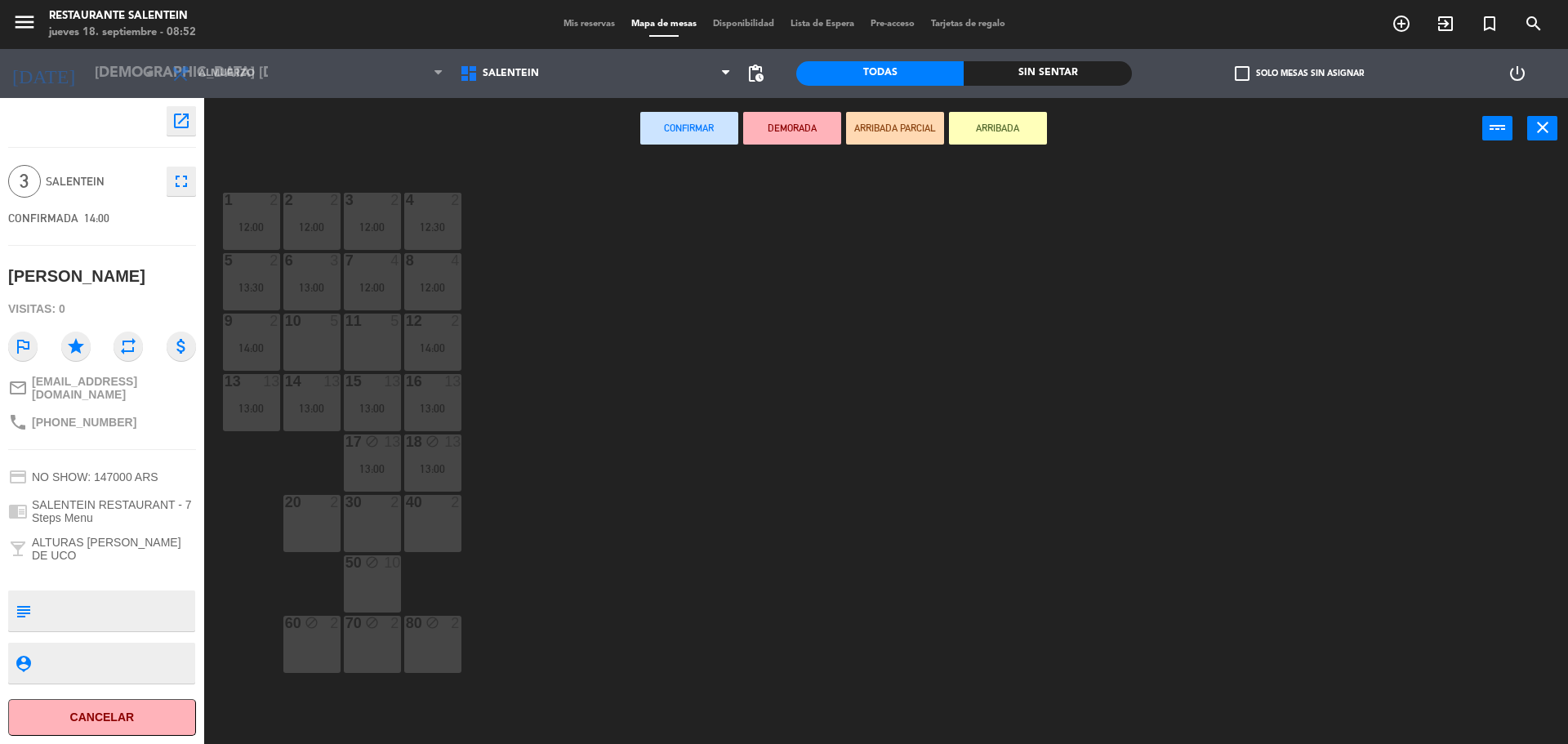
click at [366, 337] on div "11 5" at bounding box center [372, 342] width 57 height 57
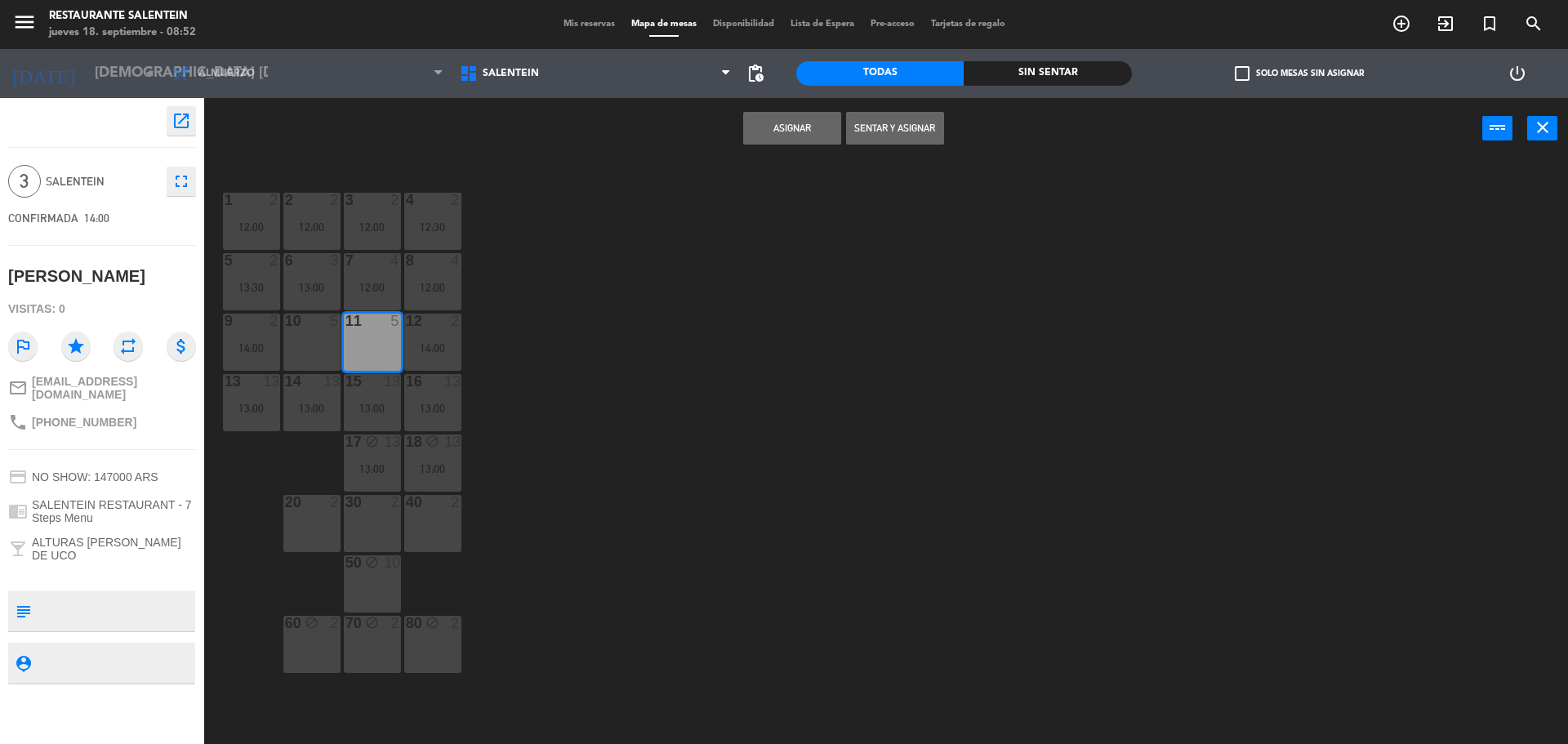
click at [799, 134] on button "Asignar" at bounding box center [792, 128] width 98 height 32
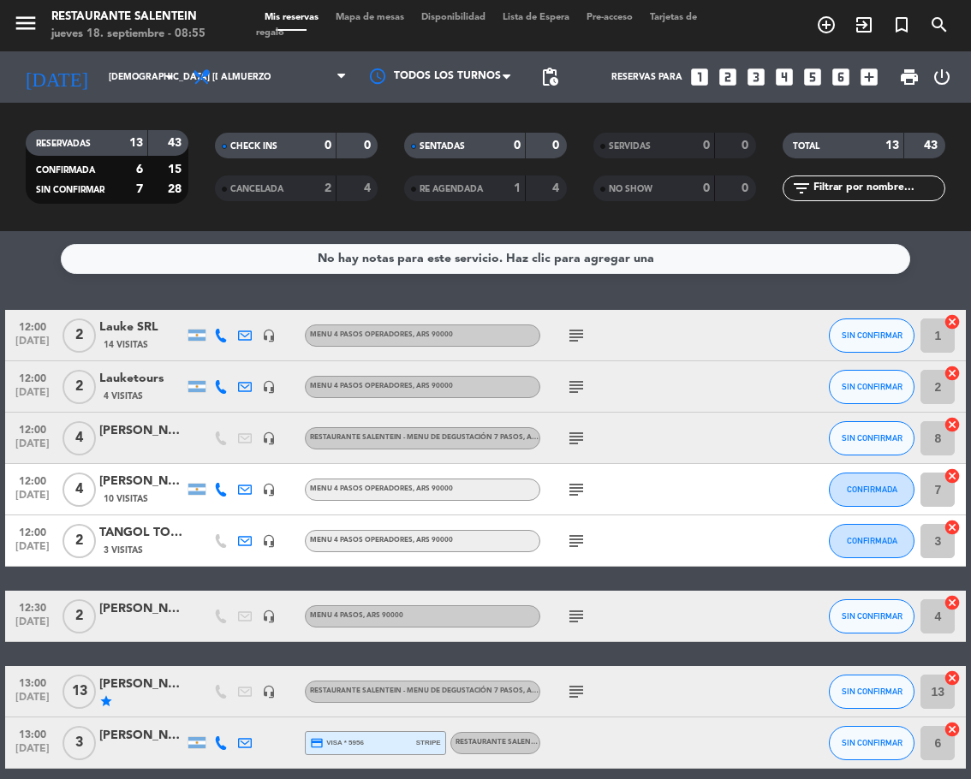
click at [401, 434] on span "RESTAURANTE SALENTEIN - Menu de Degustación 7 pasos , ARS 95000" at bounding box center [436, 437] width 253 height 7
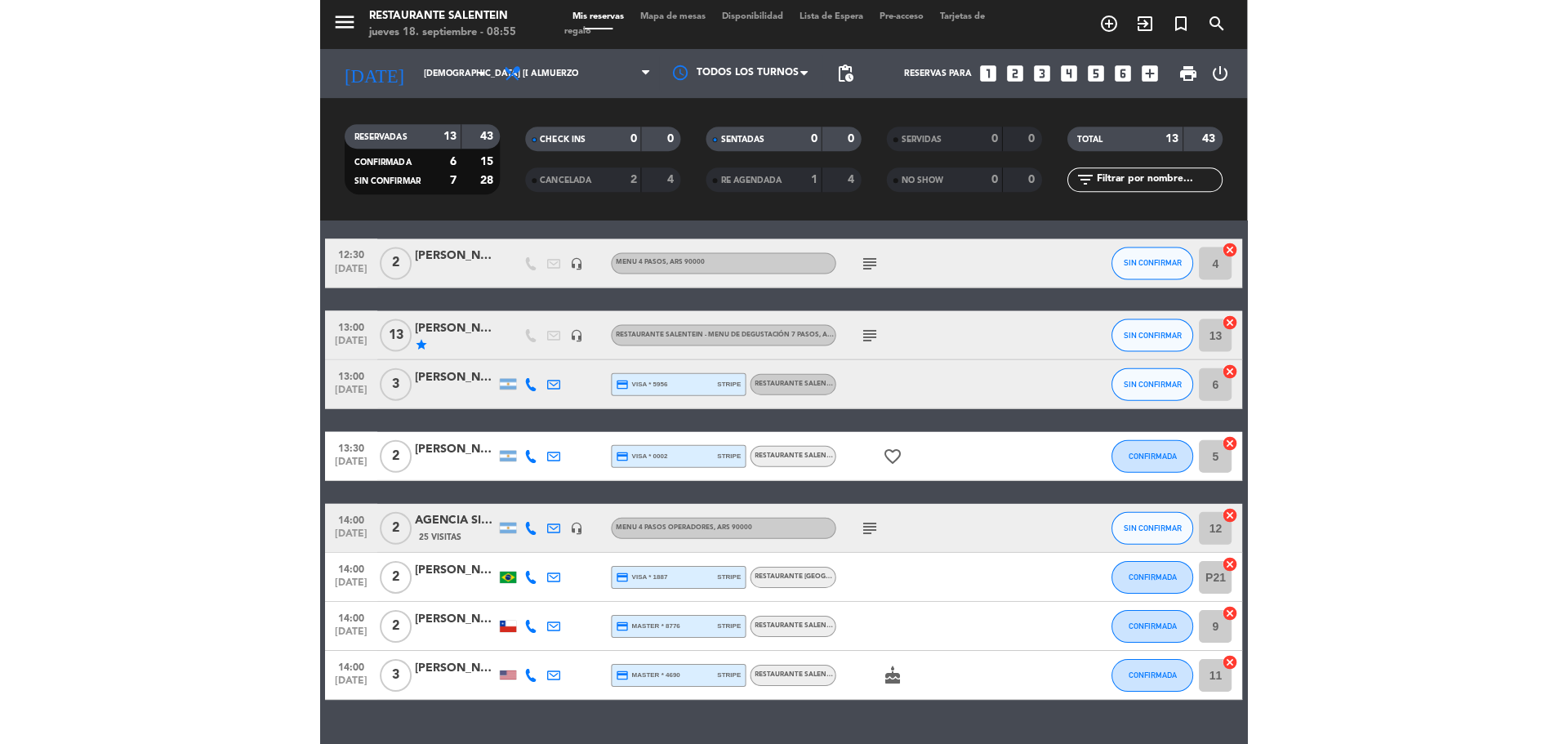
scroll to position [326, 0]
